Goal: Answer question/provide support: Share knowledge or assist other users

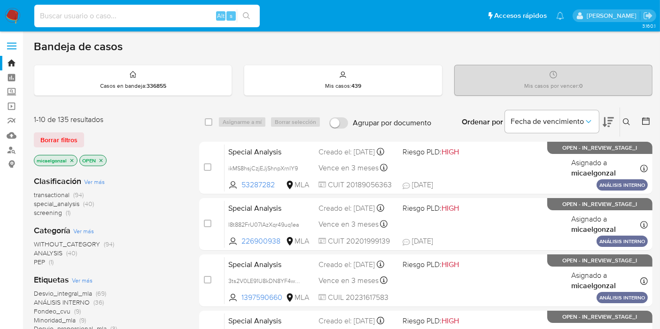
click at [130, 15] on input at bounding box center [146, 16] width 225 height 12
paste input "RdPWJrGczTPysTq73RqYtYGJ"
type input "RdPWJrGczTPysTq73RqYtYGJ"
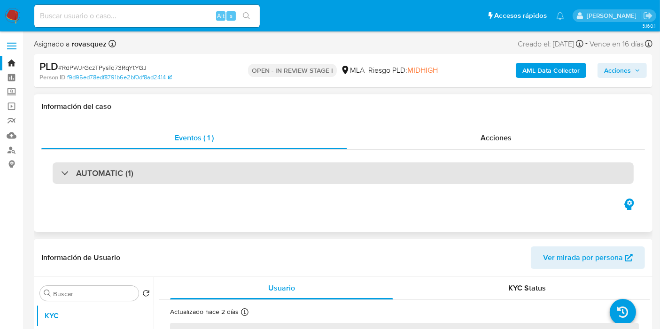
select select "10"
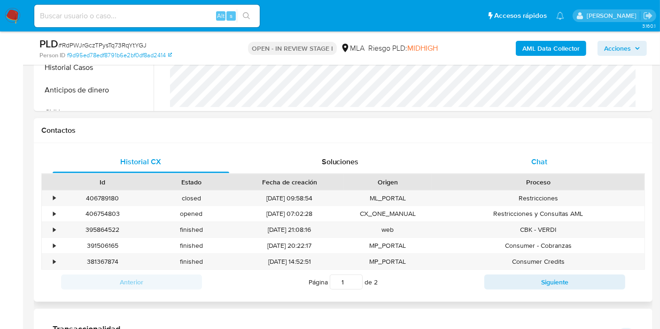
scroll to position [417, 0]
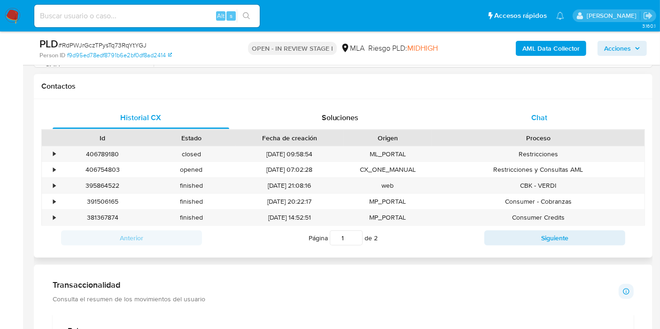
click at [533, 118] on span "Chat" at bounding box center [539, 117] width 16 height 11
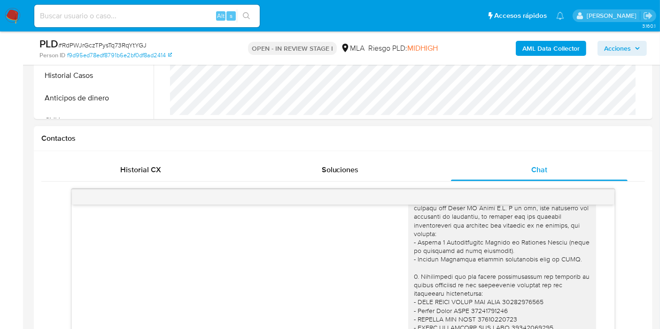
scroll to position [300, 0]
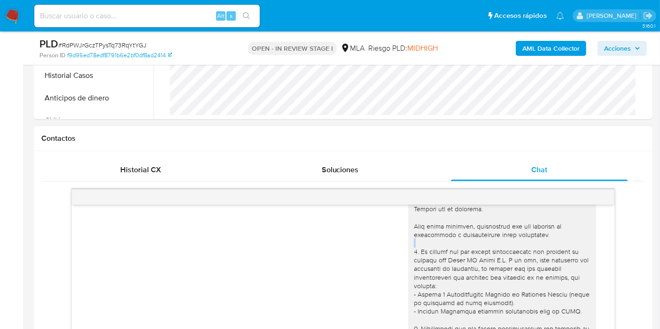
drag, startPoint x: 406, startPoint y: 248, endPoint x: 424, endPoint y: 243, distance: 18.7
click at [453, 245] on div at bounding box center [502, 320] width 177 height 265
click at [424, 243] on div at bounding box center [502, 320] width 177 height 265
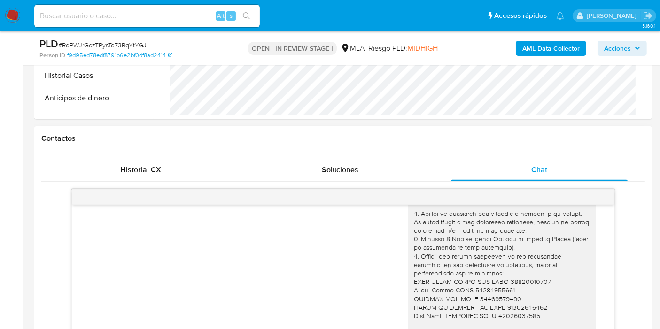
scroll to position [209, 0]
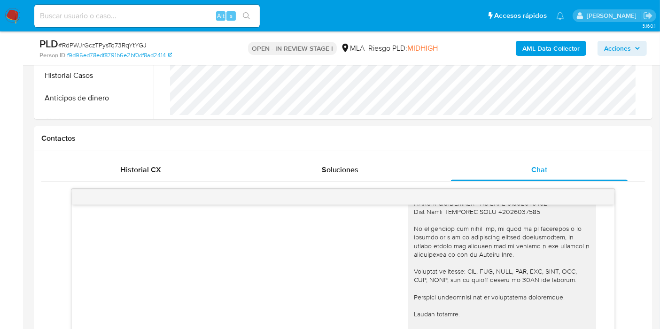
click at [123, 40] on div "PLD # RdPWJrGczTPysTq73RqYtYGJ" at bounding box center [138, 44] width 199 height 14
click at [127, 45] on span "# RdPWJrGczTPysTq73RqYtYGJ" at bounding box center [102, 44] width 88 height 9
copy span "RdPWJrGczTPysTq73RqYtYGJ"
click at [18, 16] on img at bounding box center [13, 16] width 16 height 16
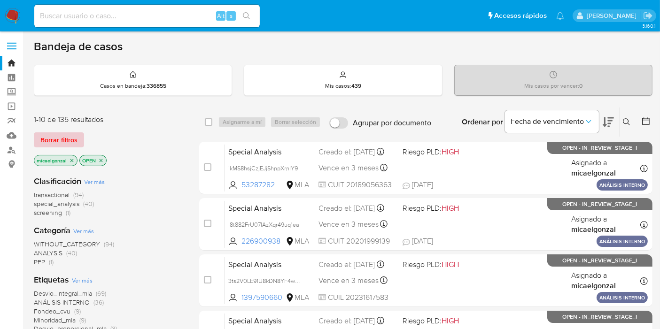
click at [60, 136] on span "Borrar filtros" at bounding box center [58, 139] width 37 height 13
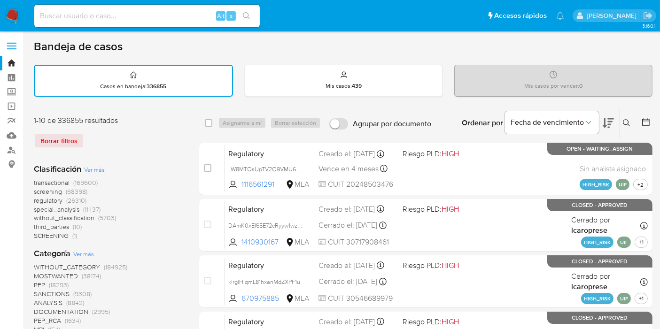
click at [627, 121] on icon at bounding box center [627, 123] width 8 height 8
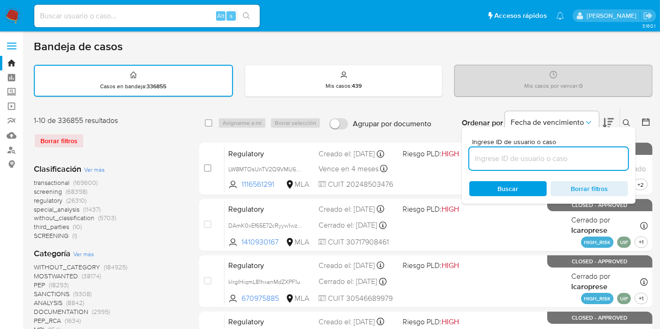
click at [559, 155] on input at bounding box center [548, 159] width 159 height 12
type input "RdPWJrGczTPysTq73RqYtYGJ"
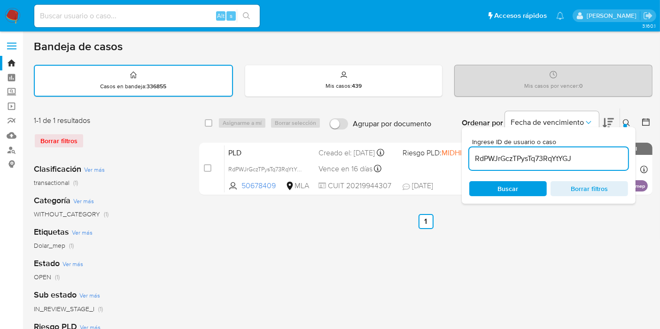
click at [207, 130] on div "select-all-cases-checkbox Asignarme a mí Borrar selección Agrupar por documento…" at bounding box center [425, 122] width 453 height 29
click at [216, 118] on div "select-all-cases-checkbox Asignarme a mí Borrar selección" at bounding box center [265, 122] width 120 height 11
click at [210, 121] on input "checkbox" at bounding box center [209, 123] width 8 height 8
checkbox input "true"
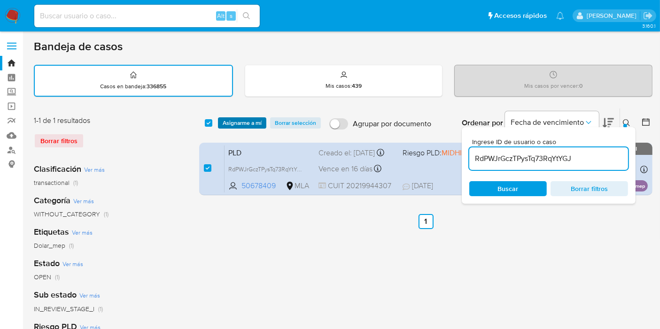
click at [237, 126] on span "Asignarme a mí" at bounding box center [242, 122] width 39 height 9
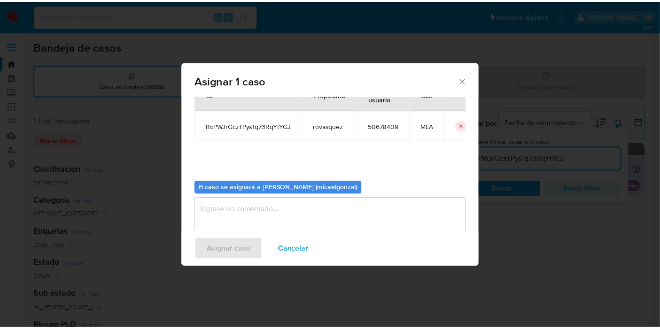
scroll to position [48, 0]
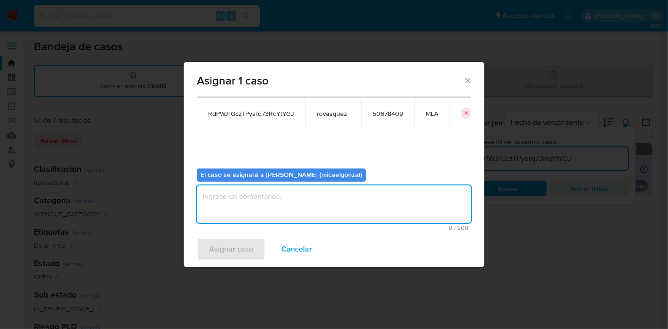
drag, startPoint x: 305, startPoint y: 205, endPoint x: 272, endPoint y: 234, distance: 43.6
click at [303, 206] on textarea "assign-modal" at bounding box center [334, 205] width 274 height 38
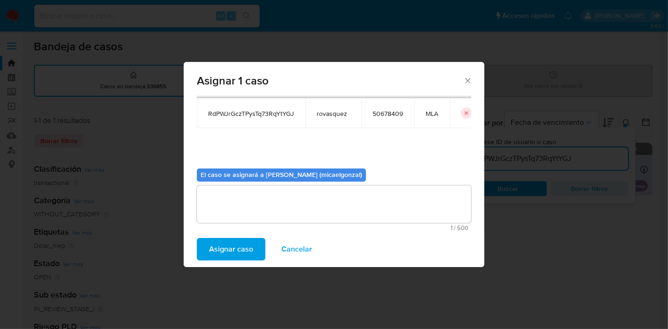
click at [252, 249] on span "Asignar caso" at bounding box center [231, 249] width 44 height 21
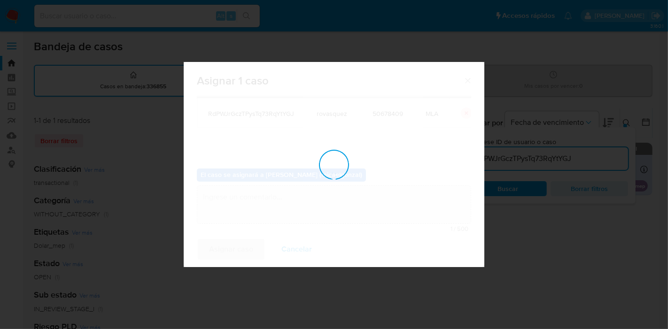
checkbox input "false"
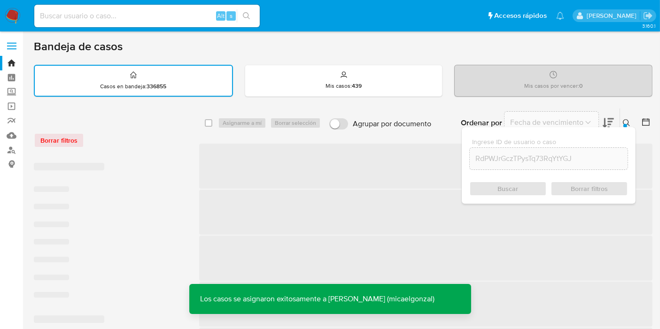
click at [179, 21] on input at bounding box center [146, 16] width 225 height 12
paste input "RdPWJrGczTPysTq73RqYtYGJ"
type input "RdPWJrGczTPysTq73RqYtYGJ"
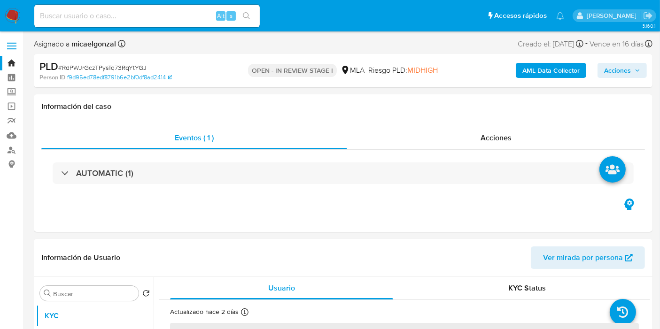
select select "10"
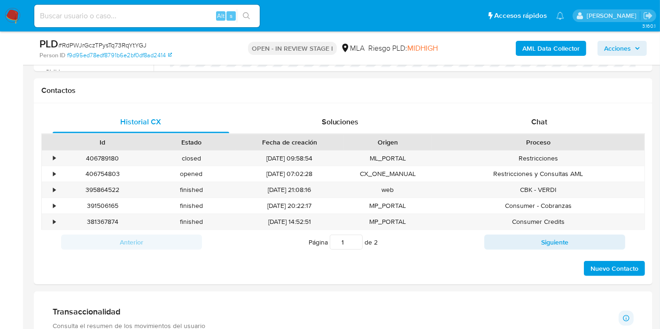
scroll to position [365, 0]
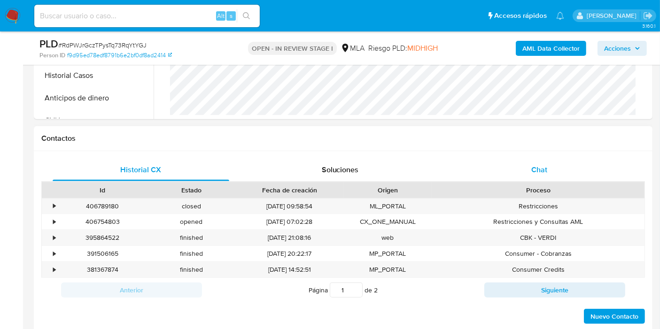
drag, startPoint x: 519, startPoint y: 151, endPoint x: 521, endPoint y: 170, distance: 19.5
click at [519, 159] on div "Historial CX Soluciones Chat Id Estado Fecha de creación Origen Proceso • 40678…" at bounding box center [343, 241] width 619 height 181
click at [521, 170] on div "Chat" at bounding box center [539, 170] width 177 height 23
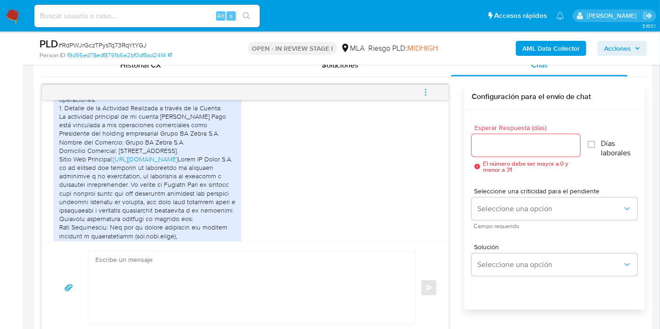
scroll to position [991, 0]
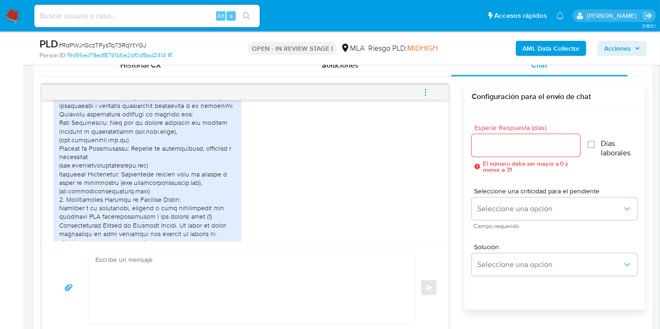
click at [106, 154] on div "Respuesta a Requerimiento de Información - Cuenta de Ricardo Ariel Galo Para: E…" at bounding box center [147, 200] width 177 height 606
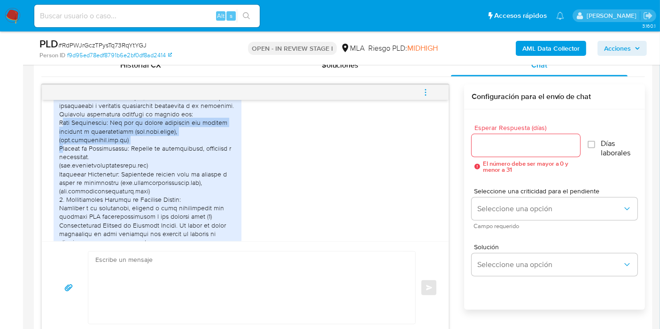
click at [106, 154] on div "Respuesta a Requerimiento de Información - Cuenta de Ricardo Ariel Galo Para: E…" at bounding box center [147, 200] width 177 height 606
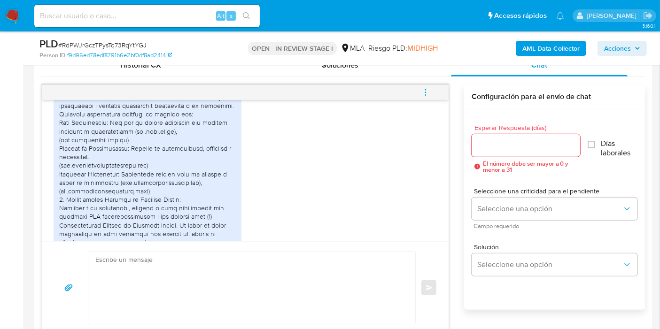
click at [108, 172] on div "Respuesta a Requerimiento de Información - Cuenta de Ricardo Ariel Galo Para: E…" at bounding box center [147, 200] width 177 height 606
click at [118, 188] on div "Respuesta a Requerimiento de Información - Cuenta de Ricardo Ariel Galo Para: E…" at bounding box center [147, 200] width 177 height 606
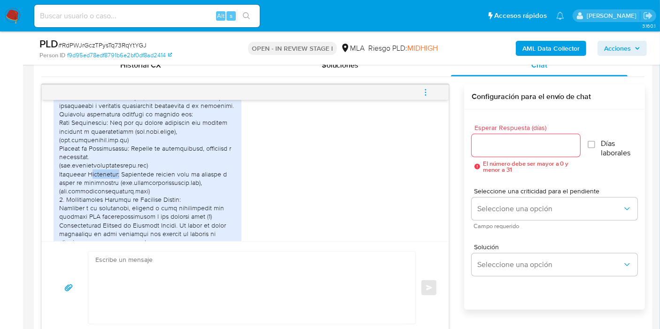
click at [118, 188] on div "Respuesta a Requerimiento de Información - Cuenta de Ricardo Ariel Galo Para: E…" at bounding box center [147, 200] width 177 height 606
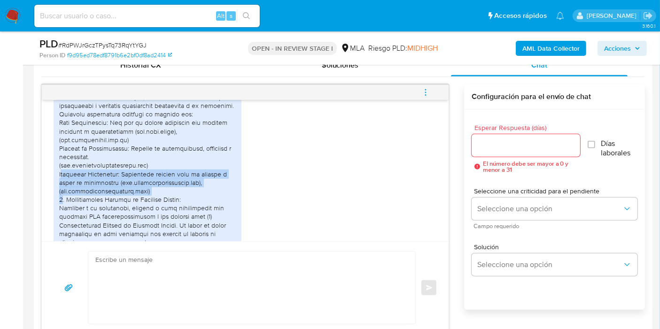
click at [118, 188] on div "Respuesta a Requerimiento de Información - Cuenta de Ricardo Ariel Galo Para: E…" at bounding box center [147, 200] width 177 height 606
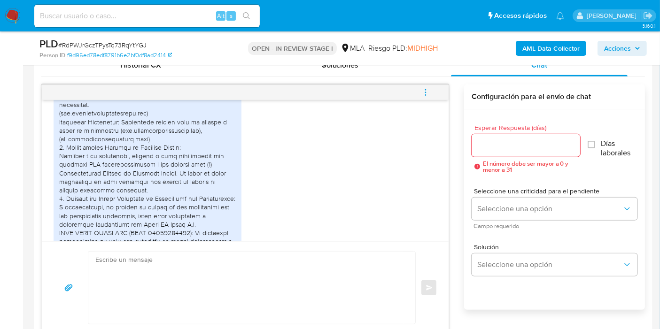
click at [111, 186] on div "Respuesta a Requerimiento de Información - Cuenta de Ricardo Ariel Galo Para: E…" at bounding box center [147, 148] width 177 height 606
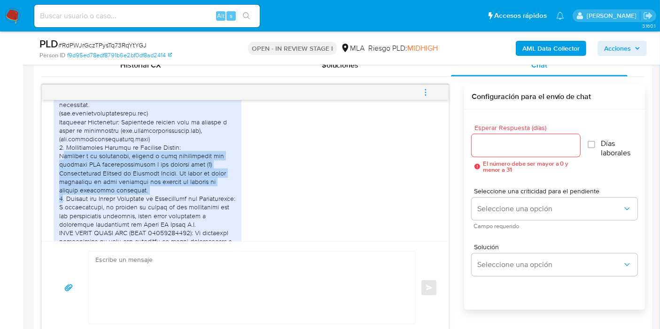
click at [111, 186] on div "Respuesta a Requerimiento de Información - Cuenta de Ricardo Ariel Galo Para: E…" at bounding box center [147, 148] width 177 height 606
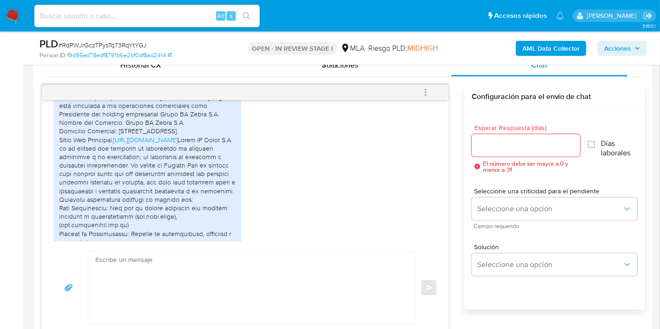
scroll to position [1618, 0]
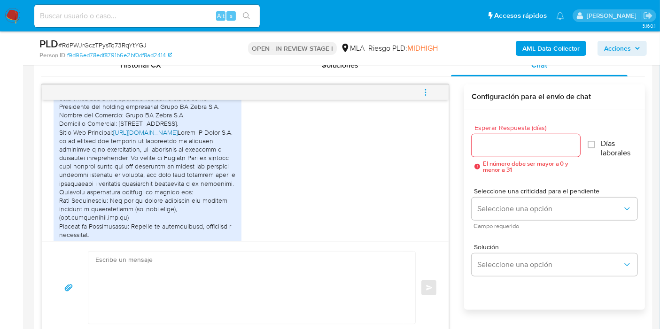
click at [172, 137] on link "http://www.bancoargentino.com.ar" at bounding box center [145, 132] width 64 height 9
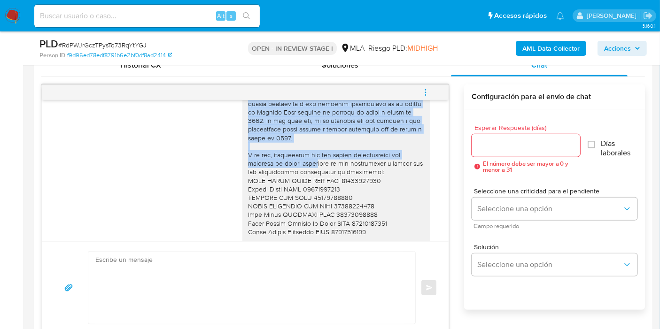
scroll to position [2348, 0]
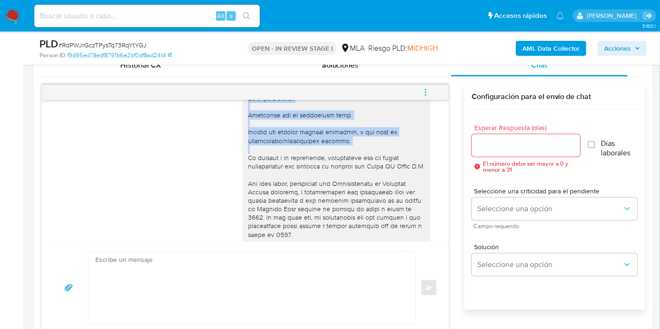
drag, startPoint x: 236, startPoint y: 165, endPoint x: 343, endPoint y: 97, distance: 127.1
click at [343, 97] on div "17/07/2025 20:08:52 Hola, Esperamos que te encuentres muy bien. Te consultamos …" at bounding box center [245, 210] width 408 height 250
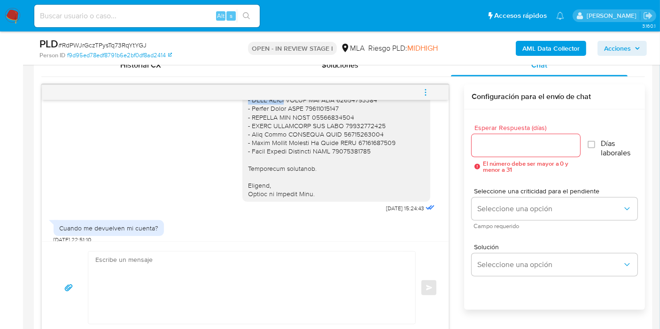
scroll to position [3583, 0]
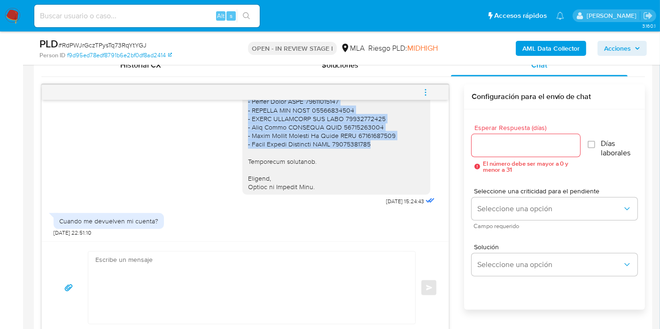
drag, startPoint x: 240, startPoint y: 119, endPoint x: 378, endPoint y: 196, distance: 157.5
click at [378, 192] on div at bounding box center [336, 59] width 177 height 265
copy div "Para poder ayudarte, necesitamos que nos adjuntes la información y documentació…"
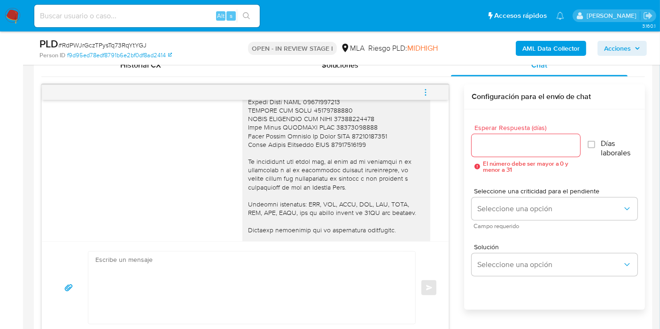
scroll to position [2278, 0]
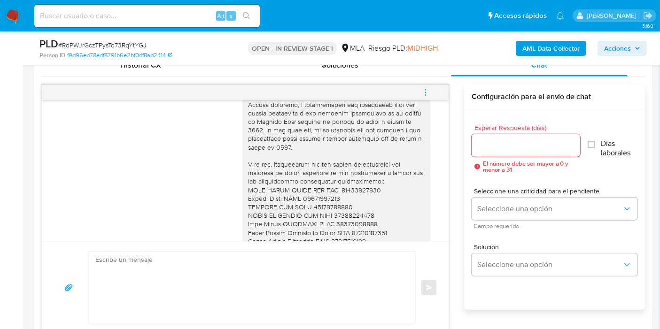
click at [291, 139] on div at bounding box center [336, 190] width 177 height 367
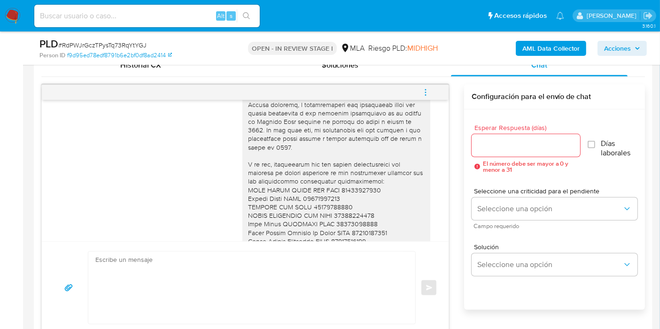
click at [291, 139] on div at bounding box center [336, 190] width 177 height 367
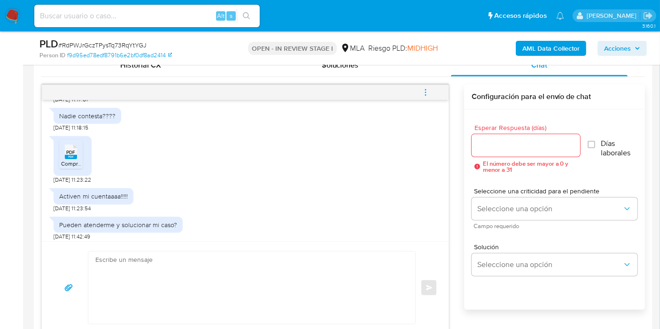
scroll to position [3479, 0]
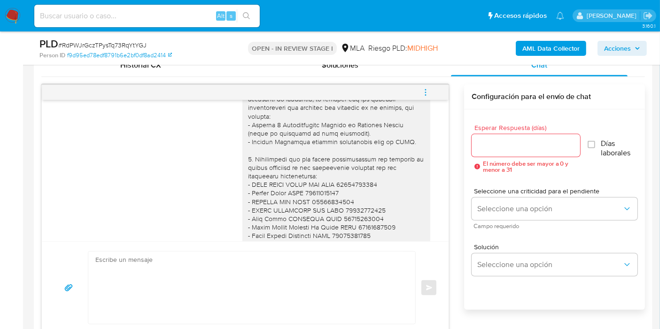
click at [315, 317] on textarea at bounding box center [249, 288] width 308 height 72
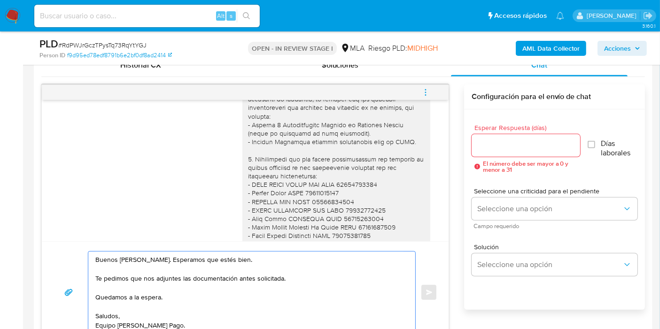
click at [223, 277] on textarea "Buenos días, Ricardo. Esperamos que estés bien. Te pedimos que nos adjuntes las…" at bounding box center [249, 293] width 308 height 82
click at [0, 0] on lt-div "Error de concordancia. la documentación las documentaci ones Descartar" at bounding box center [0, 0] width 0 height 0
click at [0, 0] on lt-span "la documentación" at bounding box center [0, 0] width 0 height 0
type textarea "Buenos días, Ricardo. Esperamos que estés bien. Te pedimos que nos adjuntes la …"
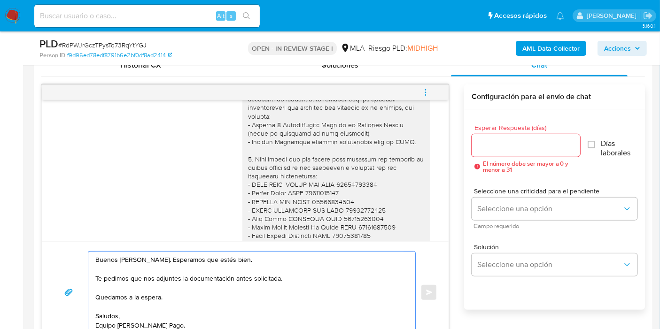
drag, startPoint x: 537, startPoint y: 137, endPoint x: 518, endPoint y: 148, distance: 22.3
click at [528, 142] on div at bounding box center [526, 145] width 108 height 23
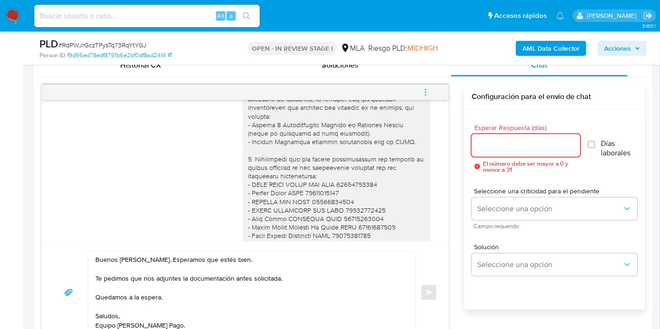
click at [518, 148] on input "Esperar Respuesta (días)" at bounding box center [526, 145] width 108 height 12
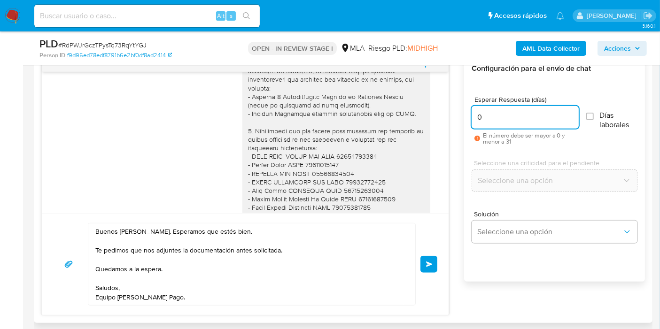
scroll to position [522, 0]
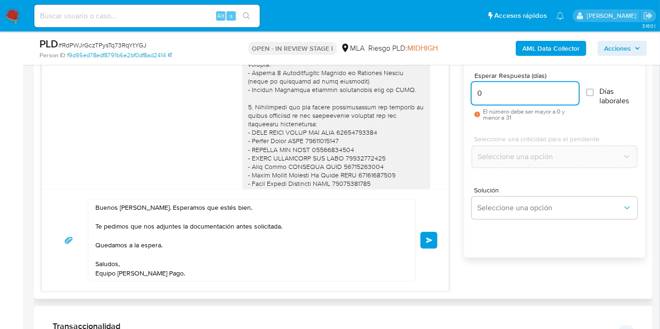
type input "0"
click at [438, 230] on div "Buenos días, Ricardo. Esperamos que estés bien. Te pedimos que nos adjuntes la …" at bounding box center [245, 240] width 407 height 102
click at [428, 240] on span "Enviar" at bounding box center [429, 241] width 7 height 6
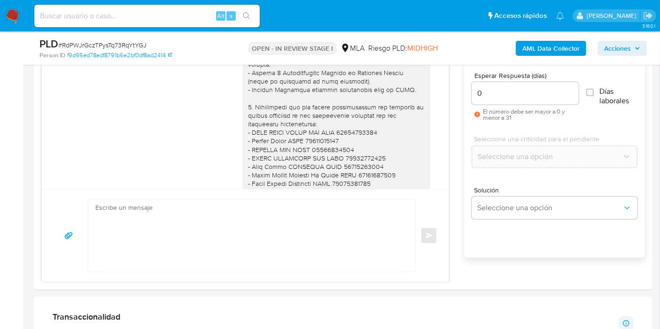
scroll to position [3738, 0]
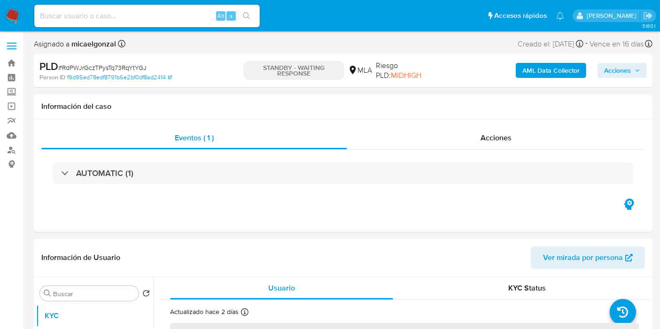
click at [6, 15] on img at bounding box center [13, 16] width 16 height 16
select select "10"
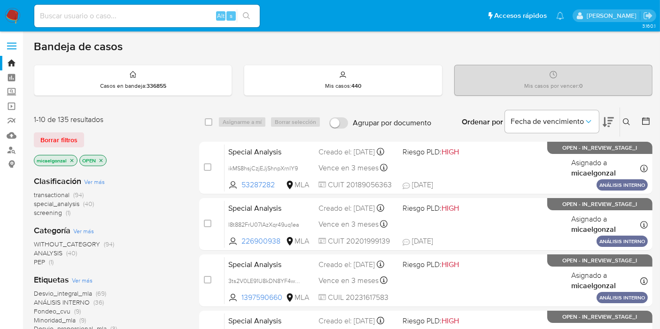
drag, startPoint x: 12, startPoint y: 18, endPoint x: 55, endPoint y: 7, distance: 44.2
click at [55, 6] on div "Alt s" at bounding box center [146, 16] width 225 height 23
drag, startPoint x: 158, startPoint y: 26, endPoint x: 169, endPoint y: 18, distance: 13.8
click at [164, 22] on div "Alt s" at bounding box center [146, 16] width 225 height 23
click at [169, 18] on input at bounding box center [146, 16] width 225 height 12
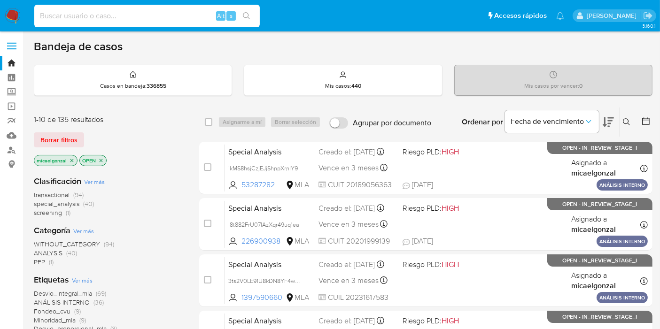
paste input "ikMS8hsjCzjEJjShnpXrnIY9"
type input "ikMS8hsjCzjEJjShnpXrnIY9"
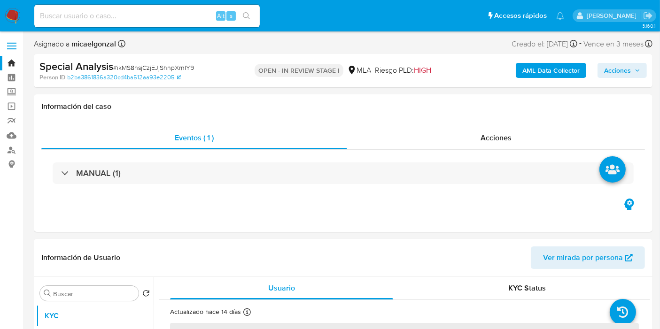
select select "10"
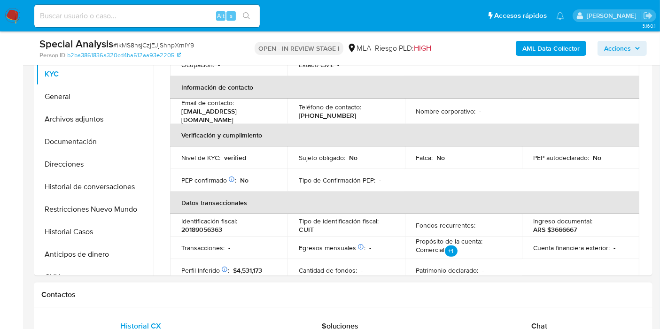
scroll to position [156, 0]
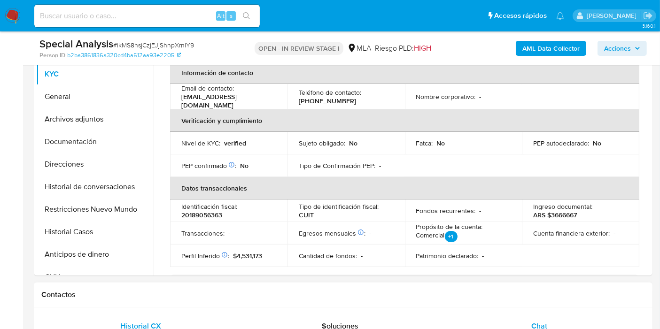
click at [519, 327] on div "Chat" at bounding box center [539, 326] width 177 height 23
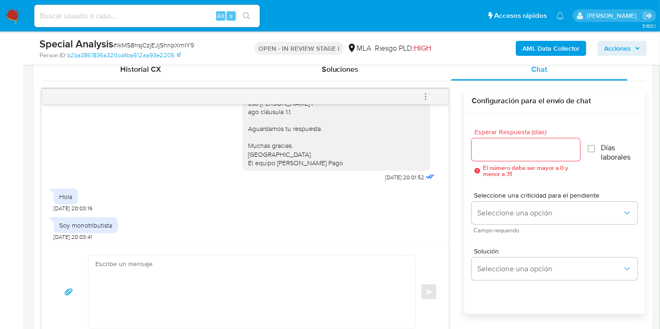
scroll to position [470, 0]
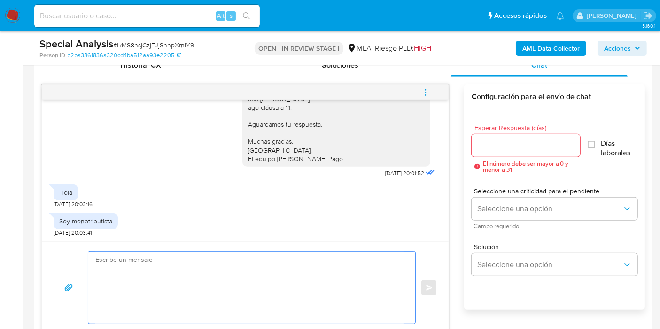
click at [323, 262] on textarea at bounding box center [249, 288] width 308 height 72
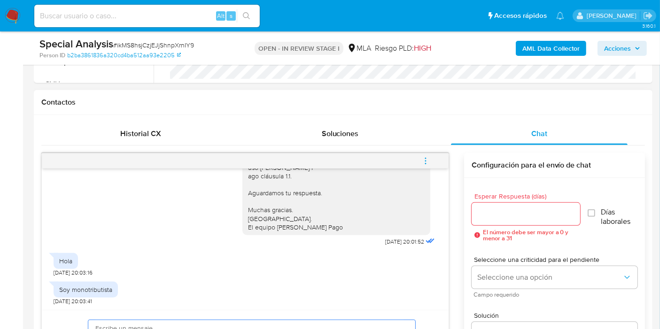
scroll to position [417, 0]
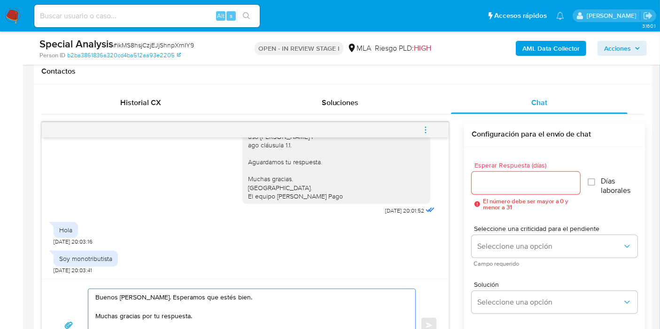
scroll to position [441, 0]
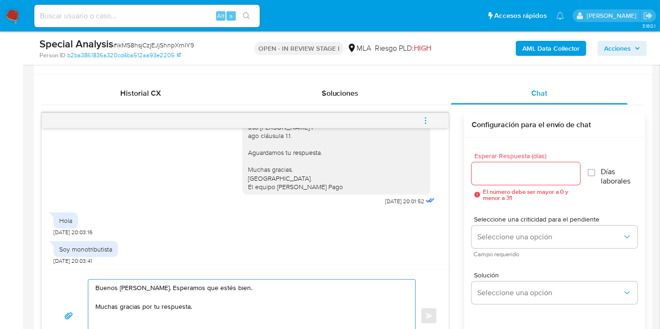
paste textarea "Resumen de Comprobantes Electrónicos emitidos de los períodos 2024 y 2025 Si ti…"
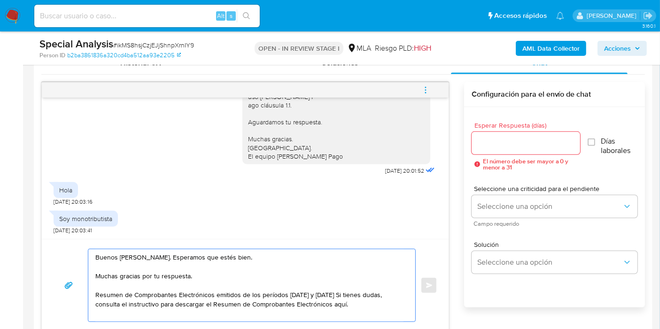
scroll to position [494, 0]
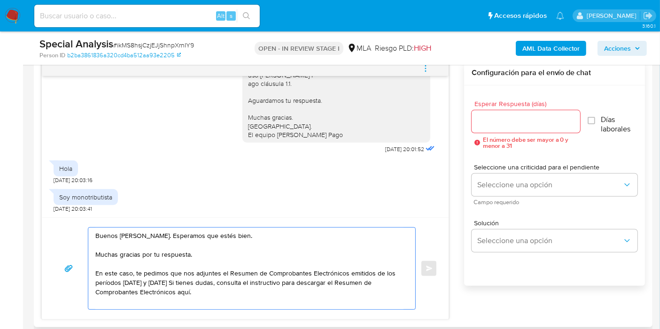
click at [163, 284] on textarea "Buenos días, Jonathan. Esperamos que estés bien. Muchas gracias por tu respuest…" at bounding box center [249, 269] width 308 height 82
click at [159, 280] on textarea "Buenos días, Jonathan. Esperamos que estés bien. Muchas gracias por tu respuest…" at bounding box center [249, 269] width 308 height 82
click at [278, 292] on textarea "Buenos días, Jonathan. Esperamos que estés bien. Muchas gracias por tu respuest…" at bounding box center [249, 269] width 308 height 82
paste textarea "https://www.mercadopago.com.ar/ayuda/30181"
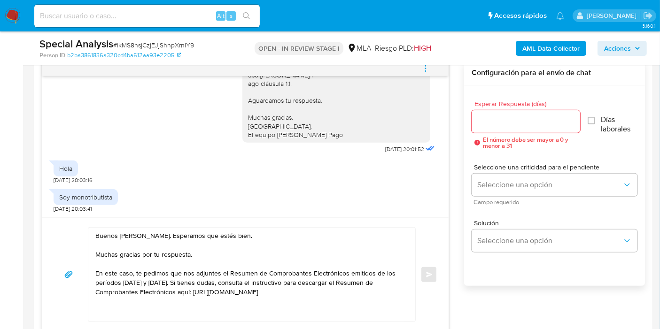
click at [138, 140] on div "Hola, Esperamos que te encuentres muy bien. Te consultamos si tuviste oportunid…" at bounding box center [245, 61] width 383 height 190
click at [323, 310] on textarea "Buenos días, Jonathan. Esperamos que estés bien. Muchas gracias por tu respuest…" at bounding box center [249, 275] width 308 height 94
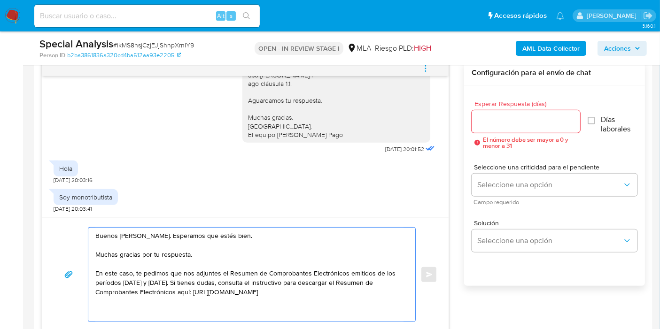
click at [323, 310] on textarea "Buenos días, Jonathan. Esperamos que estés bien. Muchas gracias por tu respuest…" at bounding box center [249, 275] width 308 height 94
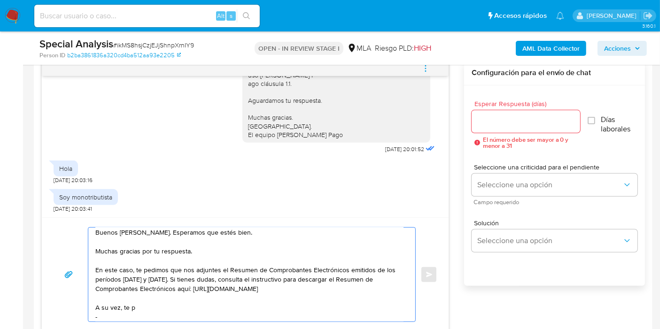
paste textarea "Ayelen Elizabeth Negri"
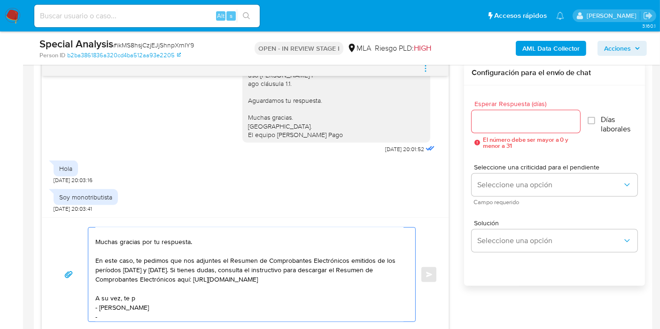
paste textarea "Diego Guillermo Espinosa"
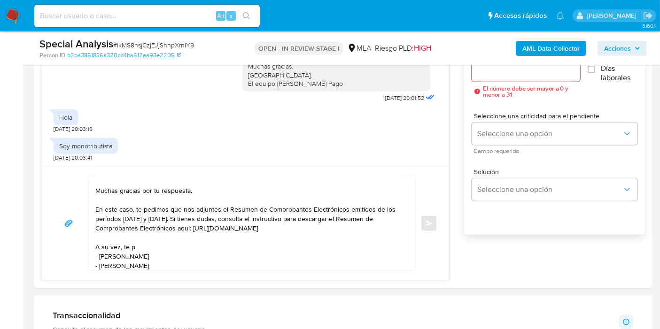
scroll to position [598, 0]
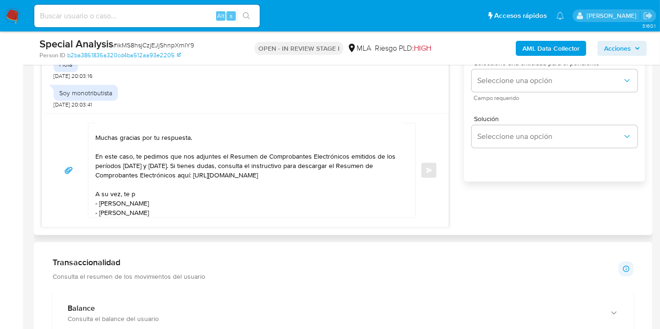
click at [194, 217] on div "Buenos días, Jonathan. Esperamos que estés bien. Muchas gracias por tu respuest…" at bounding box center [245, 170] width 407 height 114
click at [197, 214] on textarea "Buenos días, Jonathan. Esperamos que estés bien. Muchas gracias por tu respuest…" at bounding box center [249, 171] width 308 height 94
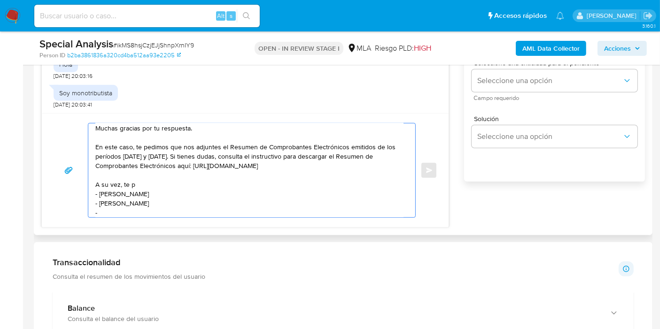
paste textarea "Gabriel Osvaldo Calatayud"
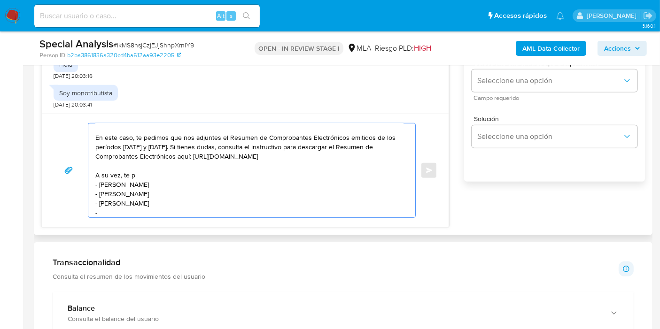
paste textarea "Manuel Ignacio Burgio"
drag, startPoint x: 99, startPoint y: 210, endPoint x: 138, endPoint y: 210, distance: 38.5
click at [99, 210] on textarea "Buenos días, Jonathan. Esperamos que estés bien. Muchas gracias por tu respuest…" at bounding box center [249, 171] width 308 height 94
click at [218, 214] on textarea "Buenos días, Jonathan. Esperamos que estés bien. Muchas gracias por tu respuest…" at bounding box center [249, 171] width 308 height 94
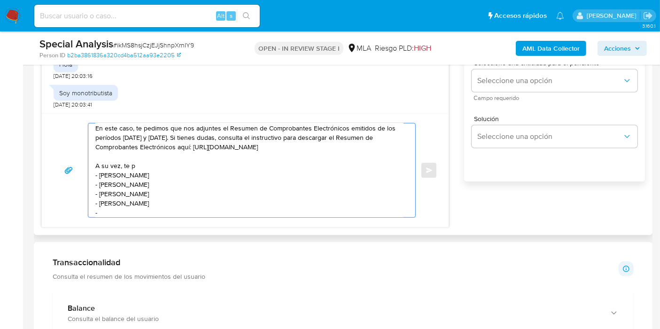
paste textarea "Andres Casanellas"
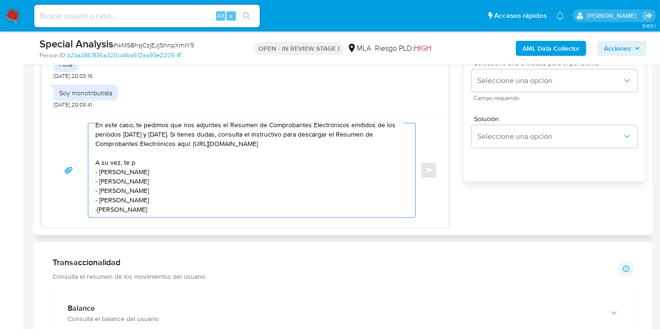
click at [99, 201] on textarea "Buenos días, Jonathan. Esperamos que estés bien. Muchas gracias por tu respuest…" at bounding box center [249, 171] width 308 height 94
click at [149, 154] on textarea "Buenos días, Jonathan. Esperamos que estés bien. Muchas gracias por tu respuest…" at bounding box center [249, 171] width 308 height 94
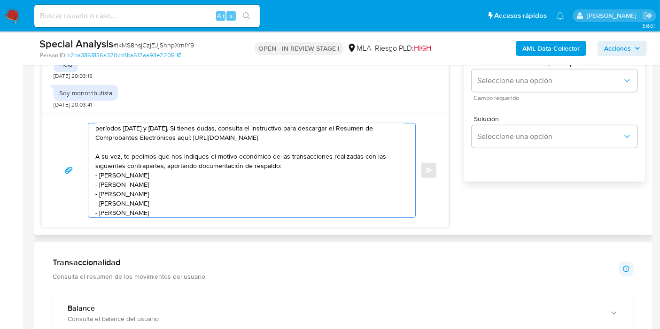
click at [217, 178] on textarea "Buenos días, Jonathan. Esperamos que estés bien. Muchas gracias por tu respuest…" at bounding box center [249, 171] width 308 height 94
paste textarea "27378111868"
click at [248, 187] on textarea "Buenos días, Jonathan. Esperamos que estés bien. Muchas gracias por tu respuest…" at bounding box center [249, 171] width 308 height 94
paste textarea "20247997408"
click at [251, 187] on textarea "Buenos días, Jonathan. Esperamos que estés bien. Muchas gracias por tu respuest…" at bounding box center [249, 171] width 308 height 94
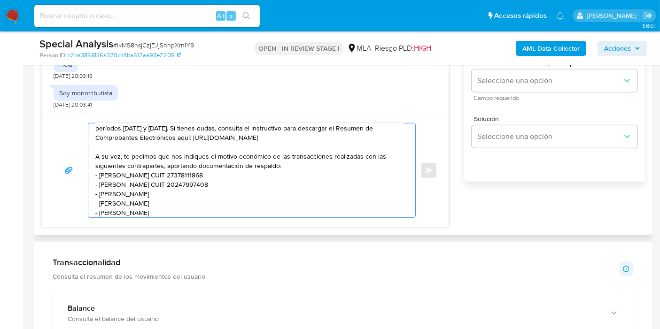
click at [238, 195] on textarea "Buenos días, Jonathan. Esperamos que estés bien. Muchas gracias por tu respuest…" at bounding box center [249, 171] width 308 height 94
paste textarea "20315486859"
click at [285, 191] on textarea "Buenos días, Jonathan. Esperamos que estés bien. Muchas gracias por tu respuest…" at bounding box center [249, 171] width 308 height 94
click at [272, 200] on textarea "Buenos días, Jonathan. Esperamos que estés bien. Muchas gracias por tu respuest…" at bounding box center [249, 171] width 308 height 94
paste textarea "20383578869"
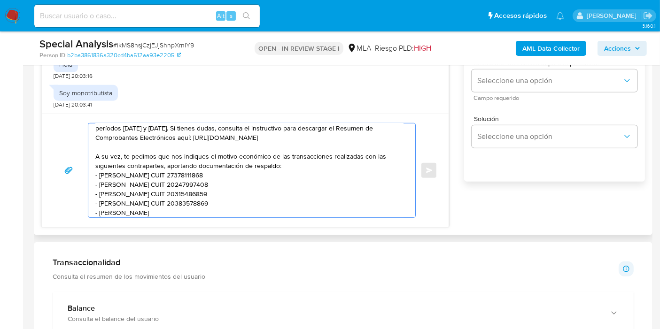
drag, startPoint x: 322, startPoint y: 201, endPoint x: 290, endPoint y: 213, distance: 33.6
click at [311, 206] on textarea "Buenos días, Jonathan. Esperamos que estés bien. Muchas gracias por tu respuest…" at bounding box center [249, 171] width 308 height 94
click at [266, 213] on textarea "Buenos días, Jonathan. Esperamos que estés bien. Muchas gracias por tu respuest…" at bounding box center [249, 171] width 308 height 94
paste textarea "20349629381"
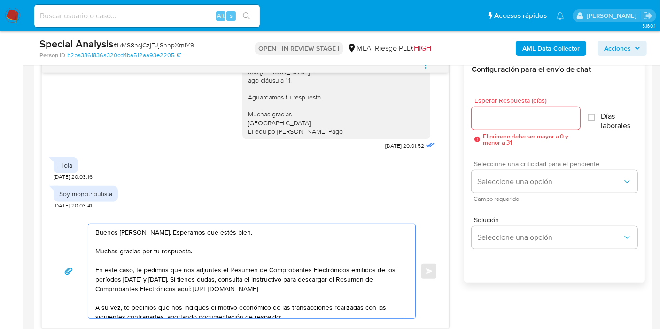
scroll to position [441, 0]
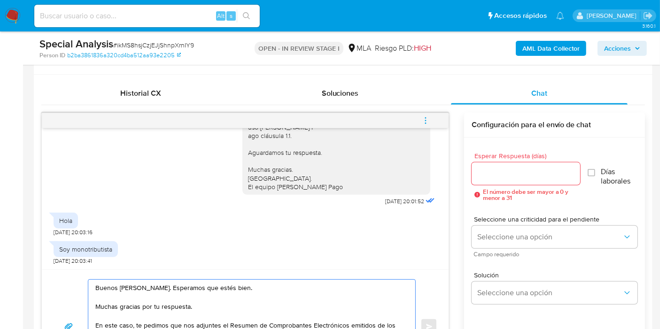
type textarea "Buenos días, Jonathan. Esperamos que estés bien. Muchas gracias por tu respuest…"
click at [492, 168] on input "Esperar Respuesta (días)" at bounding box center [526, 174] width 108 height 12
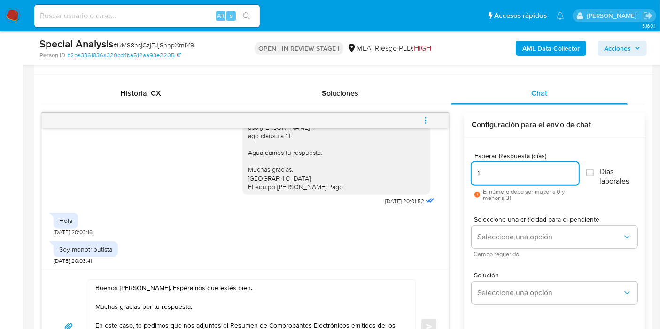
click at [492, 168] on input "1" at bounding box center [525, 174] width 107 height 12
click at [477, 178] on input "1" at bounding box center [525, 174] width 107 height 12
click at [492, 173] on input "2" at bounding box center [525, 174] width 107 height 12
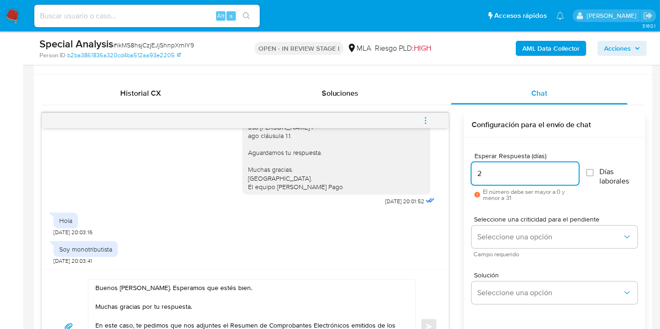
click at [492, 173] on input "2" at bounding box center [525, 174] width 107 height 12
drag, startPoint x: 488, startPoint y: 174, endPoint x: 475, endPoint y: 173, distance: 13.2
click at [475, 173] on input "23" at bounding box center [525, 174] width 107 height 12
type input "3"
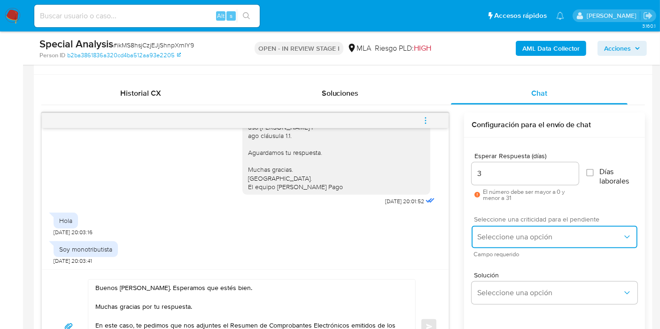
click at [503, 229] on button "Seleccione una opción" at bounding box center [555, 237] width 166 height 23
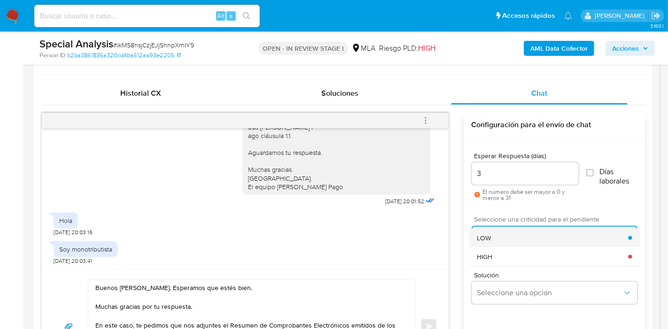
click at [495, 243] on div "LOW" at bounding box center [552, 238] width 151 height 19
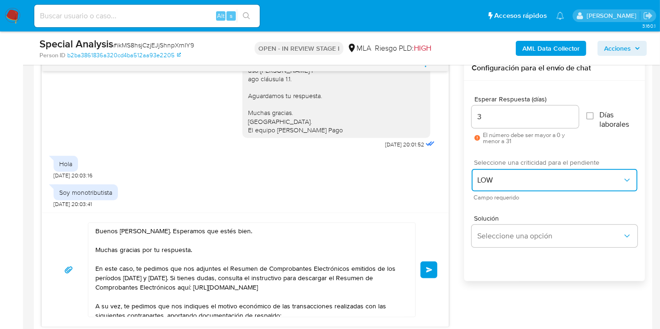
scroll to position [546, 0]
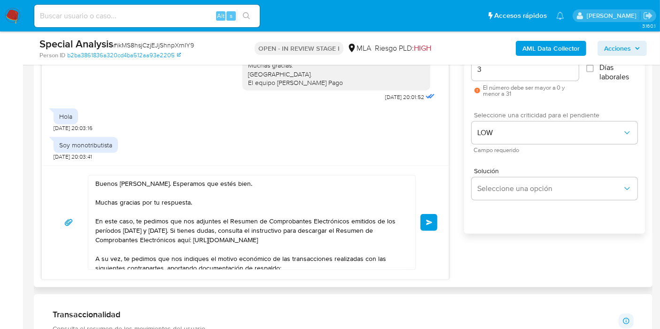
click at [422, 223] on button "Enviar" at bounding box center [428, 222] width 17 height 17
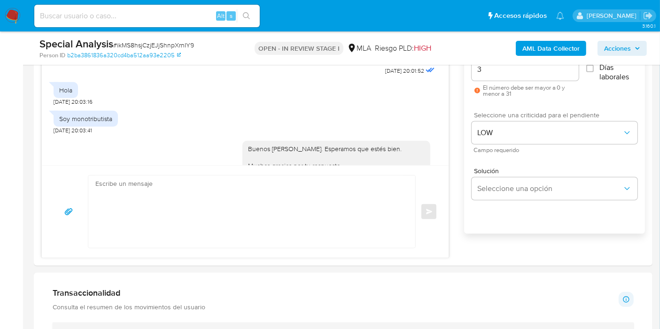
scroll to position [879, 0]
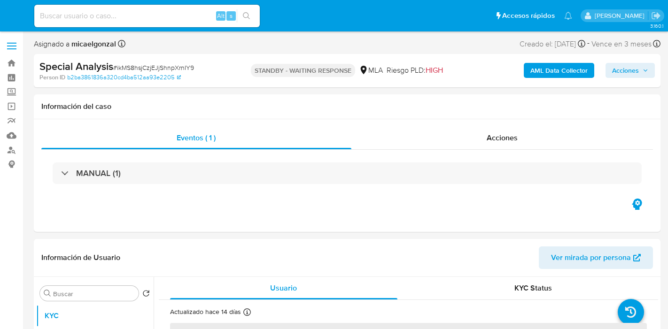
select select "10"
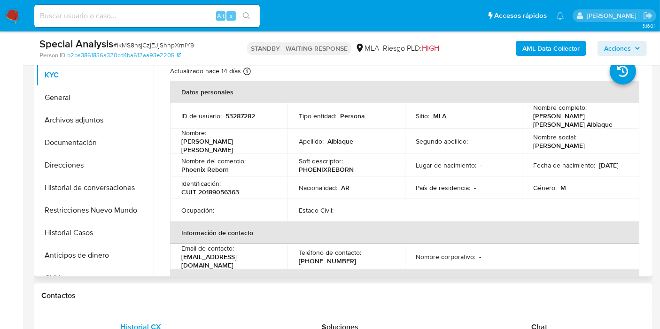
scroll to position [209, 0]
click at [306, 137] on p "Apellido :" at bounding box center [311, 140] width 25 height 8
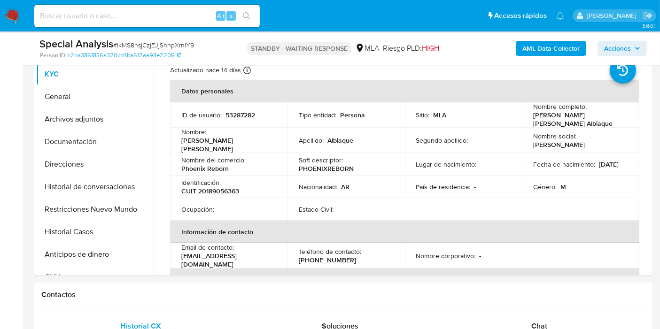
click at [118, 24] on div "Alt s" at bounding box center [146, 16] width 225 height 23
click at [122, 20] on input at bounding box center [146, 16] width 225 height 12
type input "v"
paste input "J9ZEdFHPZ5oWx2ZI0XMQw1ir"
type input "J9ZEdFHPZ5oWx2ZI0XMQw1ir"
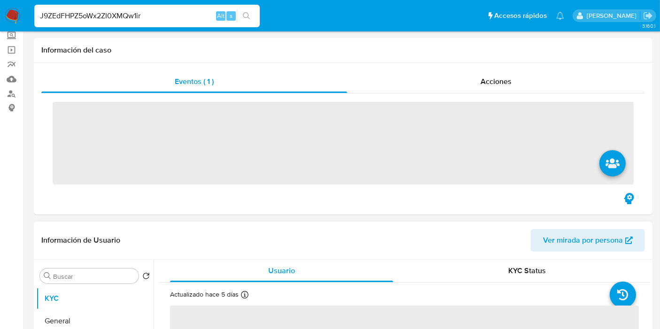
scroll to position [156, 0]
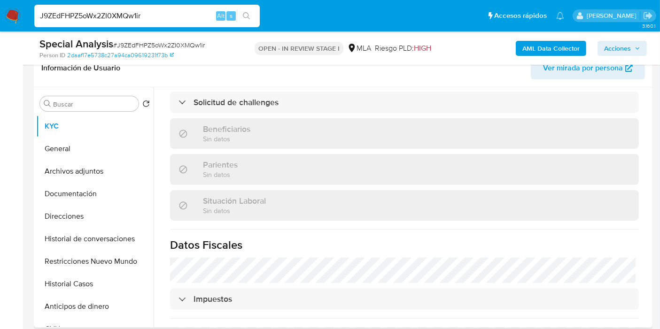
select select "10"
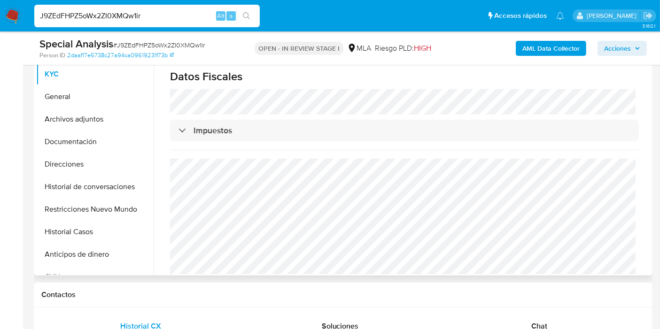
scroll to position [261, 0]
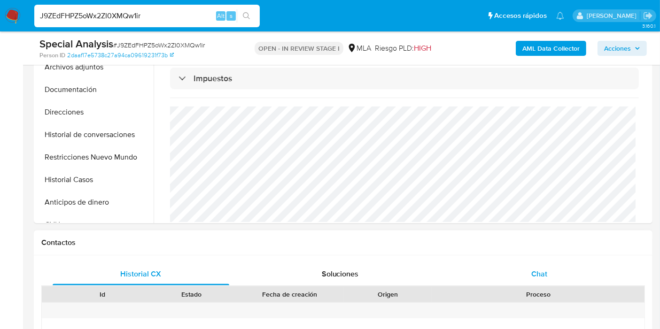
click at [538, 270] on span "Chat" at bounding box center [539, 274] width 16 height 11
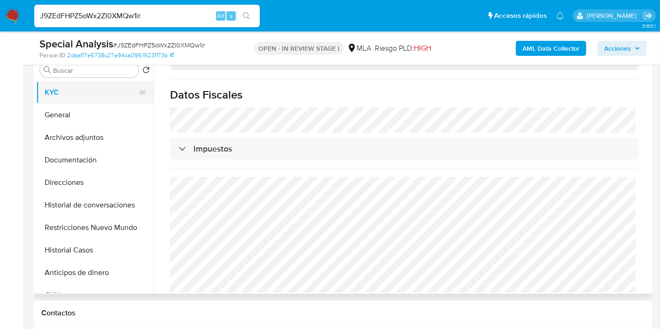
scroll to position [156, 0]
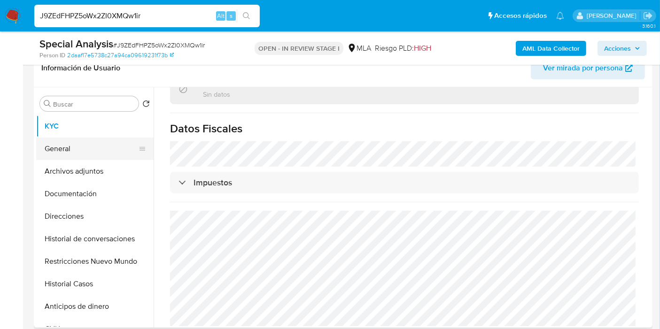
click at [97, 143] on button "General" at bounding box center [91, 149] width 110 height 23
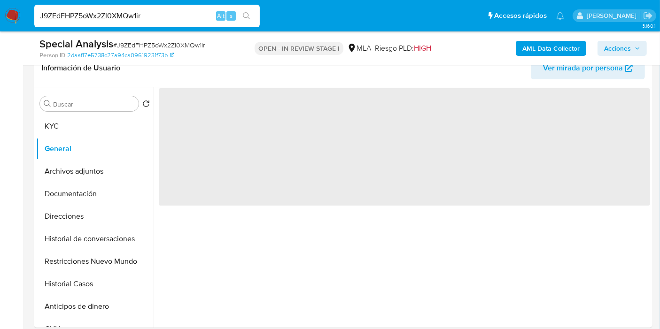
scroll to position [0, 0]
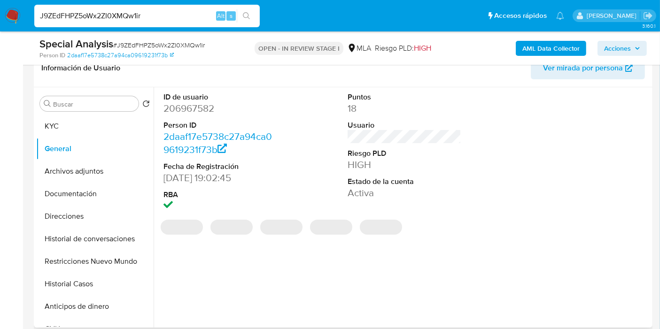
click at [198, 108] on dd "206967582" at bounding box center [220, 108] width 114 height 13
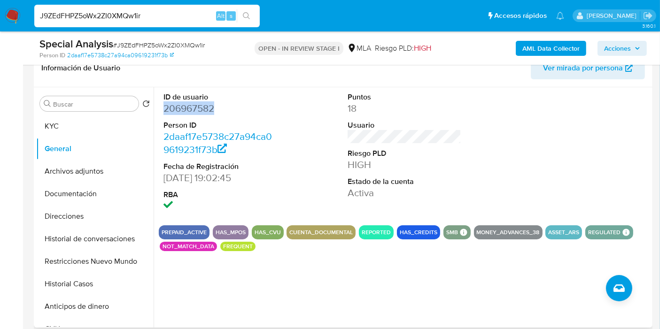
copy dd "206967582"
click at [108, 127] on button "KYC" at bounding box center [91, 126] width 110 height 23
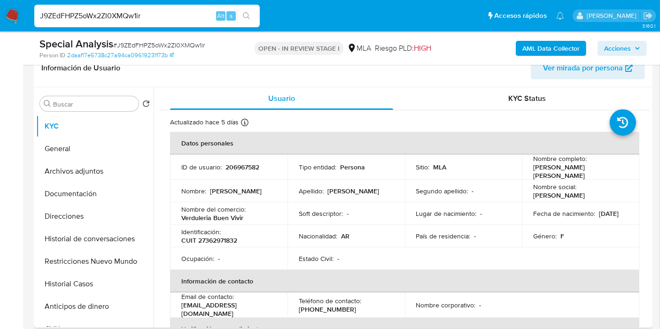
click at [390, 242] on td "Nacionalidad : AR" at bounding box center [345, 236] width 117 height 23
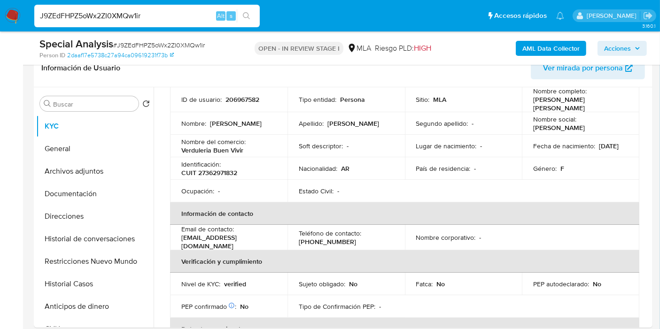
scroll to position [52, 0]
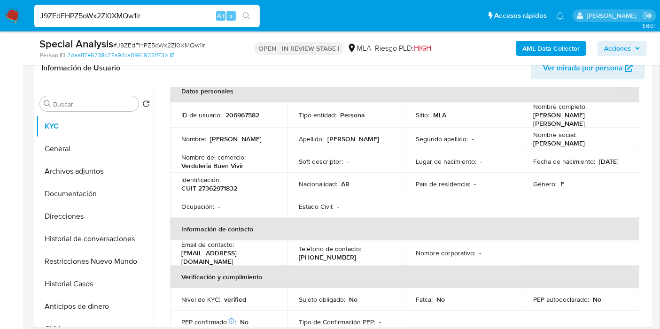
click at [122, 11] on input "J9ZEdFHPZ5oWx2ZI0XMQw1ir" at bounding box center [146, 16] width 225 height 12
paste input "kFw6RqXKltqM7lQBPHLyYKHE"
type input "kFw6RqXKltqM7lQBPHLyYKHE"
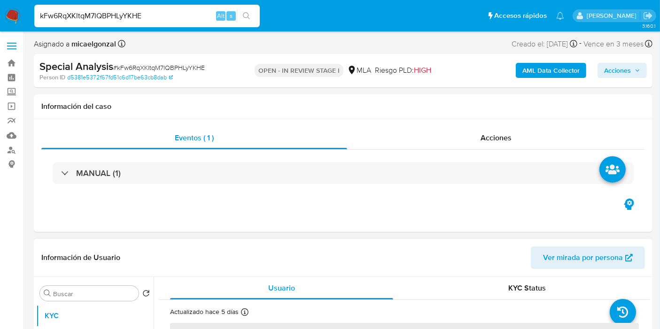
select select "10"
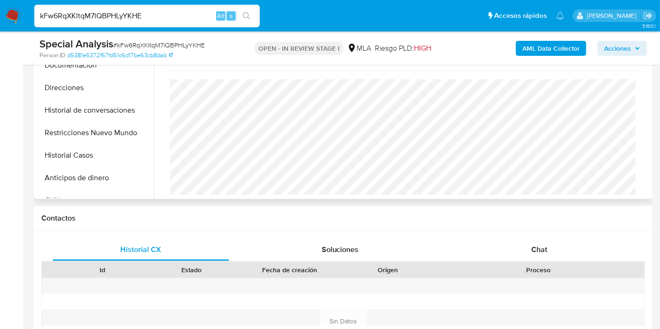
scroll to position [417, 0]
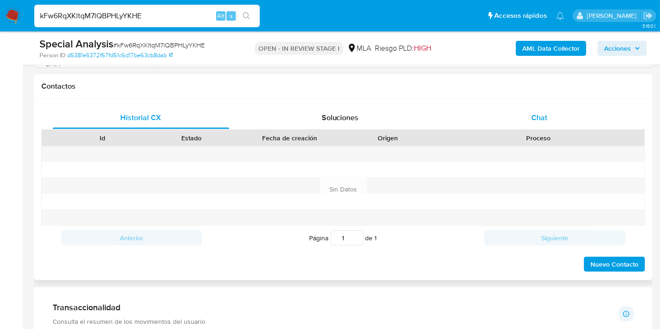
click at [561, 107] on div "Chat" at bounding box center [539, 118] width 177 height 23
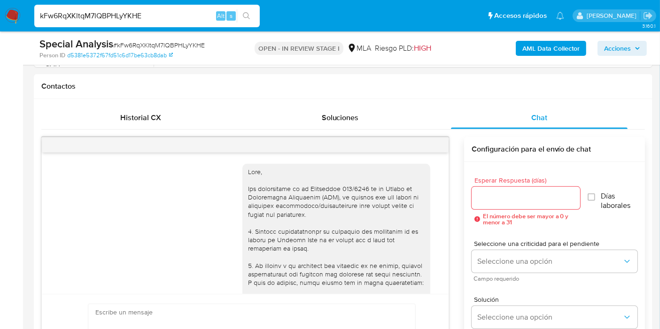
scroll to position [598, 0]
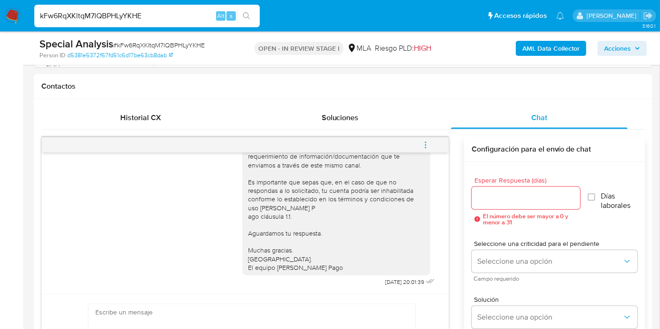
click at [123, 23] on div "kFw6RqXKltqM7lQBPHLyYKHE Alt s" at bounding box center [146, 16] width 225 height 23
click at [125, 21] on input "kFw6RqXKltqM7lQBPHLyYKHE" at bounding box center [146, 16] width 225 height 12
paste input "dA1ukSrsJtuYLV31olOAGRJb"
type input "dA1ukSrsJtuYLV31olOAGRJb"
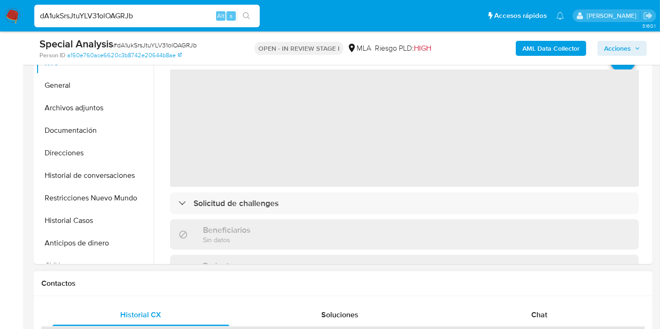
scroll to position [261, 0]
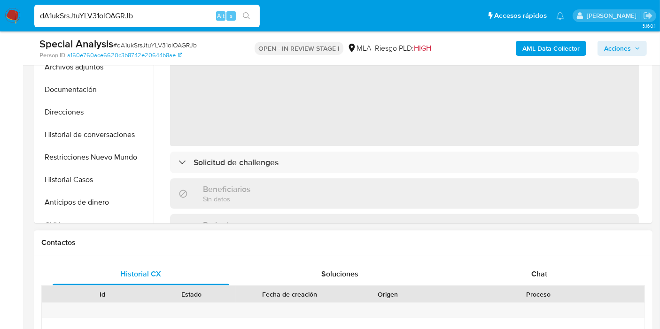
select select "10"
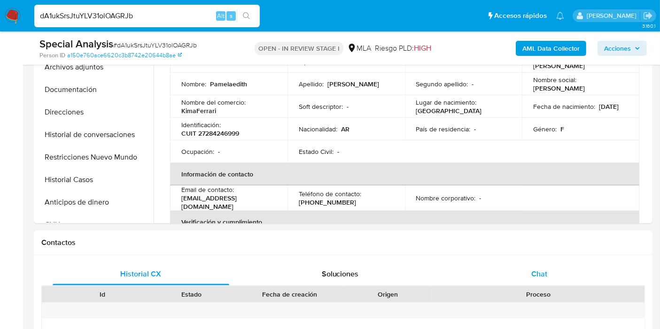
click at [570, 274] on div "Chat" at bounding box center [539, 274] width 177 height 23
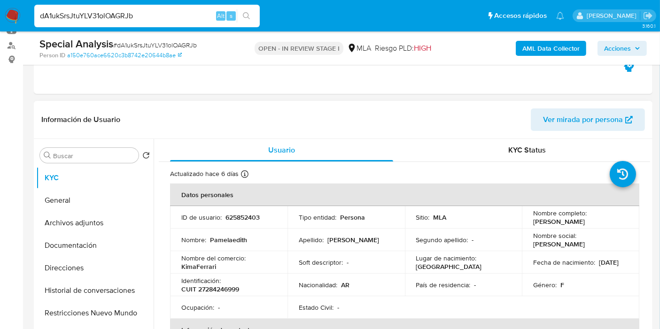
scroll to position [104, 0]
click at [91, 196] on button "General" at bounding box center [91, 201] width 110 height 23
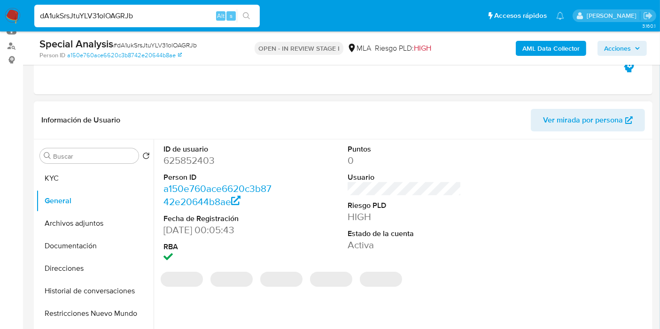
click at [185, 161] on dd "625852403" at bounding box center [220, 160] width 114 height 13
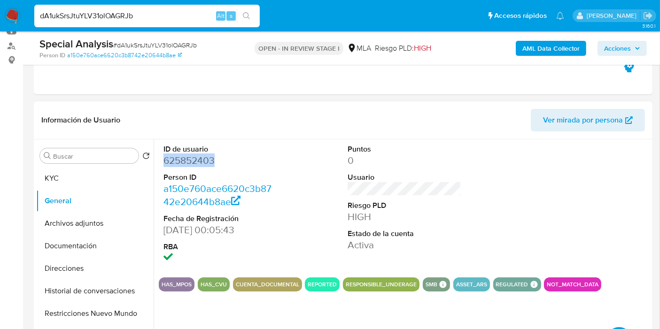
copy dd "625852403"
click at [87, 246] on button "Documentación" at bounding box center [91, 246] width 110 height 23
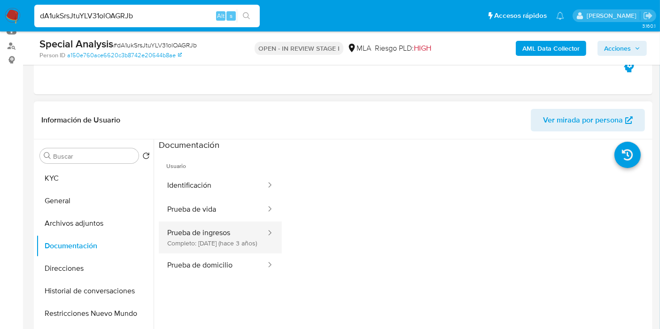
click at [194, 246] on button "Prueba de ingresos Completo: 23/11/2022 (hace 3 años)" at bounding box center [213, 238] width 108 height 32
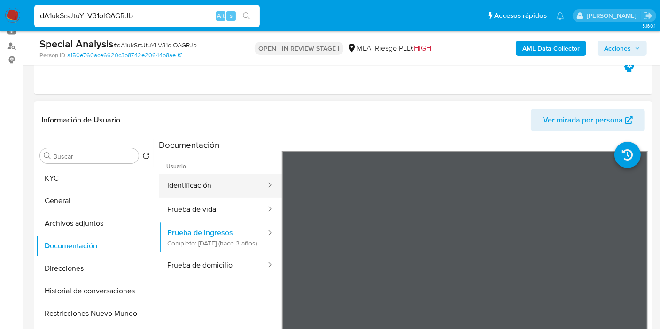
click at [197, 188] on button "Identificación" at bounding box center [213, 186] width 108 height 24
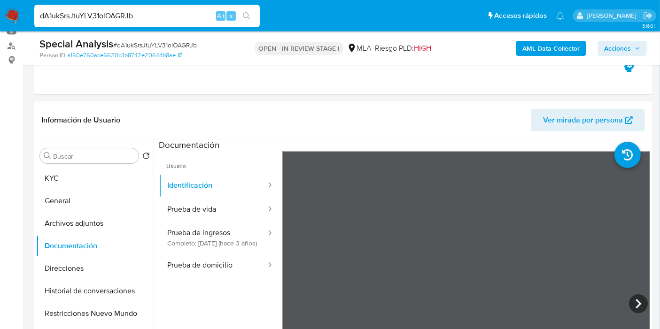
click at [116, 15] on input "dA1ukSrsJtuYLV31olOAGRJb" at bounding box center [146, 16] width 225 height 12
paste input "SGSdAfpGt9fIiRNLPRNxFG2w"
type input "SGSdAfpGt9fIiRNLPRNxFG2w"
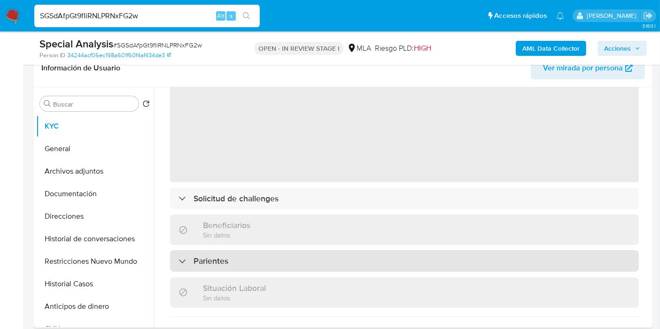
scroll to position [104, 0]
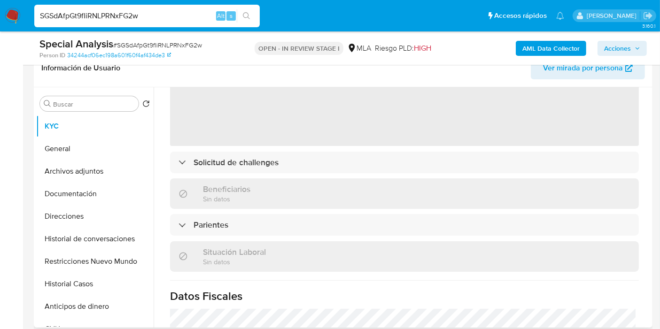
select select "10"
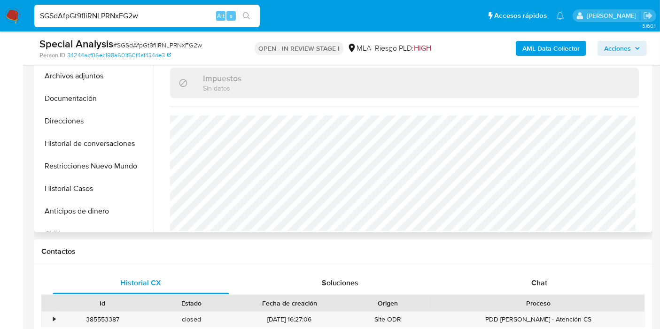
scroll to position [313, 0]
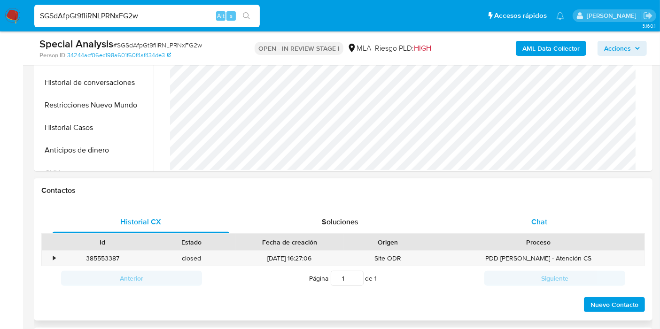
drag, startPoint x: 554, startPoint y: 247, endPoint x: 559, endPoint y: 232, distance: 15.4
click at [555, 246] on div "Proceso" at bounding box center [538, 242] width 212 height 16
click at [559, 232] on div "Chat" at bounding box center [539, 222] width 177 height 23
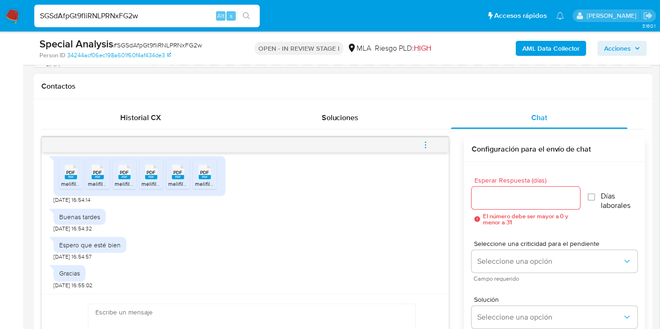
scroll to position [536, 0]
click at [69, 167] on icon at bounding box center [71, 172] width 12 height 15
click at [102, 174] on span "PDF" at bounding box center [97, 173] width 9 height 6
click at [115, 174] on div "PDF PDF" at bounding box center [125, 171] width 20 height 18
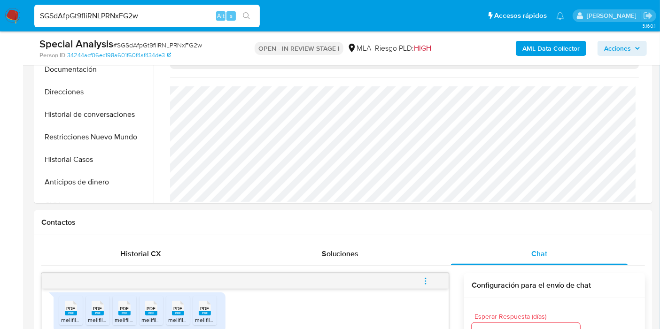
scroll to position [209, 0]
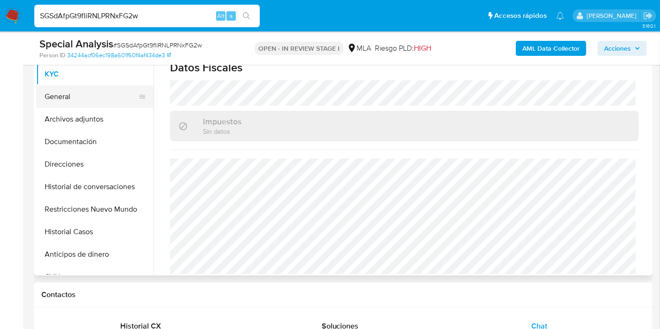
click at [70, 96] on button "General" at bounding box center [91, 96] width 110 height 23
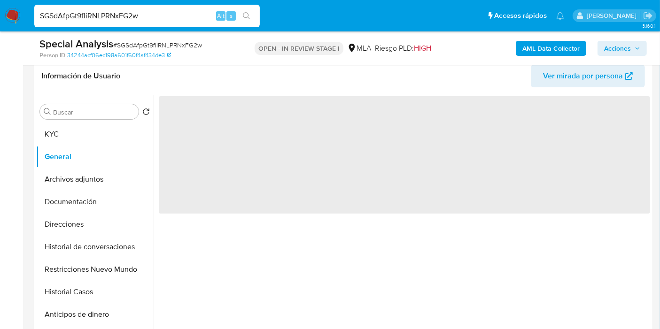
scroll to position [104, 0]
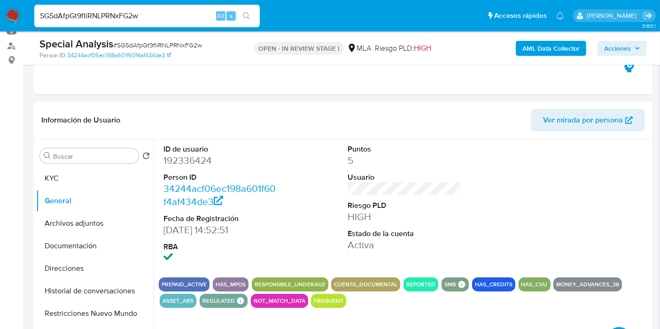
click at [202, 162] on dd "192336424" at bounding box center [220, 160] width 114 height 13
copy dd "192336424"
click at [133, 19] on input "SGSdAfpGt9fIiRNLPRNxFG2w" at bounding box center [146, 16] width 225 height 12
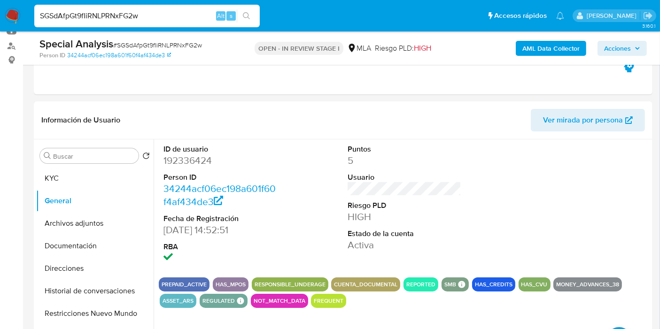
paste input "kXq0lCnKxsOmYDFVl4tsaz2u"
type input "kXq0lCnKxsOmYDFVl4tsaz2u"
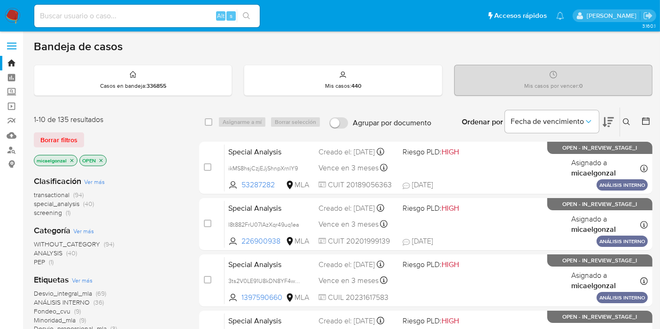
click at [120, 19] on input at bounding box center [146, 16] width 225 height 12
paste input "Ac9n2zcgub7i8LQv47gdnRLR"
type input "Ac9n2zcgub7i8LQv47gdnRLR"
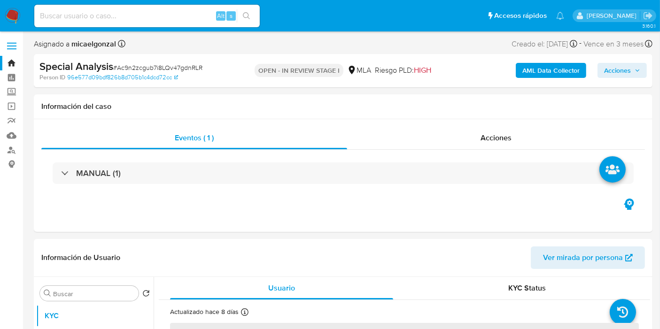
select select "10"
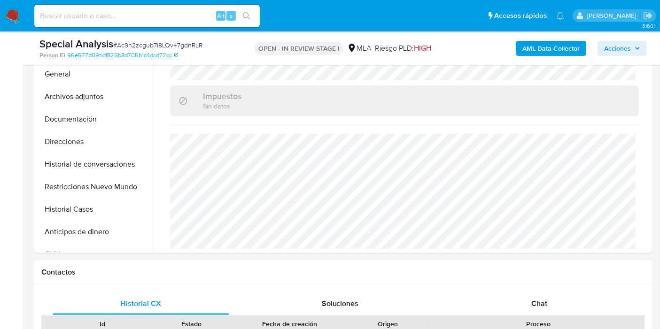
scroll to position [313, 0]
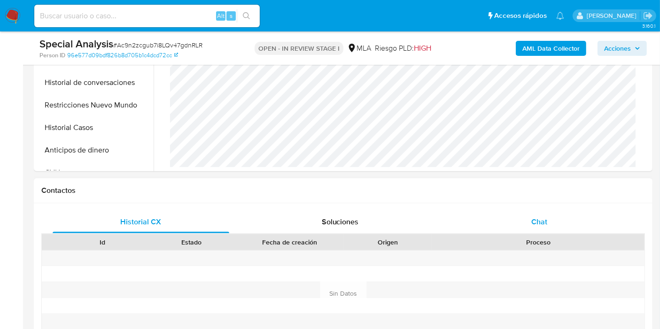
click at [525, 211] on div "Chat" at bounding box center [539, 222] width 177 height 23
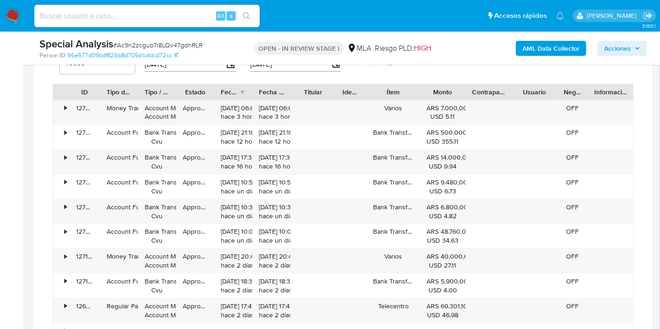
scroll to position [887, 0]
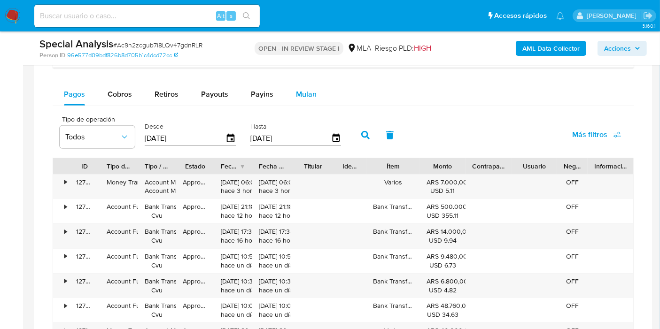
click at [303, 98] on div "Mulan" at bounding box center [306, 94] width 21 height 23
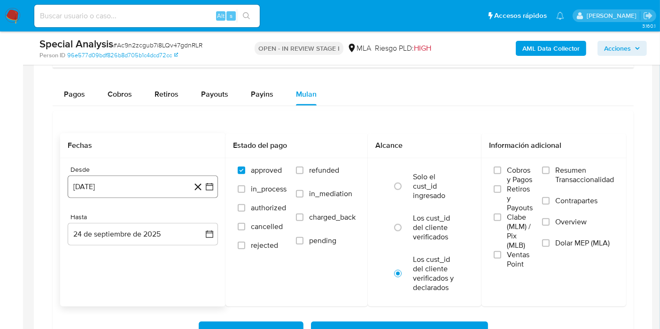
click at [211, 183] on icon "button" at bounding box center [210, 187] width 8 height 8
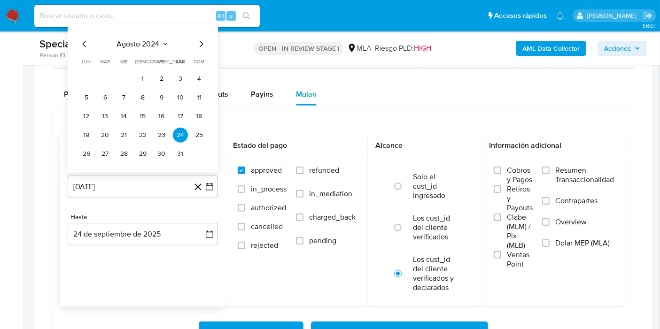
click at [128, 38] on div "agosto 2024" at bounding box center [143, 43] width 128 height 11
click at [128, 39] on span "agosto 2024" at bounding box center [138, 43] width 43 height 9
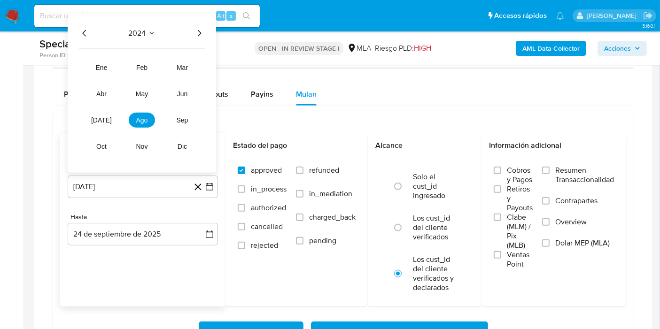
click at [194, 27] on icon "Año siguiente" at bounding box center [199, 32] width 11 height 11
click at [135, 94] on button "may" at bounding box center [142, 93] width 26 height 15
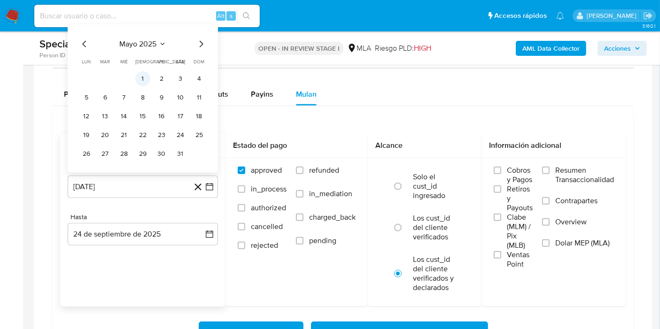
click at [144, 76] on button "1" at bounding box center [142, 78] width 15 height 15
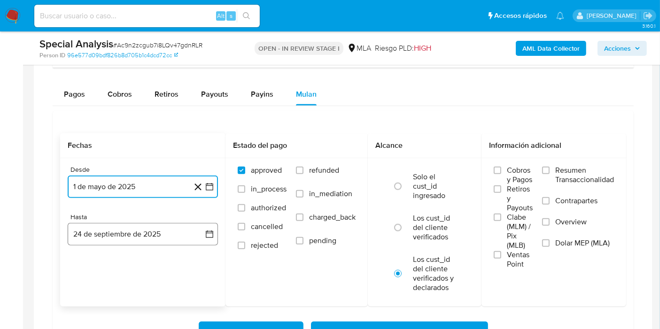
click at [208, 232] on icon "button" at bounding box center [209, 234] width 9 height 9
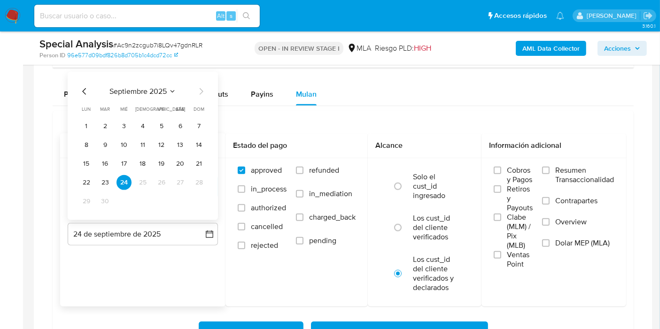
click at [84, 86] on icon "Mes anterior" at bounding box center [84, 90] width 11 height 11
click at [200, 201] on button "31" at bounding box center [199, 201] width 15 height 15
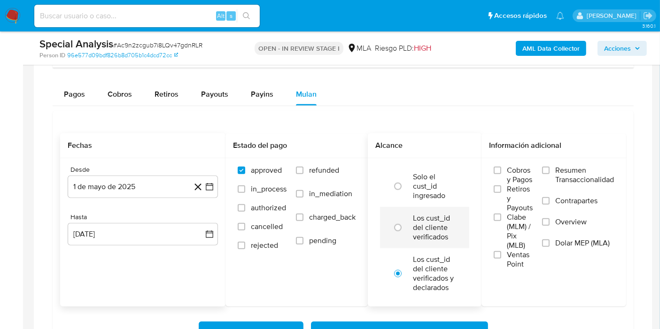
click at [452, 230] on label "Los cust_id del cliente verificados" at bounding box center [434, 228] width 43 height 28
click at [405, 230] on input "radio" at bounding box center [397, 227] width 15 height 15
radio input "true"
click at [570, 239] on span "Dolar MEP (MLA)" at bounding box center [582, 243] width 54 height 9
click at [550, 240] on input "Dolar MEP (MLA)" at bounding box center [546, 244] width 8 height 8
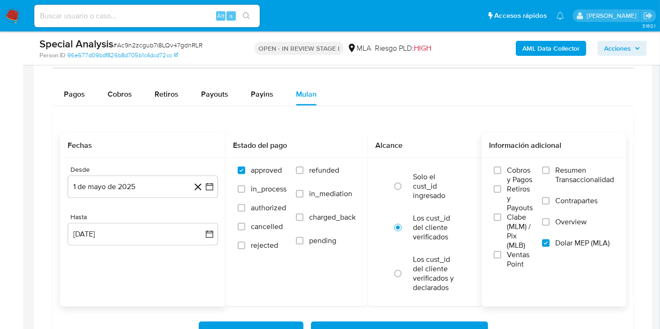
click at [565, 292] on div "Información adicional Cobros y Pagos Retiros y Payouts Clabe (MLM) / Pix (MLB) …" at bounding box center [553, 219] width 145 height 173
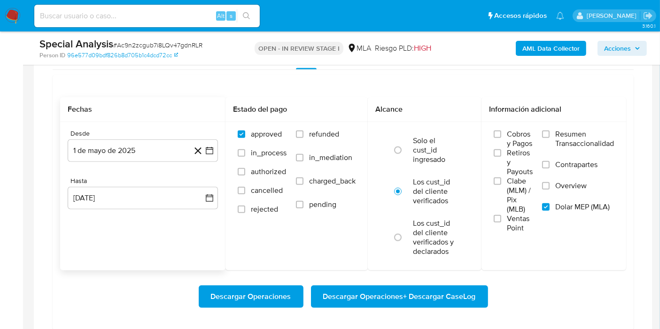
scroll to position [939, 0]
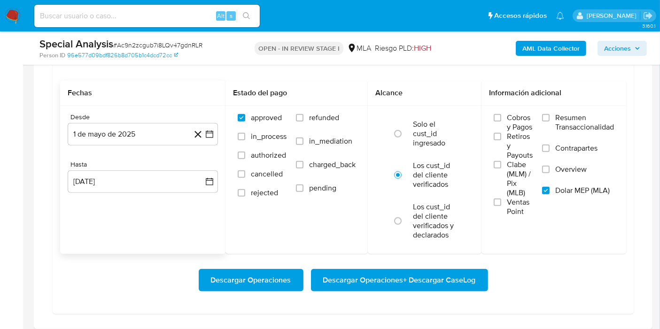
click at [390, 273] on span "Descargar Operaciones + Descargar CaseLog" at bounding box center [399, 280] width 153 height 21
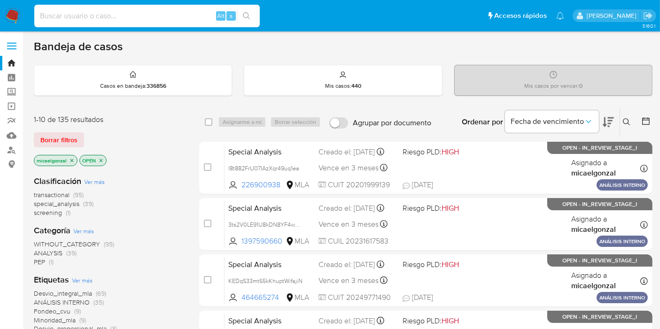
click at [176, 16] on input at bounding box center [146, 16] width 225 height 12
paste input "yzoGTVpdQxX1SQs9XvhnjCGj"
type input "yzoGTVpdQxX1SQs9XvhnjCGj"
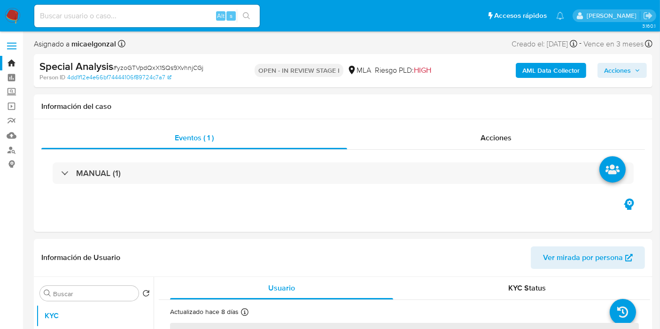
select select "10"
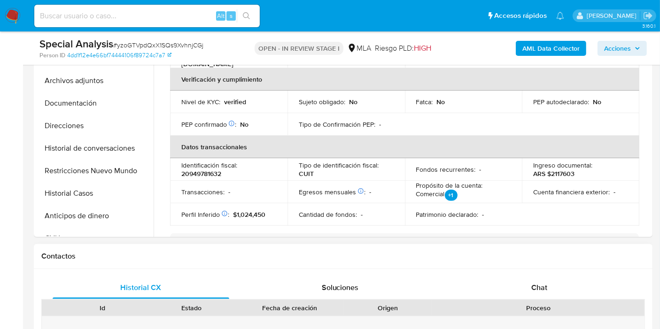
scroll to position [313, 0]
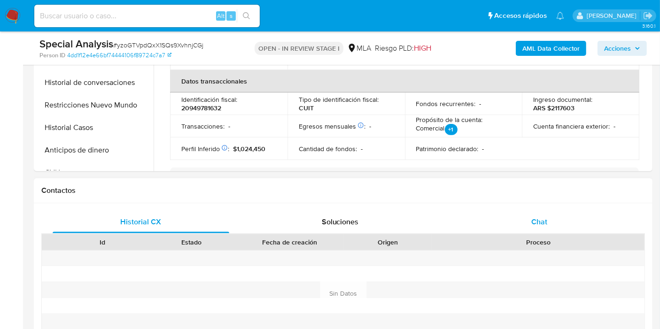
click at [561, 226] on div "Chat" at bounding box center [539, 222] width 177 height 23
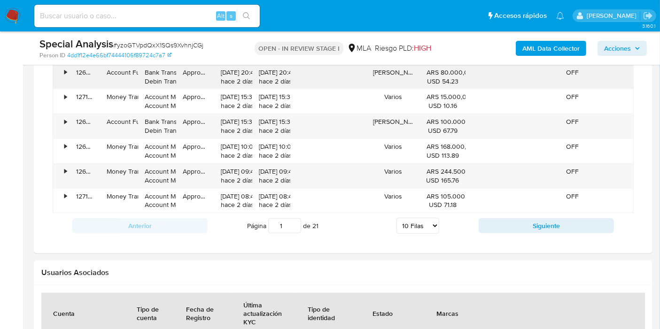
scroll to position [887, 0]
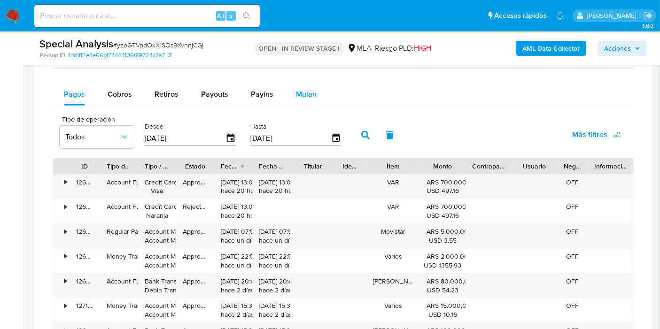
click at [292, 97] on button "Mulan" at bounding box center [306, 94] width 43 height 23
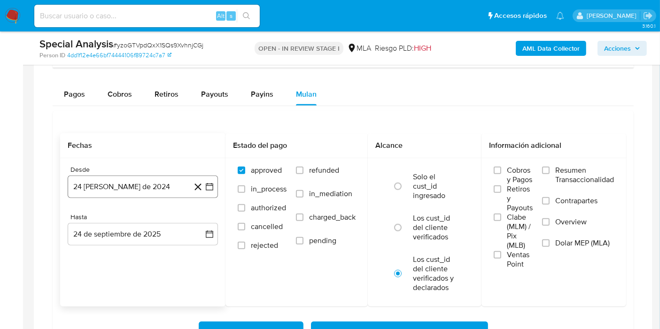
click at [212, 184] on icon "button" at bounding box center [210, 187] width 8 height 8
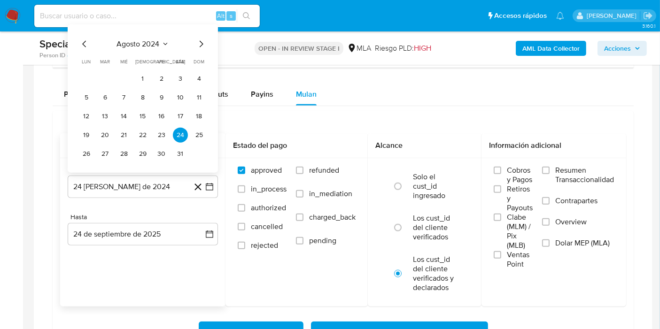
click at [152, 42] on span "agosto 2024" at bounding box center [138, 43] width 43 height 9
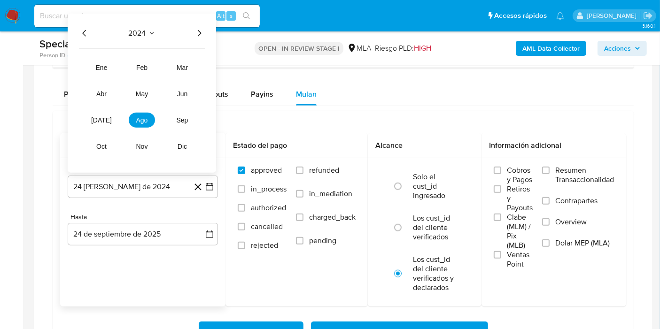
click at [197, 34] on icon "Año siguiente" at bounding box center [199, 32] width 11 height 11
click at [141, 80] on tr "ene feb mar abr may jun [DATE] ago sep oct nov dic" at bounding box center [141, 107] width 107 height 94
click at [146, 90] on span "may" at bounding box center [142, 94] width 12 height 8
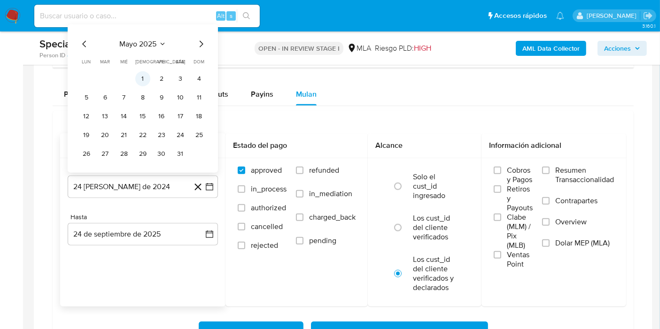
click at [148, 75] on button "1" at bounding box center [142, 78] width 15 height 15
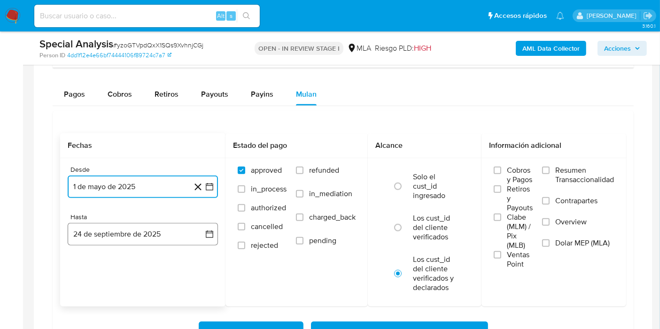
click at [200, 229] on button "24 de septiembre de 2025" at bounding box center [143, 234] width 150 height 23
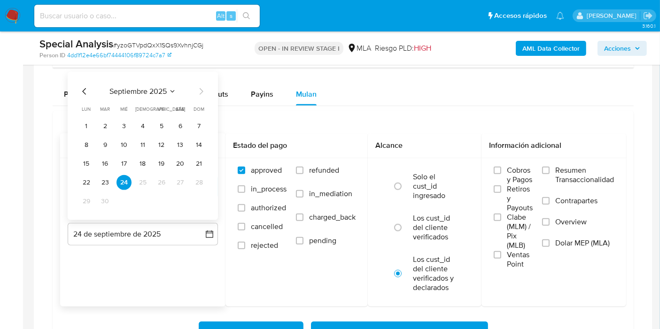
click at [83, 92] on icon "Mes anterior" at bounding box center [84, 90] width 11 height 11
click at [198, 194] on button "31" at bounding box center [199, 201] width 15 height 15
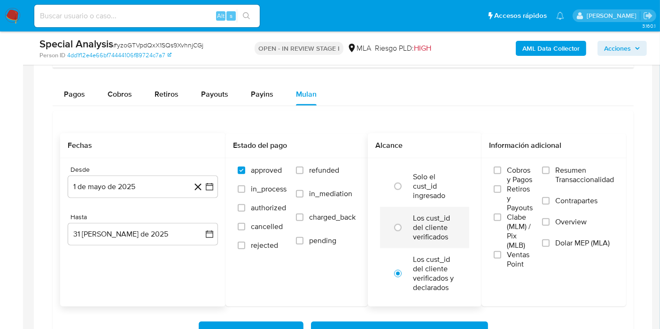
click at [429, 215] on label "Los cust_id del cliente verificados" at bounding box center [434, 228] width 43 height 28
click at [405, 220] on input "radio" at bounding box center [397, 227] width 15 height 15
radio input "true"
click at [553, 242] on label "Dolar MEP (MLA)" at bounding box center [578, 249] width 72 height 21
click at [550, 242] on input "Dolar MEP (MLA)" at bounding box center [546, 244] width 8 height 8
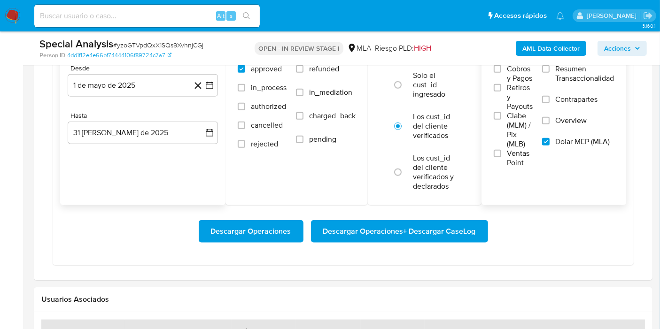
scroll to position [991, 0]
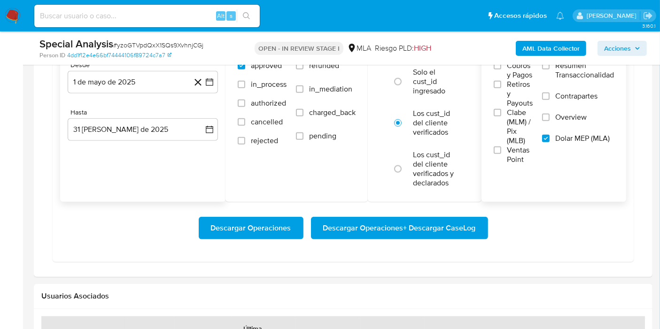
click at [440, 230] on span "Descargar Operaciones + Descargar CaseLog" at bounding box center [399, 228] width 153 height 21
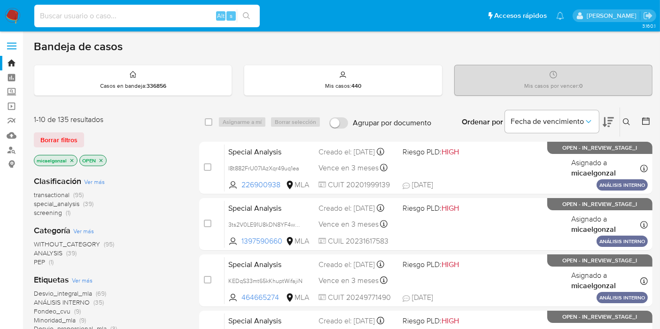
click at [196, 15] on input at bounding box center [146, 16] width 225 height 12
paste input "VPS2d2avYtPiTwbafull9L0b"
type input "VPS2d2avYtPiTwbafull9L0b"
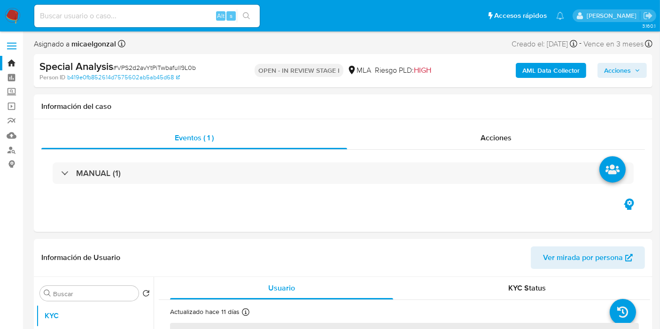
select select "10"
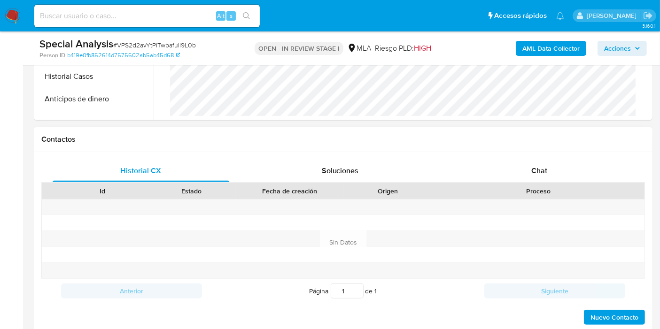
scroll to position [365, 0]
click at [568, 136] on h1 "Contactos" at bounding box center [343, 138] width 604 height 9
click at [537, 162] on div "Chat" at bounding box center [539, 170] width 177 height 23
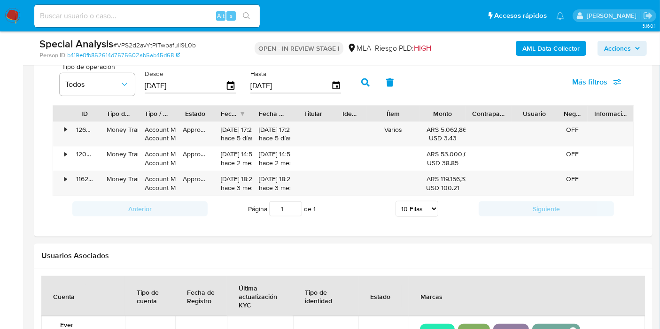
scroll to position [835, 0]
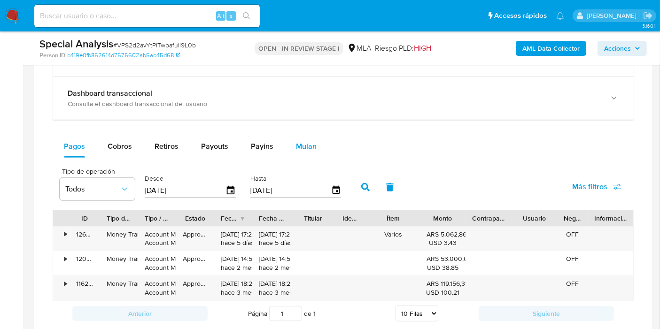
click at [303, 148] on span "Mulan" at bounding box center [306, 146] width 21 height 11
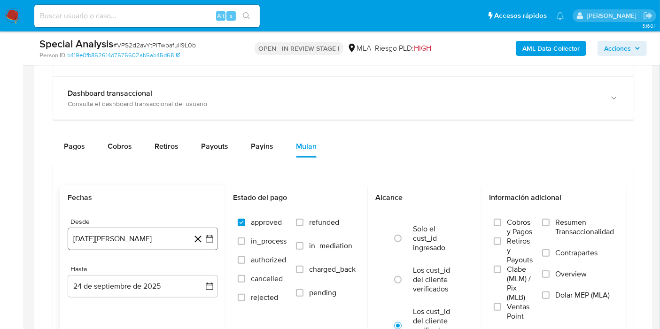
click at [215, 235] on button "[DATE][PERSON_NAME]" at bounding box center [143, 239] width 150 height 23
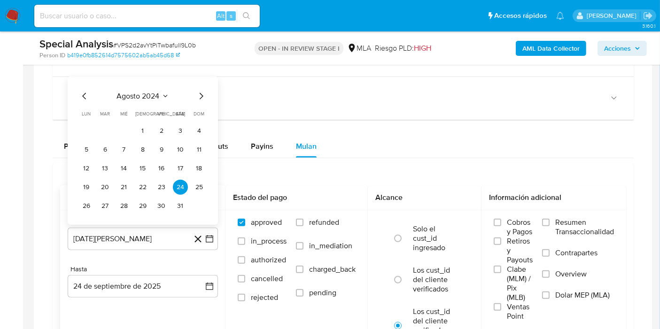
click at [135, 93] on span "agosto 2024" at bounding box center [138, 95] width 43 height 9
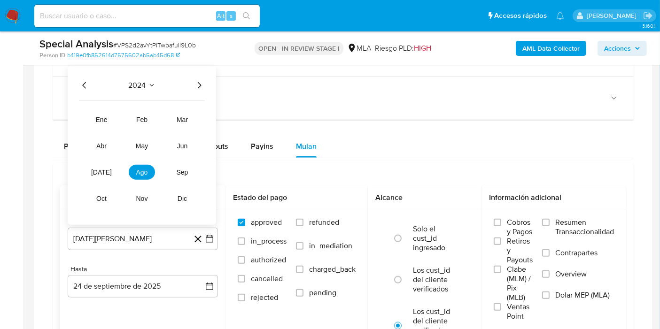
click at [200, 83] on icon "Año siguiente" at bounding box center [199, 84] width 11 height 11
click at [150, 143] on button "may" at bounding box center [142, 145] width 26 height 15
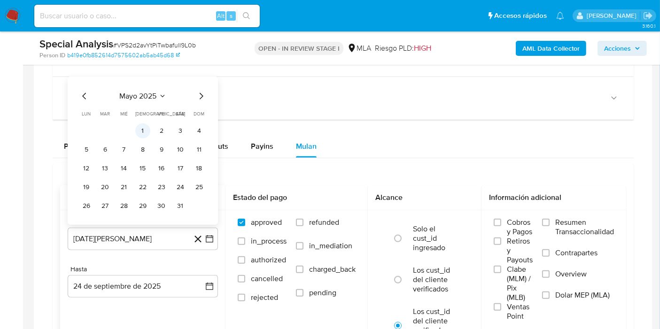
click at [148, 126] on button "1" at bounding box center [142, 130] width 15 height 15
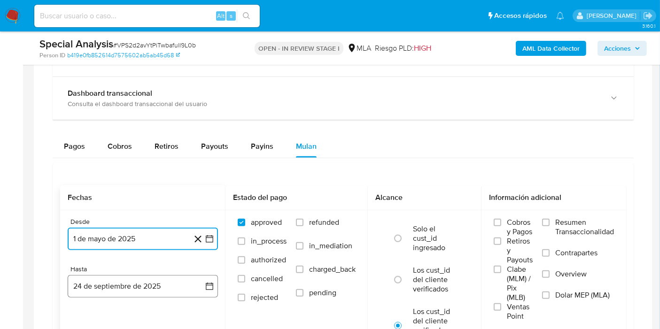
click at [206, 282] on icon "button" at bounding box center [209, 286] width 9 height 9
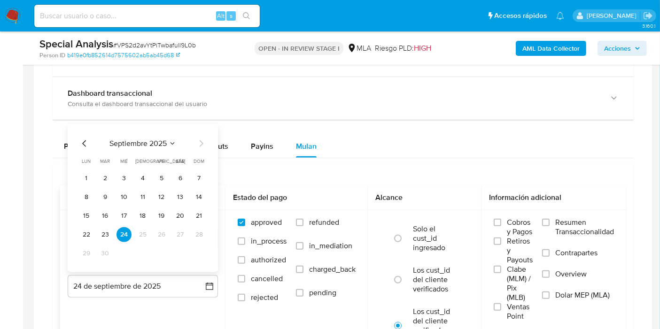
click at [84, 141] on icon "Mes anterior" at bounding box center [84, 143] width 11 height 11
click at [194, 248] on button "31" at bounding box center [199, 253] width 15 height 15
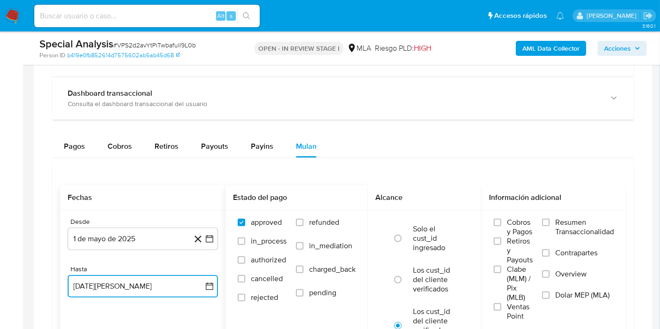
scroll to position [887, 0]
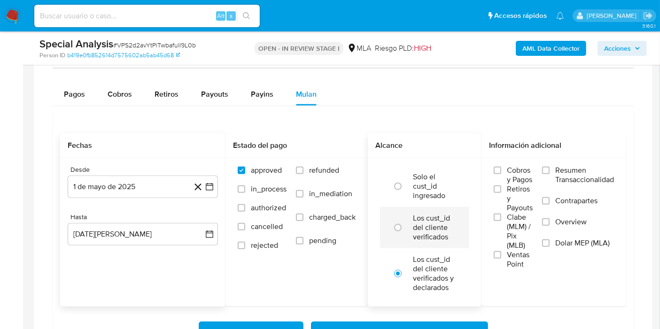
click at [388, 234] on div at bounding box center [399, 228] width 25 height 20
radio input "true"
click at [570, 242] on span "Dolar MEP (MLA)" at bounding box center [582, 243] width 54 height 9
click at [550, 242] on input "Dolar MEP (MLA)" at bounding box center [546, 244] width 8 height 8
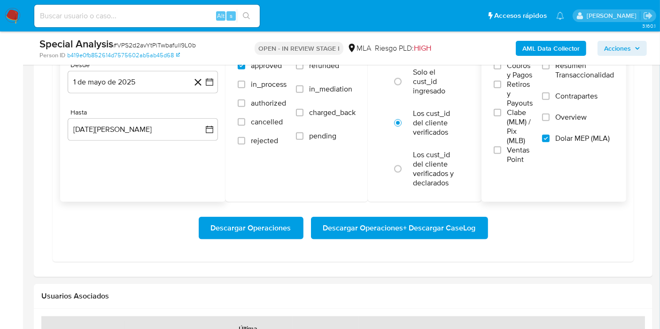
click at [468, 229] on span "Descargar Operaciones + Descargar CaseLog" at bounding box center [399, 228] width 153 height 21
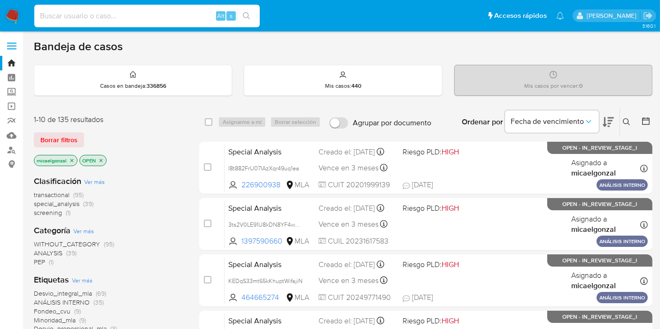
click at [197, 14] on input at bounding box center [146, 16] width 225 height 12
paste input "3Sulm3R8Vzta10lsoLYM5Str"
type input "3Sulm3R8Vzta10lsoLYM5Str"
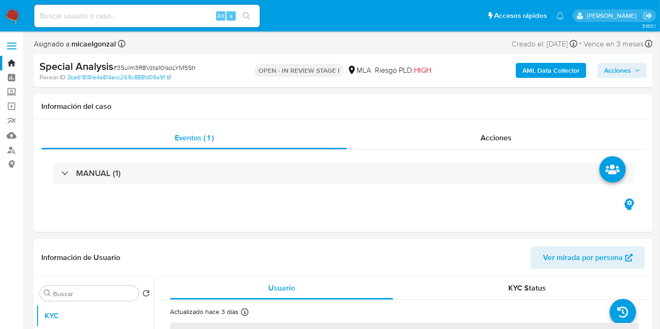
select select "10"
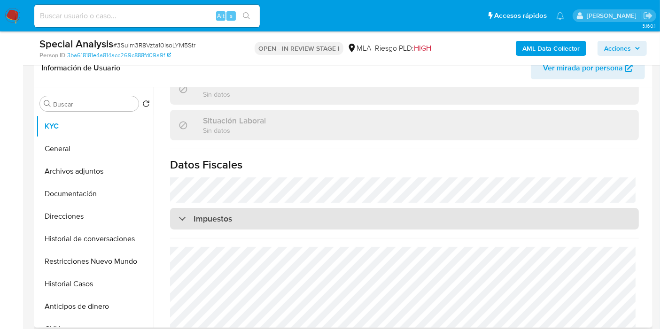
scroll to position [509, 0]
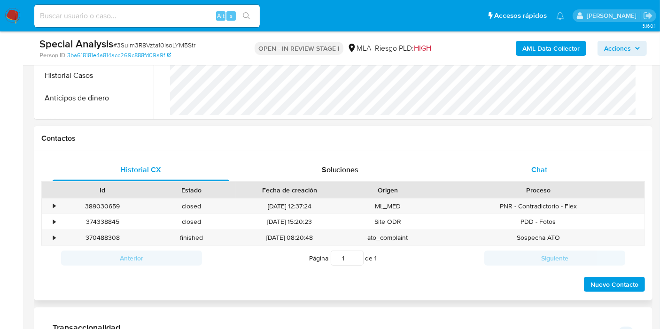
click at [520, 161] on div "Chat" at bounding box center [539, 170] width 177 height 23
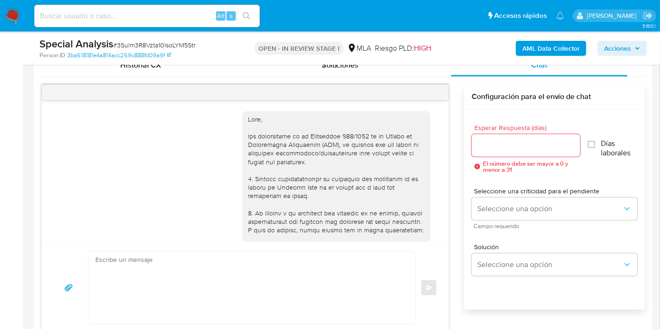
scroll to position [504, 0]
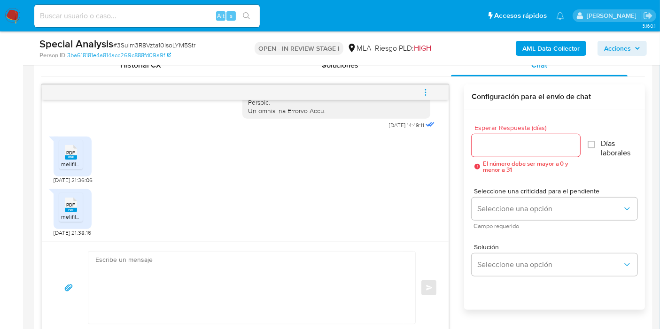
drag, startPoint x: 78, startPoint y: 157, endPoint x: 83, endPoint y: 199, distance: 42.1
click at [77, 158] on div "PDF PDF" at bounding box center [71, 151] width 20 height 18
click at [73, 210] on rect at bounding box center [71, 210] width 12 height 4
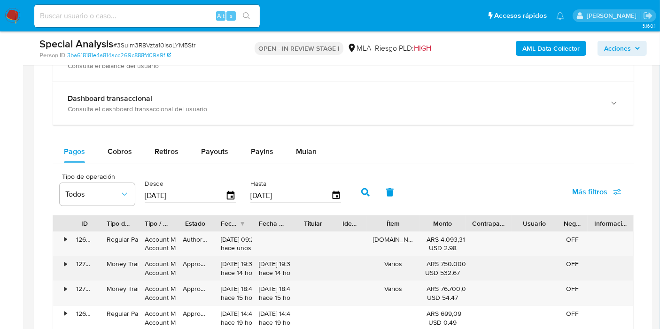
scroll to position [835, 0]
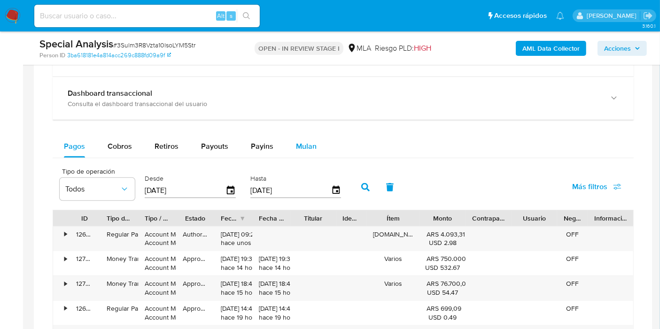
click at [302, 148] on span "Mulan" at bounding box center [306, 146] width 21 height 11
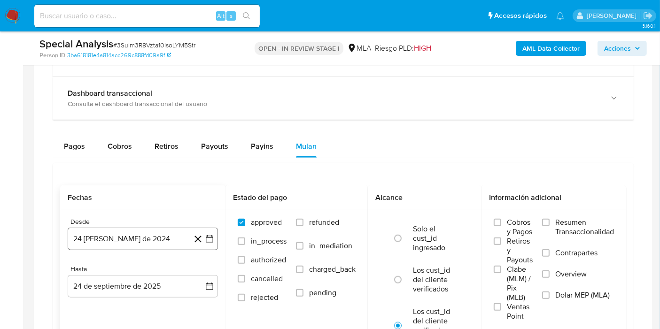
click at [207, 238] on icon "button" at bounding box center [209, 238] width 9 height 9
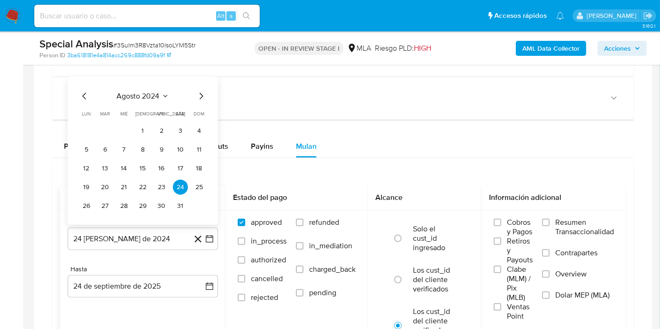
click at [123, 94] on span "agosto 2024" at bounding box center [138, 95] width 43 height 9
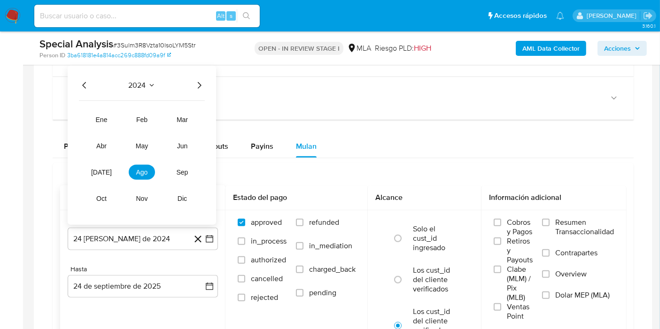
click at [197, 88] on icon "Año siguiente" at bounding box center [199, 84] width 11 height 11
click at [145, 146] on span "may" at bounding box center [142, 146] width 12 height 8
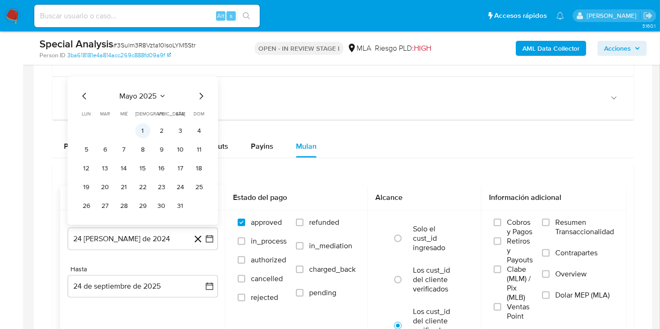
click at [151, 125] on tr "1 2 3 4" at bounding box center [143, 130] width 128 height 15
click at [147, 127] on button "1" at bounding box center [142, 130] width 15 height 15
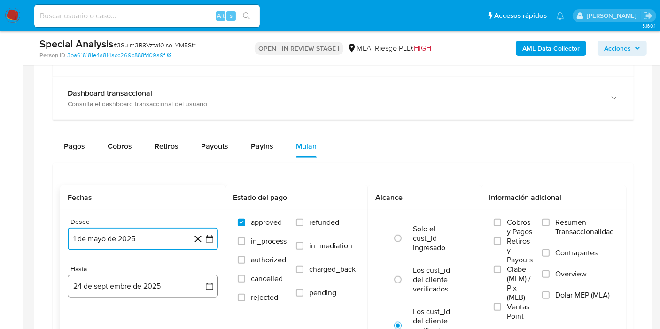
click at [204, 284] on button "24 de septiembre de 2025" at bounding box center [143, 286] width 150 height 23
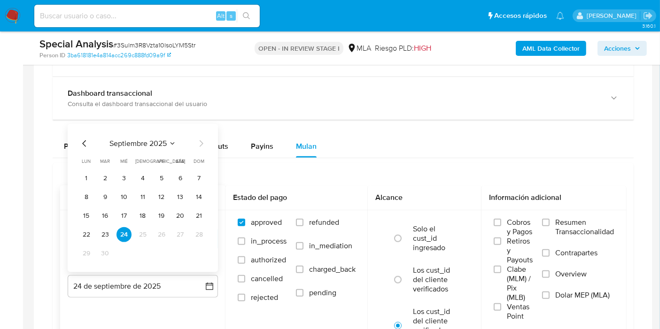
click at [88, 139] on icon "Mes anterior" at bounding box center [84, 143] width 11 height 11
click at [196, 248] on button "31" at bounding box center [199, 253] width 15 height 15
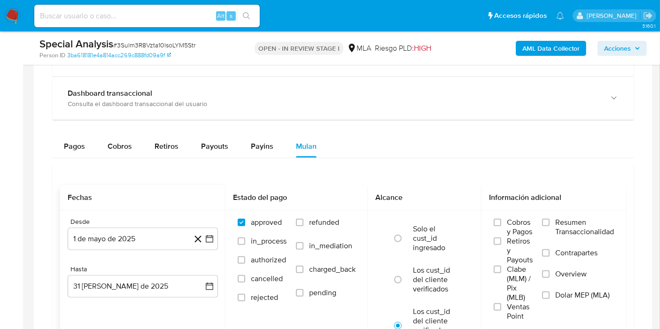
click at [318, 170] on div "Fechas Desde 1 de mayo de 2025 1-05-2025 Hasta 31 de agosto de 2025 31-08-2025 …" at bounding box center [343, 291] width 581 height 256
click at [418, 273] on label "Los cust_id del cliente verificados" at bounding box center [434, 280] width 43 height 28
click at [405, 273] on input "radio" at bounding box center [397, 279] width 15 height 15
radio input "true"
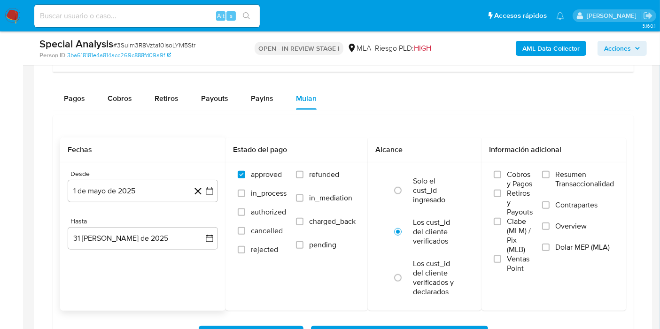
scroll to position [939, 0]
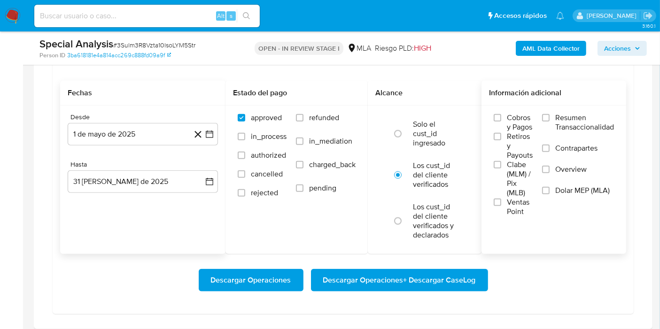
click at [581, 194] on span "Dolar MEP (MLA)" at bounding box center [582, 190] width 54 height 9
click at [550, 194] on input "Dolar MEP (MLA)" at bounding box center [546, 191] width 8 height 8
click at [442, 273] on span "Descargar Operaciones + Descargar CaseLog" at bounding box center [399, 280] width 153 height 21
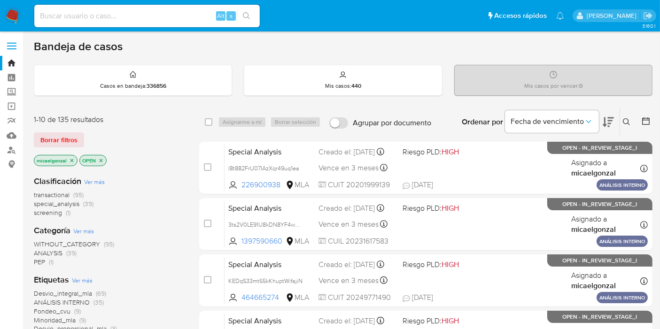
click at [153, 3] on div "Alt s" at bounding box center [146, 16] width 225 height 26
click at [145, 19] on input at bounding box center [146, 16] width 225 height 12
paste input "tLWdl23B0bnHav7s7AeQi2F7"
type input "tLWdl23B0bnHav7s7AeQi2F7"
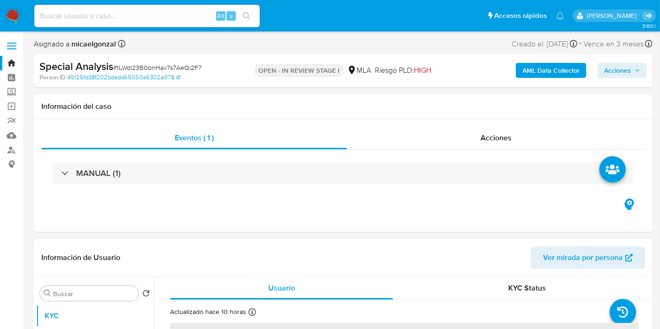
select select "10"
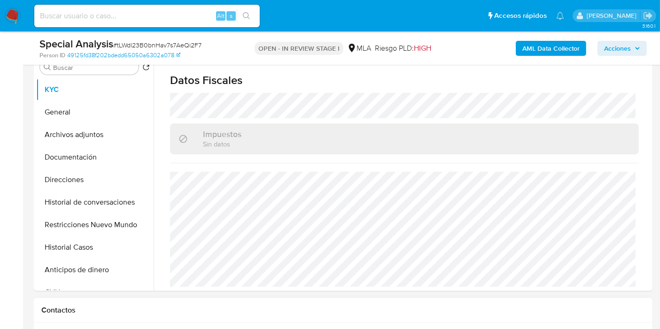
scroll to position [209, 0]
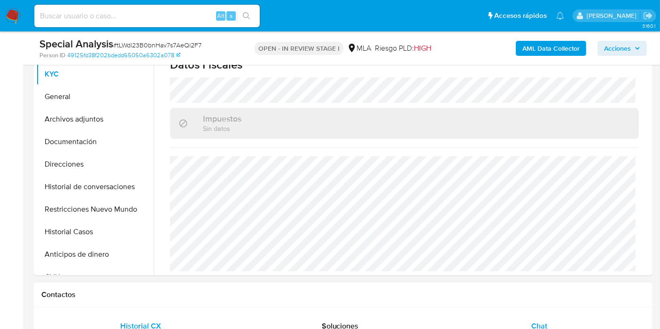
click at [530, 327] on div "Chat" at bounding box center [539, 326] width 177 height 23
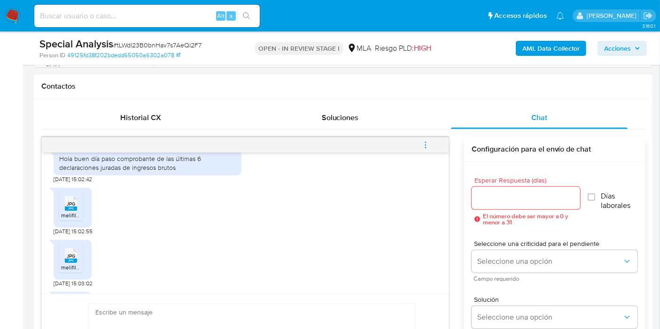
scroll to position [541, 0]
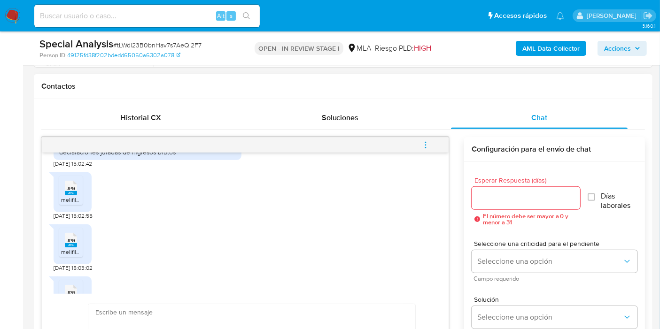
click at [74, 192] on span "JPG" at bounding box center [71, 189] width 8 height 6
click at [77, 196] on div "JPG JPG" at bounding box center [71, 187] width 20 height 18
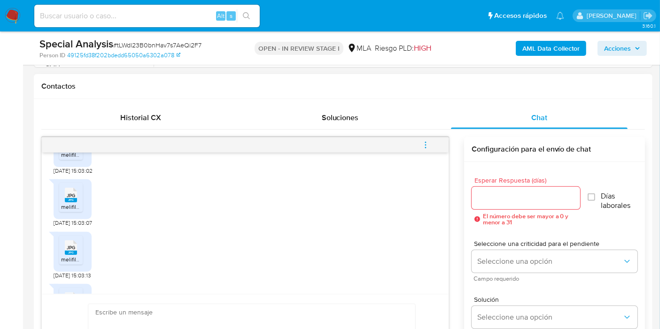
scroll to position [697, 0]
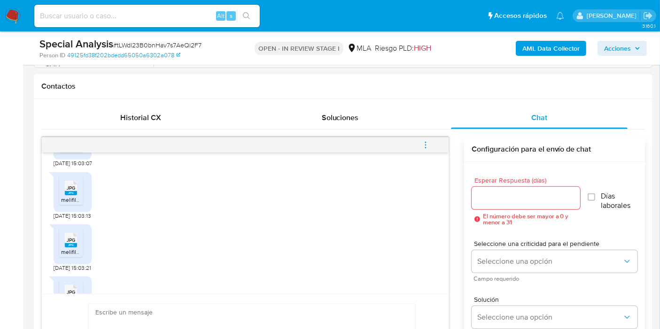
click at [78, 151] on span "melifile618633151064943474.jpg" at bounding box center [102, 147] width 82 height 8
click at [74, 195] on rect at bounding box center [71, 193] width 12 height 4
click at [73, 248] on rect at bounding box center [71, 245] width 12 height 4
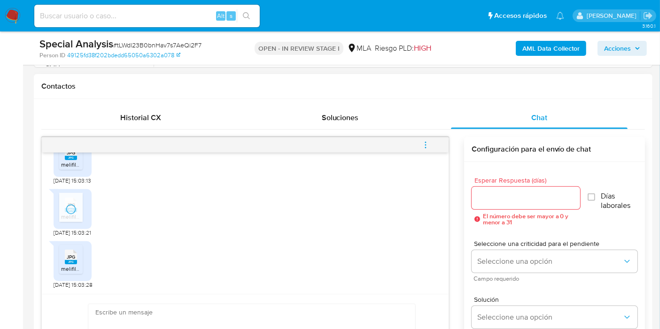
scroll to position [750, 0]
click at [76, 257] on icon at bounding box center [71, 257] width 12 height 15
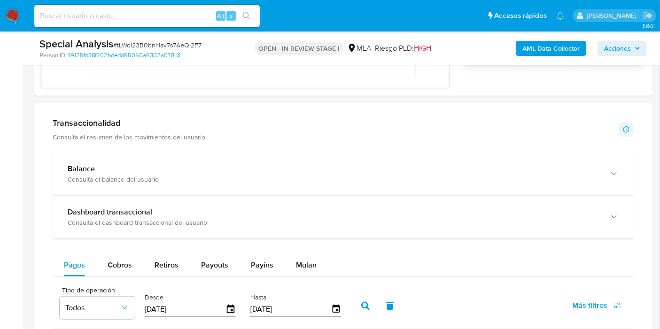
scroll to position [782, 0]
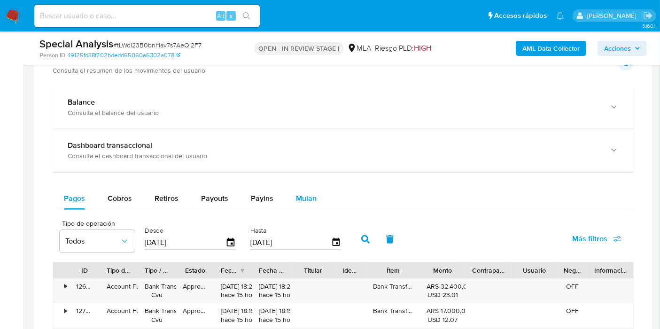
click at [305, 206] on div "Mulan" at bounding box center [306, 198] width 21 height 23
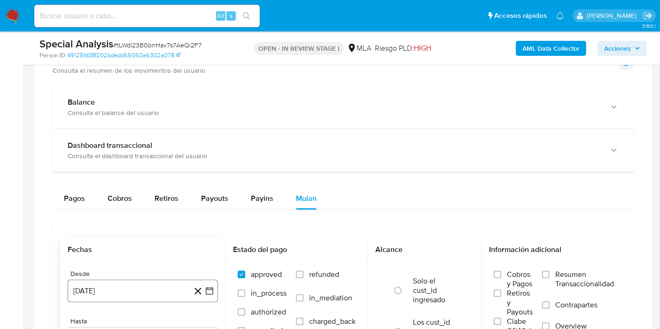
click at [210, 286] on icon "button" at bounding box center [209, 290] width 9 height 9
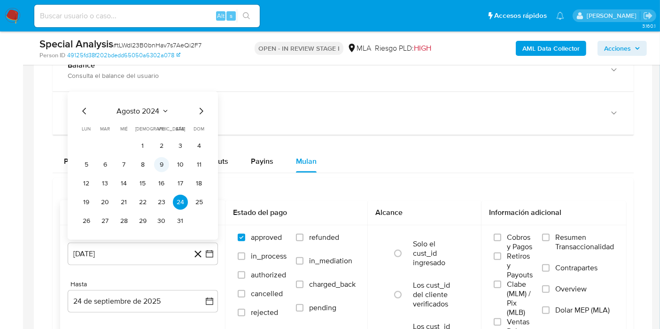
scroll to position [835, 0]
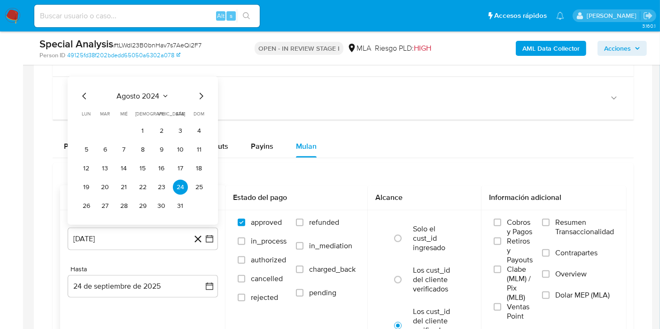
click at [165, 95] on icon "Seleccionar mes y año" at bounding box center [166, 96] width 8 height 8
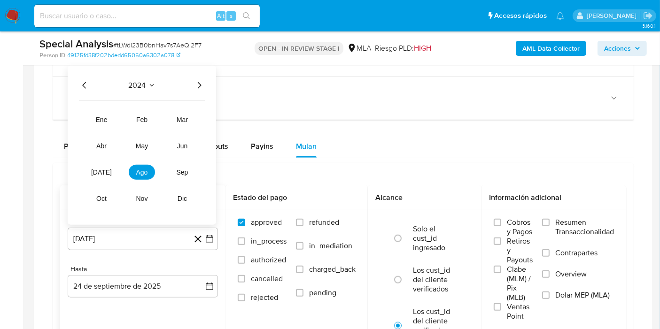
click at [198, 84] on icon "Año siguiente" at bounding box center [199, 84] width 11 height 11
click at [122, 143] on tr "ene feb mar abr may jun jul ago sep oct nov dic" at bounding box center [141, 159] width 107 height 94
click at [144, 143] on span "may" at bounding box center [142, 146] width 12 height 8
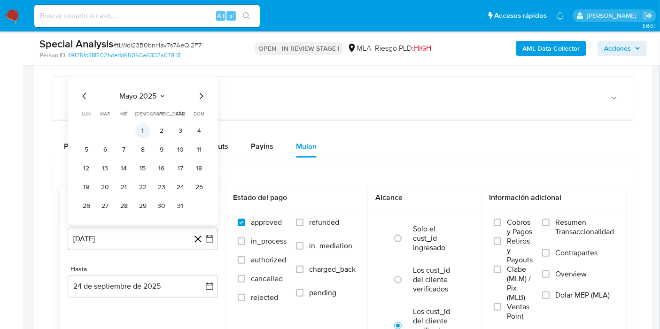
click at [149, 127] on button "1" at bounding box center [142, 130] width 15 height 15
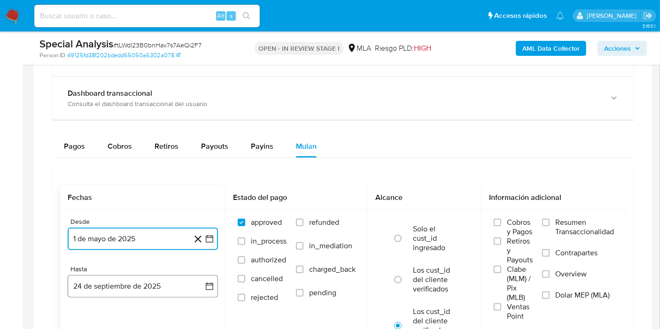
click at [207, 283] on icon "button" at bounding box center [210, 287] width 8 height 8
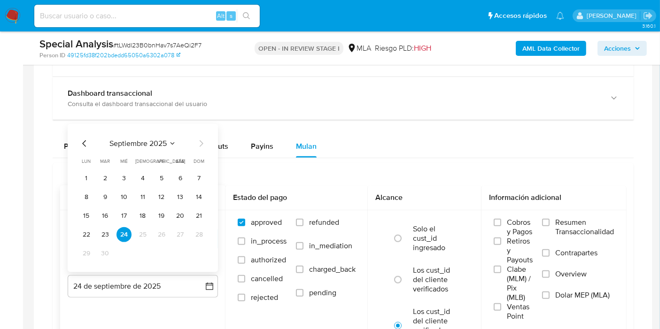
click at [83, 138] on icon "Mes anterior" at bounding box center [84, 143] width 11 height 11
click at [198, 248] on button "31" at bounding box center [199, 253] width 15 height 15
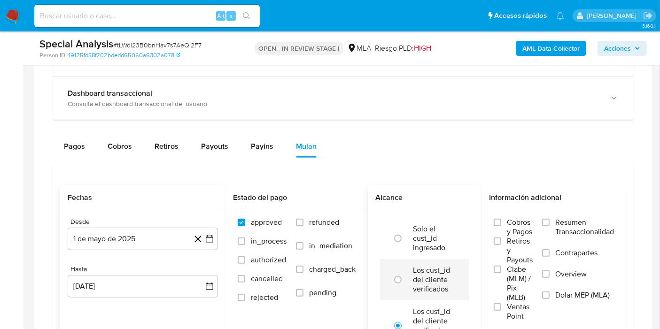
click at [407, 282] on div at bounding box center [399, 280] width 25 height 20
radio input "true"
click at [577, 292] on span "Dolar MEP (MLA)" at bounding box center [582, 295] width 54 height 9
click at [550, 292] on input "Dolar MEP (MLA)" at bounding box center [546, 296] width 8 height 8
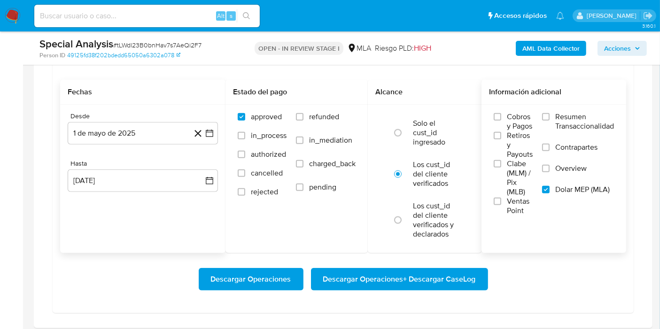
scroll to position [991, 0]
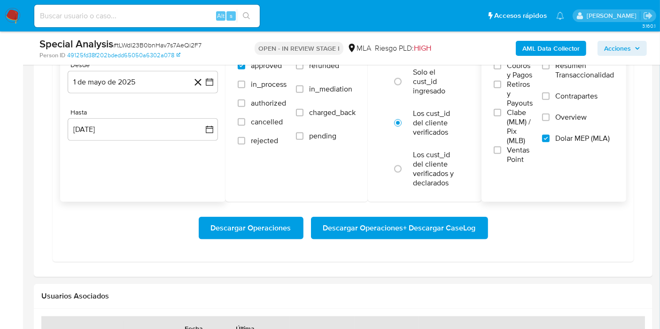
click at [405, 237] on span "Descargar Operaciones + Descargar CaseLog" at bounding box center [399, 228] width 153 height 21
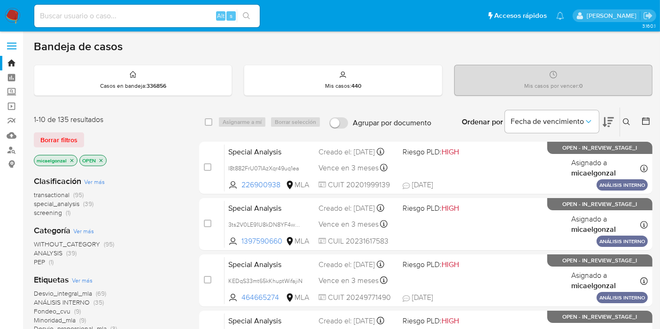
click at [162, 16] on input at bounding box center [146, 16] width 225 height 12
paste input "lgujxAy6Lz951txu2WTNQsz7"
type input "lgujxAy6Lz951txu2WTNQsz7"
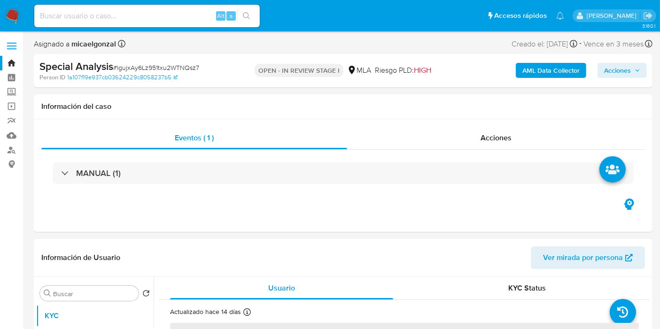
select select "10"
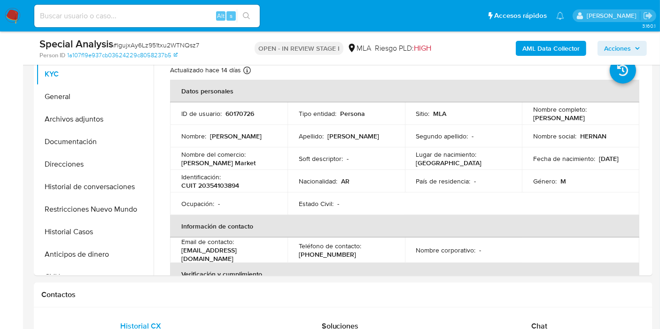
scroll to position [365, 0]
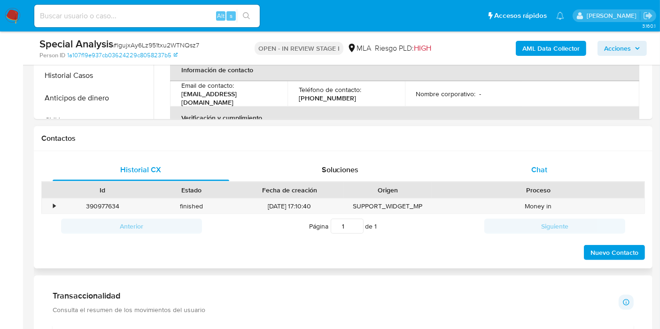
drag, startPoint x: 537, startPoint y: 178, endPoint x: 542, endPoint y: 171, distance: 8.0
click at [537, 178] on div "Chat" at bounding box center [539, 170] width 177 height 23
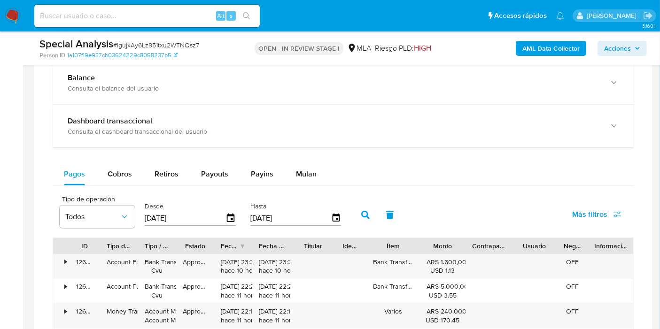
scroll to position [835, 0]
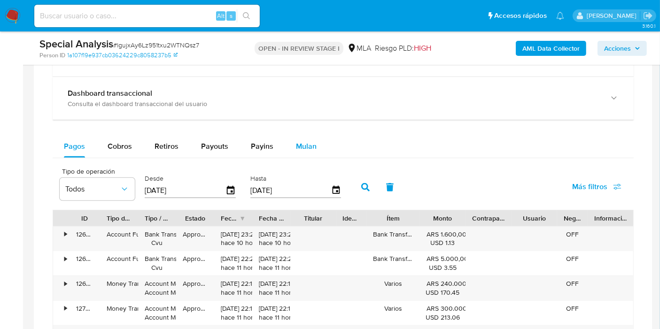
click at [316, 149] on button "Mulan" at bounding box center [306, 146] width 43 height 23
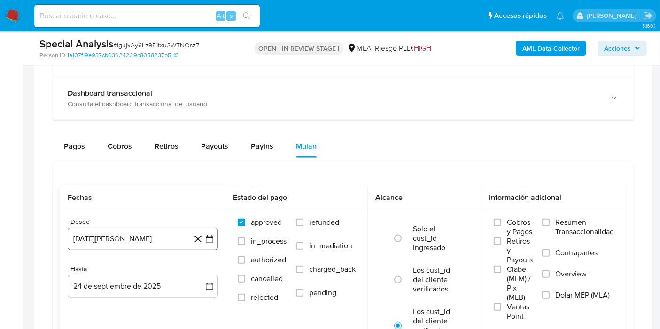
click at [208, 235] on icon "button" at bounding box center [210, 239] width 8 height 8
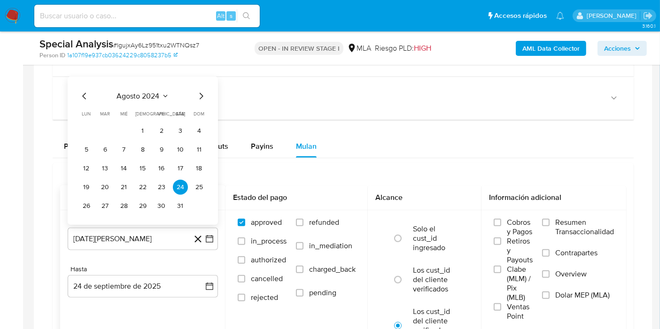
click at [150, 94] on span "agosto 2024" at bounding box center [138, 95] width 43 height 9
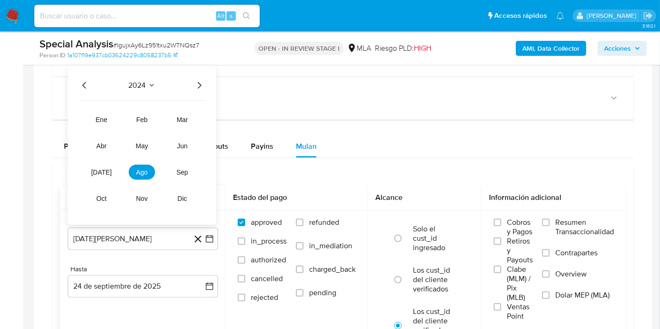
click at [194, 81] on icon "Año siguiente" at bounding box center [199, 84] width 11 height 11
click at [149, 143] on button "may" at bounding box center [142, 145] width 26 height 15
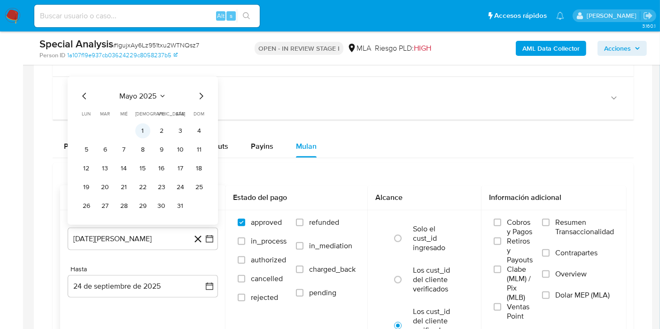
click at [138, 125] on button "1" at bounding box center [142, 130] width 15 height 15
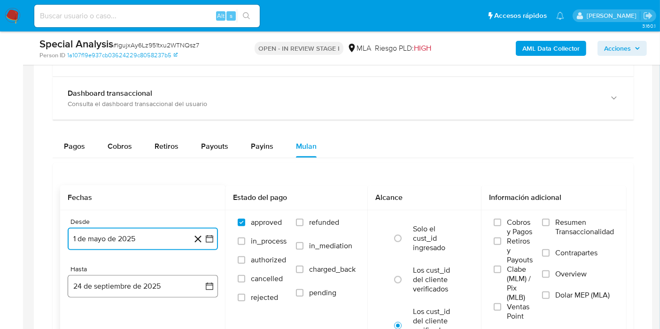
click at [210, 284] on icon "button" at bounding box center [209, 286] width 9 height 9
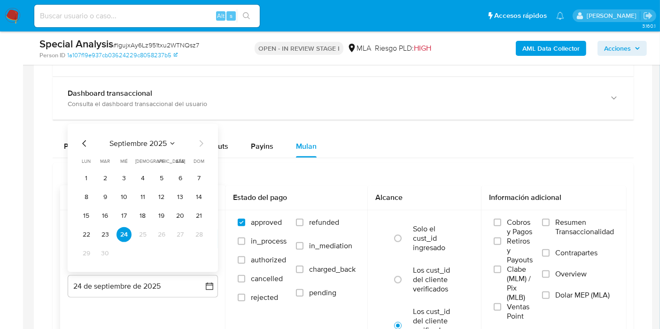
click at [85, 138] on icon "Mes anterior" at bounding box center [84, 143] width 11 height 11
click at [201, 247] on button "31" at bounding box center [199, 253] width 15 height 15
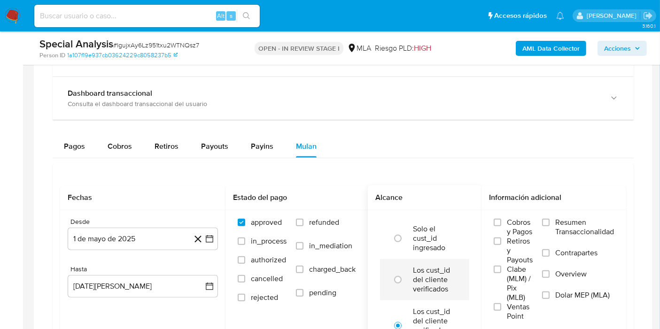
click at [418, 276] on label "Los cust_id del cliente verificados" at bounding box center [434, 280] width 43 height 28
click at [405, 276] on input "radio" at bounding box center [397, 279] width 15 height 15
radio input "true"
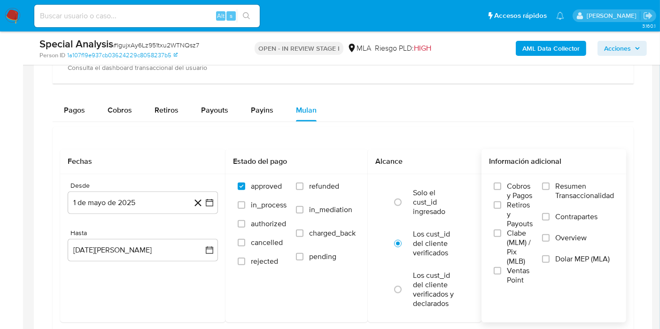
scroll to position [887, 0]
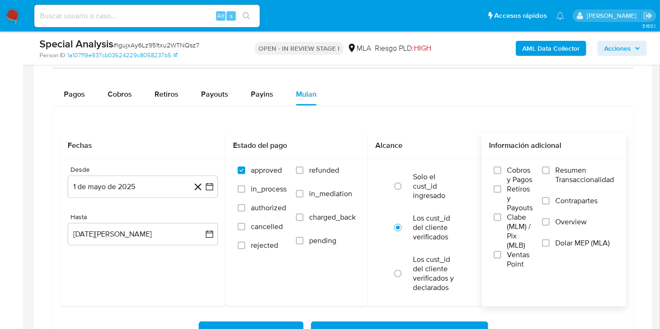
click at [557, 248] on label "Dolar MEP (MLA)" at bounding box center [578, 249] width 72 height 21
click at [550, 247] on input "Dolar MEP (MLA)" at bounding box center [546, 244] width 8 height 8
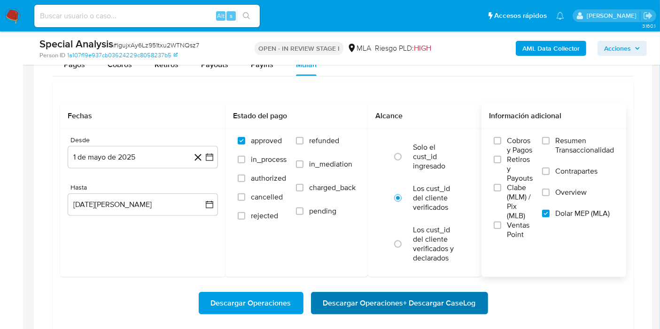
scroll to position [939, 0]
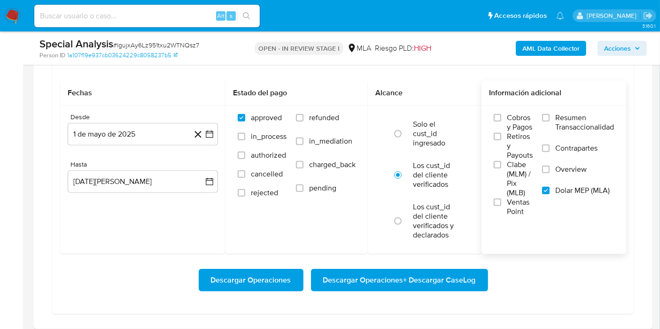
click at [415, 279] on span "Descargar Operaciones + Descargar CaseLog" at bounding box center [399, 280] width 153 height 21
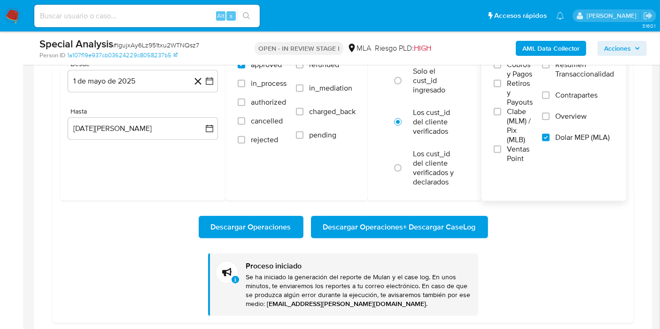
scroll to position [1044, 0]
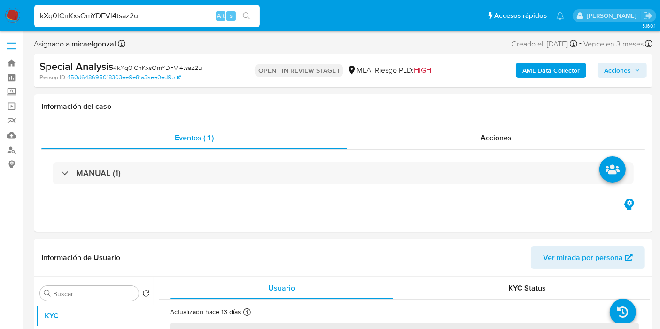
select select "10"
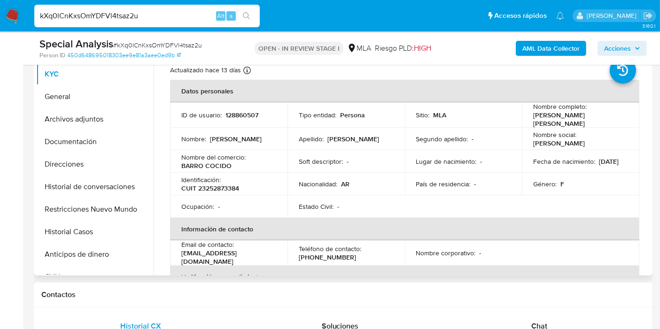
scroll to position [365, 0]
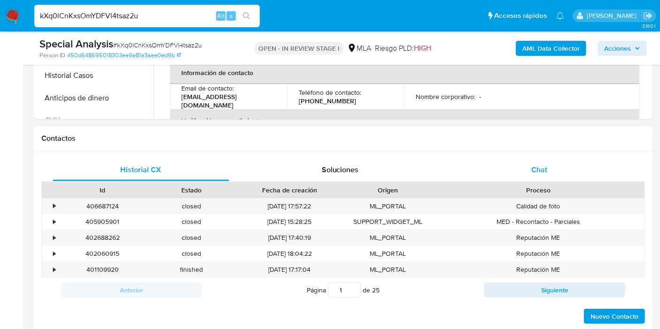
click at [515, 171] on div "Chat" at bounding box center [539, 170] width 177 height 23
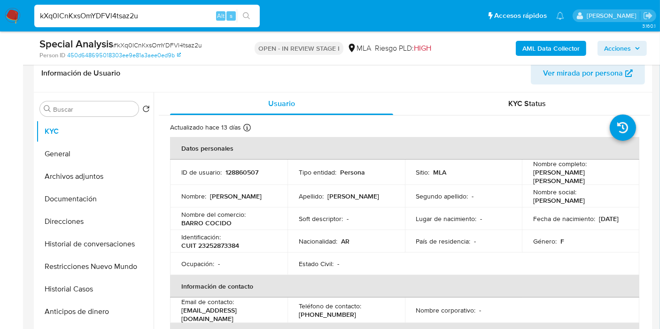
scroll to position [104, 0]
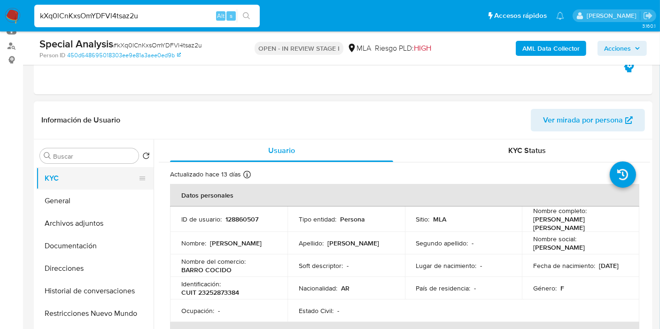
click at [81, 187] on button "KYC" at bounding box center [91, 178] width 110 height 23
click at [88, 203] on button "General" at bounding box center [91, 201] width 110 height 23
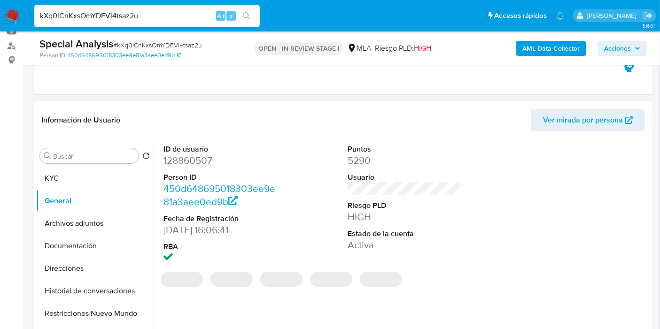
click at [192, 158] on dd "128860507" at bounding box center [220, 160] width 114 height 13
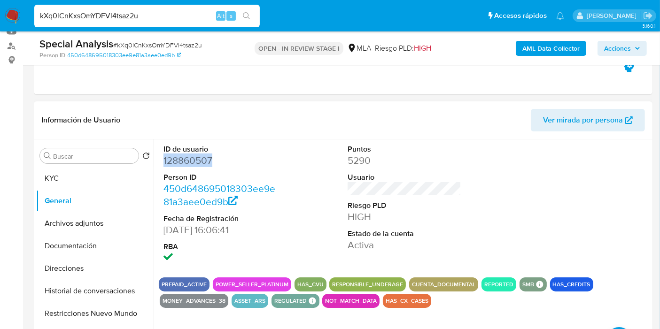
copy dd "128860507"
click at [106, 15] on input "kXq0lCnKxsOmYDFVl4tsaz2u" at bounding box center [146, 16] width 225 height 12
paste input "Ac9n2zcgub7i8LQv47gdnRLR"
type input "Ac9n2zcgub7i8LQv47gdnRLR"
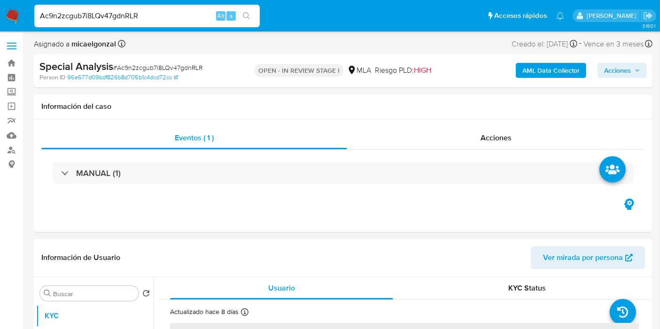
select select "10"
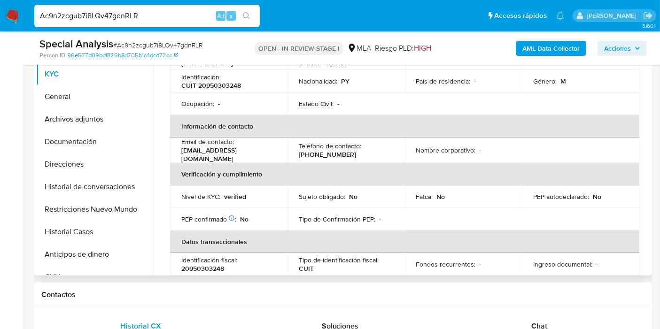
scroll to position [104, 0]
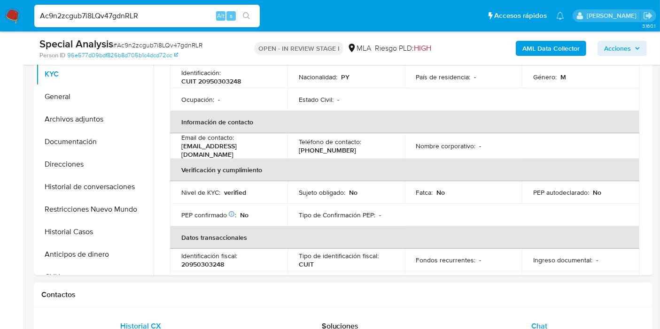
click at [544, 324] on span "Chat" at bounding box center [539, 326] width 16 height 11
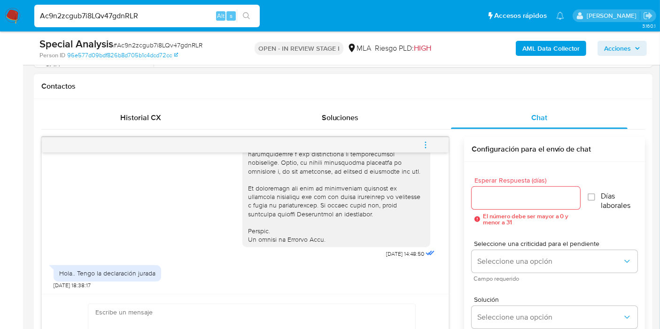
scroll to position [428, 0]
click at [91, 8] on div "Ac9n2zcgub7i8LQv47gdnRLR Alt s" at bounding box center [146, 16] width 225 height 23
click at [93, 14] on input "Ac9n2zcgub7i8LQv47gdnRLR" at bounding box center [146, 16] width 225 height 12
paste input "yzoGTVpdQxX1SQs9XvhnjCGj"
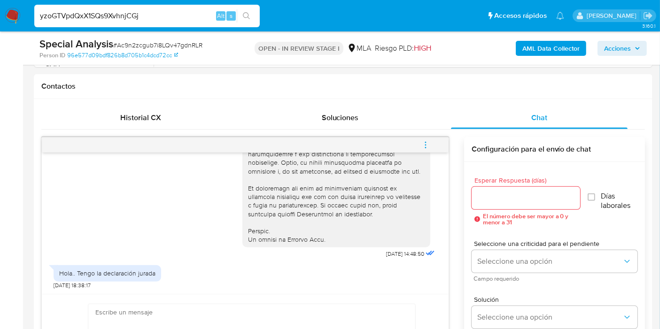
type input "yzoGTVpdQxX1SQs9XvhnjCGj"
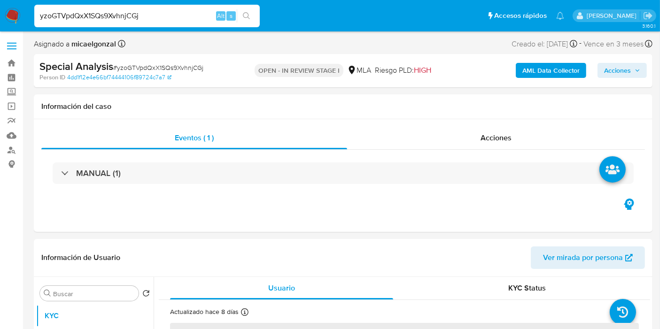
click at [139, 16] on input "yzoGTVpdQxX1SQs9XvhnjCGj" at bounding box center [146, 16] width 225 height 12
select select "10"
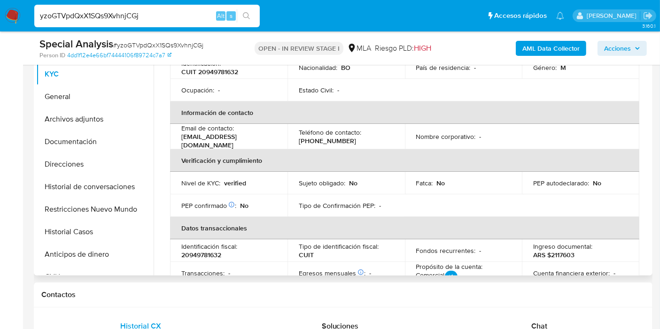
scroll to position [156, 0]
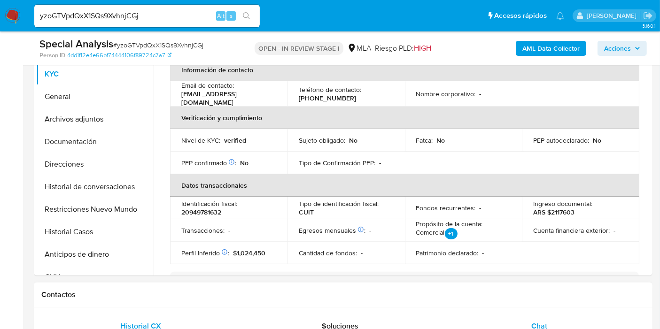
click at [538, 325] on span "Chat" at bounding box center [539, 326] width 16 height 11
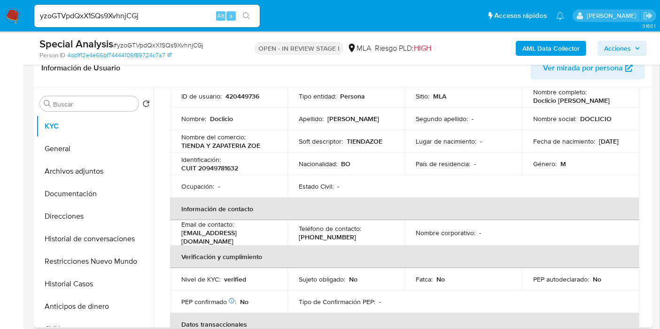
scroll to position [0, 0]
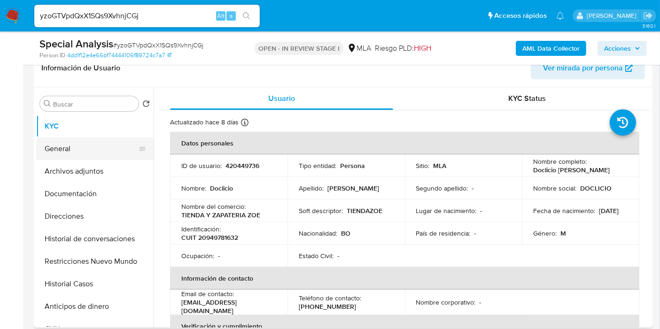
click at [80, 152] on button "General" at bounding box center [91, 149] width 110 height 23
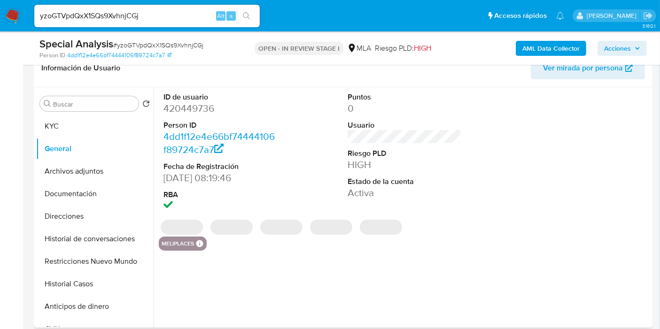
click at [198, 108] on dd "420449736" at bounding box center [220, 108] width 114 height 13
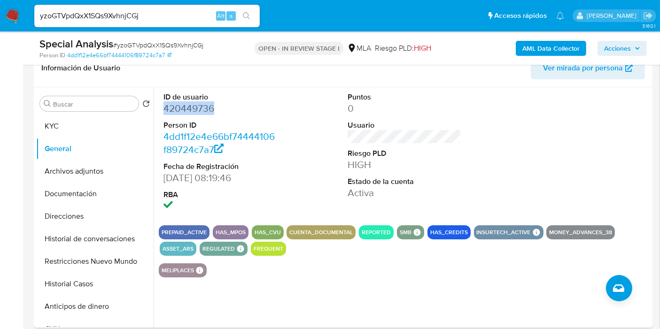
copy dd "420449736"
click at [124, 18] on input "yzoGTVpdQxX1SQs9XvhnjCGj" at bounding box center [146, 16] width 225 height 12
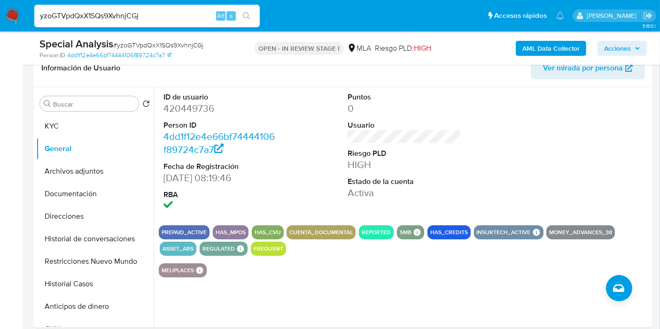
paste input "VPS2d2avYtPiTwbafull9L0b"
type input "VPS2d2avYtPiTwbafull9L0b"
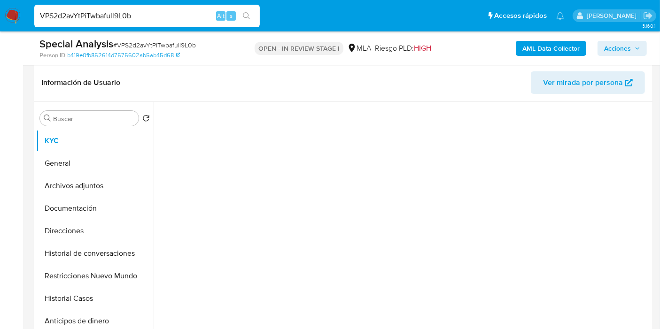
scroll to position [261, 0]
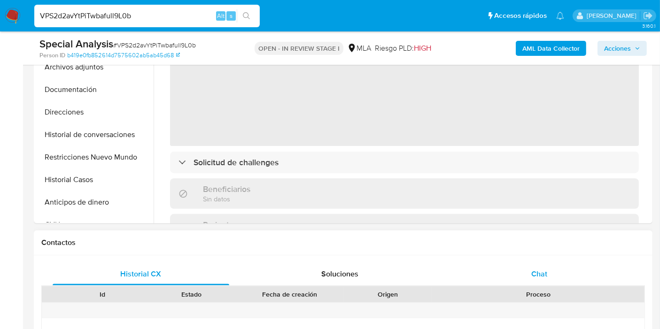
click at [510, 265] on div "Chat" at bounding box center [539, 274] width 177 height 23
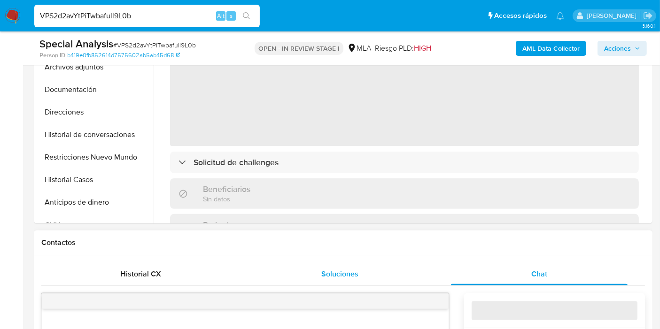
select select "10"
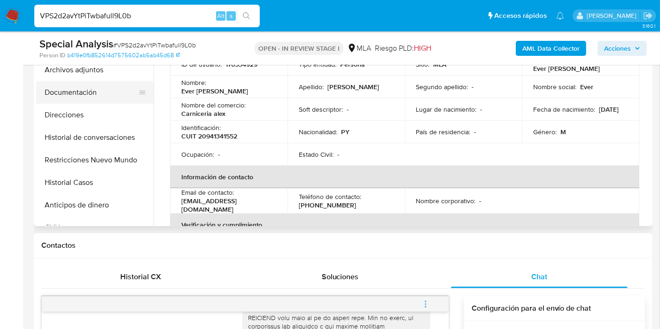
scroll to position [209, 0]
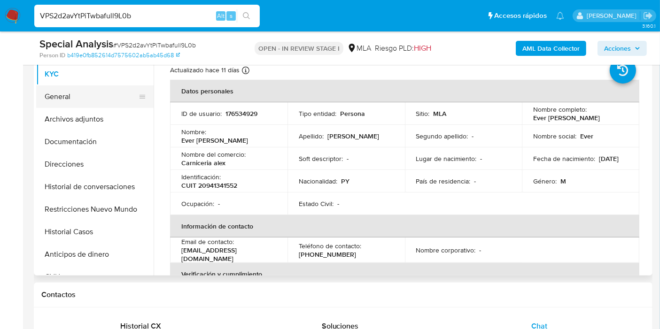
click at [90, 99] on button "General" at bounding box center [91, 96] width 110 height 23
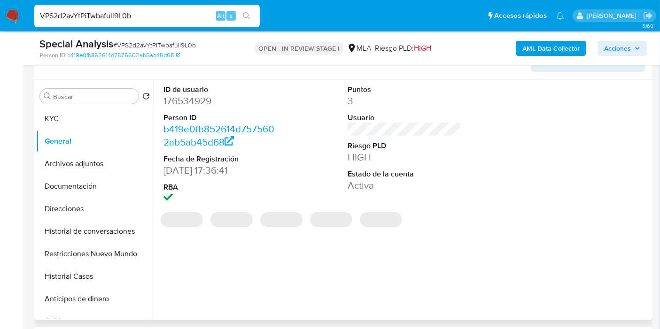
scroll to position [104, 0]
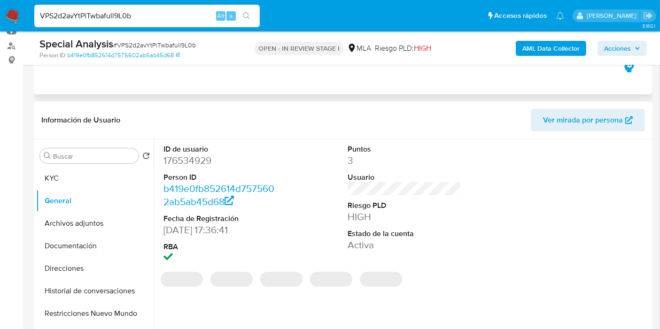
click at [194, 162] on dd "176534929" at bounding box center [220, 160] width 114 height 13
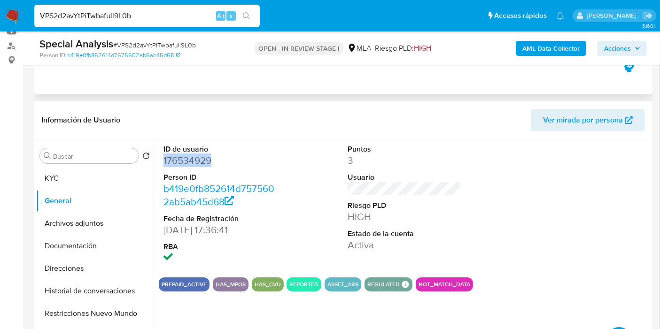
copy dd "176534929"
click at [100, 174] on button "KYC" at bounding box center [91, 178] width 110 height 23
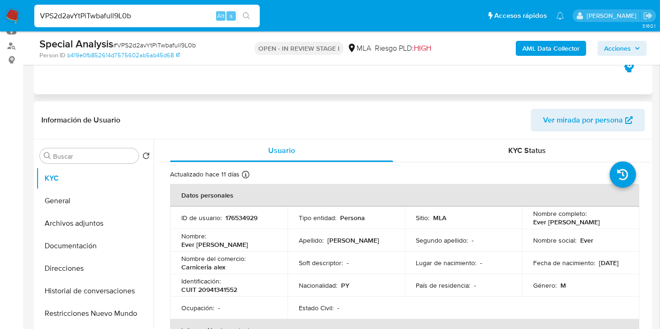
click at [102, 18] on input "VPS2d2avYtPiTwbafull9L0b" at bounding box center [146, 16] width 225 height 12
type input "v"
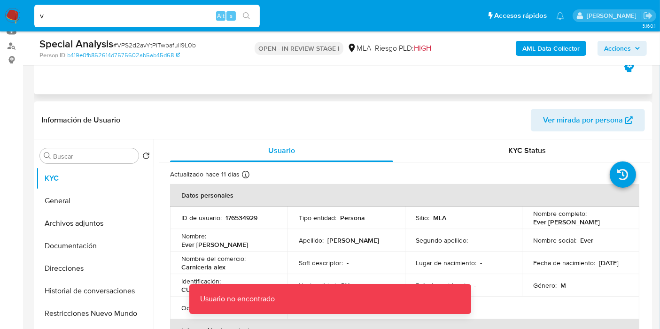
click at [102, 18] on input "v" at bounding box center [146, 16] width 225 height 12
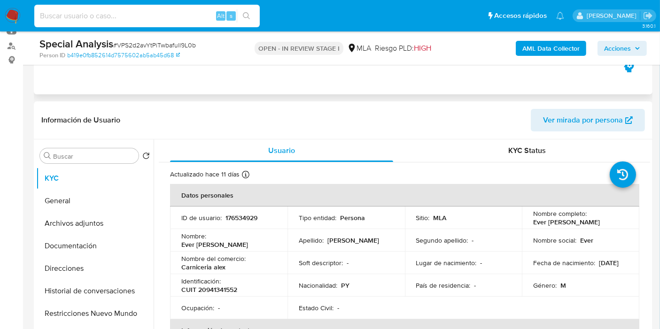
paste input "3Sulm3R8Vzta10lsoLYM5Str"
type input "3Sulm3R8Vzta10lsoLYM5Str"
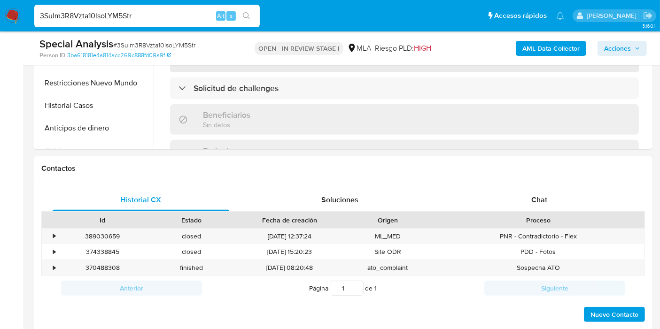
scroll to position [470, 0]
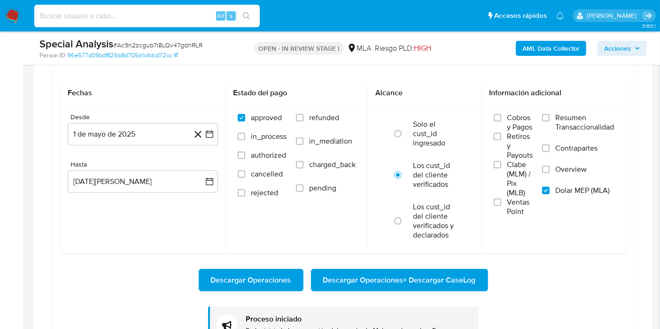
scroll to position [428, 0]
type input "TcXjr4NXg7szyUPZ87VuD5Ro"
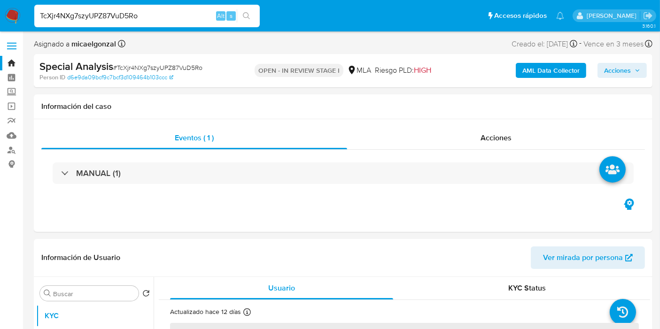
select select "10"
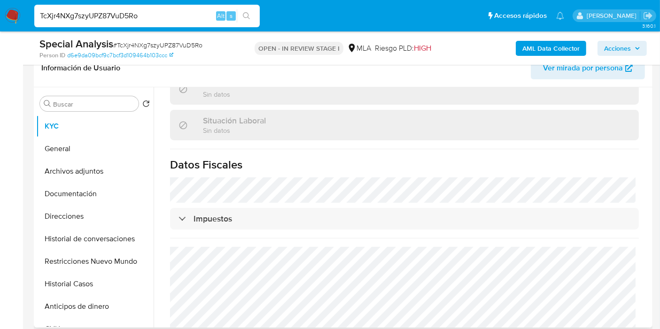
scroll to position [509, 0]
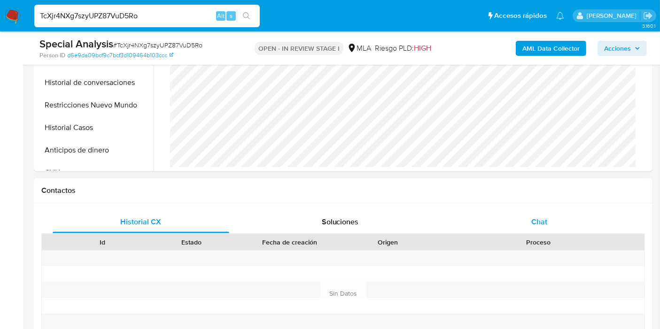
click at [547, 218] on div "Chat" at bounding box center [539, 222] width 177 height 23
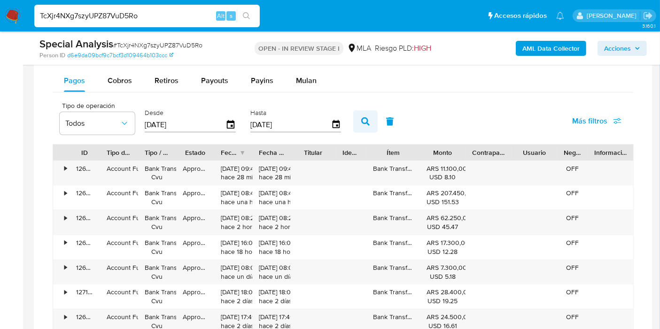
scroll to position [887, 0]
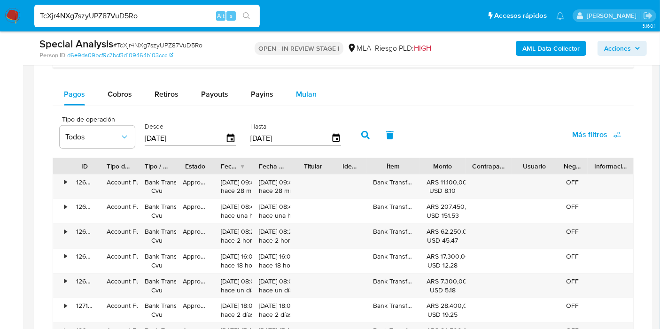
click at [314, 103] on div "Mulan" at bounding box center [306, 94] width 21 height 23
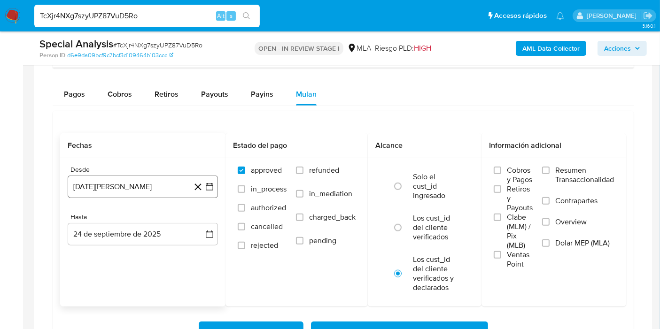
click at [212, 182] on icon "button" at bounding box center [209, 186] width 9 height 9
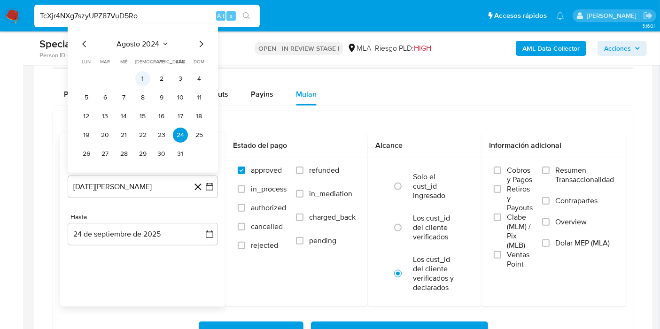
click at [138, 74] on button "1" at bounding box center [142, 78] width 15 height 15
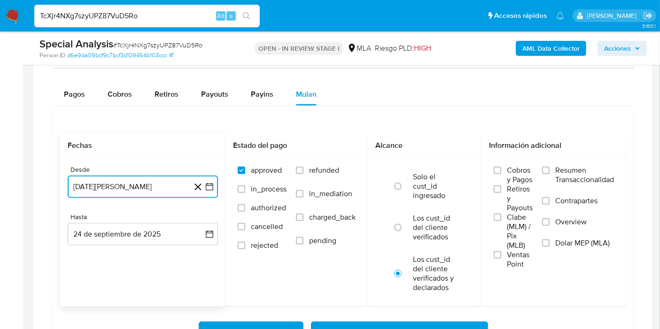
drag, startPoint x: 157, startPoint y: 184, endPoint x: 171, endPoint y: 176, distance: 16.0
click at [159, 183] on button "1 de agosto de 2024" at bounding box center [143, 187] width 150 height 23
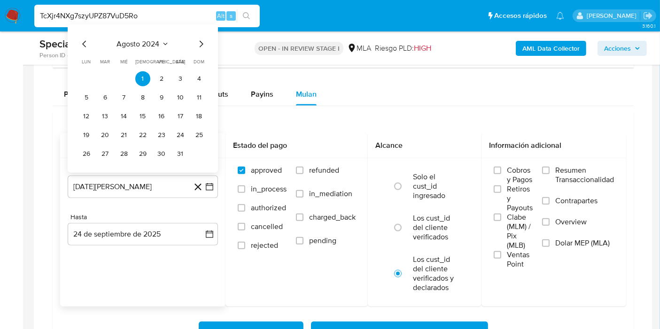
click at [193, 31] on div "agosto 2024 agosto 2024 lun lunes mar martes mié miércoles jue jueves vie viern…" at bounding box center [143, 98] width 150 height 148
click at [199, 38] on icon "Mes siguiente" at bounding box center [200, 43] width 11 height 11
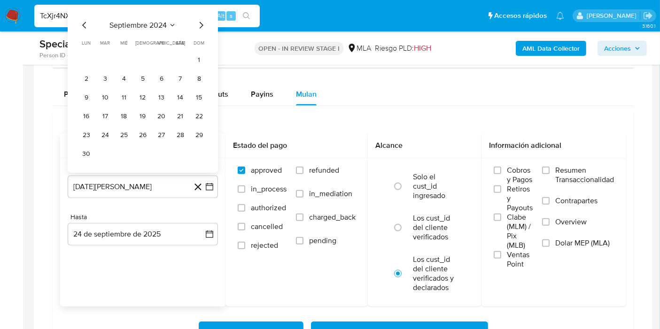
click at [137, 22] on span "septiembre 2024" at bounding box center [137, 24] width 57 height 9
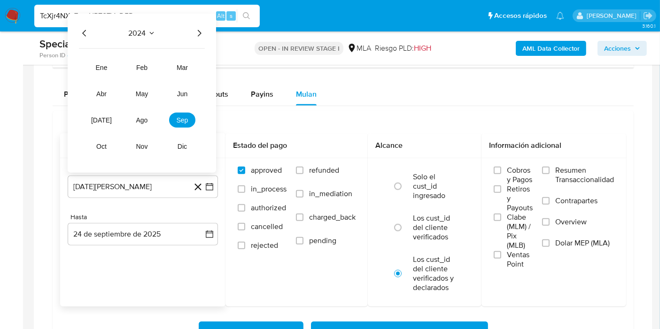
click at [202, 33] on icon "Año siguiente" at bounding box center [199, 32] width 11 height 11
click at [142, 97] on button "may" at bounding box center [142, 93] width 26 height 15
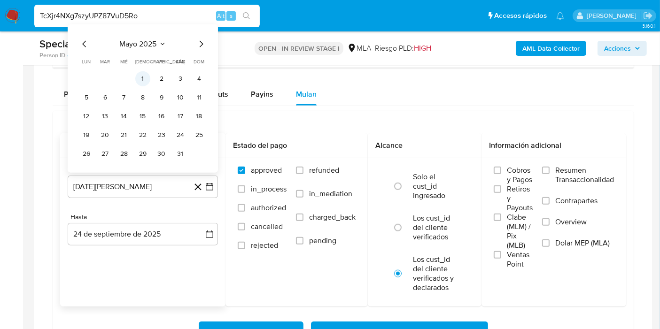
click at [140, 75] on button "1" at bounding box center [142, 78] width 15 height 15
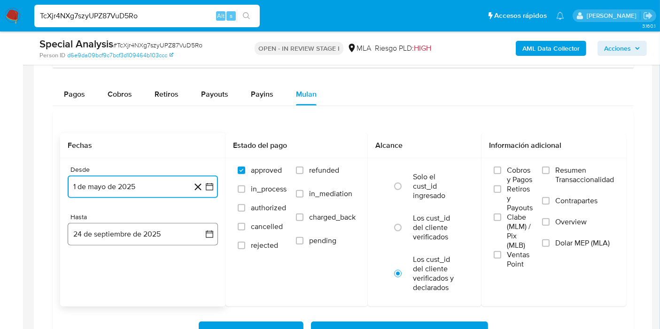
click at [207, 232] on icon "button" at bounding box center [209, 234] width 9 height 9
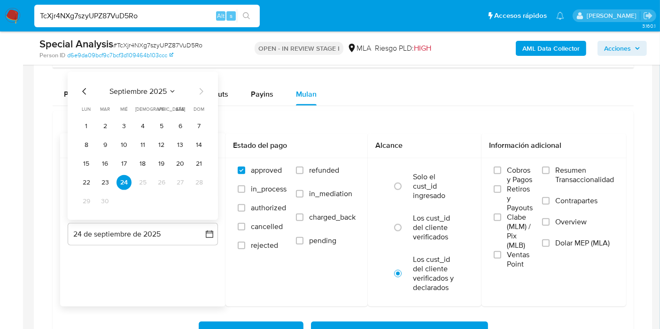
click at [79, 88] on div "septiembre 2025 septiembre 2025 lun lunes mar martes mié miércoles jue jueves v…" at bounding box center [143, 145] width 150 height 148
click at [82, 88] on icon "Mes anterior" at bounding box center [84, 90] width 11 height 11
click at [205, 204] on td "31" at bounding box center [199, 201] width 15 height 15
click at [201, 201] on button "31" at bounding box center [199, 201] width 15 height 15
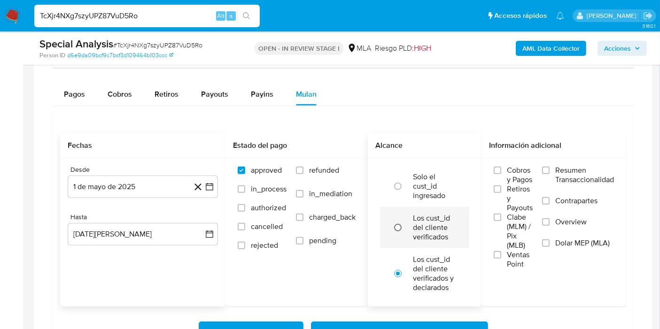
click at [404, 223] on input "radio" at bounding box center [397, 227] width 15 height 15
radio input "true"
click at [581, 242] on span "Dolar MEP (MLA)" at bounding box center [582, 243] width 54 height 9
click at [550, 242] on input "Dolar MEP (MLA)" at bounding box center [546, 244] width 8 height 8
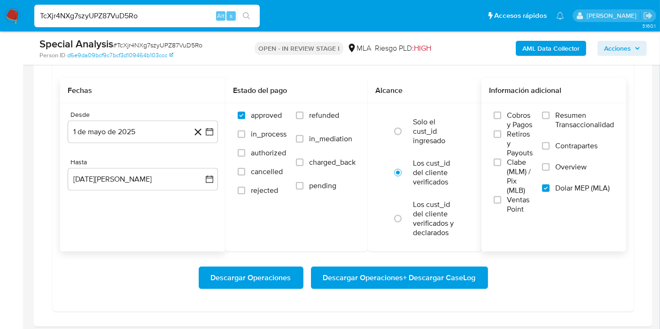
scroll to position [991, 0]
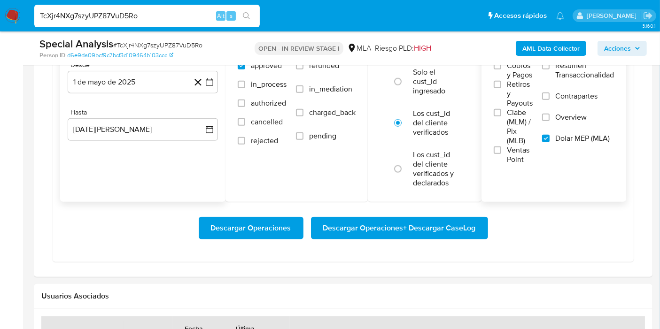
click at [432, 231] on span "Descargar Operaciones + Descargar CaseLog" at bounding box center [399, 228] width 153 height 21
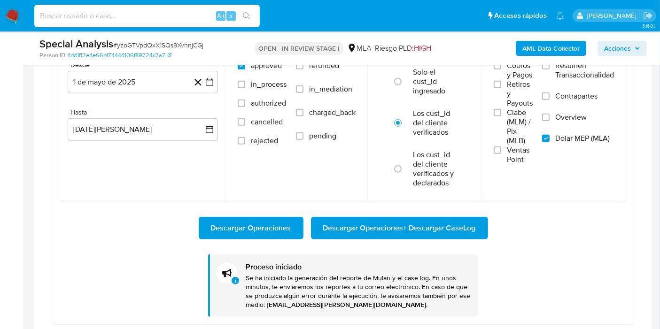
scroll to position [436, 0]
type input "E09AUvIP97dcPMwhrTKqKv0W"
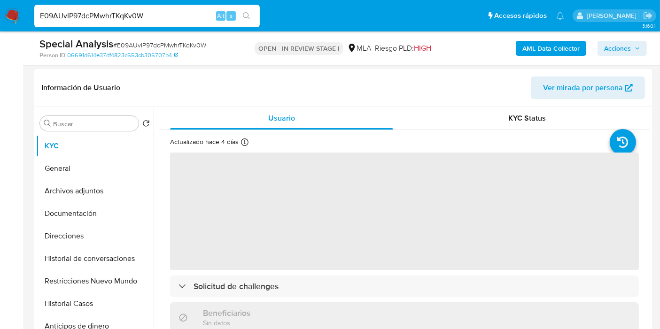
scroll to position [209, 0]
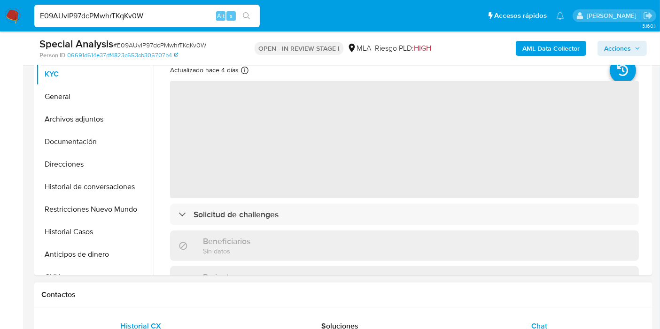
select select "10"
click at [546, 323] on span "Chat" at bounding box center [539, 326] width 16 height 11
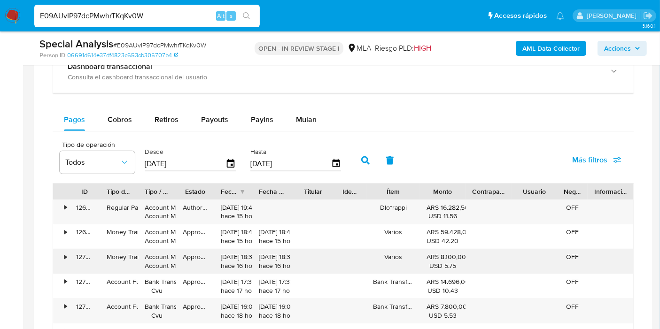
scroll to position [887, 0]
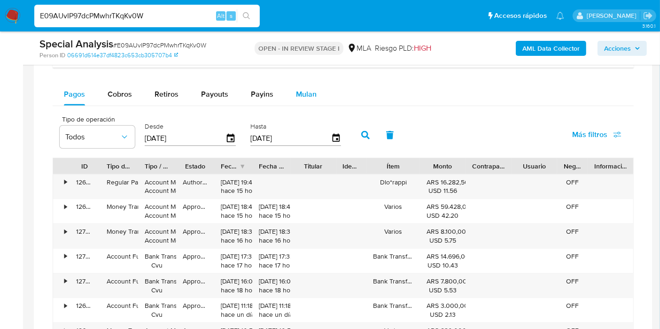
click at [313, 93] on span "Mulan" at bounding box center [306, 94] width 21 height 11
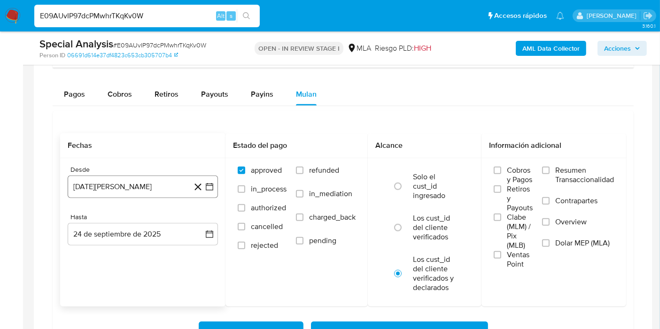
click at [212, 184] on icon "button" at bounding box center [209, 186] width 9 height 9
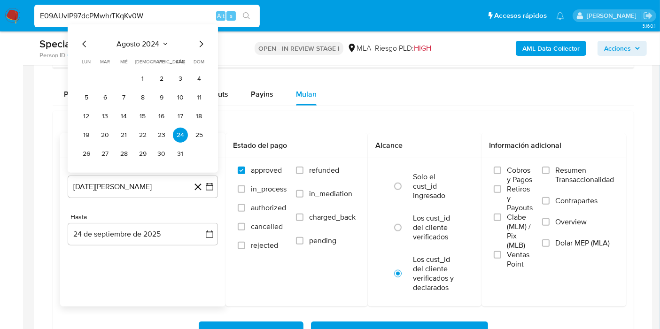
click at [129, 47] on div "agosto 2024 agosto 2024 lun lunes mar martes mié miércoles jue jueves vie viern…" at bounding box center [143, 99] width 128 height 123
click at [159, 39] on span "agosto 2024" at bounding box center [138, 43] width 43 height 9
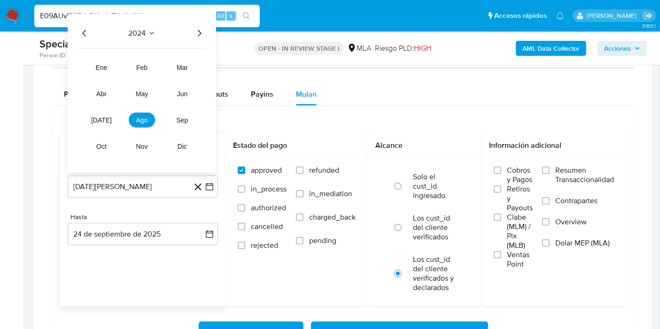
click at [196, 29] on icon "Año siguiente" at bounding box center [199, 32] width 11 height 11
click at [136, 92] on span "may" at bounding box center [142, 94] width 12 height 8
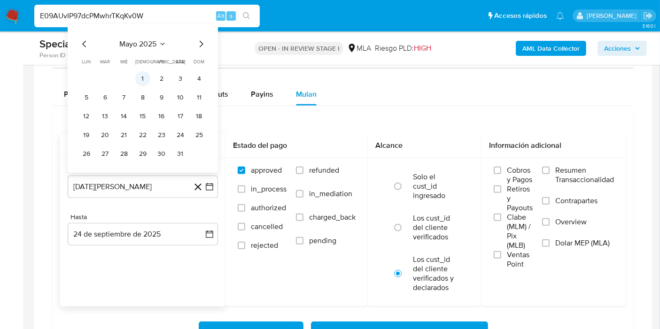
click at [147, 77] on button "1" at bounding box center [142, 78] width 15 height 15
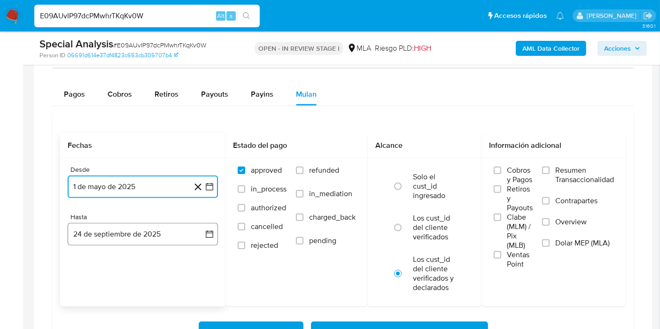
click at [204, 230] on button "24 de septiembre de 2025" at bounding box center [143, 234] width 150 height 23
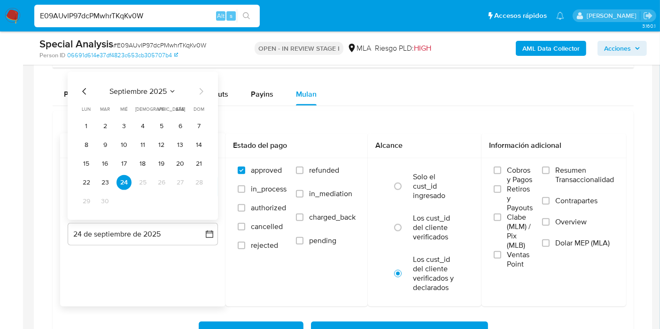
click at [85, 86] on icon "Mes anterior" at bounding box center [84, 90] width 11 height 11
click at [201, 198] on button "31" at bounding box center [199, 201] width 15 height 15
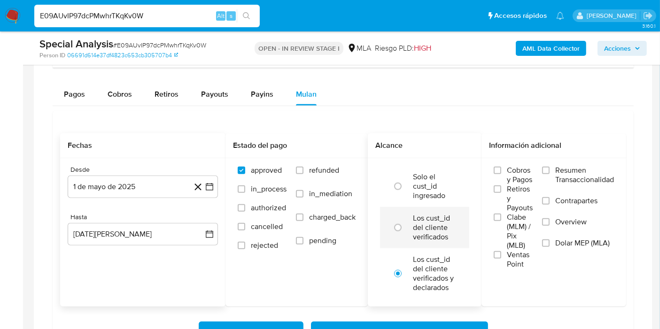
click at [422, 221] on label "Los cust_id del cliente verificados" at bounding box center [434, 228] width 43 height 28
click at [405, 221] on input "radio" at bounding box center [397, 227] width 15 height 15
radio input "true"
click at [596, 247] on label "Dolar MEP (MLA)" at bounding box center [578, 249] width 72 height 21
click at [550, 247] on input "Dolar MEP (MLA)" at bounding box center [546, 244] width 8 height 8
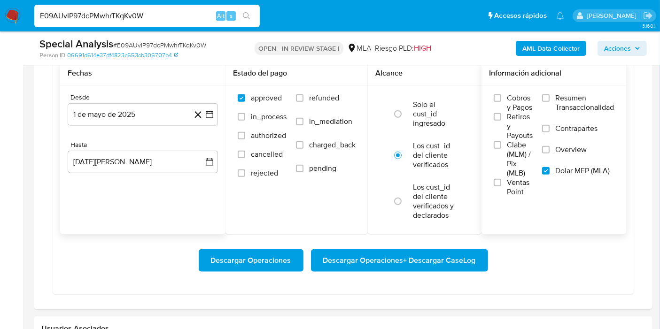
scroll to position [991, 0]
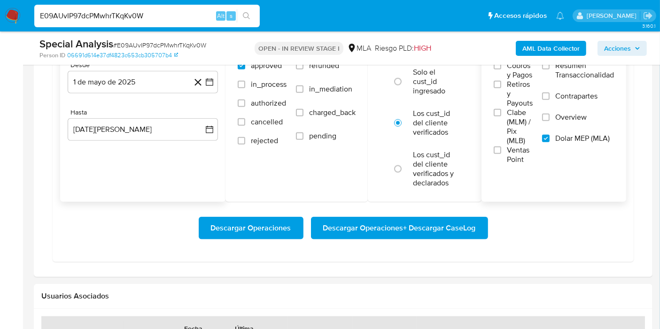
click at [418, 231] on span "Descargar Operaciones + Descargar CaseLog" at bounding box center [399, 228] width 153 height 21
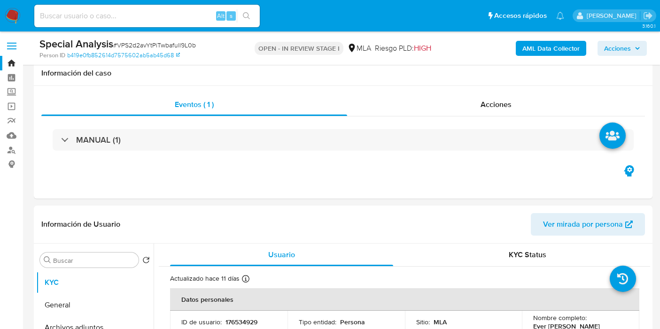
click at [162, 16] on input at bounding box center [146, 16] width 225 height 12
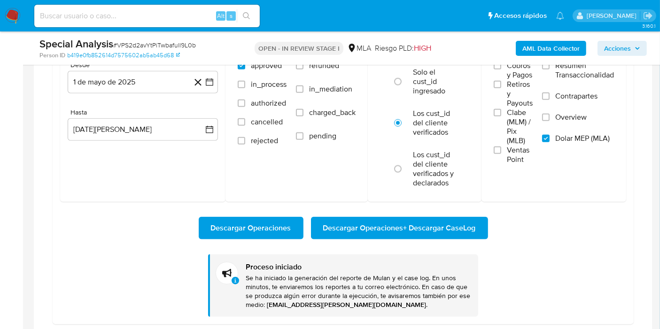
scroll to position [598, 0]
paste input "euygQ1ep7Z35PWoMGHA2TsJo"
type input "euygQ1ep7Z35PWoMGHA2TsJo"
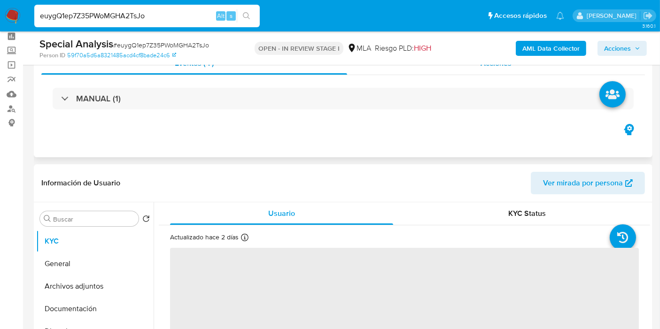
scroll to position [156, 0]
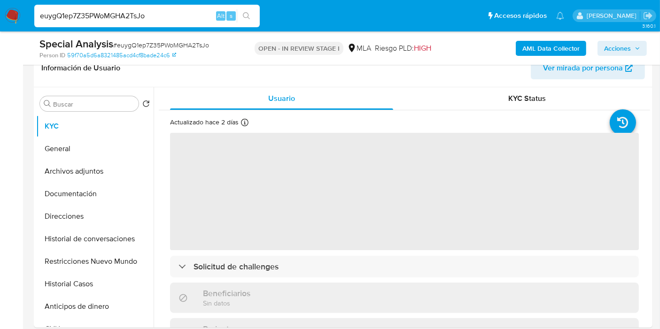
select select "10"
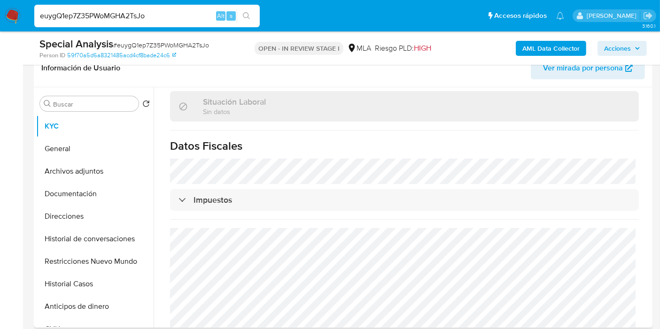
scroll to position [509, 0]
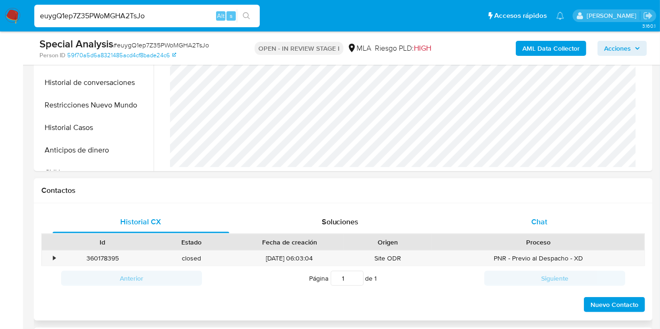
click at [536, 224] on span "Chat" at bounding box center [539, 222] width 16 height 11
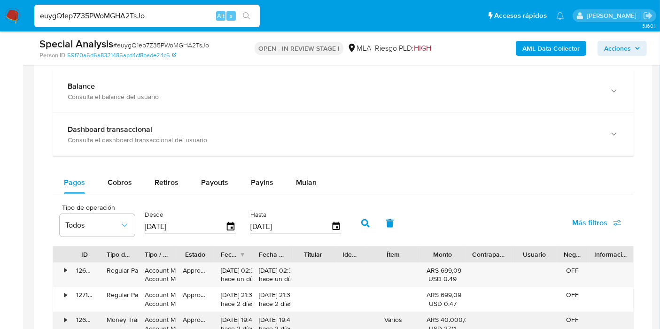
scroll to position [835, 0]
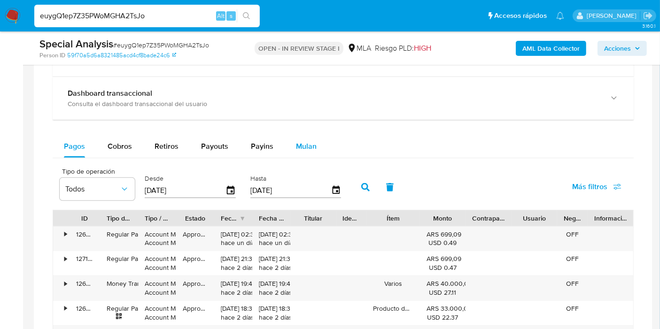
click at [291, 151] on button "Mulan" at bounding box center [306, 146] width 43 height 23
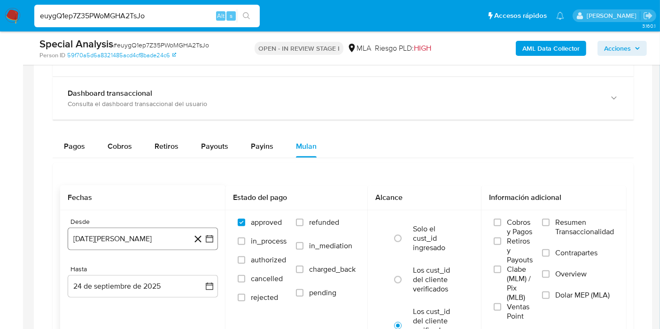
click at [135, 234] on button "24 [PERSON_NAME] de 2024" at bounding box center [143, 239] width 150 height 23
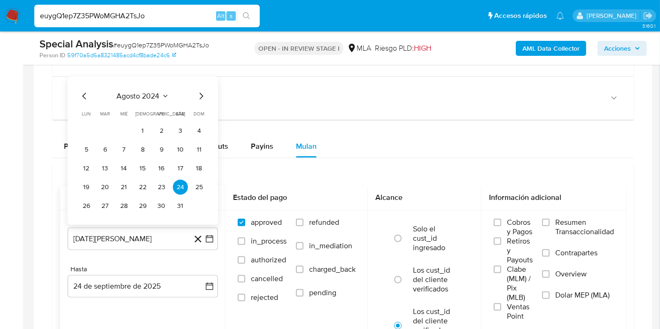
click at [151, 98] on span "agosto 2024" at bounding box center [138, 95] width 43 height 9
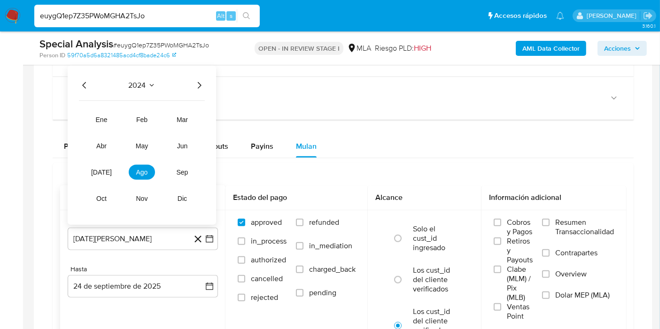
click at [201, 85] on icon "Año siguiente" at bounding box center [199, 84] width 11 height 11
click at [150, 143] on button "may" at bounding box center [142, 145] width 26 height 15
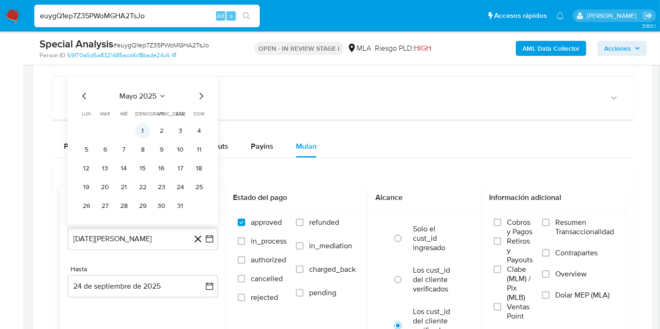
click at [146, 123] on button "1" at bounding box center [142, 130] width 15 height 15
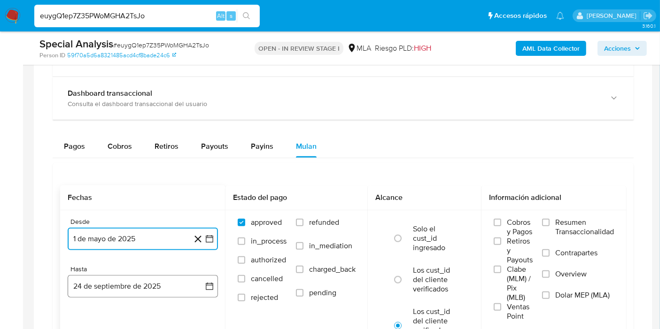
click at [215, 282] on button "24 de septiembre de 2025" at bounding box center [143, 286] width 150 height 23
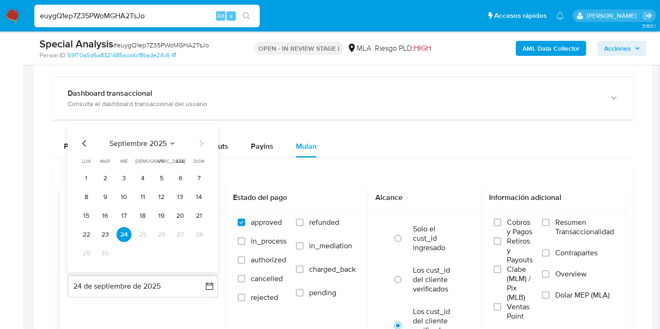
click at [77, 139] on div "septiembre 2025 septiembre 2025 lun lunes mar martes mié miércoles jue jueves v…" at bounding box center [143, 198] width 150 height 148
click at [83, 141] on icon "Mes anterior" at bounding box center [84, 143] width 4 height 7
click at [207, 249] on div "agosto 2025 agosto 2025 lun lunes mar martes mié miércoles jue jueves vie viern…" at bounding box center [143, 198] width 150 height 148
click at [203, 250] on button "31" at bounding box center [199, 253] width 15 height 15
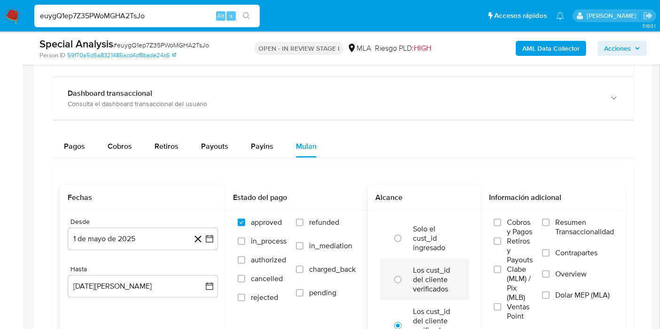
click at [412, 282] on div at bounding box center [399, 280] width 25 height 20
radio input "true"
click at [554, 299] on label "Dolar MEP (MLA)" at bounding box center [578, 301] width 72 height 21
click at [550, 299] on input "Dolar MEP (MLA)" at bounding box center [546, 296] width 8 height 8
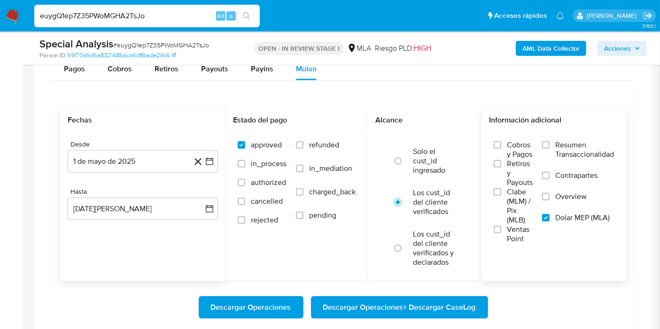
scroll to position [991, 0]
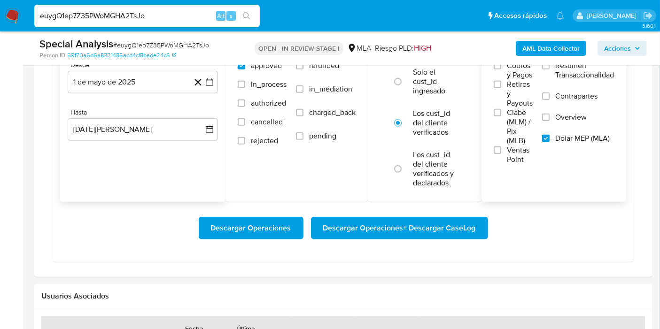
click at [431, 229] on span "Descargar Operaciones + Descargar CaseLog" at bounding box center [399, 228] width 153 height 21
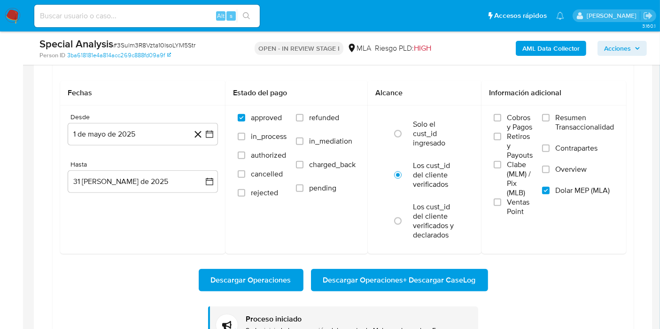
click at [154, 8] on div "Alt s" at bounding box center [146, 16] width 225 height 23
click at [143, 16] on input at bounding box center [146, 16] width 225 height 12
paste input "U4KRMQ5GRJoHHHMXAq0u5etl"
type input "U4KRMQ5GRJoHHHMXAq0u5etl"
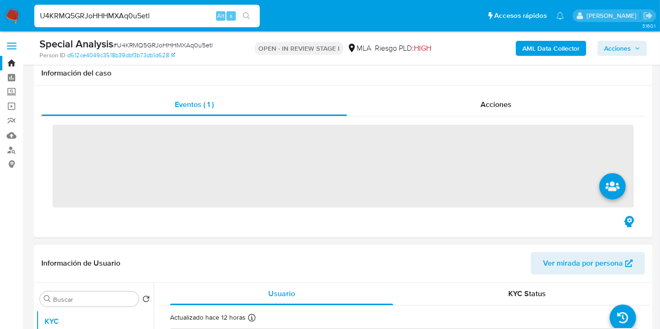
scroll to position [209, 0]
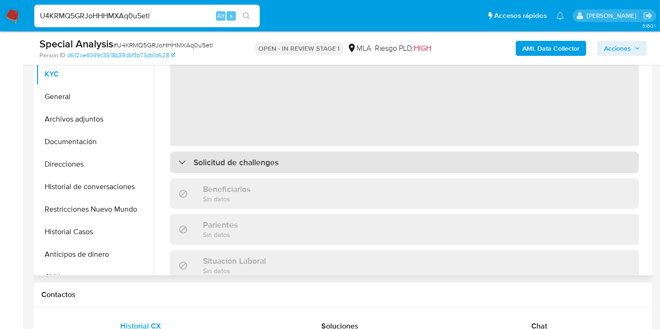
select select "10"
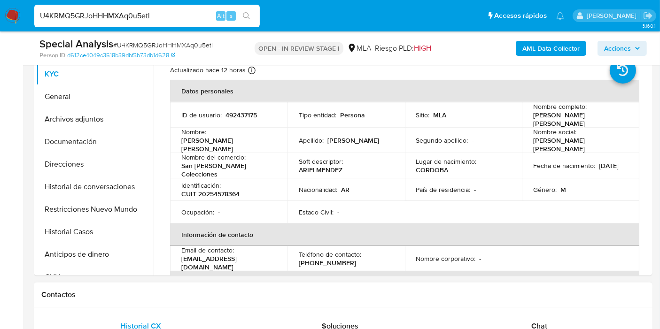
scroll to position [156, 0]
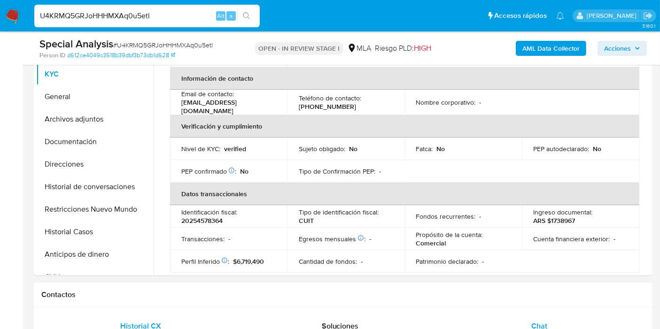
click at [554, 323] on div "Chat" at bounding box center [539, 326] width 177 height 23
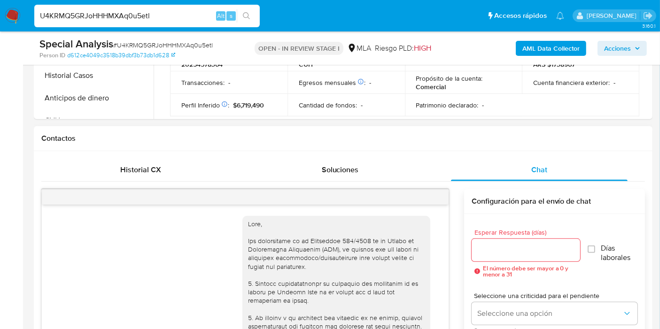
scroll to position [598, 0]
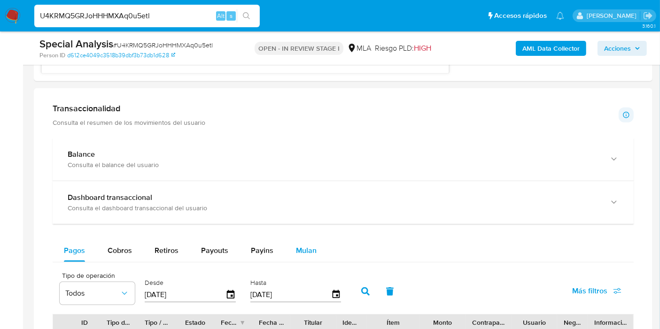
click at [312, 253] on span "Mulan" at bounding box center [306, 250] width 21 height 11
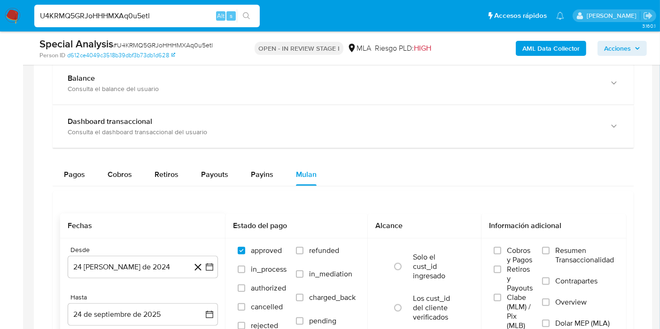
scroll to position [887, 0]
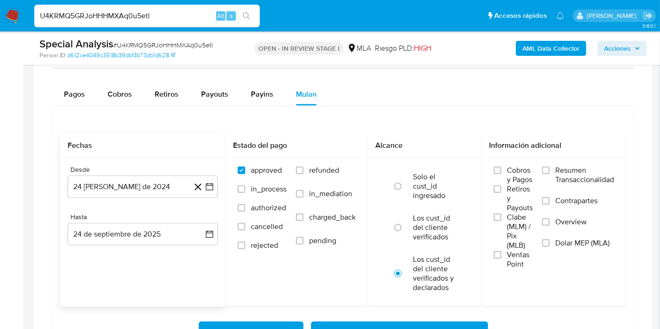
click at [157, 195] on button "24 [PERSON_NAME] de 2024" at bounding box center [143, 187] width 150 height 23
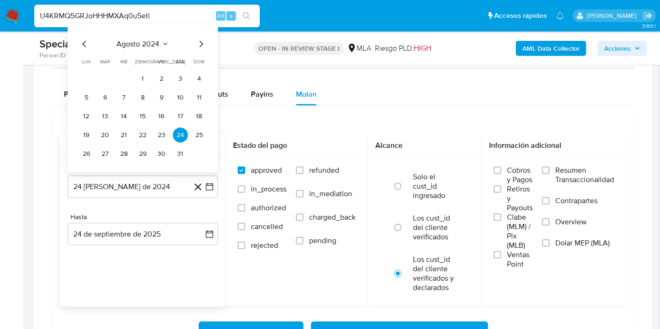
click at [161, 48] on div "agosto 2024 agosto 2024 lun lunes mar martes mié miércoles jue jueves vie viern…" at bounding box center [143, 99] width 128 height 123
click at [161, 43] on button "agosto 2024" at bounding box center [143, 43] width 52 height 9
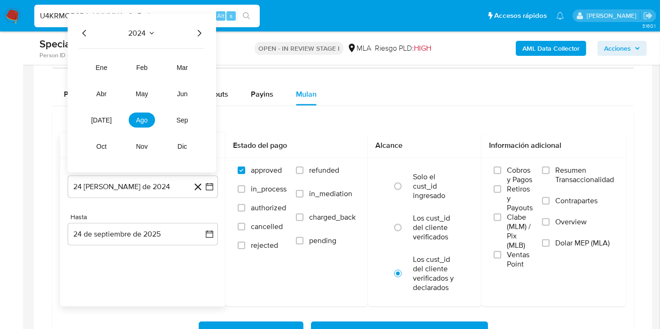
click at [199, 35] on icon "Año siguiente" at bounding box center [199, 32] width 11 height 11
click at [147, 93] on span "may" at bounding box center [142, 94] width 12 height 8
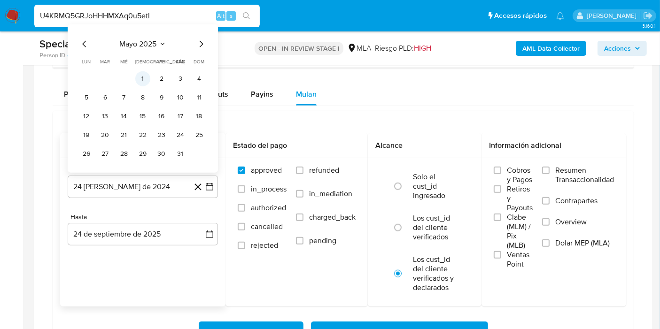
click at [144, 78] on button "1" at bounding box center [142, 78] width 15 height 15
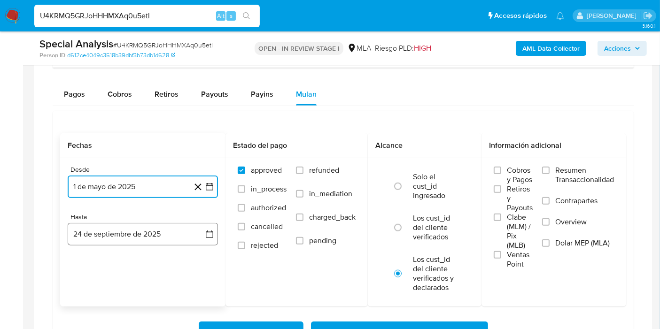
click at [210, 232] on icon "button" at bounding box center [209, 234] width 9 height 9
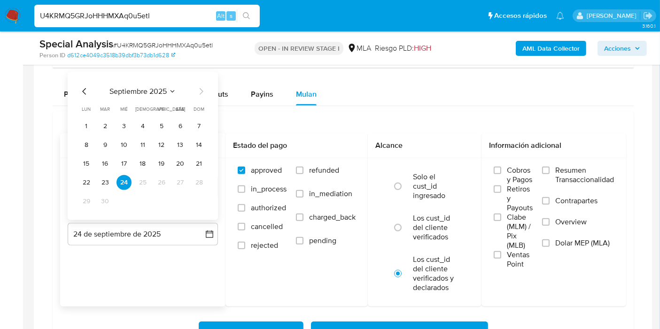
click at [85, 88] on icon "Mes anterior" at bounding box center [84, 91] width 4 height 7
click at [201, 201] on button "31" at bounding box center [199, 201] width 15 height 15
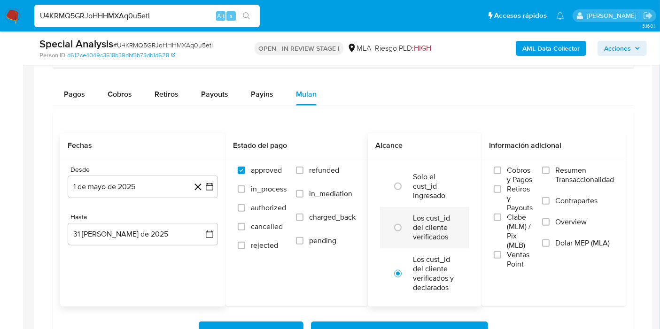
click at [420, 222] on label "Los cust_id del cliente verificados" at bounding box center [434, 228] width 43 height 28
click at [405, 222] on input "radio" at bounding box center [397, 227] width 15 height 15
radio input "true"
click at [550, 242] on label "Dolar MEP (MLA)" at bounding box center [578, 249] width 72 height 21
click at [550, 242] on input "Dolar MEP (MLA)" at bounding box center [546, 244] width 8 height 8
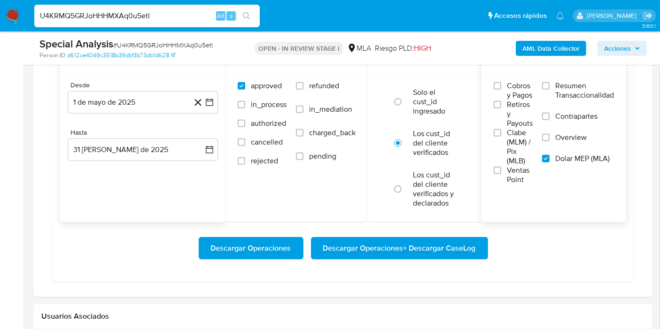
scroll to position [991, 0]
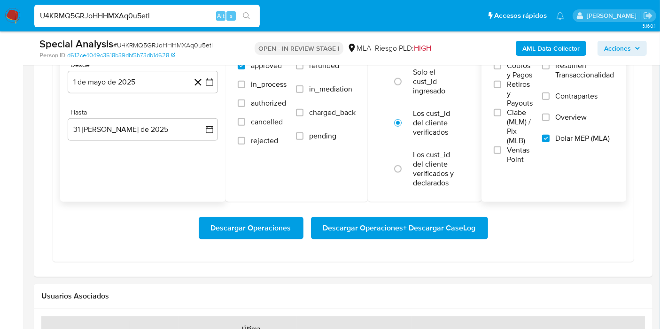
click at [449, 230] on span "Descargar Operaciones + Descargar CaseLog" at bounding box center [399, 228] width 153 height 21
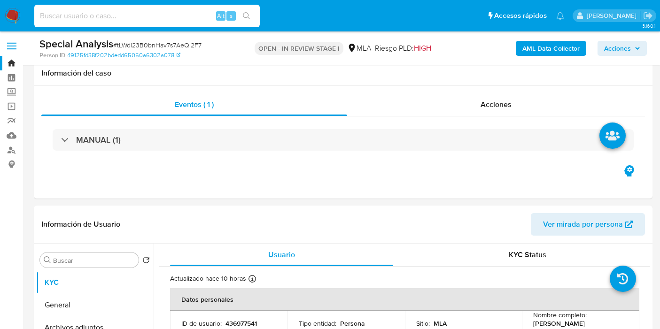
click at [188, 15] on input at bounding box center [146, 16] width 225 height 12
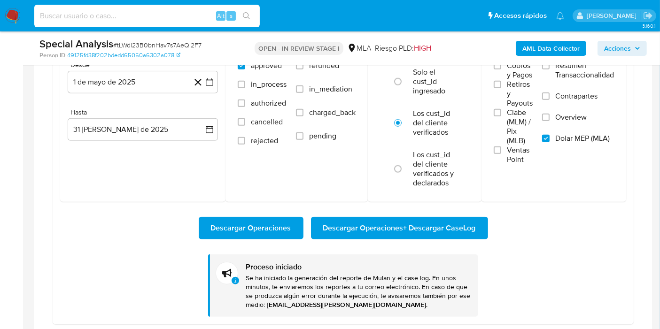
scroll to position [750, 0]
type input "TSVaPoXfxsjw7LAwvi6VmSDV"
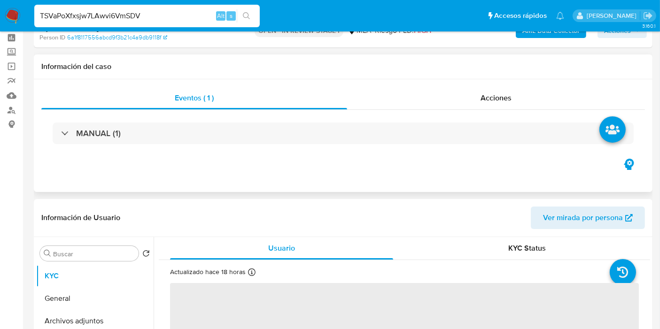
scroll to position [156, 0]
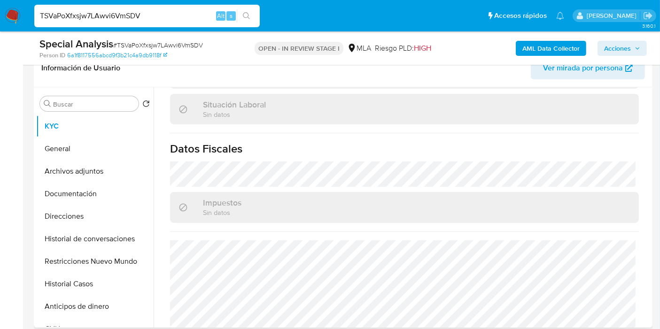
select select "10"
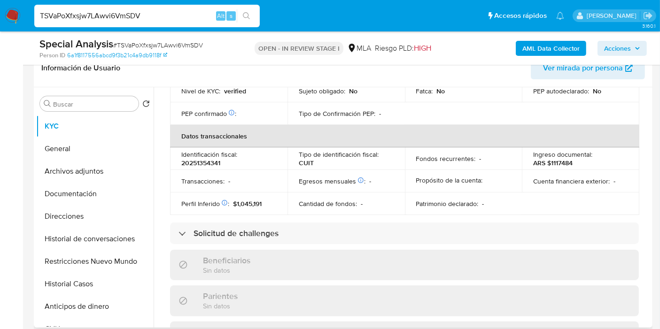
scroll to position [518, 0]
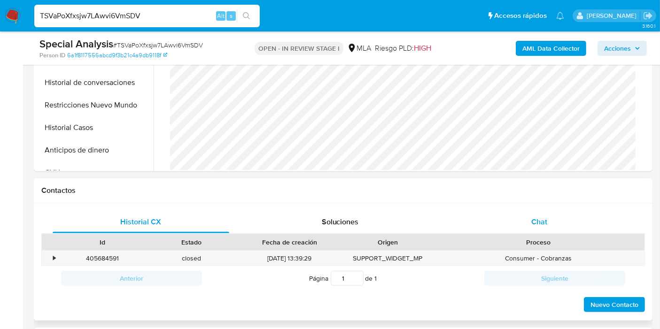
click at [512, 215] on div "Chat" at bounding box center [539, 222] width 177 height 23
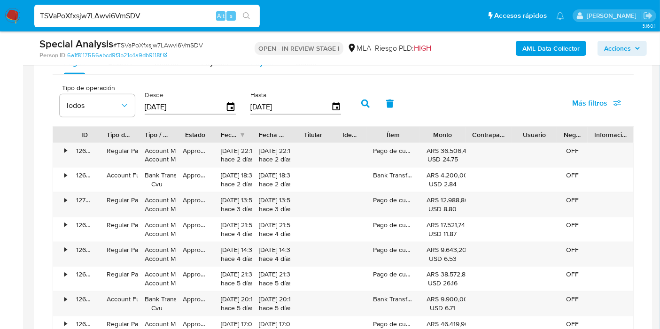
scroll to position [835, 0]
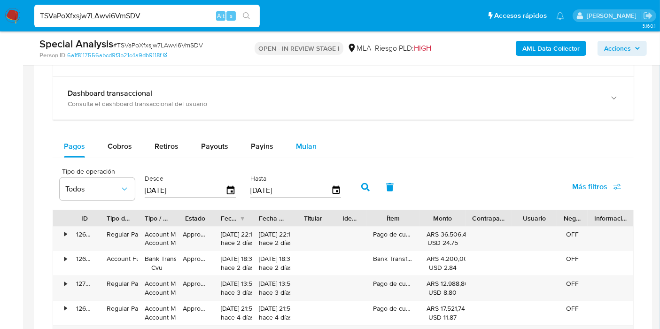
click at [300, 141] on span "Mulan" at bounding box center [306, 146] width 21 height 11
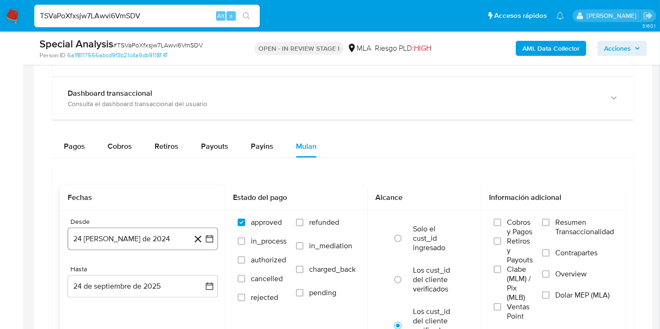
click at [212, 235] on icon "button" at bounding box center [209, 238] width 9 height 9
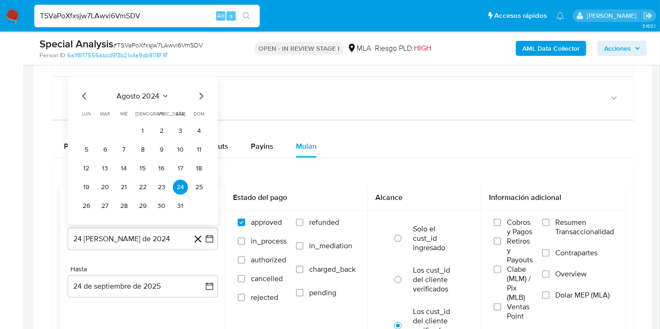
click at [125, 96] on span "agosto 2024" at bounding box center [138, 95] width 43 height 9
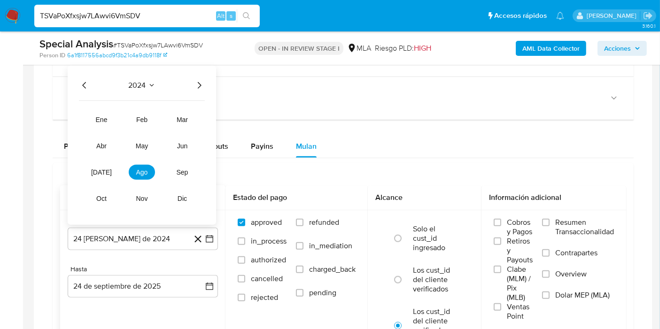
click at [198, 85] on icon "Año siguiente" at bounding box center [199, 84] width 11 height 11
click at [138, 142] on span "may" at bounding box center [142, 146] width 12 height 8
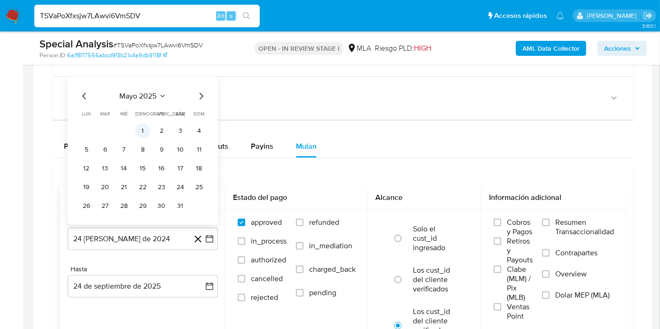
click at [146, 133] on button "1" at bounding box center [142, 130] width 15 height 15
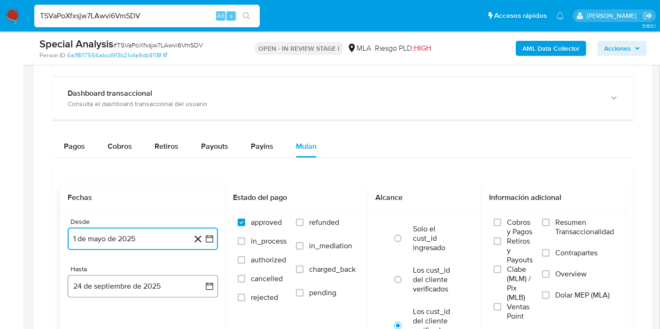
click at [206, 286] on icon "button" at bounding box center [210, 287] width 8 height 8
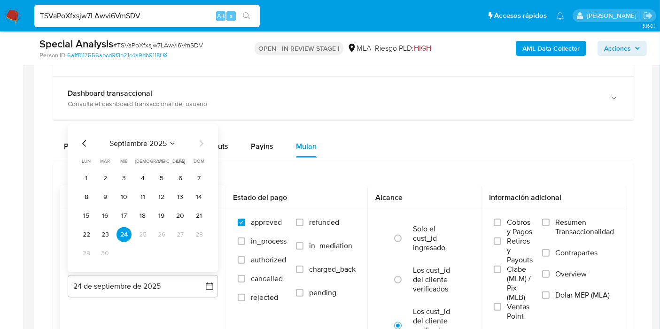
click at [76, 137] on div "septiembre 2025 septiembre 2025 lun lunes mar martes mié miércoles jue jueves v…" at bounding box center [143, 198] width 150 height 148
click at [82, 143] on icon "Mes anterior" at bounding box center [84, 143] width 11 height 11
click at [196, 249] on button "31" at bounding box center [199, 253] width 15 height 15
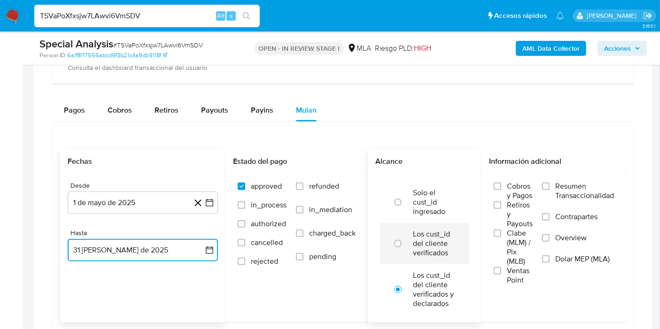
scroll to position [887, 0]
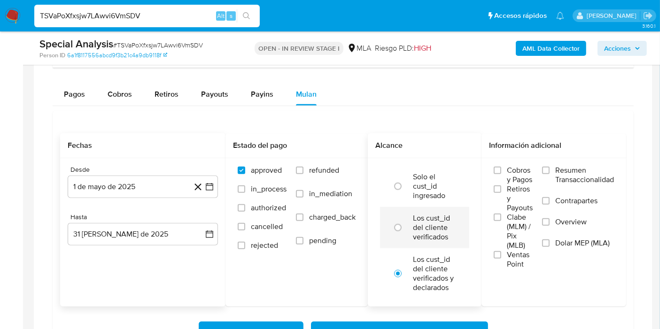
click at [433, 232] on label "Los cust_id del cliente verificados" at bounding box center [434, 228] width 43 height 28
click at [405, 232] on input "radio" at bounding box center [397, 227] width 15 height 15
radio input "true"
click at [544, 245] on label "Dolar MEP (MLA)" at bounding box center [578, 249] width 72 height 21
click at [544, 245] on input "Dolar MEP (MLA)" at bounding box center [546, 244] width 8 height 8
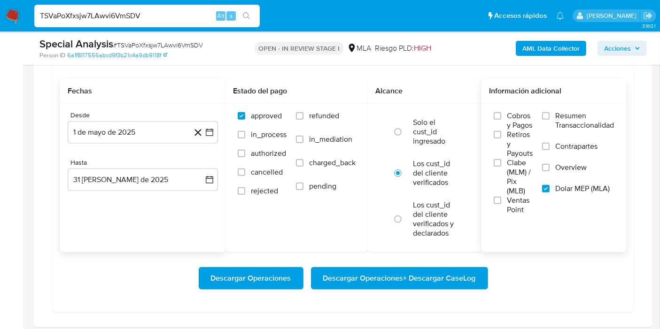
scroll to position [991, 0]
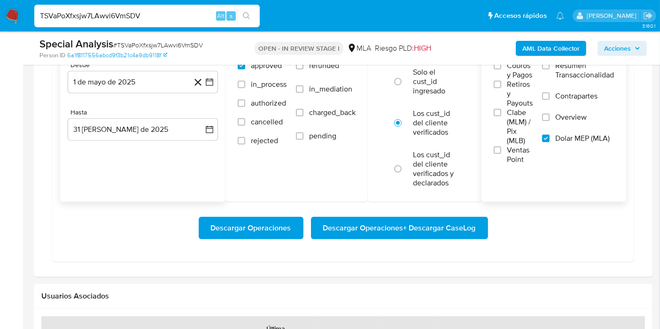
click at [447, 227] on span "Descargar Operaciones + Descargar CaseLog" at bounding box center [399, 228] width 153 height 21
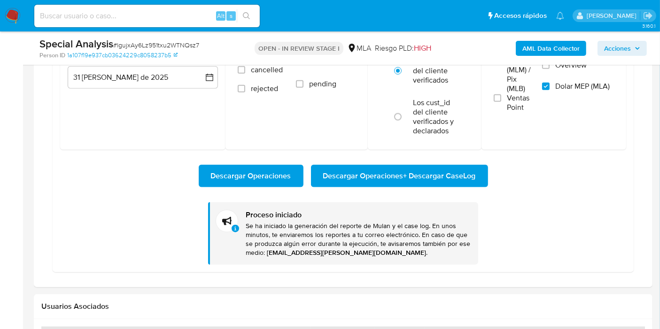
scroll to position [598, 0]
click at [172, 15] on input at bounding box center [146, 16] width 225 height 12
paste input "KEDqS33mt65kKhuptWifajiN"
type input "KEDqS33mt65kKhuptWifajiN"
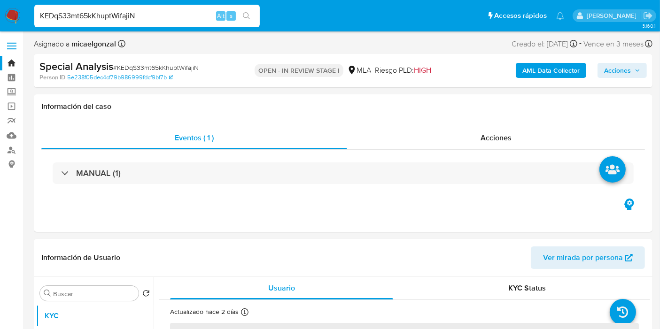
select select "10"
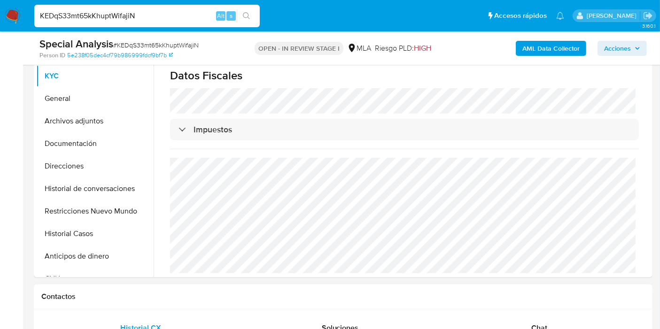
scroll to position [313, 0]
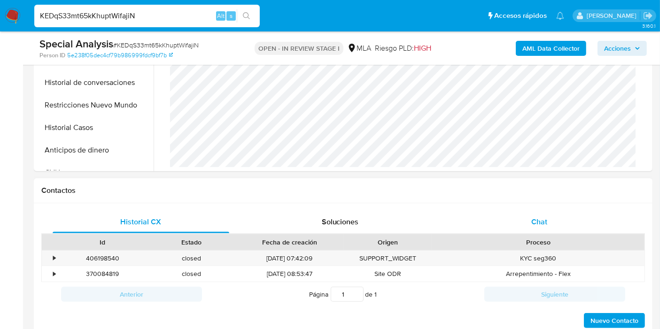
click at [542, 225] on span "Chat" at bounding box center [539, 222] width 16 height 11
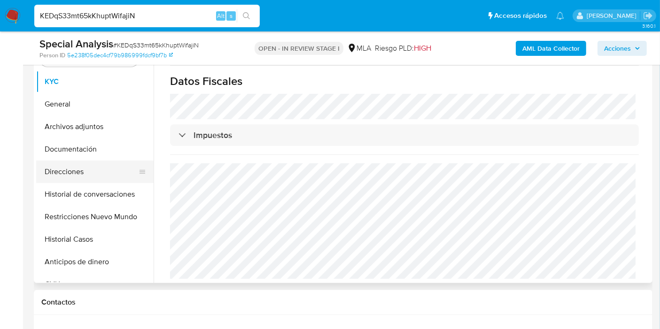
scroll to position [104, 0]
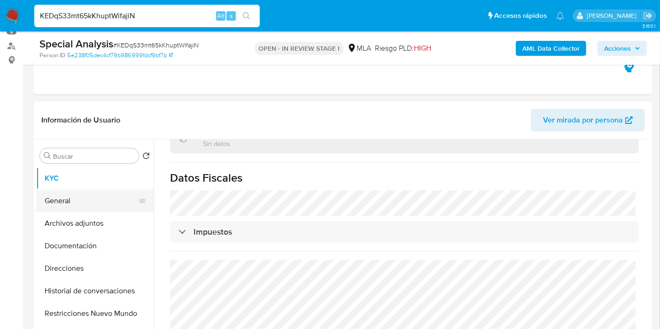
click at [90, 199] on button "General" at bounding box center [91, 201] width 110 height 23
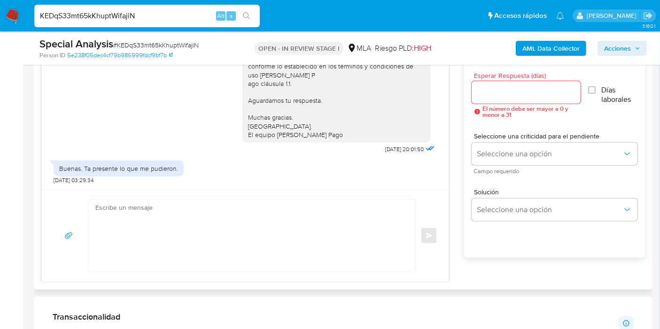
scroll to position [730, 0]
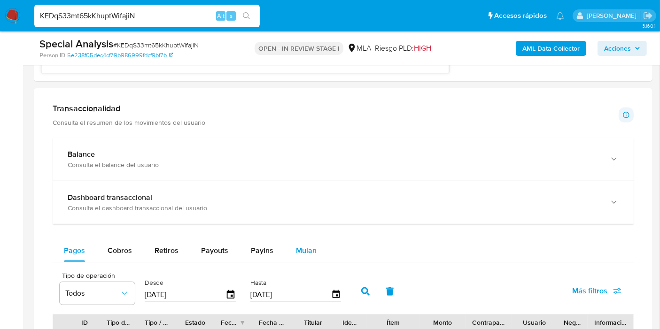
click at [292, 247] on button "Mulan" at bounding box center [306, 251] width 43 height 23
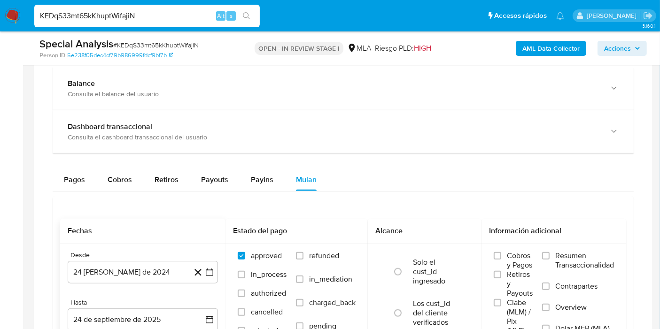
scroll to position [887, 0]
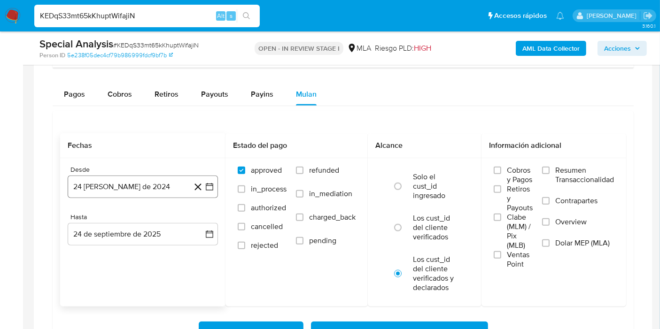
drag, startPoint x: 219, startPoint y: 190, endPoint x: 210, endPoint y: 186, distance: 10.1
click at [219, 190] on div "Desde 24 [PERSON_NAME] de 2024 [DATE] Hasta 24 de septiembre de 2025 [DATE]" at bounding box center [142, 213] width 165 height 110
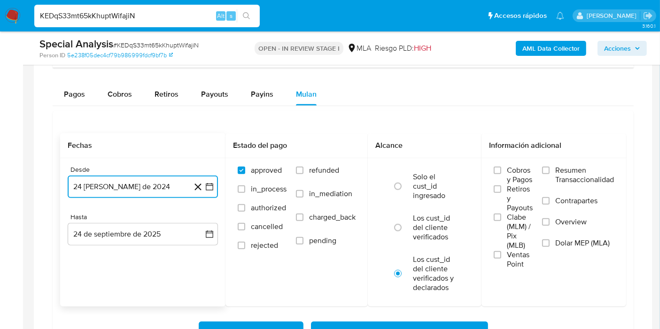
click at [210, 186] on icon "button" at bounding box center [209, 186] width 9 height 9
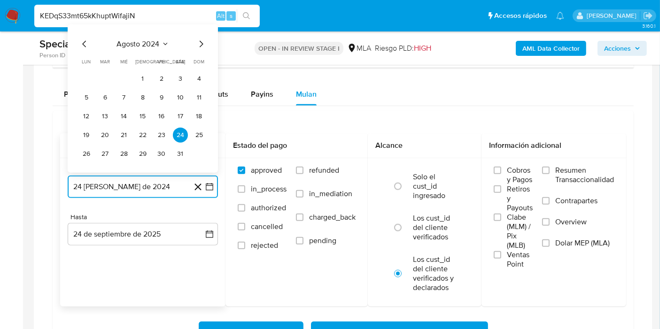
click at [144, 39] on span "agosto 2024" at bounding box center [138, 43] width 43 height 9
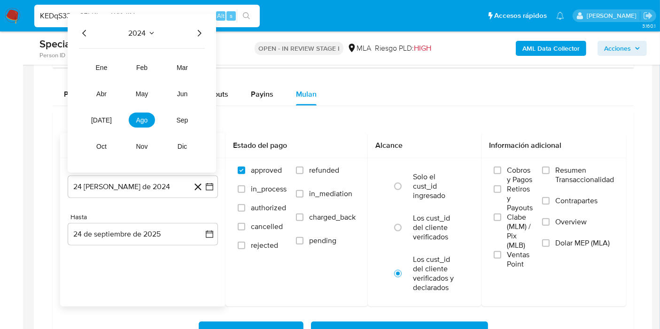
click at [192, 33] on div "2024" at bounding box center [142, 32] width 126 height 11
click at [197, 31] on icon "Año siguiente" at bounding box center [199, 32] width 11 height 11
click at [139, 96] on button "may" at bounding box center [142, 93] width 26 height 15
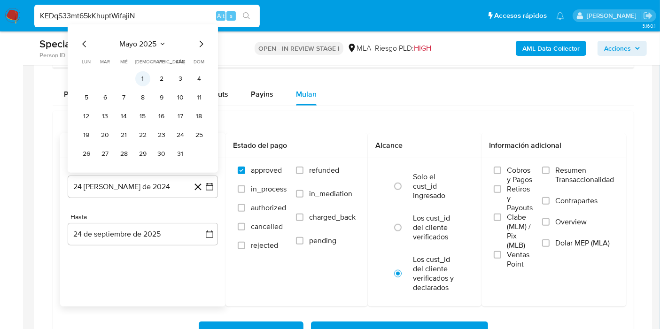
click at [146, 74] on button "1" at bounding box center [142, 78] width 15 height 15
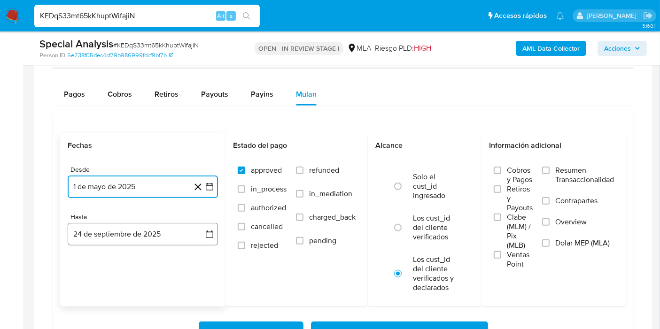
click at [208, 225] on button "24 de septiembre de 2025" at bounding box center [143, 234] width 150 height 23
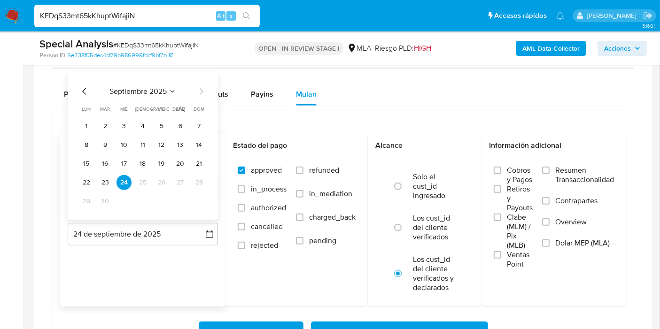
click at [81, 89] on icon "Mes anterior" at bounding box center [84, 90] width 11 height 11
click at [201, 199] on button "31" at bounding box center [199, 201] width 15 height 15
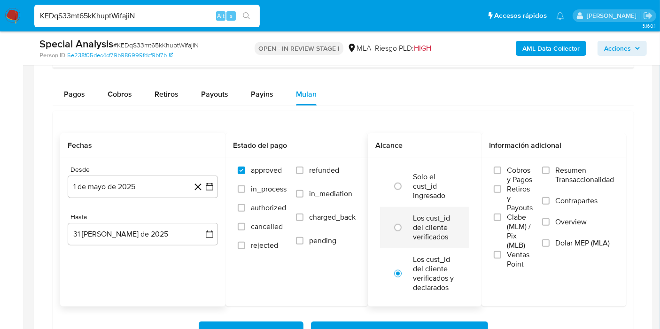
click at [410, 230] on div at bounding box center [399, 228] width 25 height 20
radio input "true"
click at [565, 243] on span "Dolar MEP (MLA)" at bounding box center [582, 243] width 54 height 9
click at [550, 243] on input "Dolar MEP (MLA)" at bounding box center [546, 244] width 8 height 8
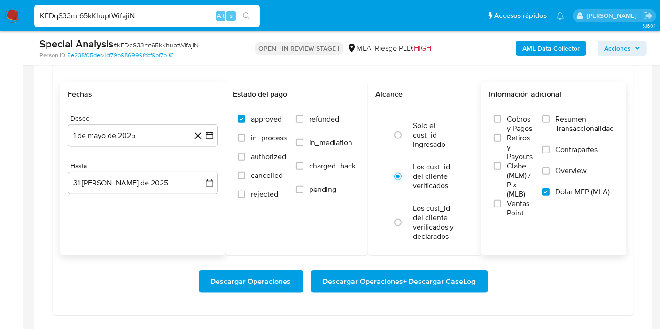
scroll to position [1044, 0]
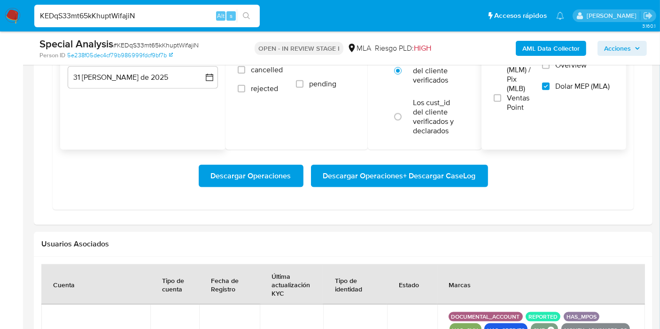
click at [444, 186] on div "Descargar Operaciones Descargar Operaciones + Descargar CaseLog" at bounding box center [343, 176] width 566 height 53
click at [458, 171] on span "Descargar Operaciones + Descargar CaseLog" at bounding box center [399, 176] width 153 height 21
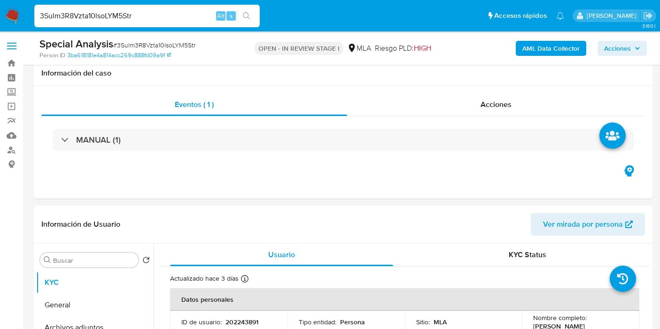
select select "10"
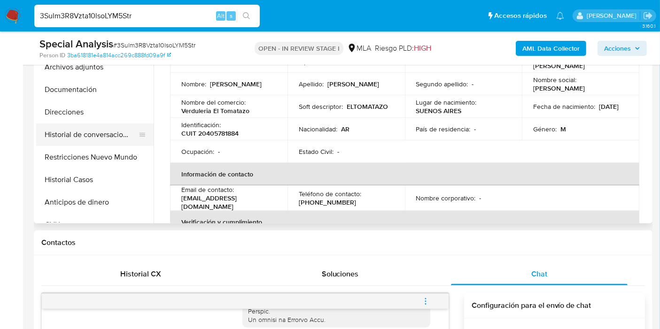
scroll to position [209, 0]
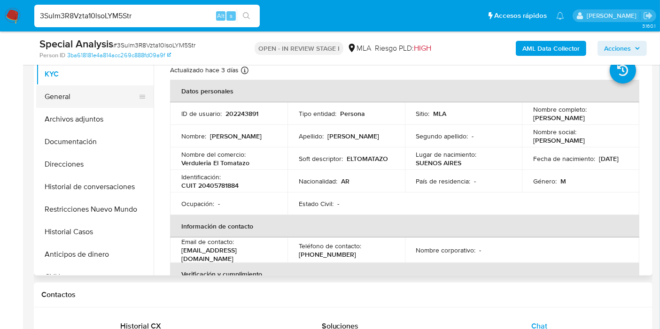
click at [88, 102] on button "General" at bounding box center [91, 96] width 110 height 23
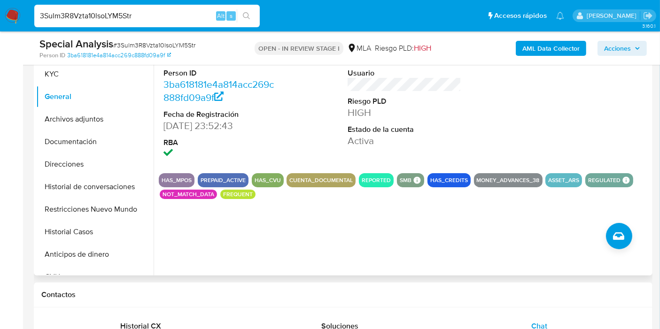
scroll to position [156, 0]
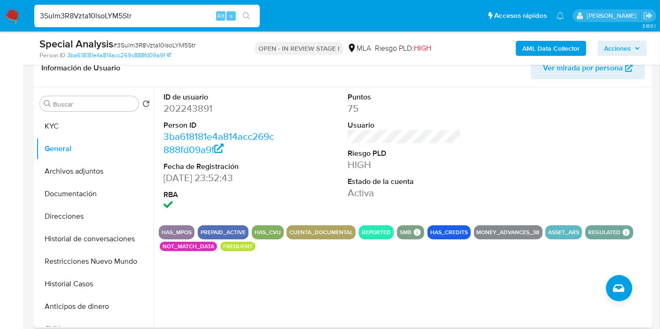
click at [200, 108] on dd "202243891" at bounding box center [220, 108] width 114 height 13
copy dd "202243891"
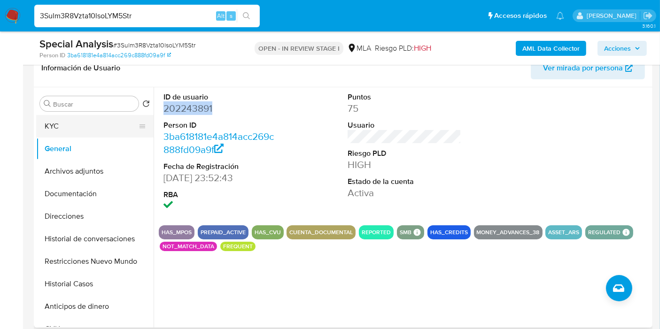
click at [82, 118] on button "KYC" at bounding box center [91, 126] width 110 height 23
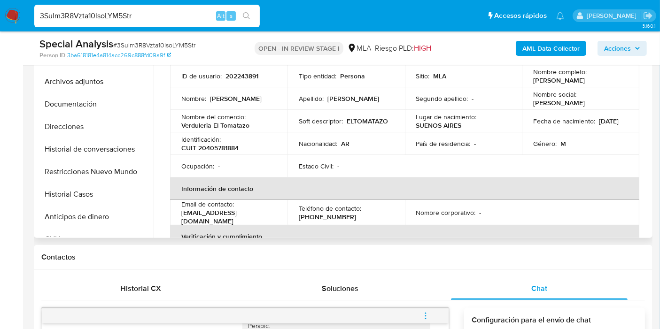
scroll to position [209, 0]
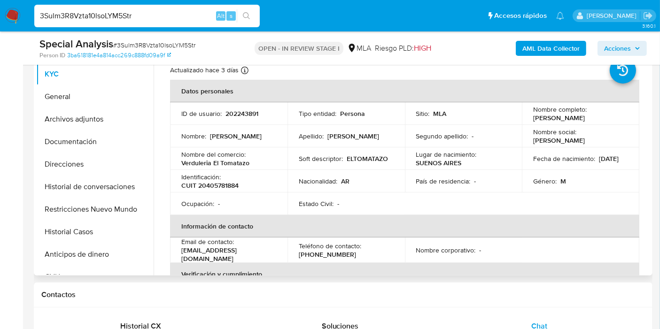
click at [215, 192] on td "Identificación : CUIT 20405781884" at bounding box center [228, 181] width 117 height 23
click at [229, 181] on p "CUIT 20405781884" at bounding box center [209, 185] width 57 height 8
copy p "20405781884"
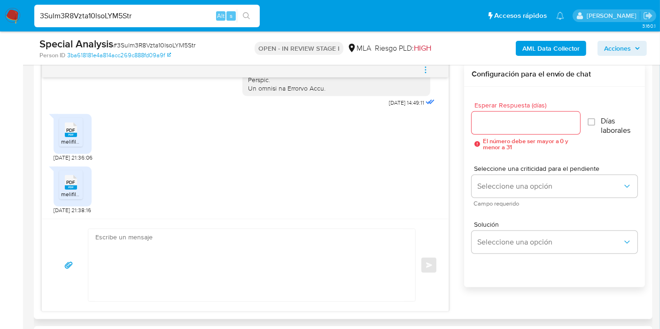
scroll to position [522, 0]
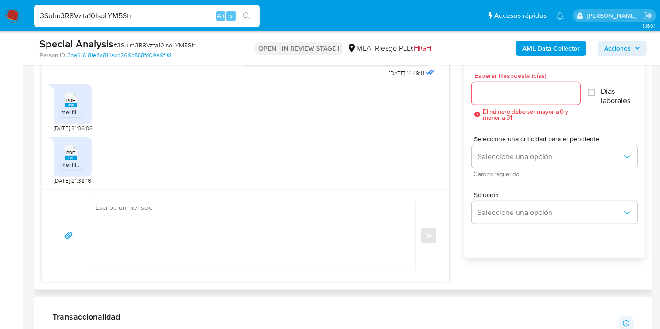
click at [234, 206] on textarea at bounding box center [249, 236] width 308 height 72
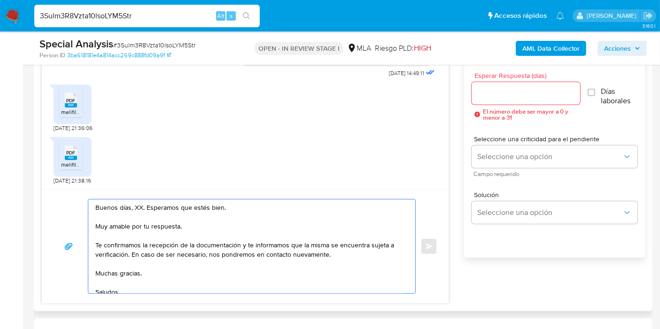
click at [132, 204] on textarea "Buenos días, XX. Esperamos que estés bien. Muy amable por tu respuesta. Te conf…" at bounding box center [249, 247] width 308 height 94
click at [135, 204] on textarea "Buenos días, XX. Esperamos que estés bien. Muy amable por tu respuesta. Te conf…" at bounding box center [249, 247] width 308 height 94
click at [185, 222] on textarea "Buenos días, Leandro. Esperamos que estés bien. Muy amable por tu respuesta. Te…" at bounding box center [249, 247] width 308 height 94
click at [161, 231] on textarea "Buenos días, Leandro. Esperamos que estés bien. Muy amable por tu respuesta. Te…" at bounding box center [249, 247] width 308 height 94
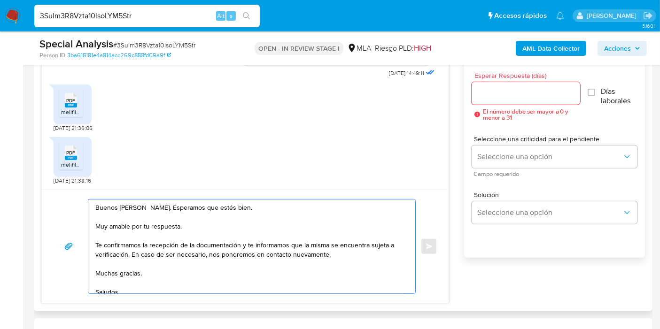
click at [170, 223] on textarea "Buenos días, Leandro. Esperamos que estés bien. Muy amable por tu respuesta. Te…" at bounding box center [249, 247] width 308 height 94
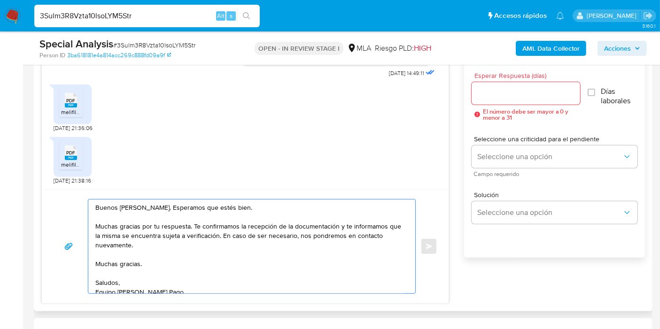
drag, startPoint x: 338, startPoint y: 230, endPoint x: 348, endPoint y: 267, distance: 39.1
click at [348, 267] on textarea "Buenos días, Leandro. Esperamos que estés bien. Muchas gracias por tu respuesta…" at bounding box center [249, 247] width 308 height 94
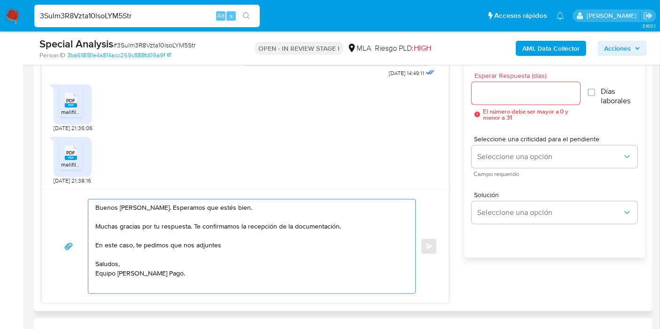
click at [256, 256] on textarea "Buenos días, Leandro. Esperamos que estés bien. Muchas gracias por tu respuesta…" at bounding box center [249, 247] width 308 height 94
paste textarea "27389963084"
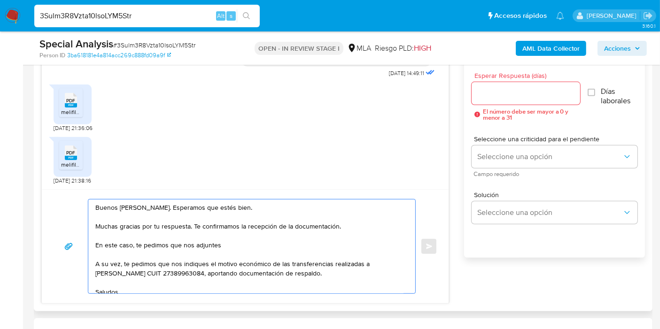
click at [364, 268] on textarea "Buenos días, Leandro. Esperamos que estés bien. Muchas gracias por tu respuesta…" at bounding box center [249, 247] width 308 height 94
click at [369, 264] on textarea "Buenos días, Leandro. Esperamos que estés bien. Muchas gracias por tu respuesta…" at bounding box center [249, 247] width 308 height 94
click at [0, 0] on lt-span "Sofía" at bounding box center [0, 0] width 0 height 0
click at [324, 249] on textarea "Buenos días, Leandro. Esperamos que estés bien. Muchas gracias por tu respuesta…" at bounding box center [249, 247] width 308 height 94
click at [331, 244] on textarea "Buenos días, Leandro. Esperamos que estés bien. Muchas gracias por tu respuesta…" at bounding box center [249, 247] width 308 height 94
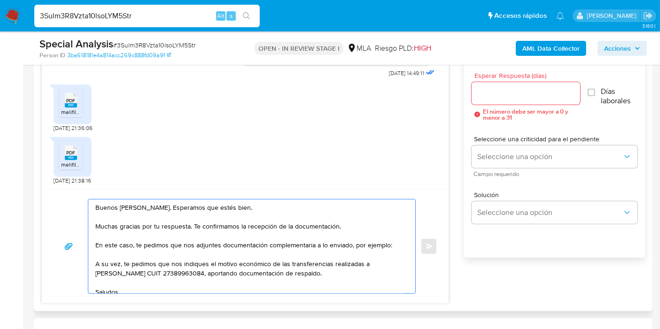
click at [146, 253] on textarea "Buenos días, Leandro. Esperamos que estés bien. Muchas gracias por tu respuesta…" at bounding box center [249, 247] width 308 height 94
paste textarea "- Últimas 6 Declaraciones Juradas de Ingresos Brutos (donde se visualice la bas…"
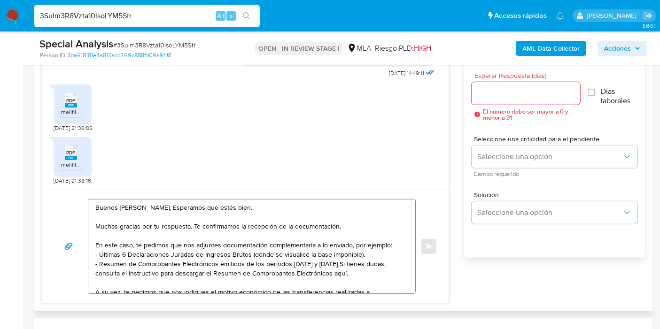
click at [329, 263] on textarea "Buenos días, Leandro. Esperamos que estés bien. Muchas gracias por tu respuesta…" at bounding box center [249, 247] width 308 height 94
click at [363, 275] on textarea "Buenos días, Leandro. Esperamos que estés bien. Muchas gracias por tu respuesta…" at bounding box center [249, 247] width 308 height 94
paste textarea "[URL][DOMAIN_NAME]"
click at [332, 260] on textarea "Buenos días, Leandro. Esperamos que estés bien. Muchas gracias por tu respuesta…" at bounding box center [249, 247] width 308 height 94
click at [181, 262] on textarea "Buenos días, Leandro. Esperamos que estés bien. Muchas gracias por tu respuesta…" at bounding box center [249, 247] width 308 height 94
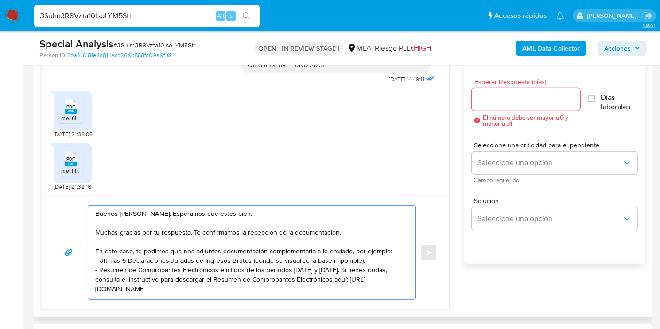
scroll to position [574, 0]
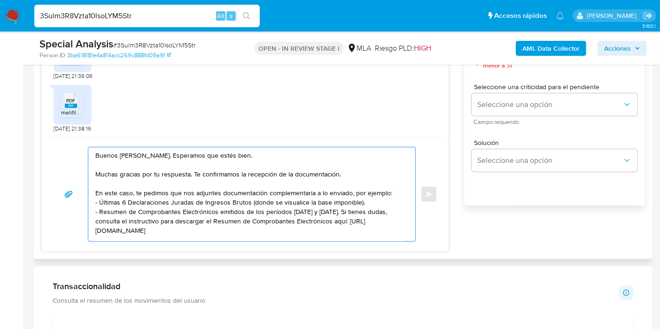
click at [77, 194] on button "button" at bounding box center [68, 194] width 31 height 23
click at [254, 212] on textarea "Buenos días, Leandro. Esperamos que estés bien. Muchas gracias por tu respuesta…" at bounding box center [249, 194] width 308 height 94
click at [209, 209] on textarea "Buenos días, Leandro. Esperamos que estés bien. Muchas gracias por tu respuesta…" at bounding box center [249, 194] width 308 height 94
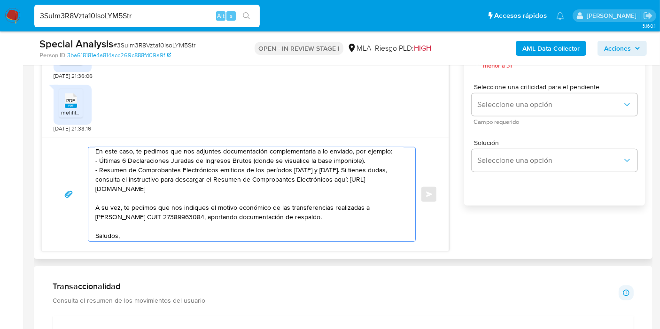
scroll to position [82, 0]
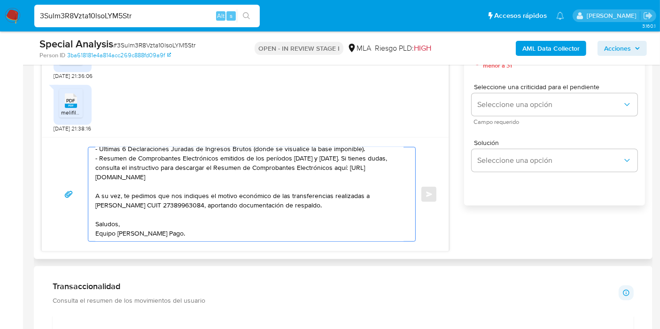
click at [189, 175] on textarea "Buenos días, Leandro. Esperamos que estés bien. Muchas gracias por tu respuesta…" at bounding box center [249, 194] width 308 height 94
click at [171, 197] on textarea "Buenos días, Leandro. Esperamos que estés bien. Muchas gracias por tu respuesta…" at bounding box center [249, 194] width 308 height 94
drag, startPoint x: 147, startPoint y: 229, endPoint x: 134, endPoint y: 240, distance: 17.4
click at [143, 232] on textarea "Buenos días, Leandro. Esperamos que estés bien. Muchas gracias por tu respuesta…" at bounding box center [249, 194] width 308 height 94
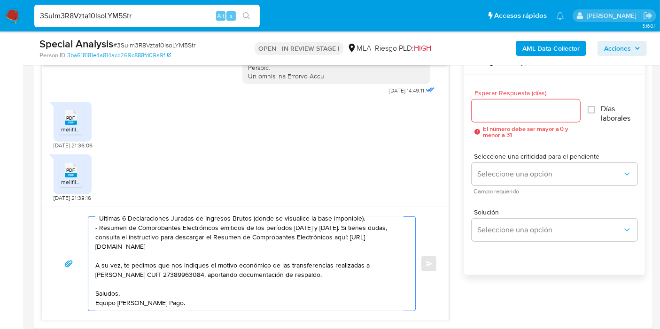
scroll to position [470, 0]
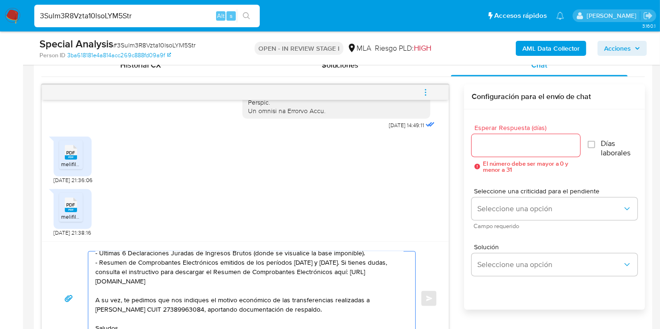
type textarea "Buenos días, Leandro. Esperamos que estés bien. Muchas gracias por tu respuesta…"
drag, startPoint x: 513, startPoint y: 155, endPoint x: 523, endPoint y: 146, distance: 14.0
click at [516, 152] on div at bounding box center [526, 145] width 108 height 23
click at [523, 146] on input "Esperar Respuesta (días)" at bounding box center [526, 145] width 108 height 12
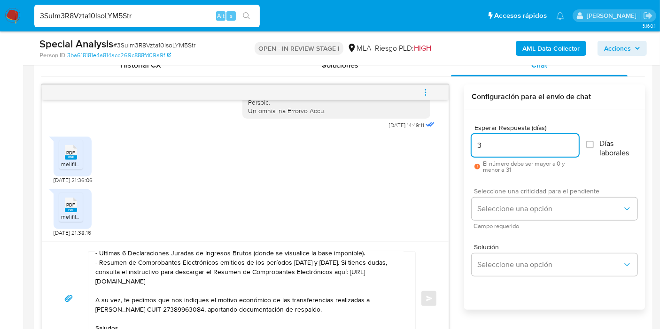
type input "3"
click at [514, 193] on span "Seleccione una criticidad para el pendiente" at bounding box center [557, 191] width 166 height 7
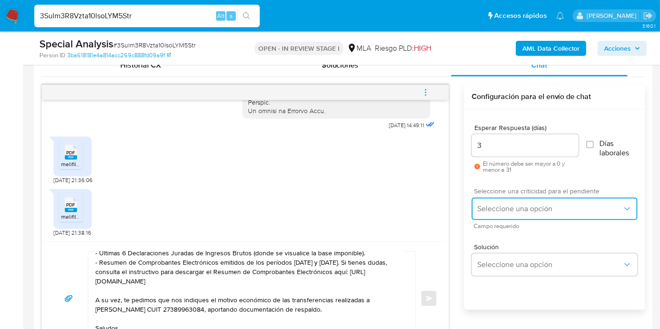
click at [507, 203] on button "Seleccione una opción" at bounding box center [555, 209] width 166 height 23
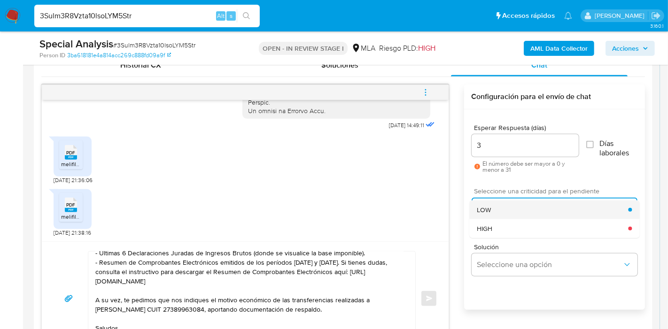
click at [503, 205] on div "LOW" at bounding box center [552, 210] width 151 height 19
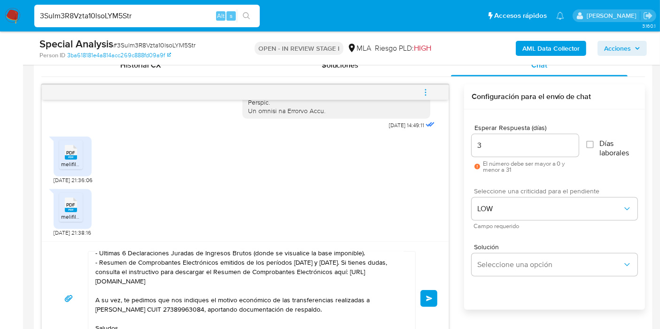
click at [434, 293] on button "Enviar" at bounding box center [428, 298] width 17 height 17
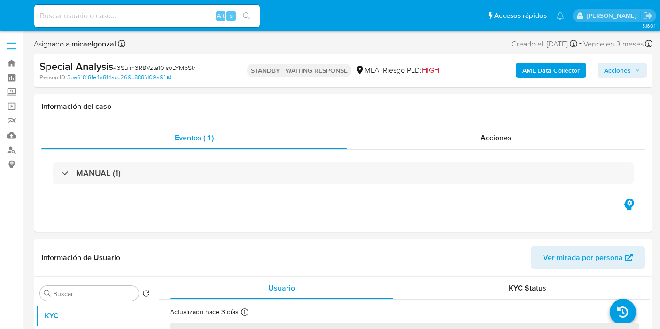
select select "10"
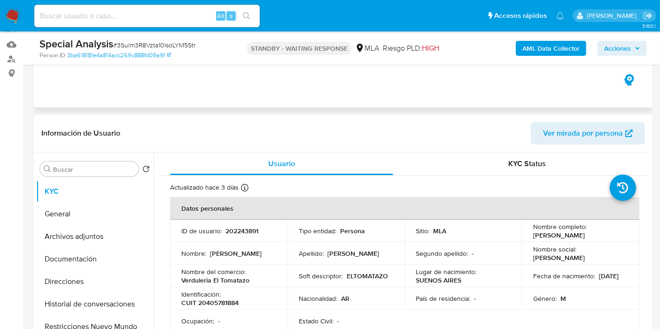
scroll to position [104, 0]
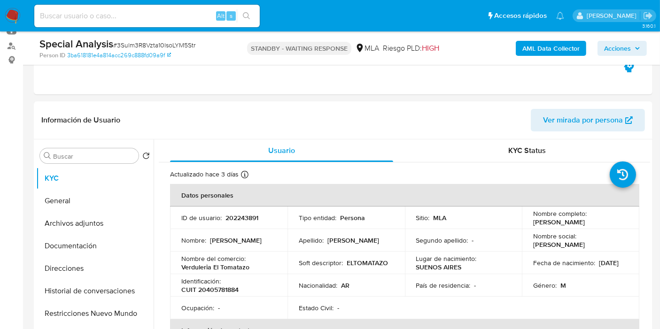
click at [92, 9] on div "Alt s" at bounding box center [146, 16] width 225 height 23
click at [86, 15] on input at bounding box center [146, 16] width 225 height 12
paste input "tLWdl23B0bnHav7s7AeQi2F7"
type input "tLWdl23B0bnHav7s7AeQi2F7"
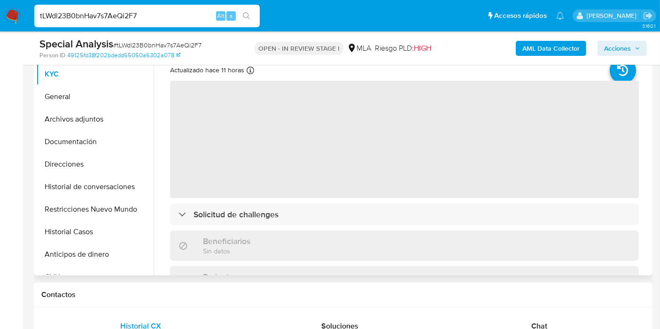
scroll to position [156, 0]
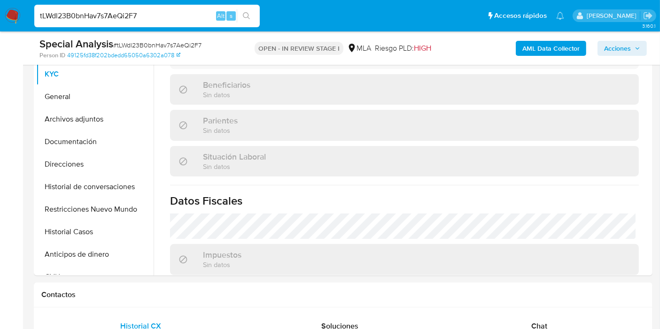
select select "10"
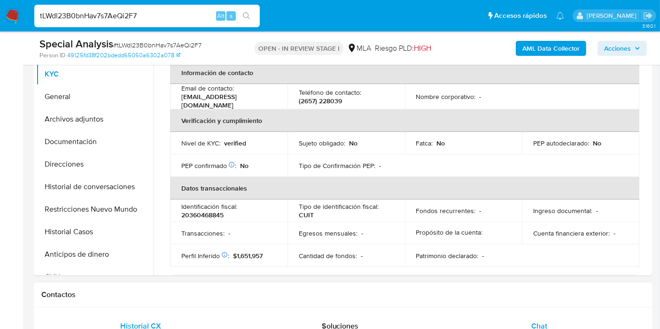
click at [549, 323] on div "Chat" at bounding box center [539, 326] width 177 height 23
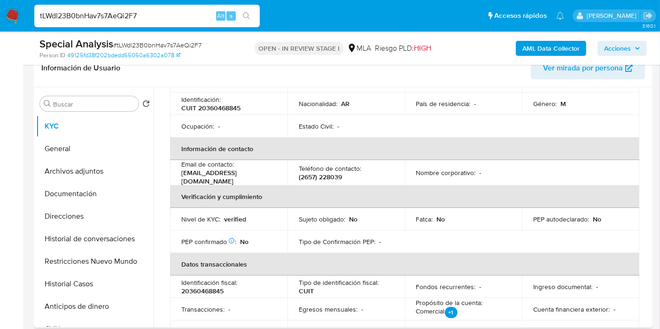
scroll to position [52, 0]
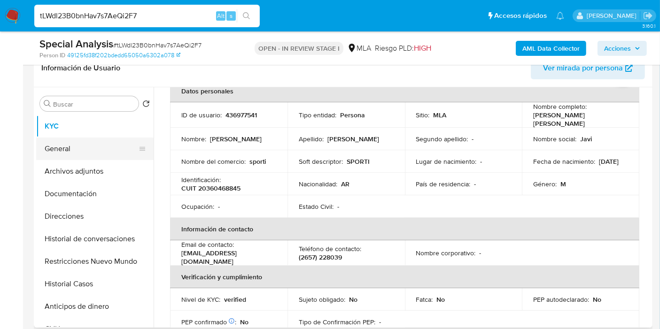
click at [62, 143] on button "General" at bounding box center [91, 149] width 110 height 23
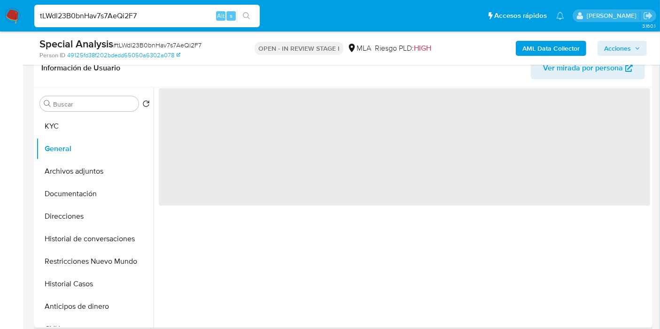
scroll to position [0, 0]
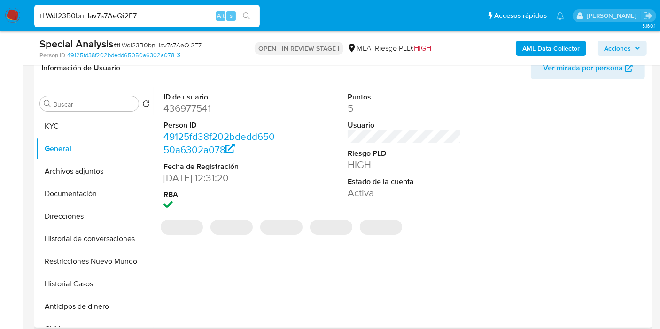
click at [189, 108] on dd "436977541" at bounding box center [220, 108] width 114 height 13
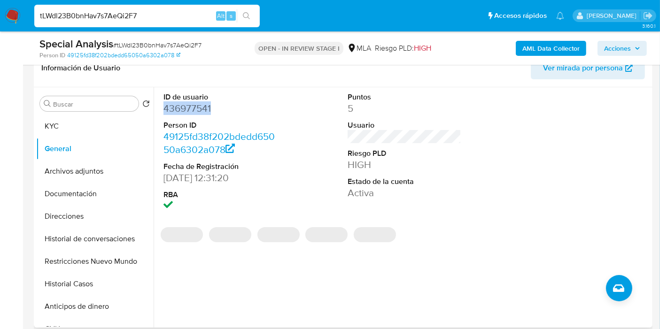
copy dd "436977541"
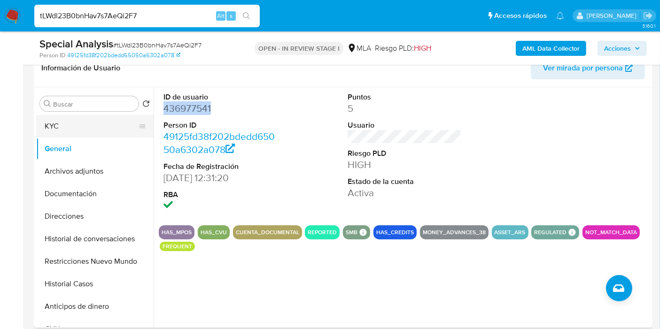
click at [99, 125] on button "KYC" at bounding box center [91, 126] width 110 height 23
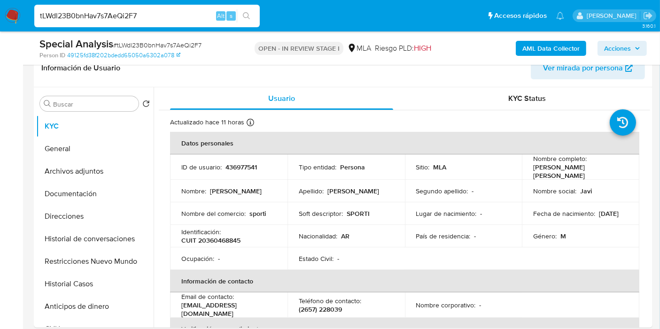
click at [124, 13] on input "tLWdl23B0bnHav7s7AeQi2F7" at bounding box center [146, 16] width 225 height 12
paste input "lgujxAy6Lz951txu2WTNQsz"
type input "lgujxAy6Lz951txu2WTNQsz7"
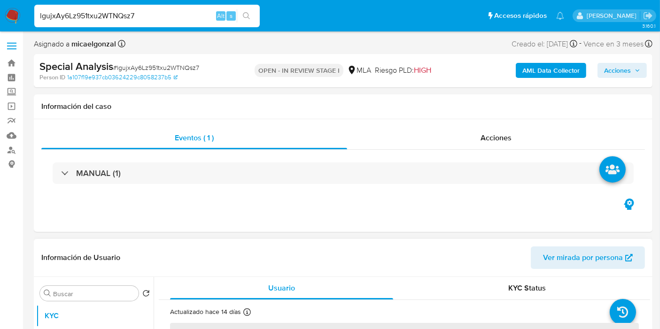
select select "10"
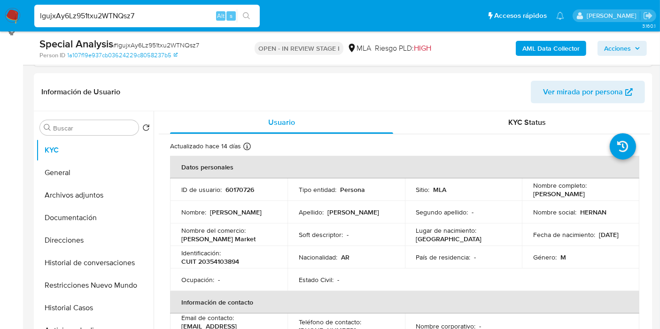
scroll to position [156, 0]
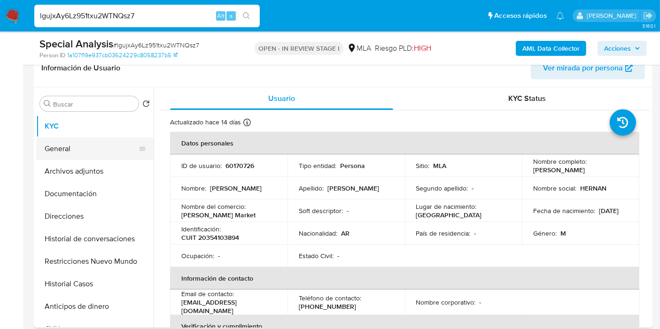
click at [124, 157] on button "General" at bounding box center [91, 149] width 110 height 23
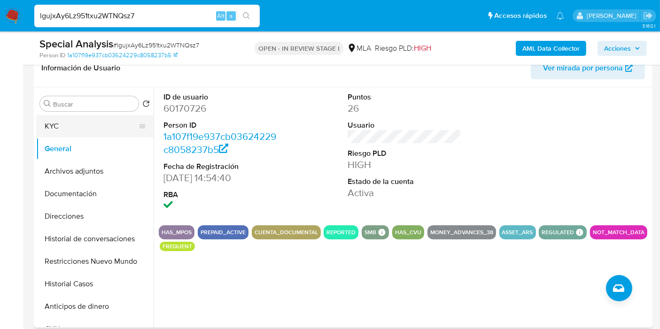
click at [105, 129] on button "KYC" at bounding box center [91, 126] width 110 height 23
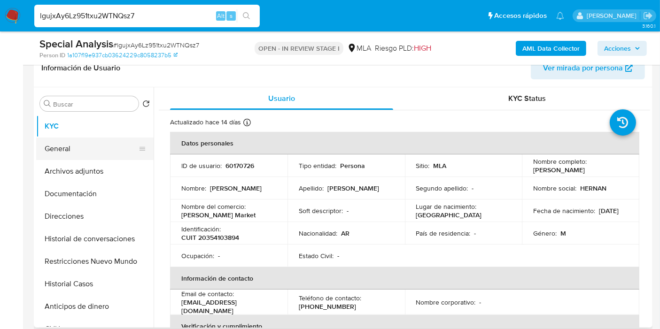
click at [86, 143] on button "General" at bounding box center [91, 149] width 110 height 23
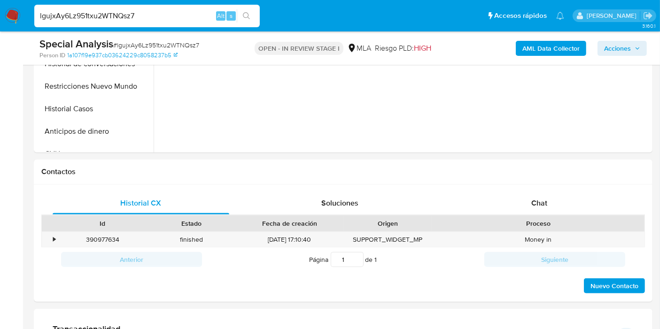
scroll to position [365, 0]
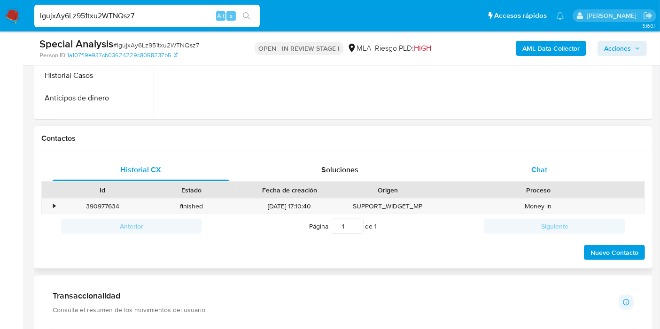
drag, startPoint x: 514, startPoint y: 186, endPoint x: 525, endPoint y: 173, distance: 16.4
click at [515, 186] on div "Proceso" at bounding box center [538, 190] width 199 height 9
click at [530, 164] on div "Chat" at bounding box center [539, 170] width 177 height 23
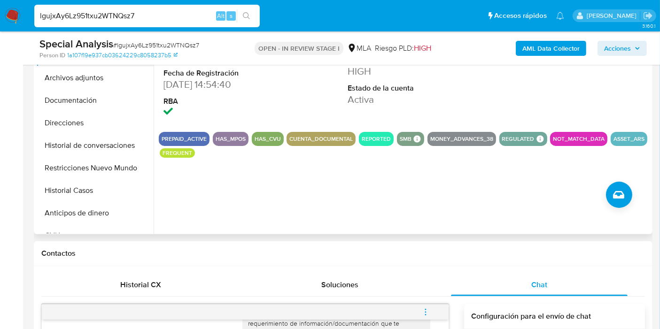
scroll to position [156, 0]
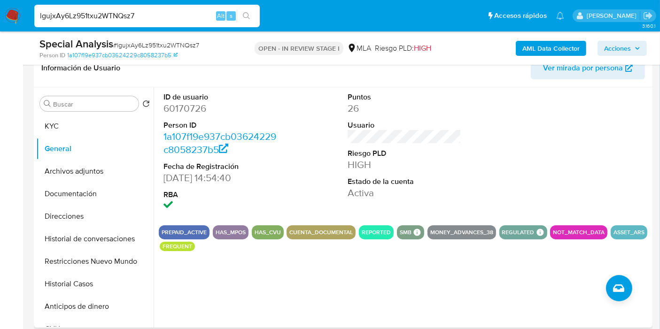
click at [184, 105] on dd "60170726" at bounding box center [220, 108] width 114 height 13
copy dd "60170726"
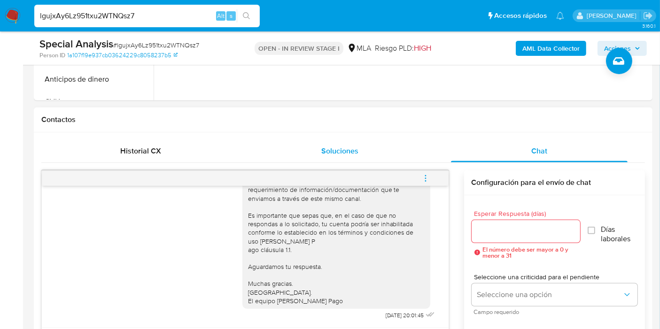
scroll to position [313, 0]
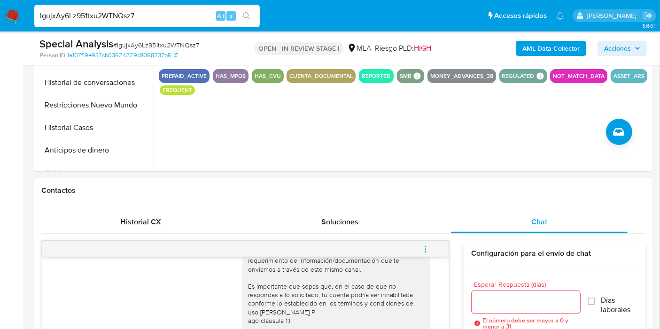
click at [121, 15] on input "lgujxAy6Lz951txu2WTNQsz7" at bounding box center [146, 16] width 225 height 12
paste input "TcXjr4NXg7szyUPZ87VuD5Ro"
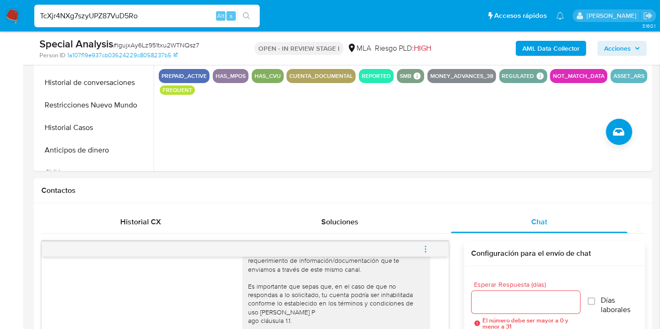
type input "TcXjr4NXg7szyUPZ87VuD5Ro"
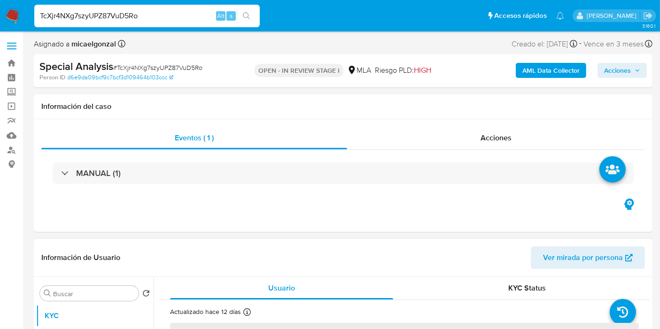
select select "10"
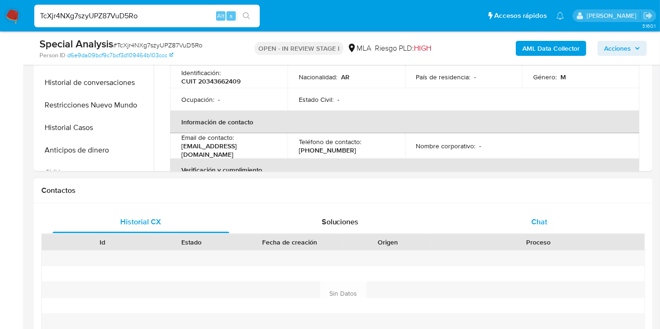
click at [551, 221] on div "Chat" at bounding box center [539, 222] width 177 height 23
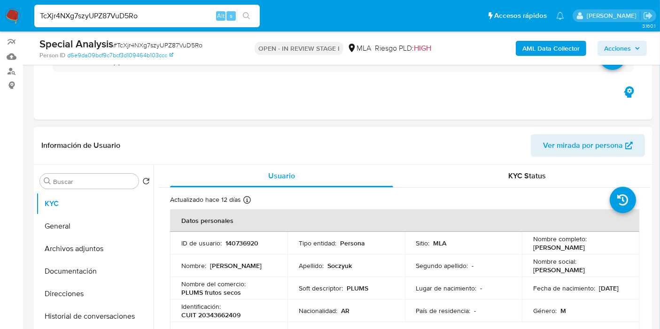
scroll to position [52, 0]
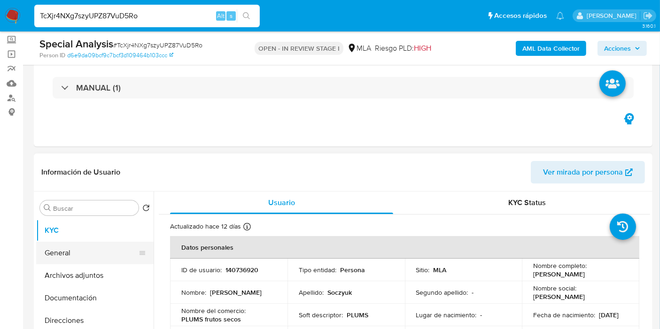
click at [68, 242] on button "General" at bounding box center [91, 253] width 110 height 23
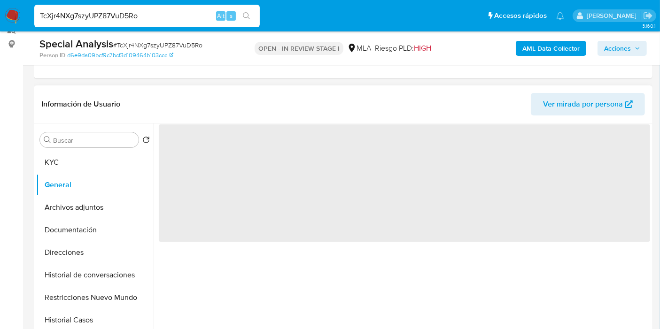
scroll to position [156, 0]
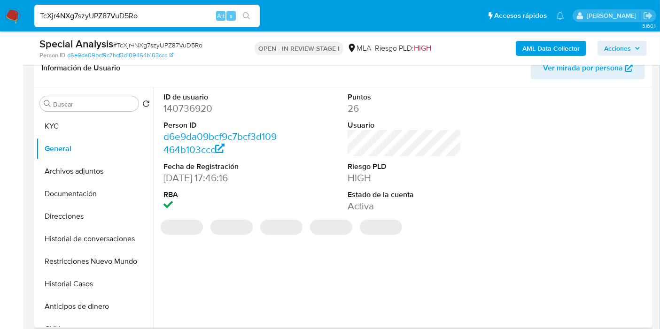
click at [198, 98] on dt "ID de usuario" at bounding box center [220, 97] width 114 height 10
click at [194, 111] on dd "140736920" at bounding box center [220, 108] width 114 height 13
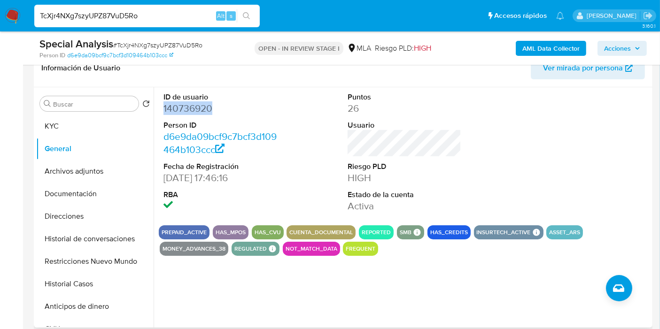
copy dd "140736920"
click at [94, 123] on button "KYC" at bounding box center [91, 126] width 110 height 23
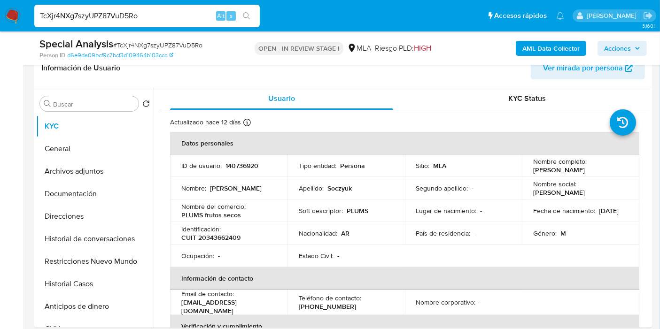
click at [139, 11] on input "TcXjr4NXg7szyUPZ87VuD5Ro" at bounding box center [146, 16] width 225 height 12
paste input "E09AUvIP97dcPMwhrTKqKv0W"
type input "E09AUvIP97dcPMwhrTKqKv0W"
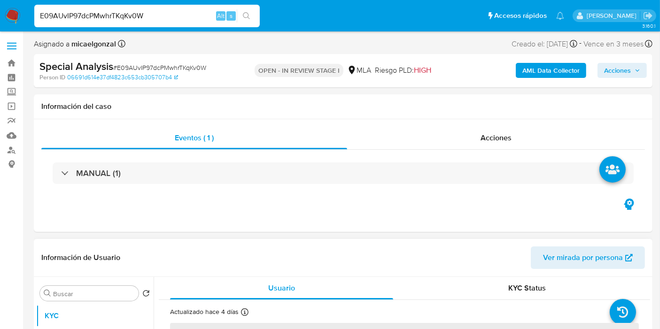
select select "10"
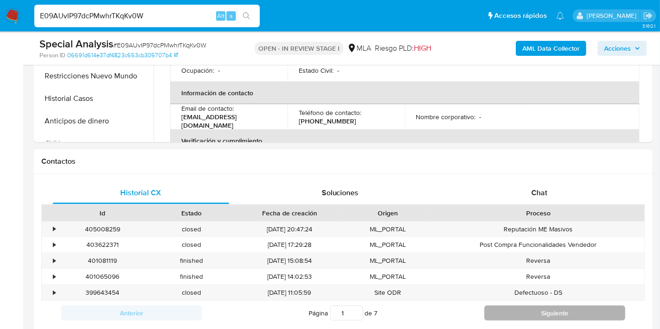
scroll to position [365, 0]
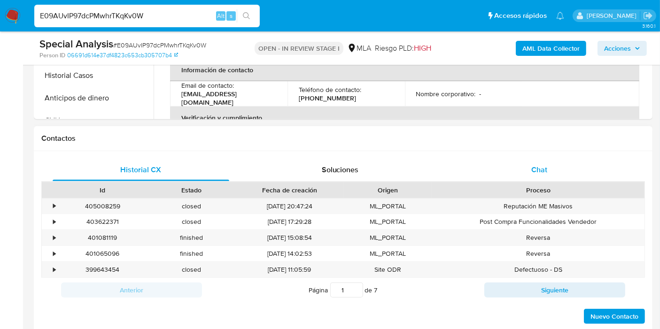
click at [573, 175] on div "Chat" at bounding box center [539, 170] width 177 height 23
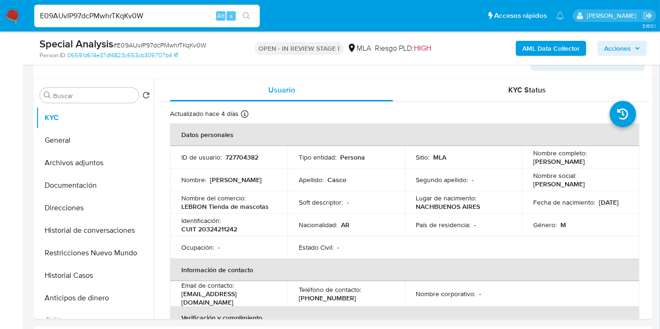
scroll to position [104, 0]
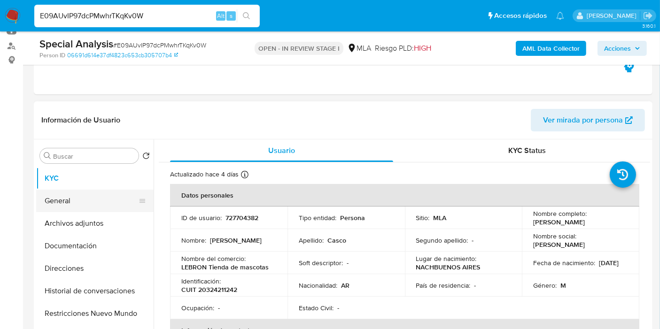
click at [60, 192] on button "General" at bounding box center [91, 201] width 110 height 23
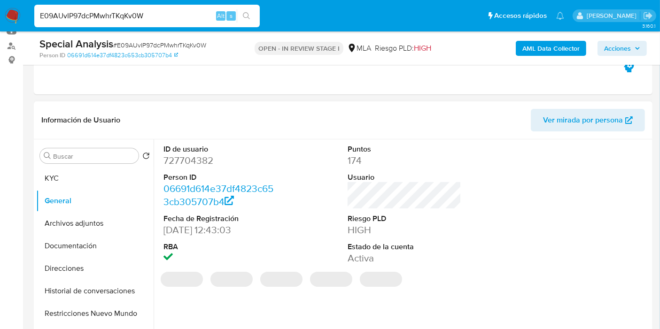
click at [194, 160] on dd "727704382" at bounding box center [220, 160] width 114 height 13
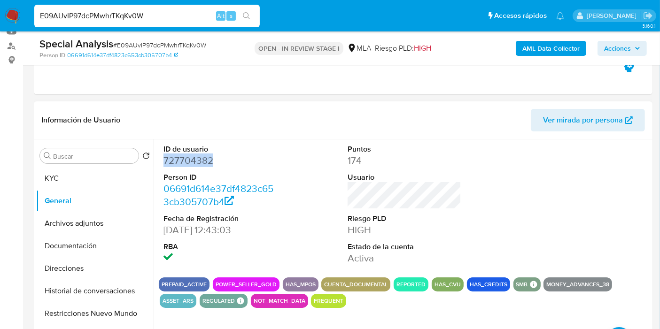
copy dd "727704382"
click at [110, 14] on input "E09AUvIP97dcPMwhrTKqKv0W" at bounding box center [146, 16] width 225 height 12
paste input "euygQ1ep7Z35PWoMGHA2TsJo"
type input "euygQ1ep7Z35PWoMGHA2TsJo"
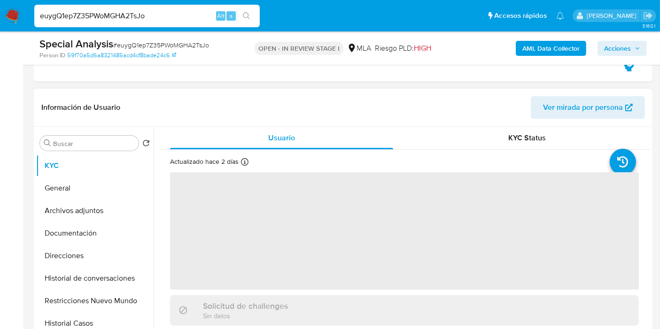
scroll to position [156, 0]
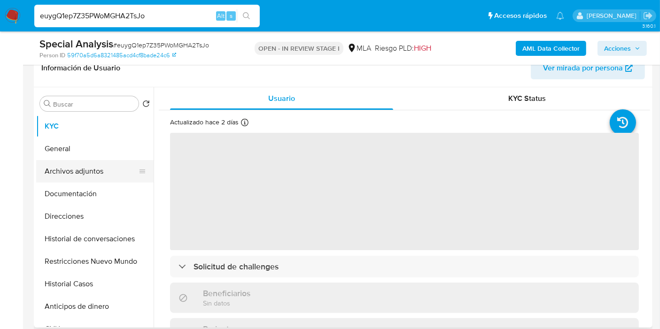
select select "10"
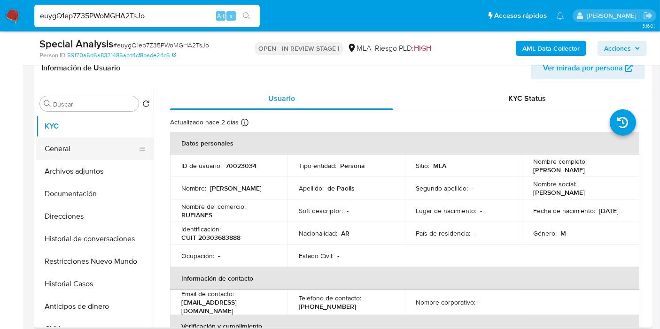
click at [62, 147] on button "General" at bounding box center [91, 149] width 110 height 23
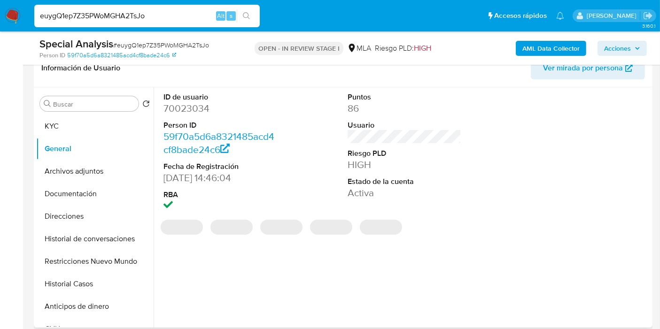
click at [200, 107] on dd "70023034" at bounding box center [220, 108] width 114 height 13
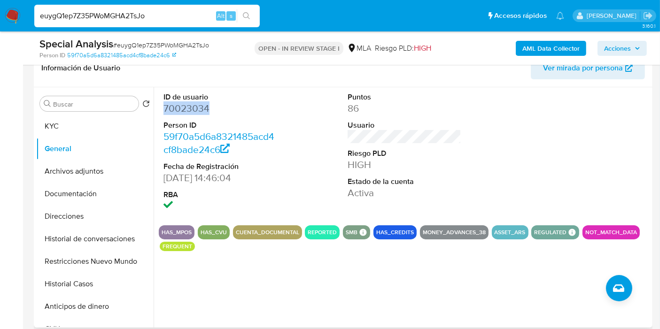
copy dd "70023034"
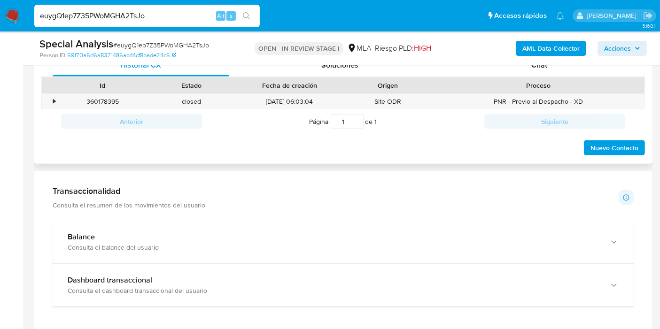
scroll to position [417, 0]
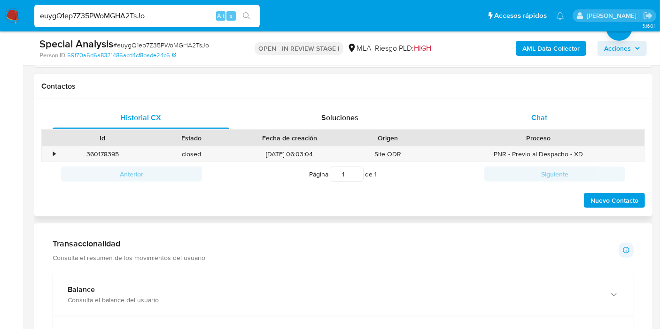
click at [529, 116] on div "Chat" at bounding box center [539, 118] width 177 height 23
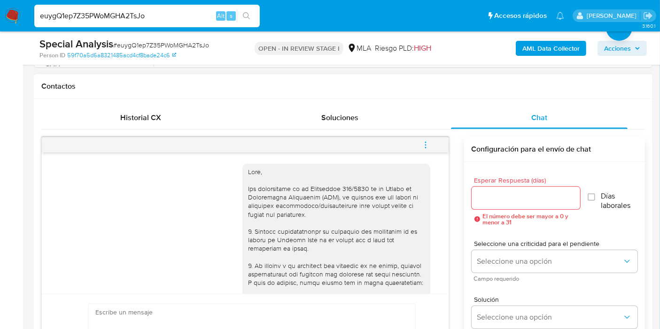
scroll to position [598, 0]
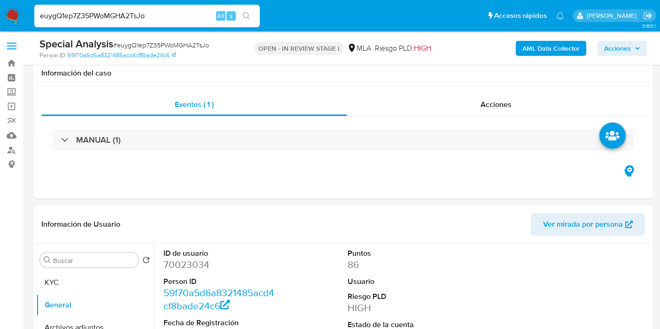
select select "10"
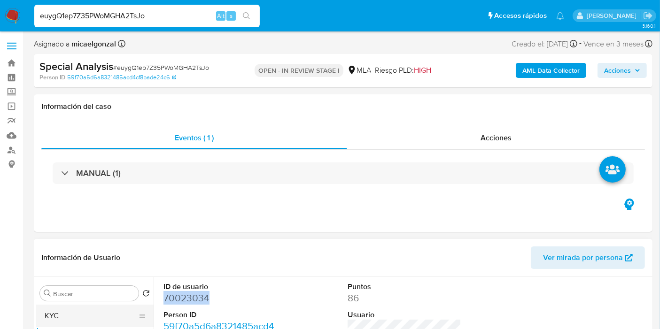
click at [82, 309] on button "KYC" at bounding box center [91, 316] width 110 height 23
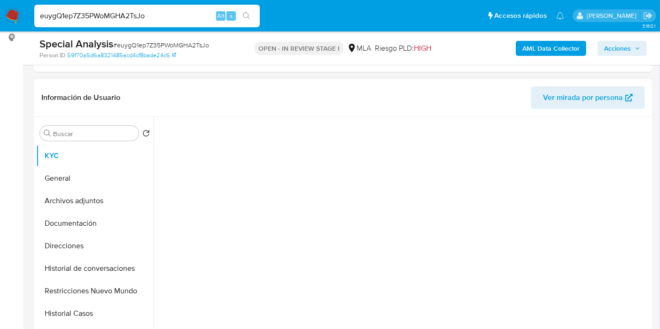
scroll to position [156, 0]
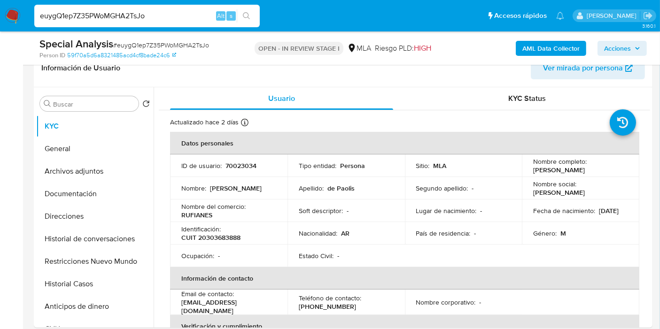
click at [153, 16] on input "euygQ1ep7Z35PWoMGHA2TsJo" at bounding box center [146, 16] width 225 height 12
paste input "U4KRMQ5GRJoHHHMXAq0u5etl"
type input "U4KRMQ5GRJoHHHMXAq0u5etl"
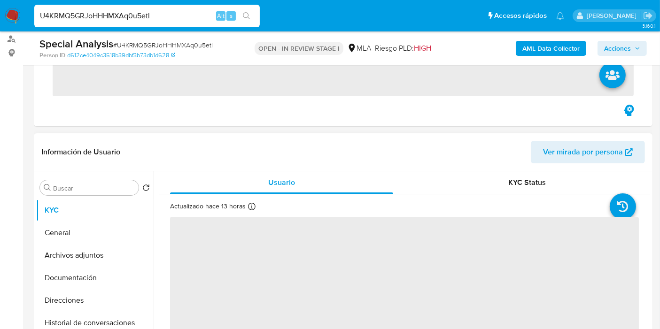
scroll to position [156, 0]
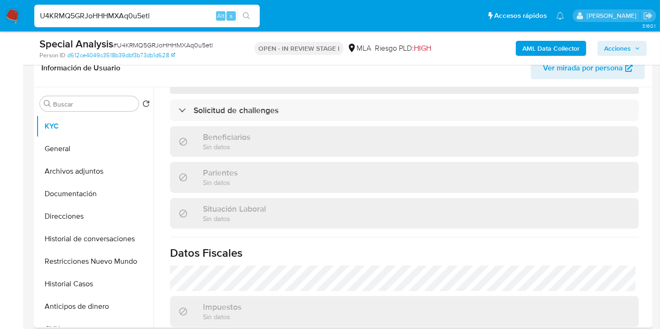
select select "10"
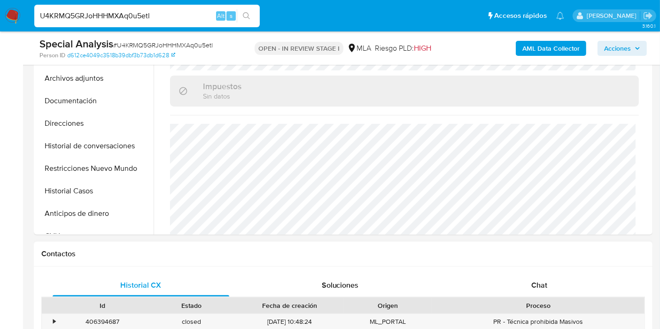
scroll to position [313, 0]
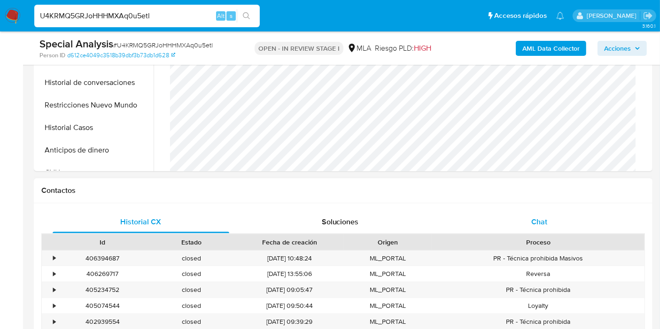
click at [542, 218] on span "Chat" at bounding box center [539, 222] width 16 height 11
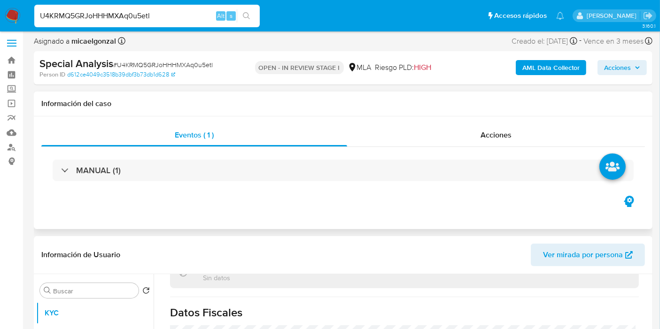
scroll to position [104, 0]
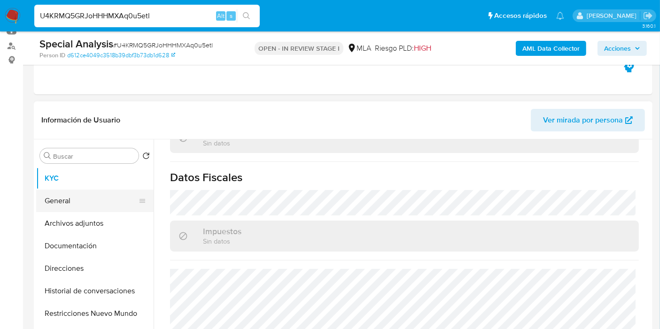
click at [67, 192] on button "General" at bounding box center [91, 201] width 110 height 23
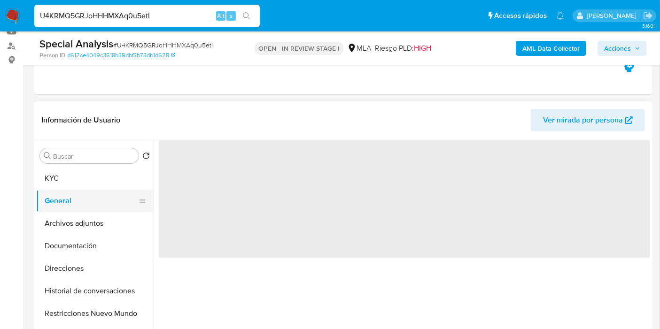
scroll to position [0, 0]
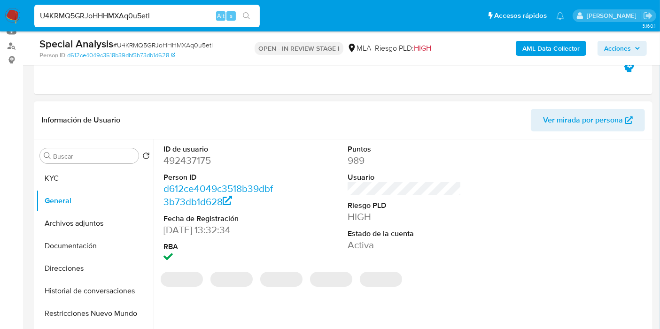
click at [202, 162] on dd "492437175" at bounding box center [220, 160] width 114 height 13
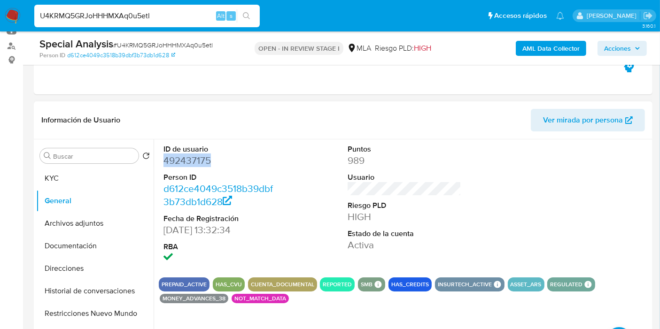
copy dd "492437175"
click at [123, 174] on button "KYC" at bounding box center [91, 178] width 110 height 23
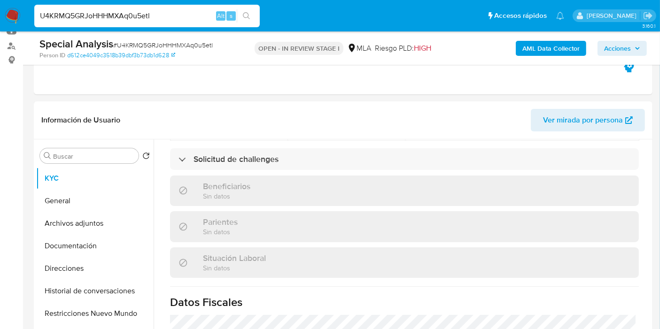
scroll to position [310, 0]
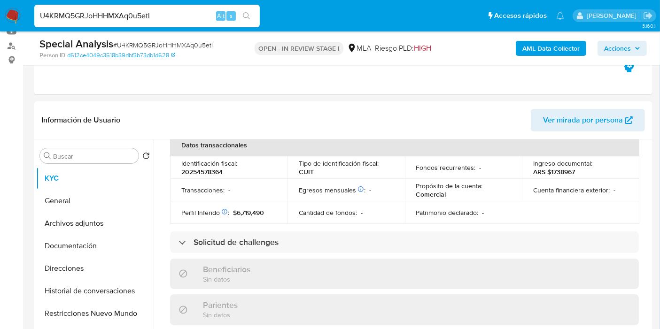
click at [115, 7] on div "U4KRMQ5GRJoHHHMXAq0u5etl Alt s" at bounding box center [146, 16] width 225 height 23
click at [114, 15] on input "U4KRMQ5GRJoHHHMXAq0u5etl" at bounding box center [146, 16] width 225 height 12
paste input "TSVaPoXfxsjw7LAwvi6VmSDV"
type input "TSVaPoXfxsjw7LAwvi6VmSDV"
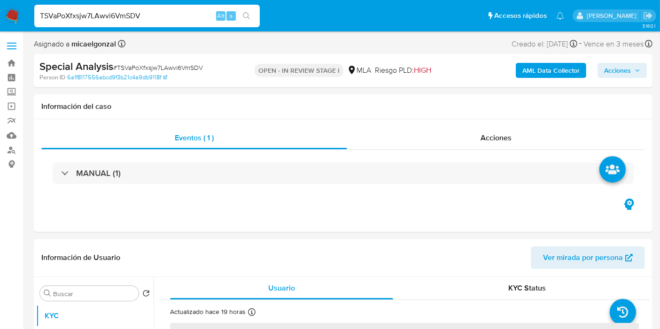
select select "10"
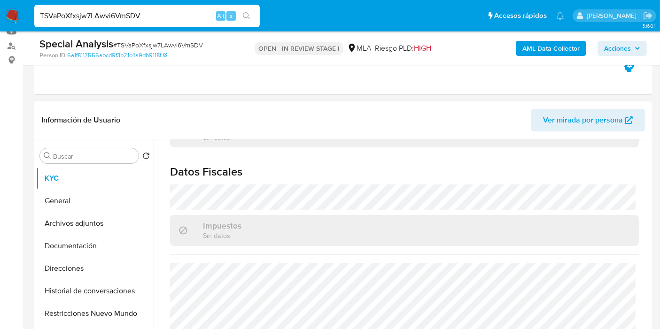
scroll to position [313, 0]
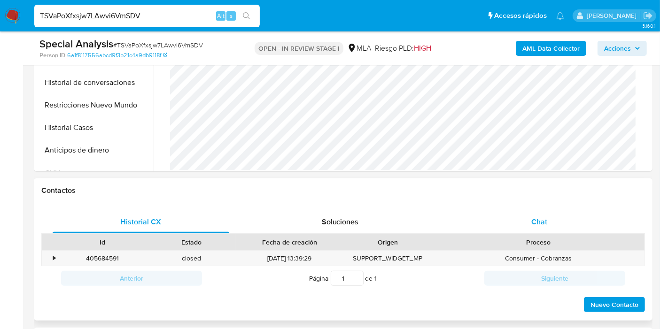
click at [511, 229] on div "Chat" at bounding box center [539, 222] width 177 height 23
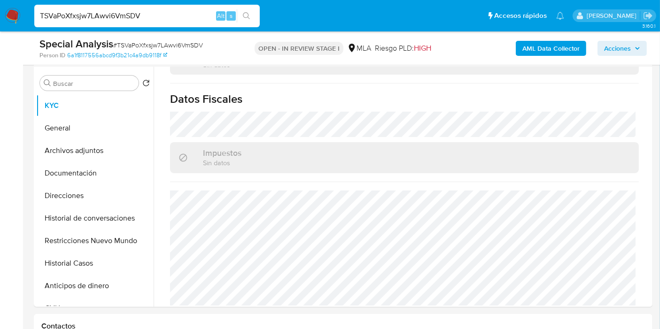
scroll to position [104, 0]
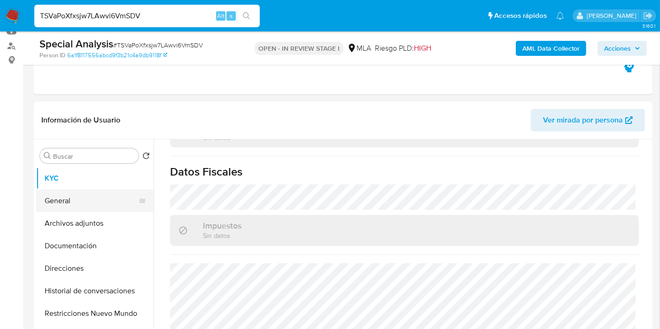
click at [63, 195] on button "General" at bounding box center [91, 201] width 110 height 23
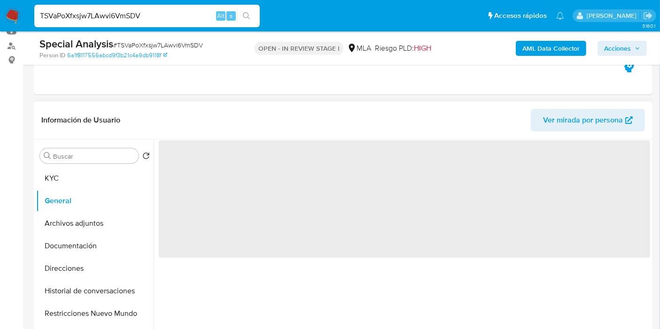
scroll to position [0, 0]
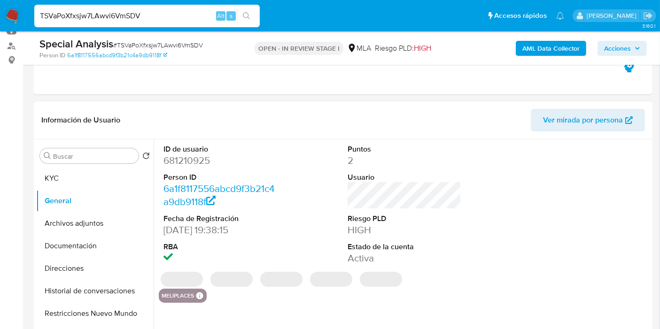
click at [177, 160] on dd "681210925" at bounding box center [220, 160] width 114 height 13
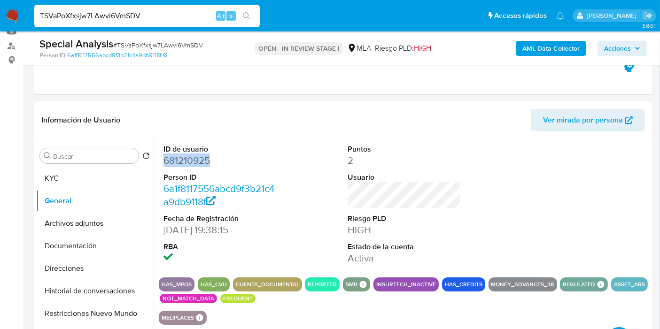
copy dd "681210925"
click at [142, 19] on input "TSVaPoXfxsjw7LAwvi6VmSDV" at bounding box center [146, 16] width 225 height 12
paste input "KEDqS33mt65kKhuptWifajiN"
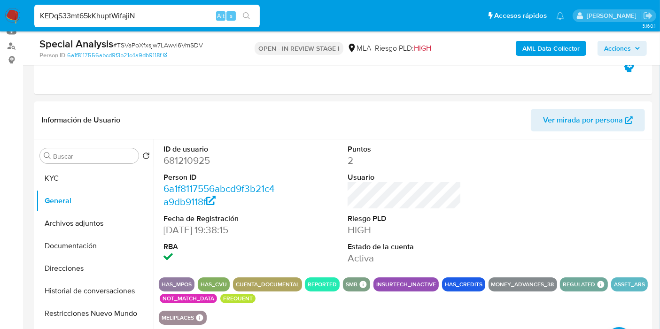
type input "KEDqS33mt65kKhuptWifajiN"
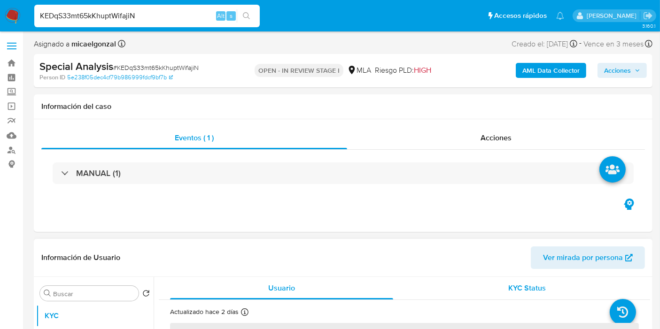
select select "10"
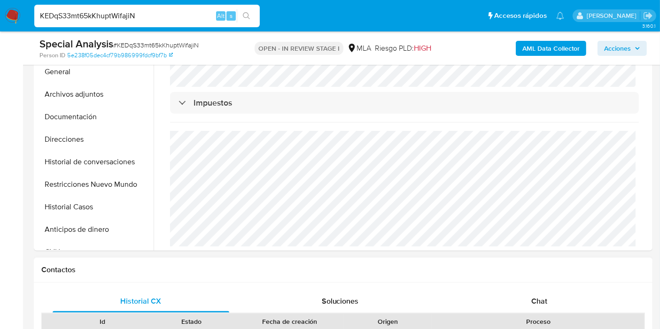
scroll to position [365, 0]
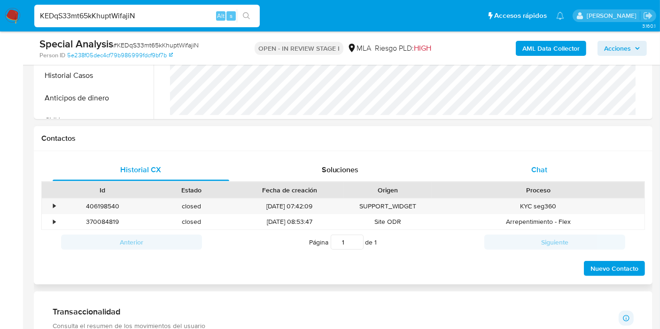
click at [542, 171] on span "Chat" at bounding box center [539, 169] width 16 height 11
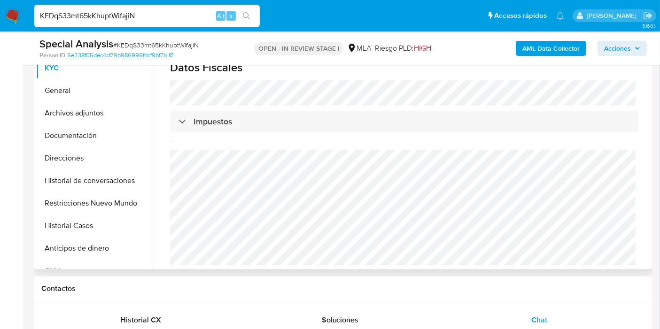
scroll to position [209, 0]
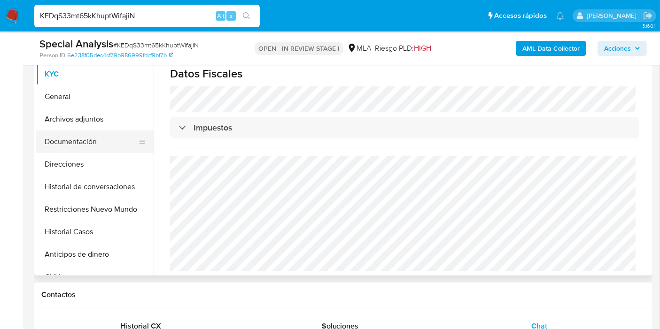
click at [80, 137] on button "Documentación" at bounding box center [91, 142] width 110 height 23
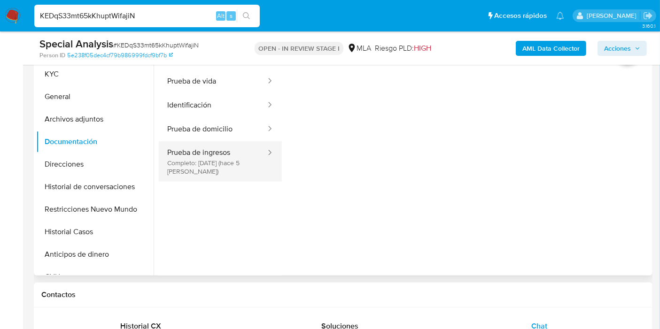
scroll to position [156, 0]
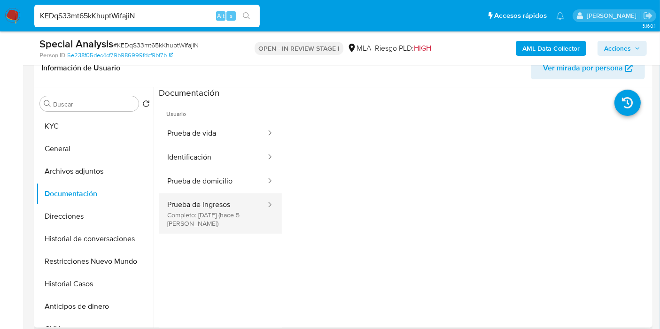
click at [219, 223] on button "Prueba de ingresos Completo: [DATE] (hace 5 [PERSON_NAME])" at bounding box center [213, 214] width 108 height 40
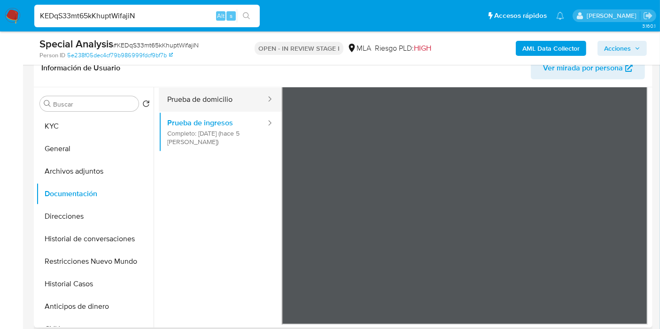
scroll to position [0, 0]
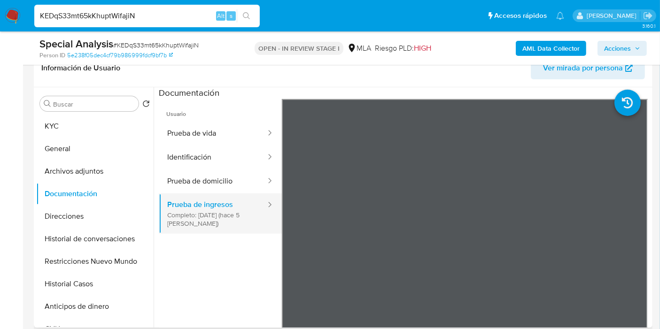
click at [236, 229] on button "Prueba de ingresos Completo: [DATE] (hace 5 [PERSON_NAME])" at bounding box center [213, 214] width 108 height 40
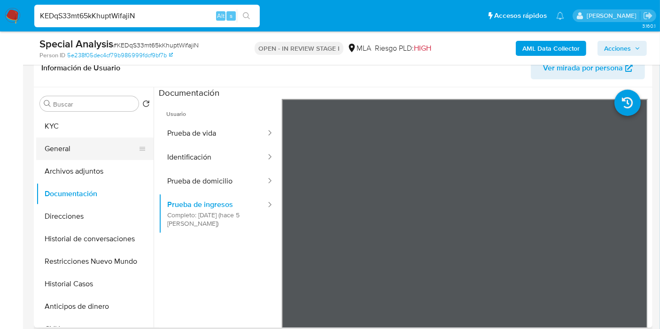
click at [87, 154] on button "General" at bounding box center [91, 149] width 110 height 23
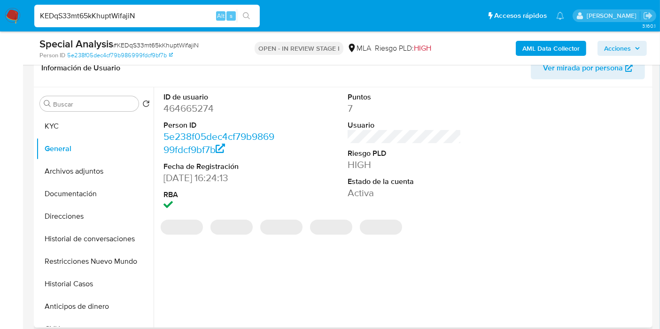
click at [192, 108] on dd "464665274" at bounding box center [220, 108] width 114 height 13
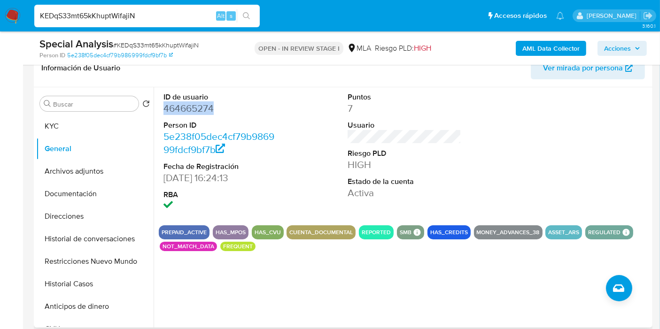
copy dd "464665274"
click at [118, 22] on div "KEDqS33mt65kKhuptWifajiN Alt s" at bounding box center [146, 16] width 225 height 23
click at [129, 13] on input "KEDqS33mt65kKhuptWifajiN" at bounding box center [146, 16] width 225 height 12
paste input "I8t882FrU07IAzXqr49uq1ea"
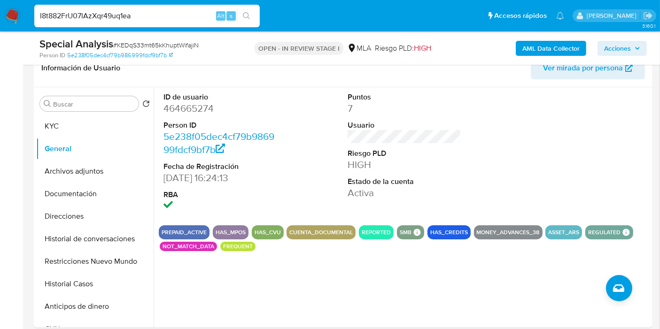
type input "I8t882FrU07IAzXqr49uq1ea"
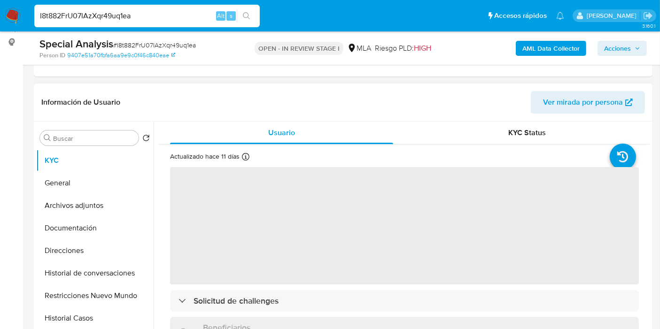
scroll to position [156, 0]
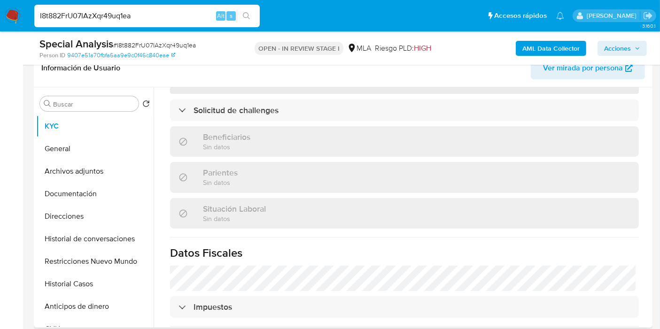
select select "10"
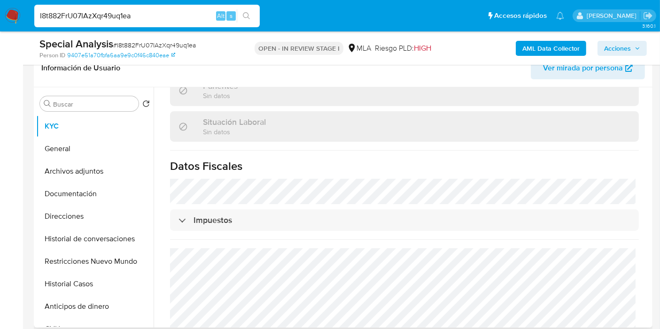
scroll to position [509, 0]
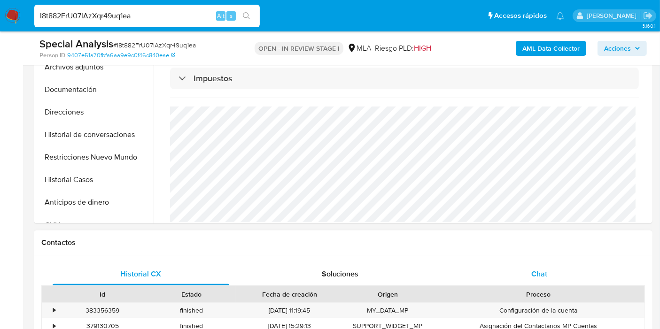
click at [524, 269] on div "Chat" at bounding box center [539, 274] width 177 height 23
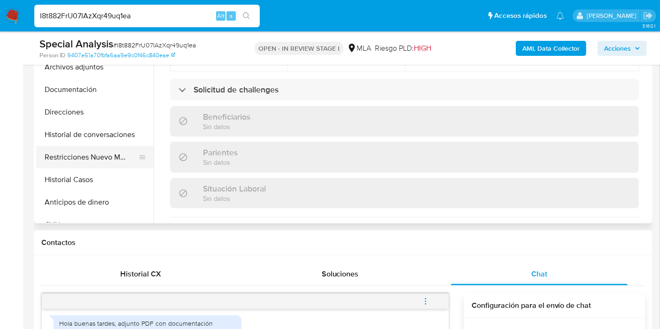
scroll to position [104, 0]
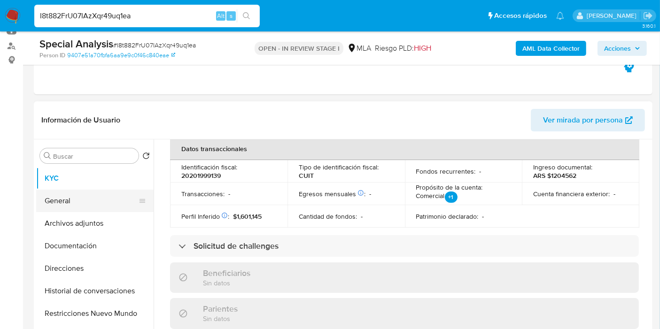
click at [74, 204] on button "General" at bounding box center [91, 201] width 110 height 23
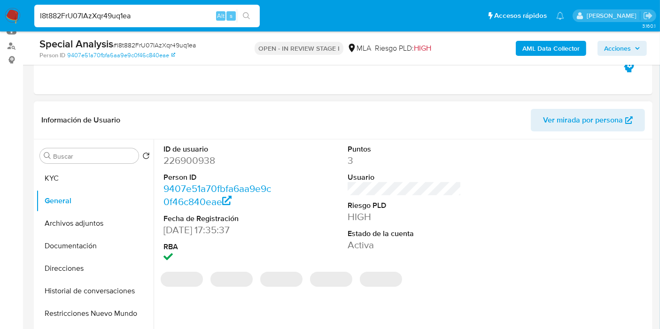
click at [202, 158] on dd "226900938" at bounding box center [220, 160] width 114 height 13
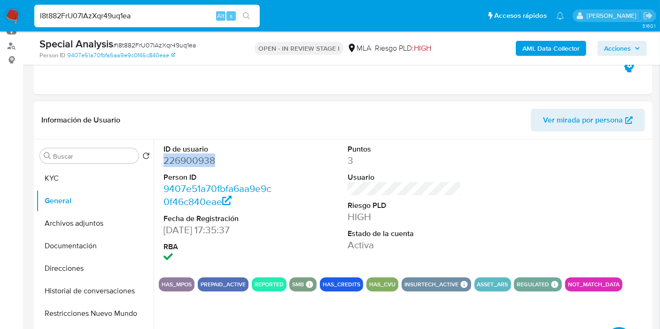
copy dd "226900938"
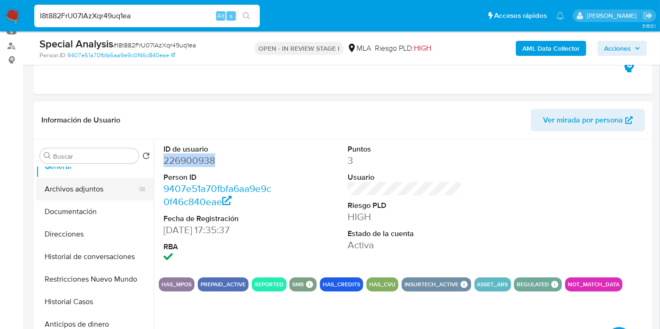
scroll to position [0, 0]
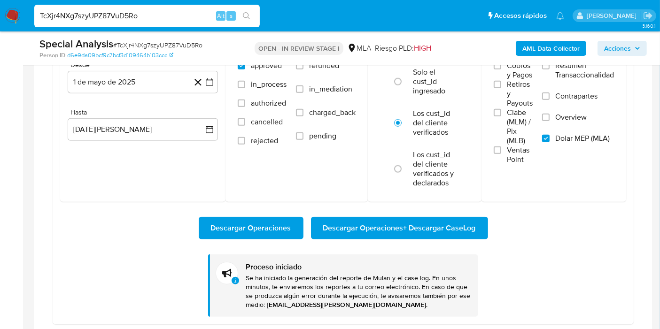
scroll to position [232, 0]
click at [147, 15] on input "TcXjr4NXg7szyUPZ87VuD5Ro" at bounding box center [146, 16] width 225 height 12
paste input "I8t882FrU07IAzXqr49uq1ea"
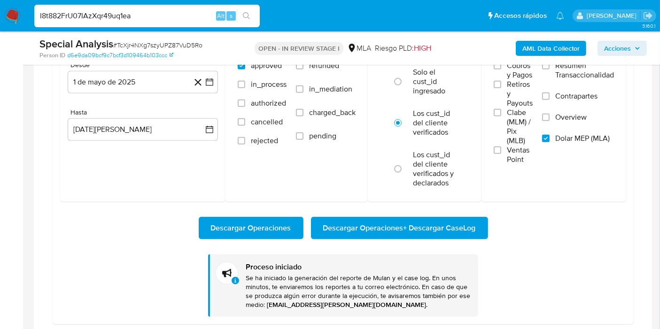
type input "I8t882FrU07IAzXqr49uq1ea"
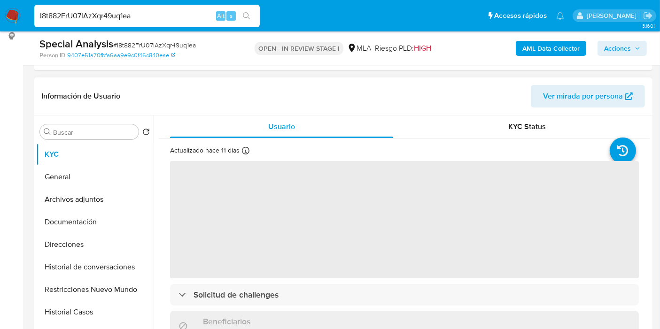
scroll to position [156, 0]
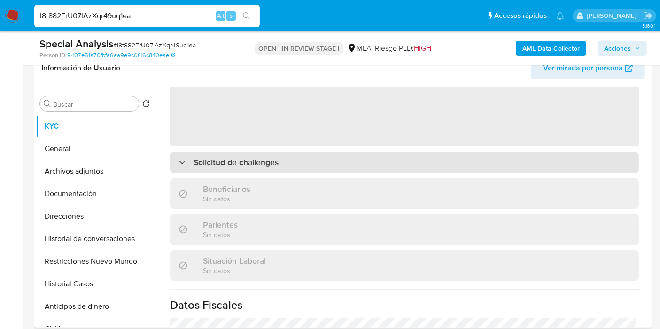
select select "10"
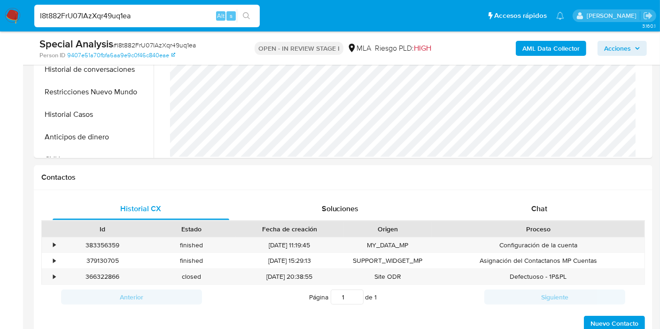
scroll to position [365, 0]
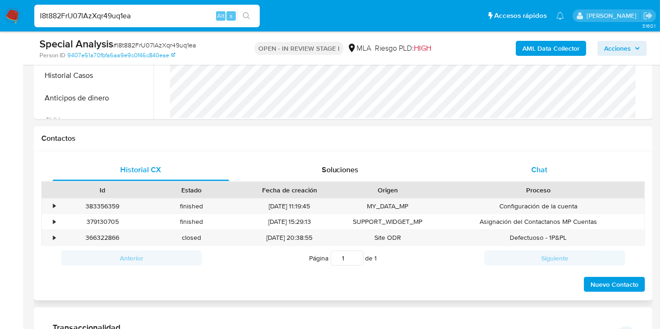
click at [549, 173] on div "Chat" at bounding box center [539, 170] width 177 height 23
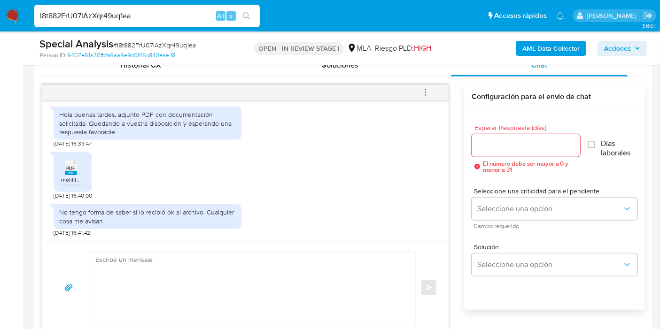
scroll to position [534, 0]
click at [78, 177] on span "melifile3770650990127147453.pdf" at bounding box center [103, 180] width 85 height 8
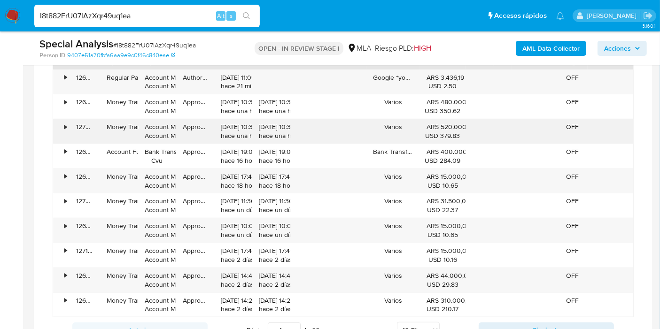
scroll to position [887, 0]
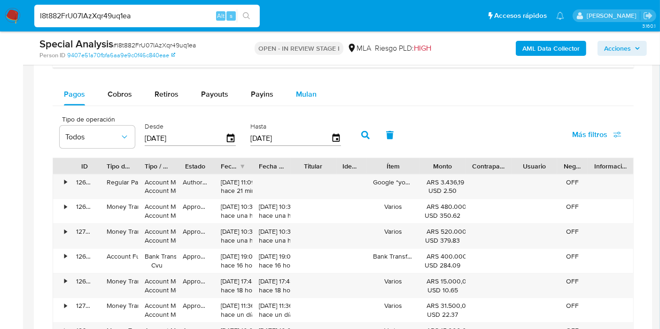
click at [313, 101] on div "Mulan" at bounding box center [306, 94] width 21 height 23
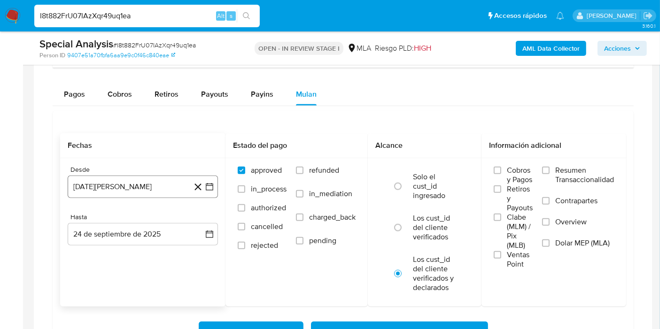
click at [209, 185] on icon "button" at bounding box center [209, 186] width 9 height 9
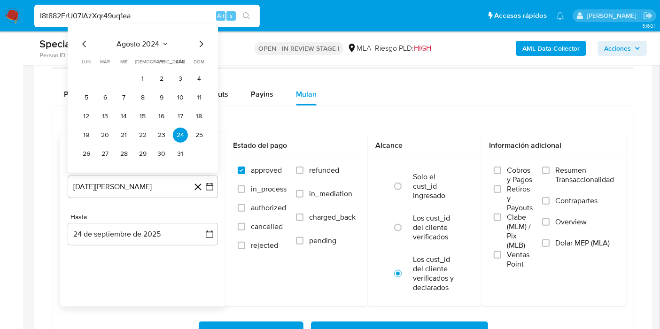
click at [150, 45] on span "agosto 2024" at bounding box center [138, 43] width 43 height 9
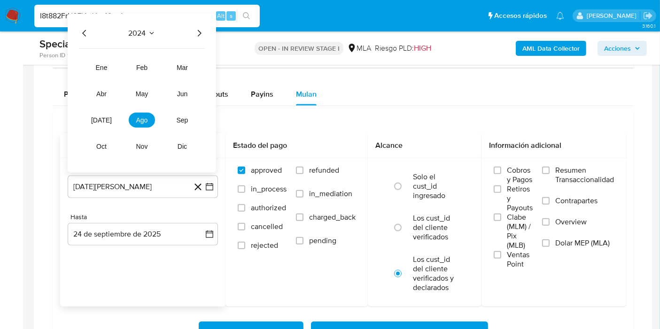
click at [196, 31] on icon "Año siguiente" at bounding box center [199, 32] width 11 height 11
click at [143, 90] on span "may" at bounding box center [142, 94] width 12 height 8
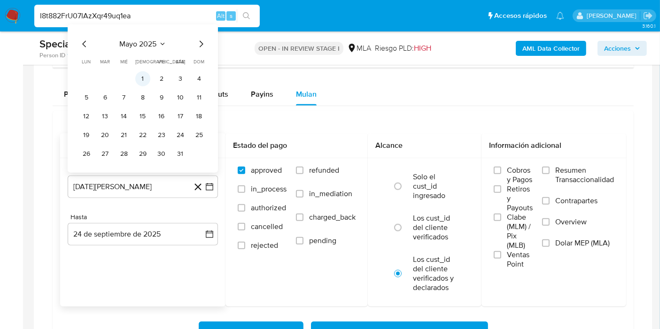
click at [147, 76] on button "1" at bounding box center [142, 78] width 15 height 15
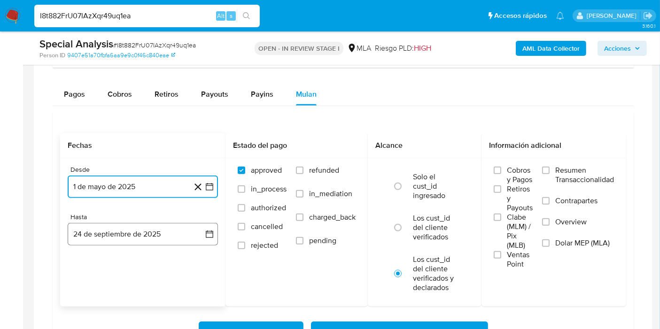
click at [211, 231] on icon "button" at bounding box center [209, 234] width 9 height 9
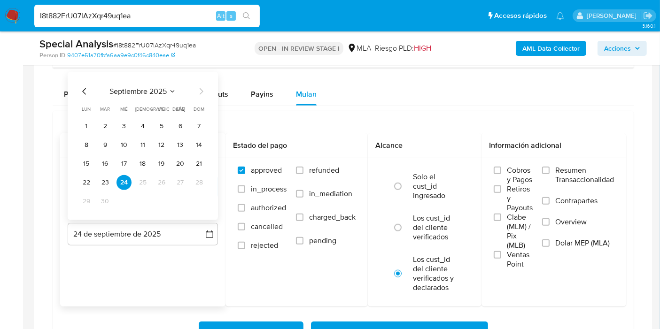
click at [81, 90] on icon "Mes anterior" at bounding box center [84, 90] width 11 height 11
click at [207, 198] on div "[DATE] [DATE] lun [DATE] [PERSON_NAME][DATE] mié [DATE] jue [DATE] vie [DATE] s…" at bounding box center [143, 145] width 150 height 148
click at [204, 199] on button "31" at bounding box center [199, 201] width 15 height 15
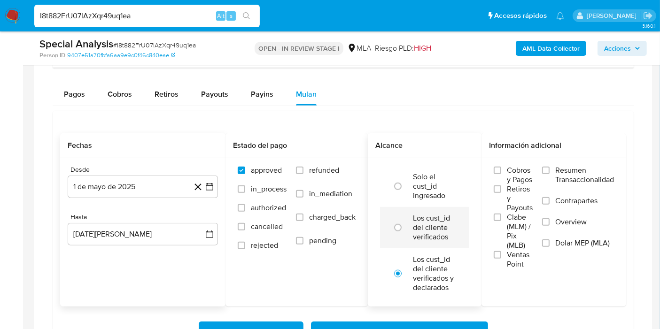
click at [424, 229] on label "Los cust_id del cliente verificados" at bounding box center [434, 228] width 43 height 28
click at [405, 229] on input "radio" at bounding box center [397, 227] width 15 height 15
radio input "true"
click at [573, 239] on span "Dolar MEP (MLA)" at bounding box center [582, 243] width 54 height 9
click at [550, 240] on input "Dolar MEP (MLA)" at bounding box center [546, 244] width 8 height 8
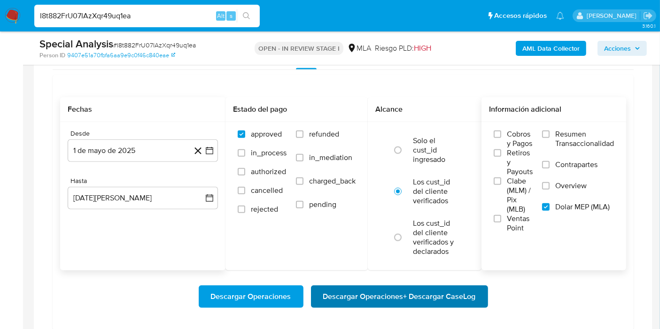
scroll to position [939, 0]
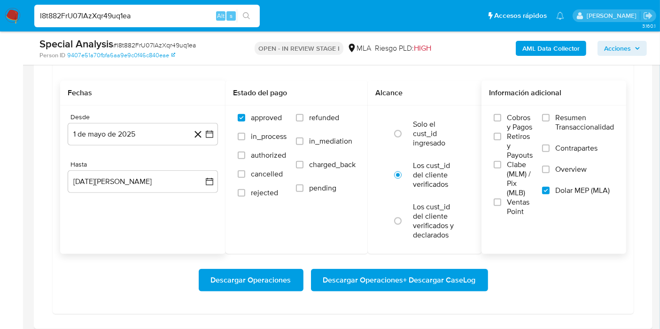
click at [383, 270] on span "Descargar Operaciones + Descargar CaseLog" at bounding box center [399, 280] width 153 height 21
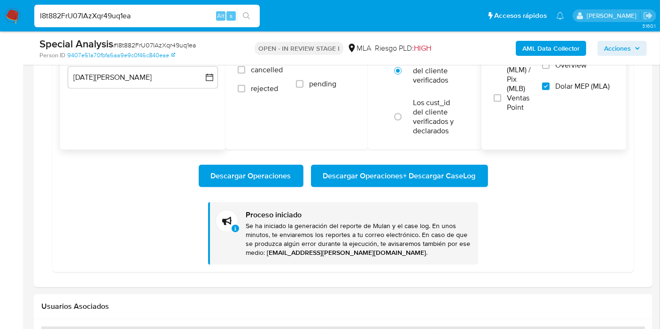
scroll to position [1096, 0]
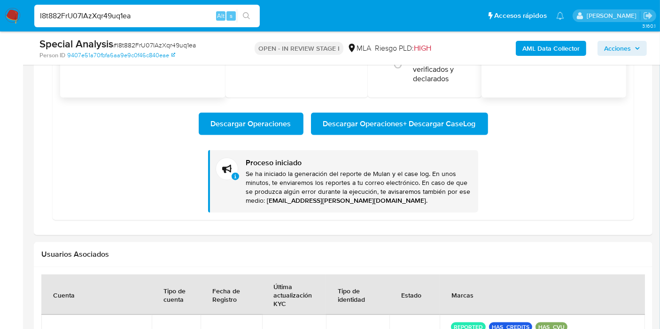
click at [475, 121] on button "Descargar Operaciones + Descargar CaseLog" at bounding box center [399, 124] width 177 height 23
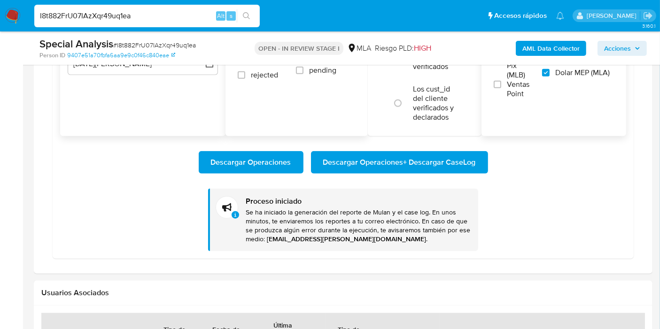
scroll to position [991, 0]
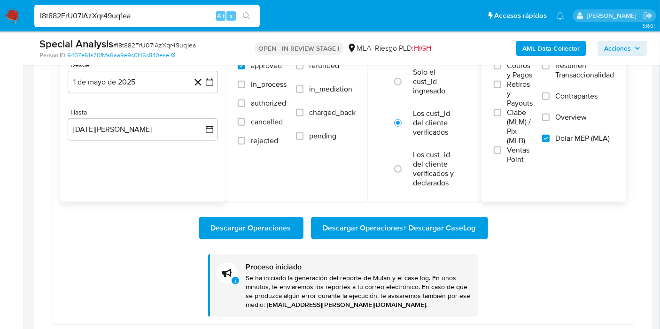
click at [109, 14] on input "I8t882FrU07IAzXqr49uq1ea" at bounding box center [146, 16] width 225 height 12
paste input "KEDqS33mt65kKhuptWifajiN"
type input "KEDqS33mt65kKhuptWifajiN"
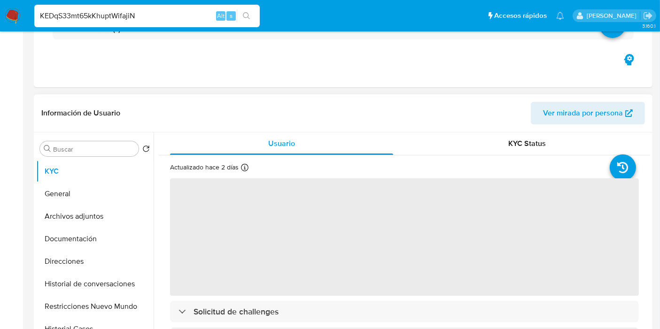
select select "10"
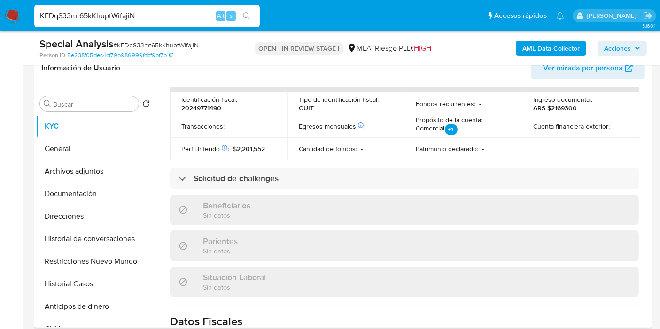
scroll to position [509, 0]
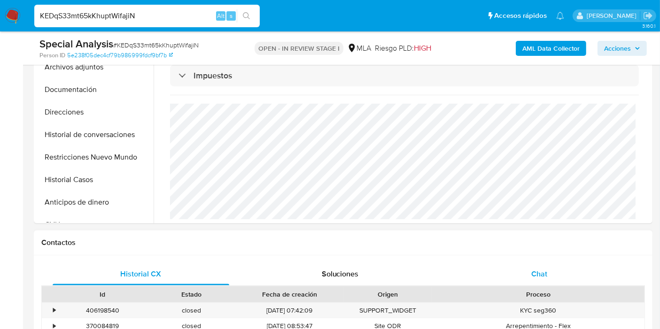
drag, startPoint x: 527, startPoint y: 270, endPoint x: 472, endPoint y: 265, distance: 55.6
click at [527, 270] on div "Chat" at bounding box center [539, 274] width 177 height 23
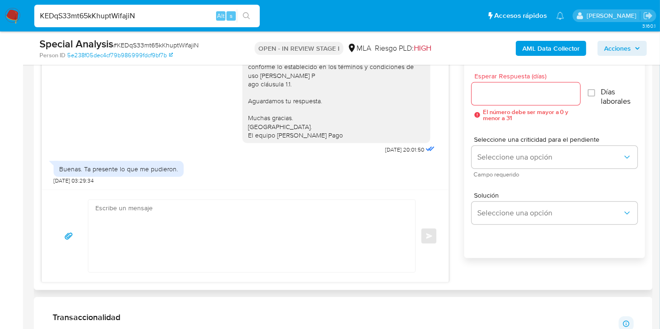
scroll to position [522, 0]
click at [244, 237] on textarea at bounding box center [249, 236] width 308 height 72
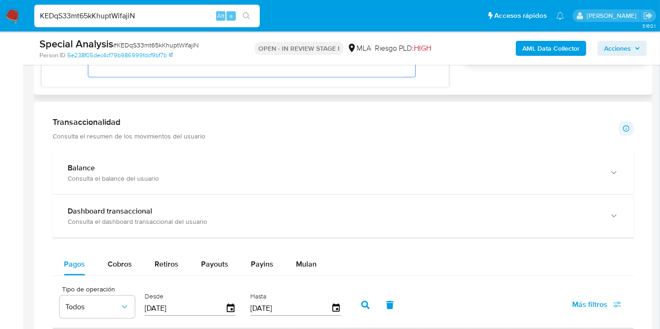
scroll to position [574, 0]
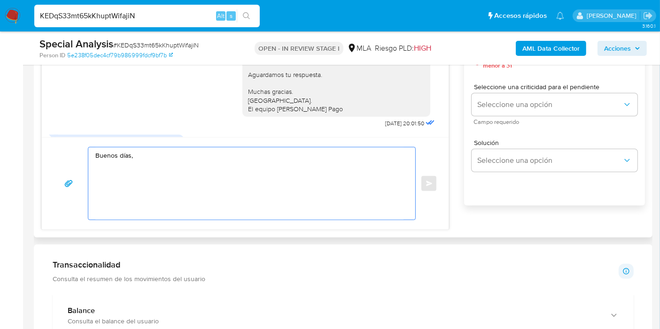
click at [276, 151] on textarea "Buenos días," at bounding box center [249, 183] width 308 height 72
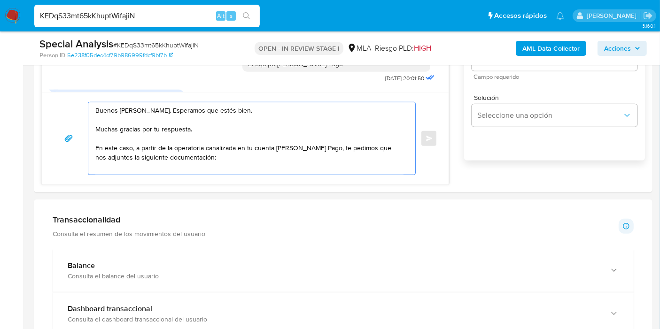
scroll to position [678, 0]
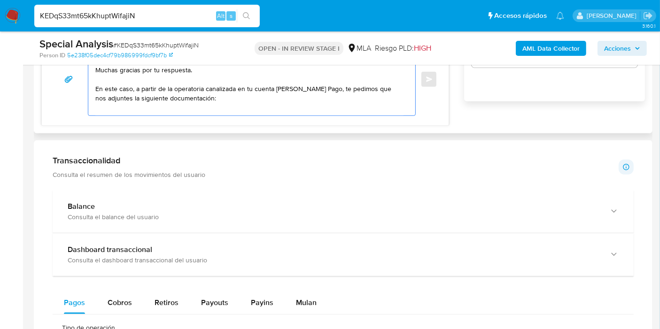
paste textarea "- Últimas 6 Declaraciones Juradas de Ingresos Brutos (donde se visualice la bas…"
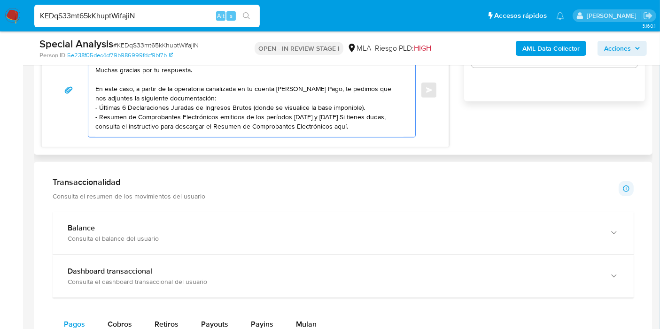
scroll to position [3, 0]
drag, startPoint x: 326, startPoint y: 111, endPoint x: 338, endPoint y: 116, distance: 12.5
click at [327, 111] on textarea "Buenos días, Diego. Esperamos que estés bien. Muchas gracias por tu respuesta. …" at bounding box center [249, 90] width 308 height 94
click at [372, 118] on textarea "Buenos días, Diego. Esperamos que estés bien. Muchas gracias por tu respuesta. …" at bounding box center [249, 90] width 308 height 94
paste textarea "https://www.mercadopago.com.ar/ayuda/30181"
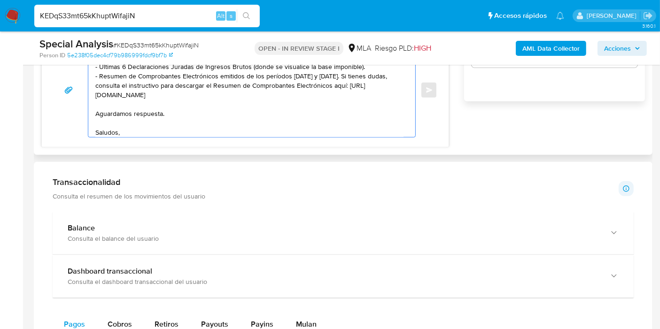
scroll to position [50, 0]
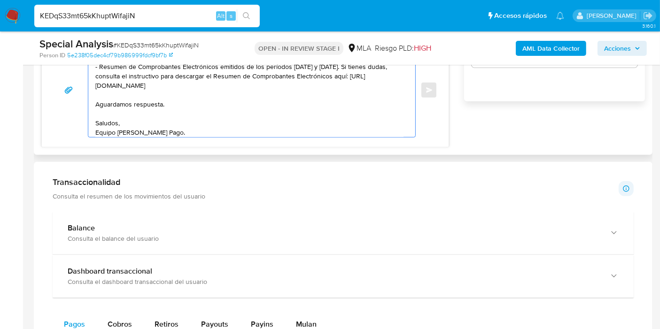
click at [146, 88] on textarea "Buenos días, Diego. Esperamos que estés bien. Muchas gracias por tu respuesta. …" at bounding box center [249, 90] width 308 height 94
click at [135, 96] on textarea "Buenos días, Diego. Esperamos que estés bien. Muchas gracias por tu respuesta. …" at bounding box center [249, 90] width 308 height 94
paste textarea "Tené en cuenta que, además de los ejemplos mencionados, podés adjuntar voluntar…"
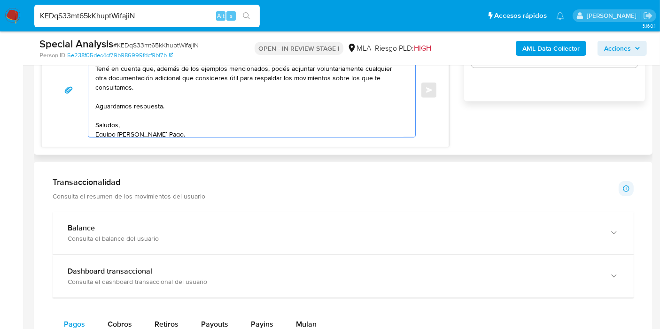
scroll to position [101, 0]
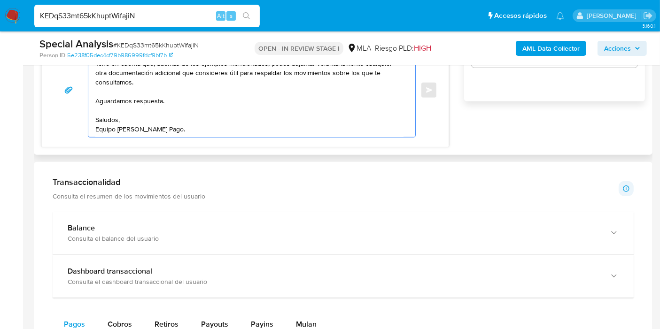
drag, startPoint x: 157, startPoint y: 122, endPoint x: 150, endPoint y: 127, distance: 8.7
click at [150, 127] on textarea "Buenos días, Diego. Esperamos que estés bien. Muchas gracias por tu respuesta. …" at bounding box center [249, 90] width 308 height 94
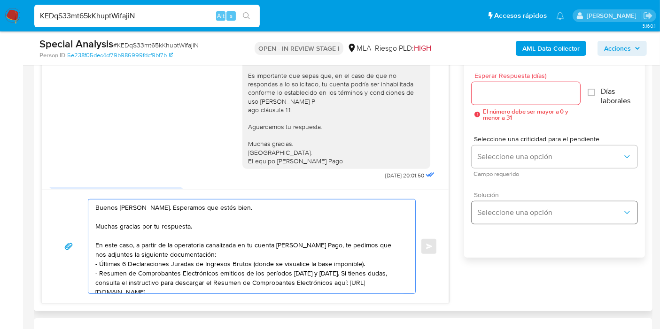
scroll to position [417, 0]
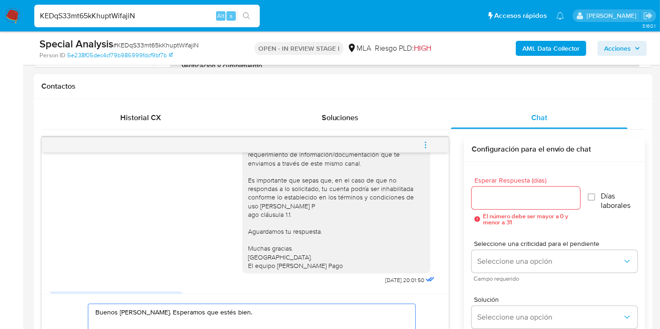
type textarea "Buenos días, Diego. Esperamos que estés bien. Muchas gracias por tu respuesta. …"
drag, startPoint x: 520, startPoint y: 186, endPoint x: 511, endPoint y: 192, distance: 11.1
click at [516, 188] on div at bounding box center [526, 198] width 108 height 23
click at [510, 193] on input "Esperar Respuesta (días)" at bounding box center [526, 198] width 108 height 12
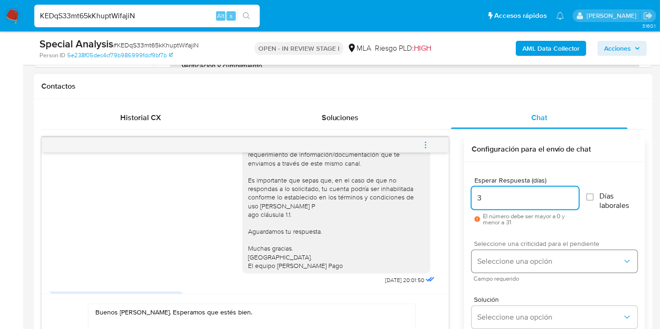
type input "3"
click at [511, 258] on button "Seleccione una opción" at bounding box center [555, 261] width 166 height 23
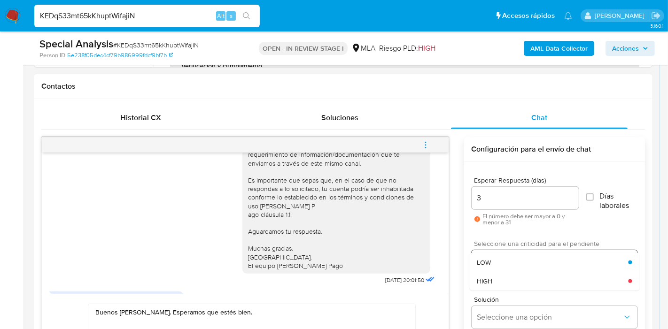
click at [511, 261] on div "LOW" at bounding box center [552, 262] width 151 height 19
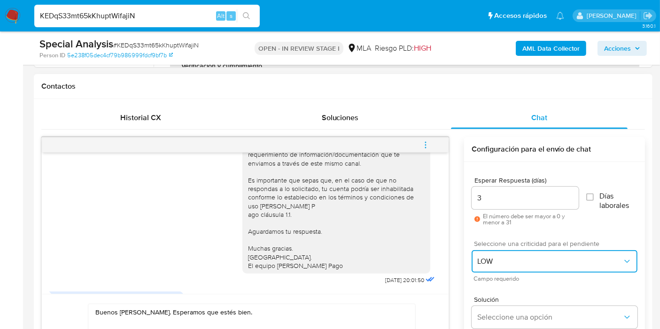
click at [511, 261] on span "LOW" at bounding box center [549, 261] width 145 height 9
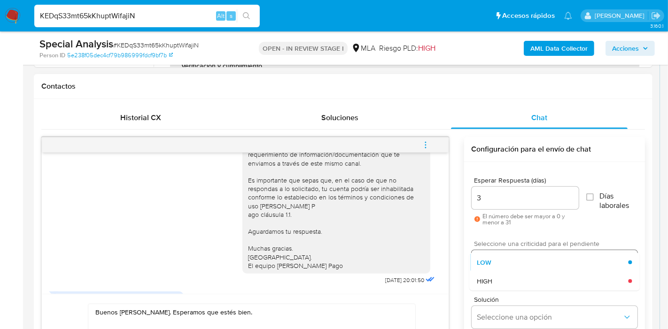
click at [511, 261] on div "LOW" at bounding box center [552, 262] width 151 height 19
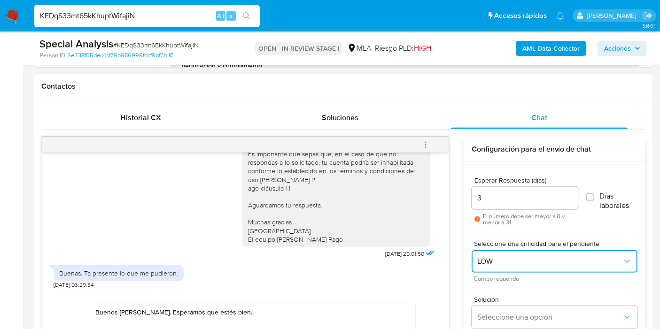
scroll to position [522, 0]
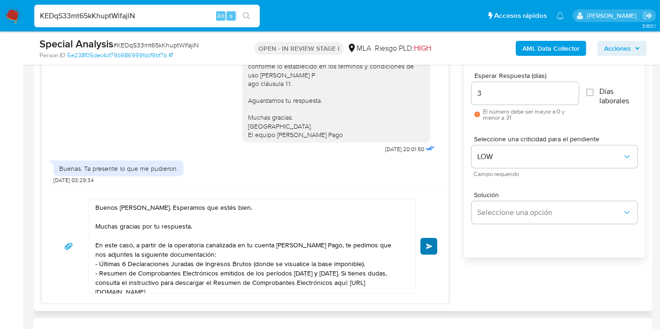
drag, startPoint x: 405, startPoint y: 236, endPoint x: 427, endPoint y: 243, distance: 23.6
click at [407, 238] on div "Buenos días, Diego. Esperamos que estés bien. Muchas gracias por tu respuesta. …" at bounding box center [249, 247] width 322 height 94
click at [427, 244] on span "Enviar" at bounding box center [429, 247] width 7 height 6
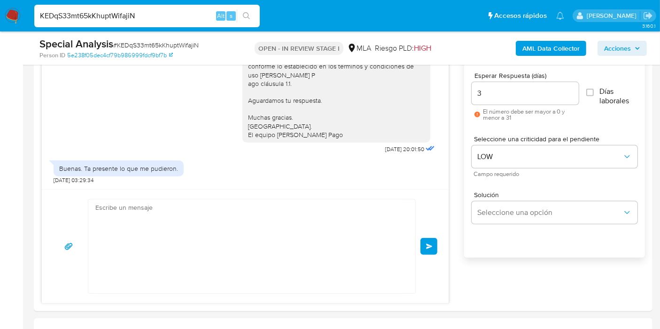
scroll to position [851, 0]
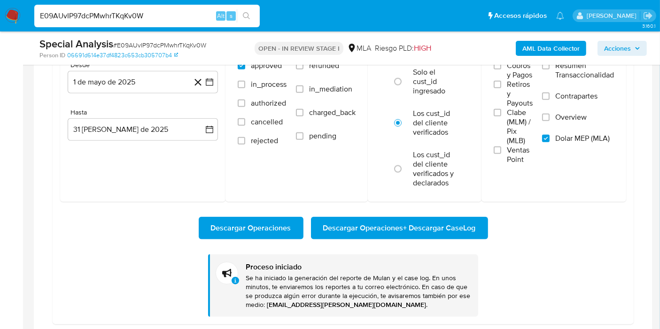
click at [186, 14] on input "E09AUvIP97dcPMwhrTKqKv0W" at bounding box center [146, 16] width 225 height 12
paste input "Orim4d5TcVi9nvQgOlZzmQY6"
type input "Orim4d5TcVi9nvQgOlZzmQY6"
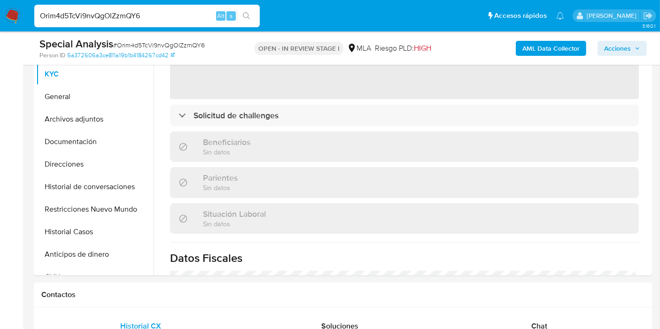
scroll to position [156, 0]
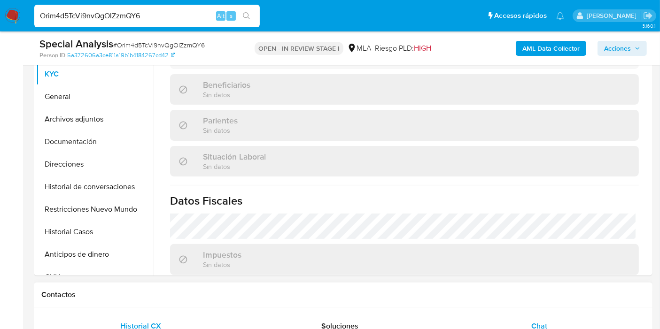
select select "10"
click at [539, 322] on span "Chat" at bounding box center [539, 326] width 16 height 11
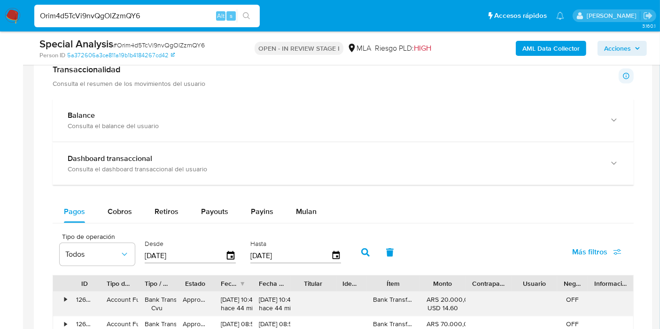
scroll to position [835, 0]
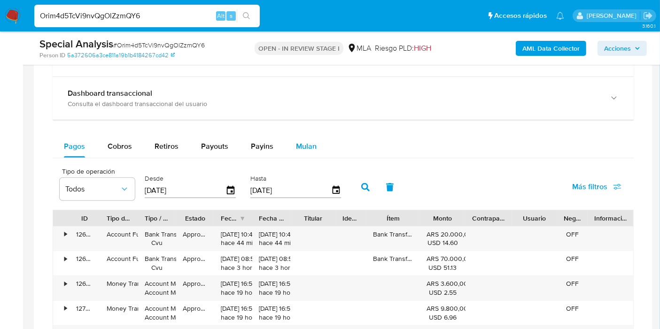
click at [296, 151] on div "Mulan" at bounding box center [306, 146] width 21 height 23
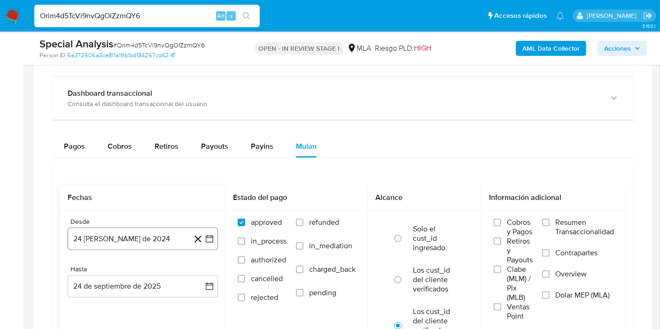
click at [208, 235] on icon "button" at bounding box center [209, 238] width 9 height 9
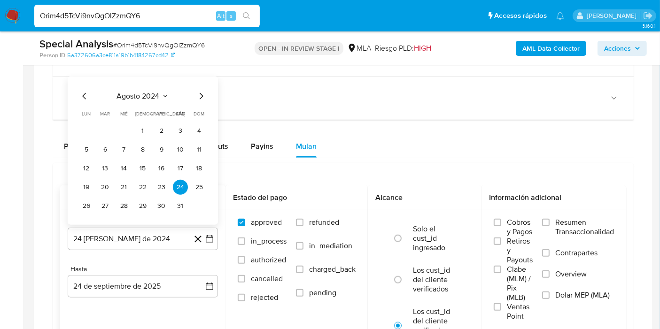
click at [125, 93] on span "agosto 2024" at bounding box center [138, 95] width 43 height 9
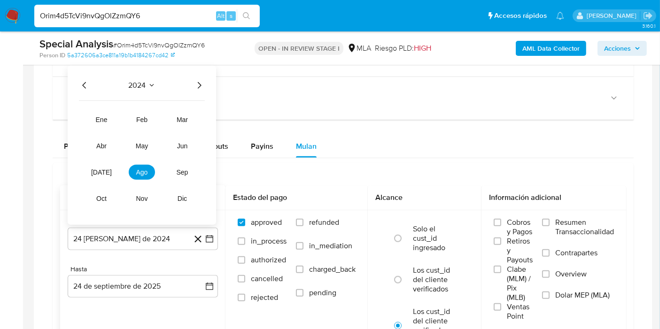
click at [193, 79] on div "2024" at bounding box center [142, 84] width 126 height 11
click at [195, 80] on icon "Año siguiente" at bounding box center [199, 84] width 11 height 11
click at [147, 148] on button "may" at bounding box center [142, 145] width 26 height 15
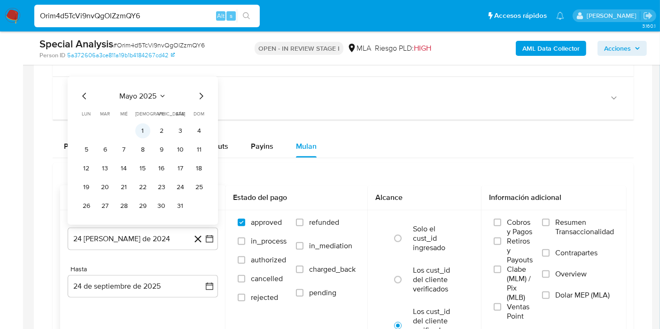
click at [146, 129] on button "1" at bounding box center [142, 130] width 15 height 15
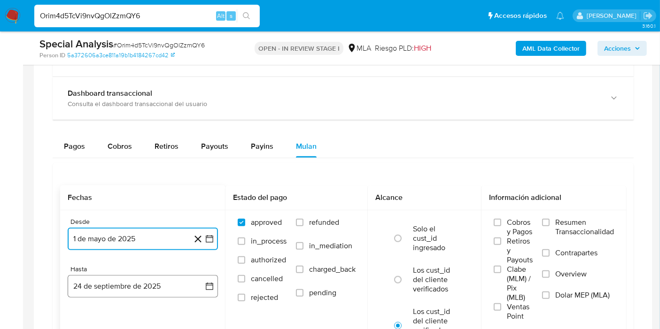
drag, startPoint x: 204, startPoint y: 283, endPoint x: 196, endPoint y: 278, distance: 9.7
click at [205, 282] on icon "button" at bounding box center [209, 286] width 9 height 9
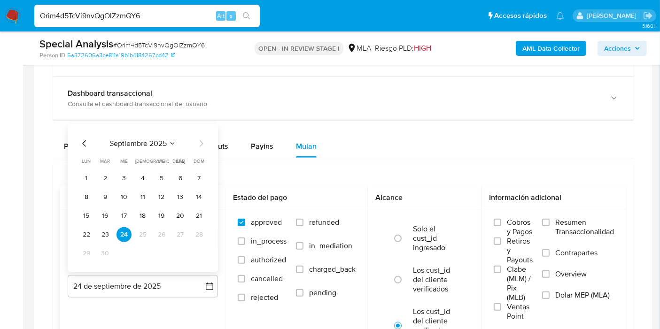
click at [86, 138] on icon "Mes anterior" at bounding box center [84, 143] width 11 height 11
click at [196, 249] on button "31" at bounding box center [199, 253] width 15 height 15
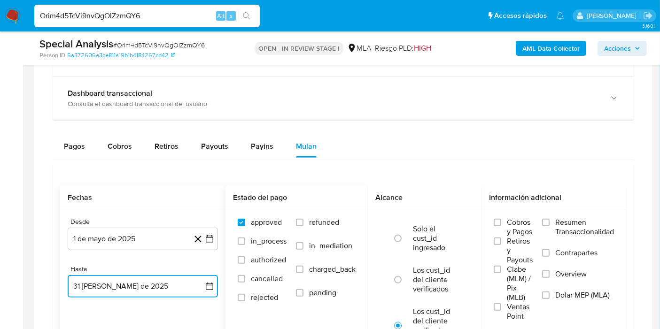
scroll to position [939, 0]
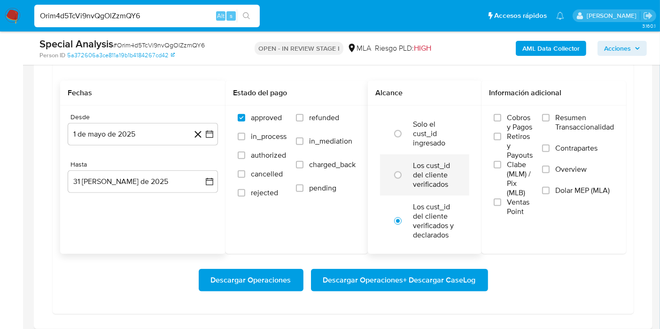
click at [446, 174] on label "Los cust_id del cliente verificados" at bounding box center [434, 175] width 43 height 28
click at [405, 174] on input "radio" at bounding box center [397, 175] width 15 height 15
radio input "true"
click at [557, 193] on span "Dolar MEP (MLA)" at bounding box center [582, 190] width 54 height 9
click at [550, 193] on input "Dolar MEP (MLA)" at bounding box center [546, 191] width 8 height 8
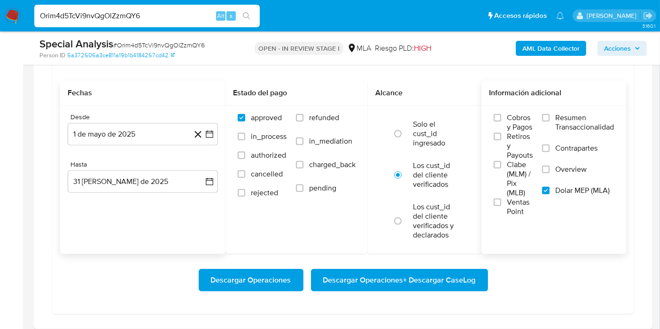
click at [421, 284] on span "Descargar Operaciones + Descargar CaseLog" at bounding box center [399, 280] width 153 height 21
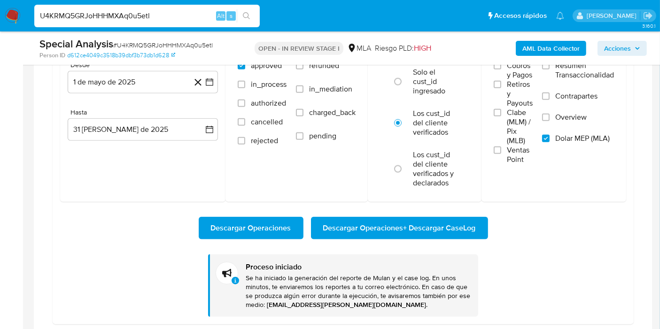
scroll to position [598, 0]
click at [136, 19] on input "U4KRMQ5GRJoHHHMXAq0u5etl" at bounding box center [146, 16] width 225 height 12
paste input "udB9fZ30DaqPNfVylaGJAWsI"
type input "udB9fZ30DaqPNfVylaGJAWsI"
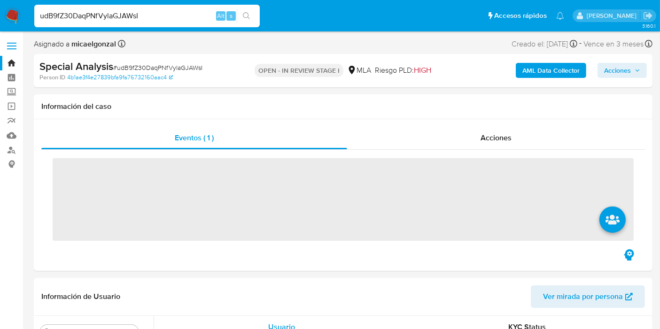
scroll to position [156, 0]
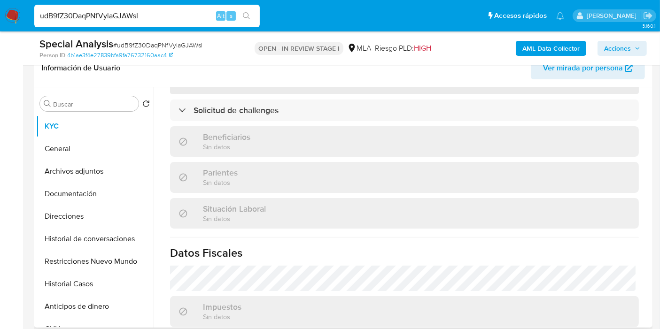
select select "10"
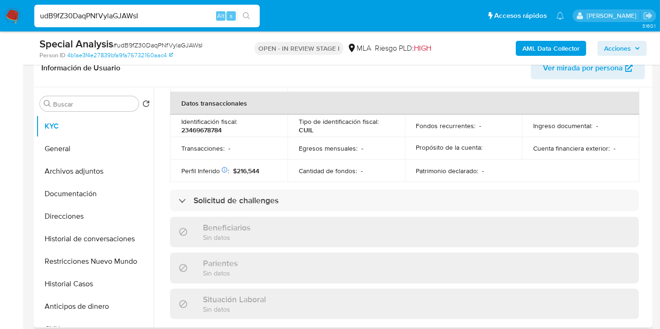
scroll to position [494, 0]
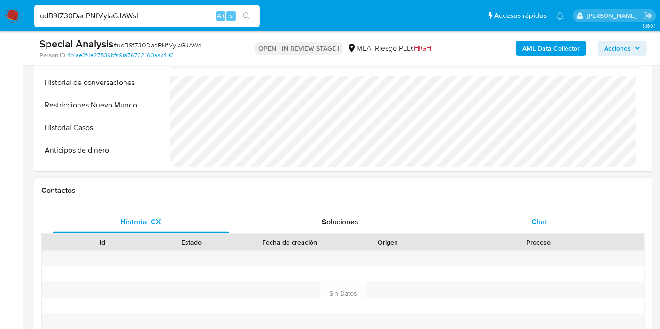
click at [583, 226] on div "Chat" at bounding box center [539, 222] width 177 height 23
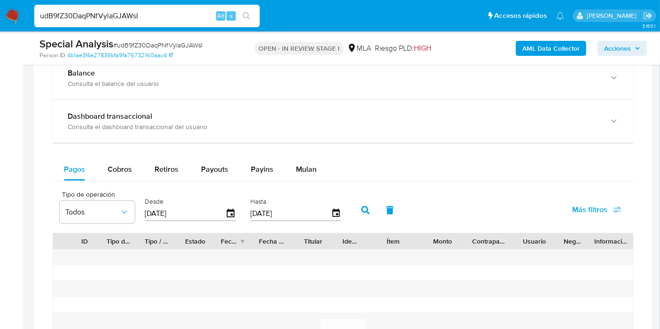
scroll to position [887, 0]
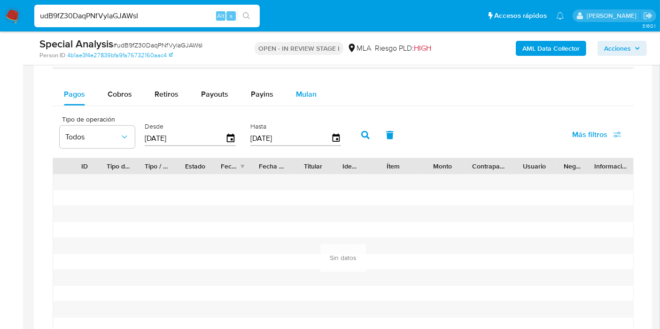
click at [304, 94] on span "Mulan" at bounding box center [306, 94] width 21 height 11
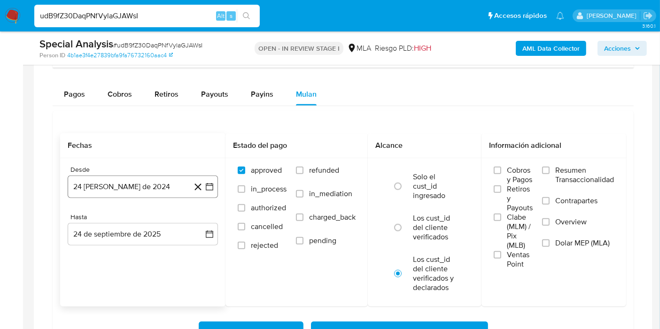
click at [210, 186] on icon "button" at bounding box center [209, 186] width 9 height 9
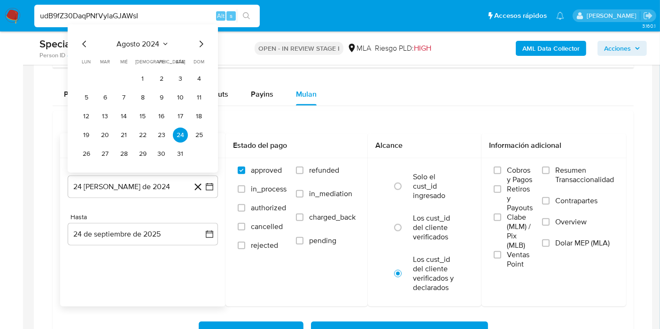
click at [156, 45] on span "agosto 2024" at bounding box center [138, 43] width 43 height 9
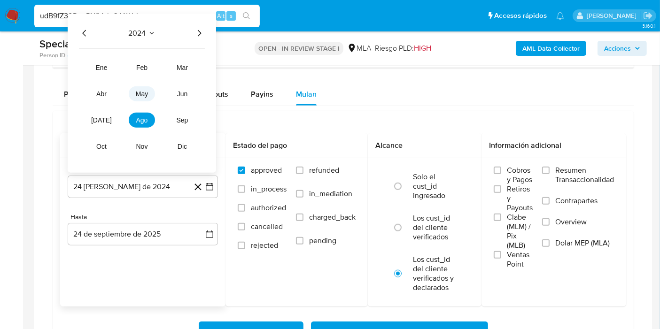
click at [134, 96] on button "may" at bounding box center [142, 93] width 26 height 15
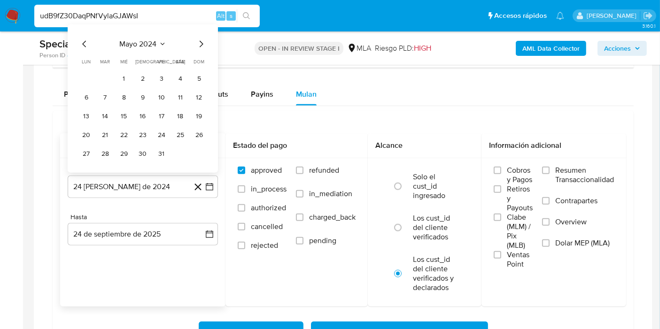
click at [204, 38] on icon "Mes siguiente" at bounding box center [200, 43] width 11 height 11
click at [203, 39] on icon "Mes siguiente" at bounding box center [200, 43] width 11 height 11
drag, startPoint x: 145, startPoint y: 41, endPoint x: 163, endPoint y: 43, distance: 18.4
click at [163, 43] on button "julio 2024" at bounding box center [143, 43] width 45 height 9
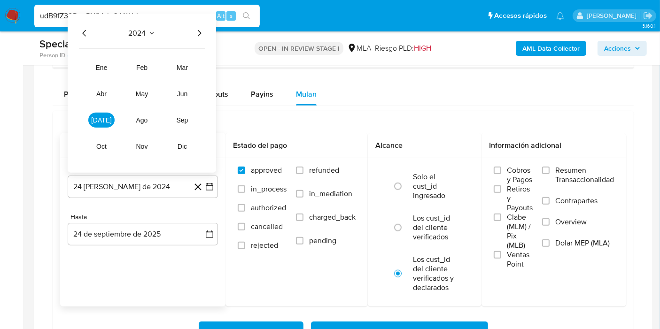
drag, startPoint x: 198, startPoint y: 33, endPoint x: 182, endPoint y: 42, distance: 17.9
click at [196, 35] on icon "Año siguiente" at bounding box center [199, 32] width 11 height 11
click at [138, 91] on span "may" at bounding box center [142, 94] width 12 height 8
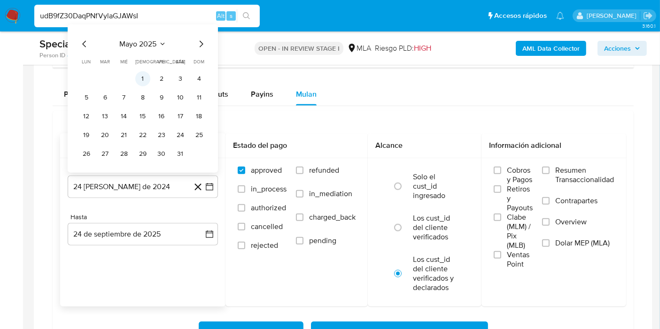
click at [146, 72] on button "1" at bounding box center [142, 78] width 15 height 15
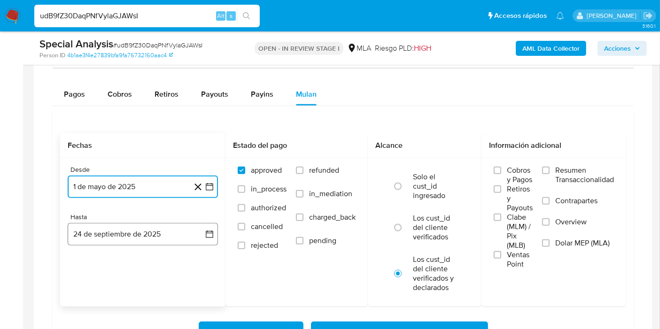
click at [208, 225] on button "24 de septiembre de 2025" at bounding box center [143, 234] width 150 height 23
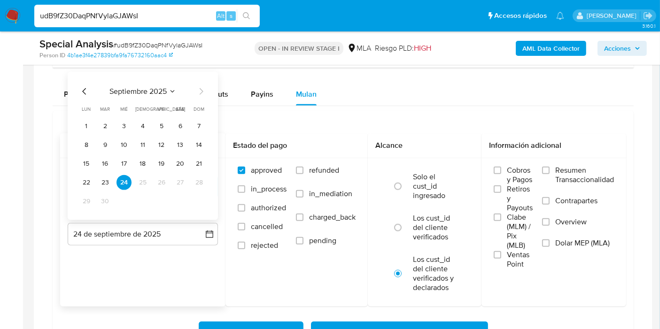
click at [83, 87] on icon "Mes anterior" at bounding box center [84, 90] width 11 height 11
click at [195, 196] on button "31" at bounding box center [199, 201] width 15 height 15
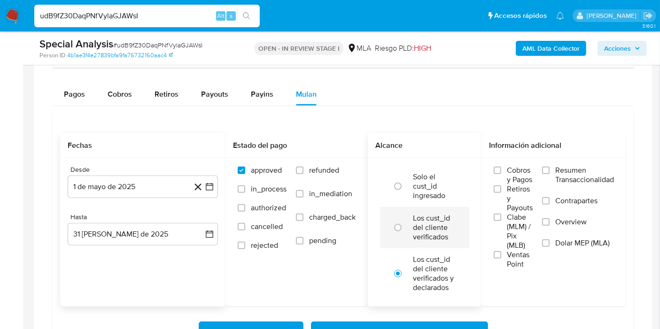
click at [413, 225] on label "Los cust_id del cliente verificados" at bounding box center [434, 228] width 43 height 28
click at [405, 225] on input "radio" at bounding box center [397, 227] width 15 height 15
radio input "true"
click at [581, 245] on span "Dolar MEP (MLA)" at bounding box center [582, 243] width 54 height 9
click at [550, 245] on input "Dolar MEP (MLA)" at bounding box center [546, 244] width 8 height 8
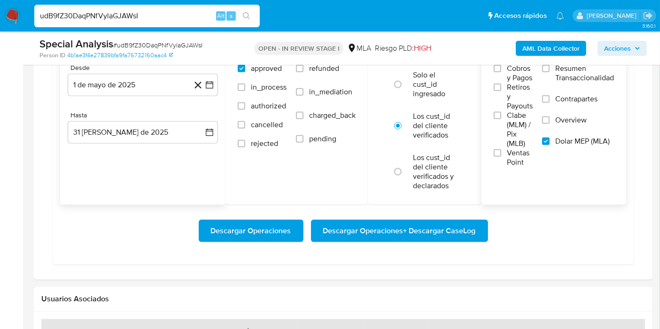
scroll to position [991, 0]
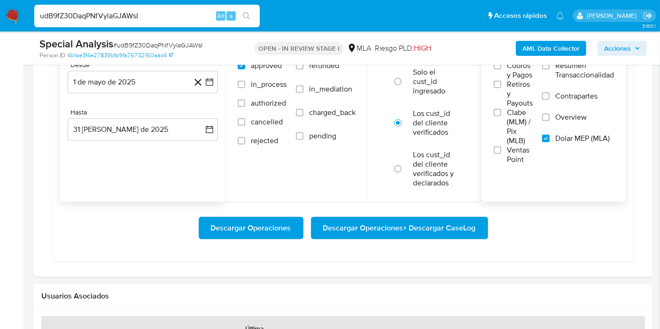
click at [457, 222] on span "Descargar Operaciones + Descargar CaseLog" at bounding box center [399, 228] width 153 height 21
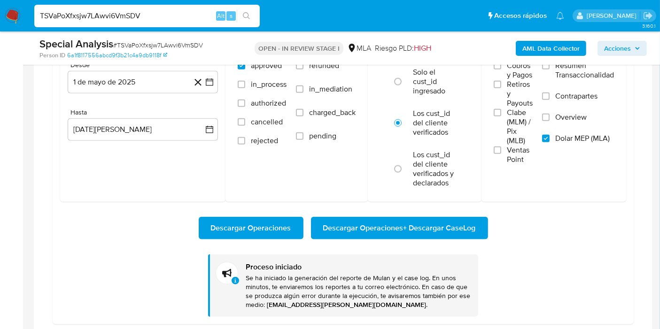
scroll to position [598, 0]
click at [153, 20] on input "TSVaPoXfxsjw7LAwvi6VmSDV" at bounding box center [146, 16] width 225 height 12
paste input "U0CiN1PbybFCopGWJYBvP0g5"
type input "U0CiN1PbybFCopGWJYBvP0g5"
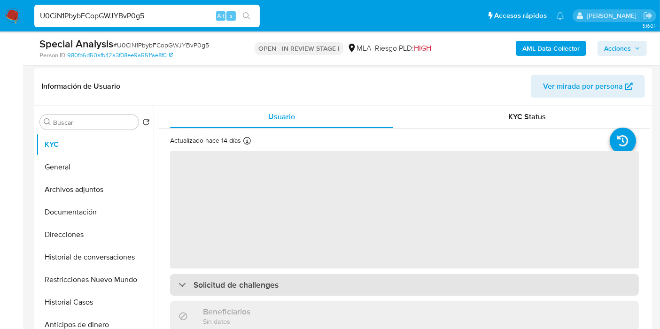
scroll to position [209, 0]
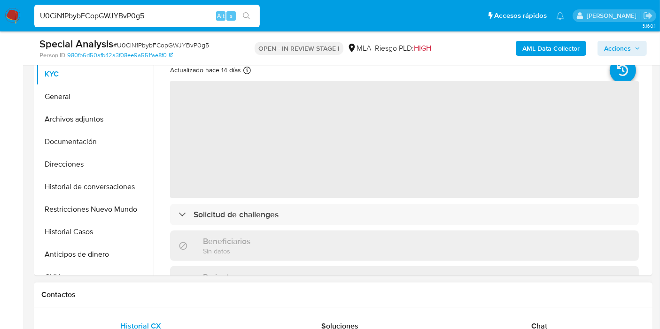
select select "10"
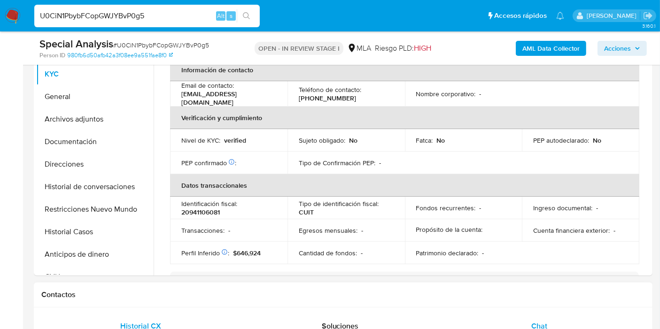
drag, startPoint x: 544, startPoint y: 308, endPoint x: 543, endPoint y: 318, distance: 10.8
click at [542, 322] on span "Chat" at bounding box center [539, 326] width 16 height 11
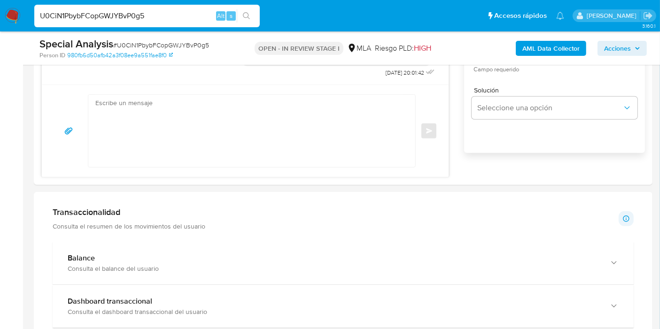
scroll to position [835, 0]
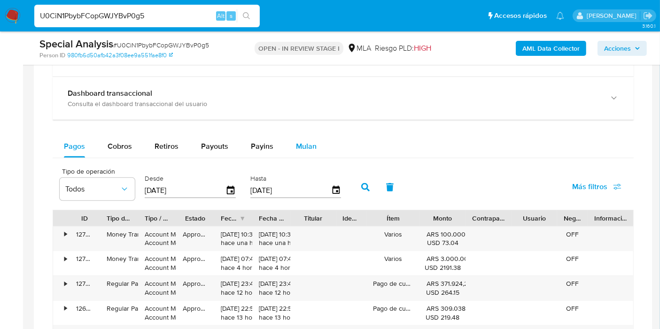
click at [299, 143] on span "Mulan" at bounding box center [306, 146] width 21 height 11
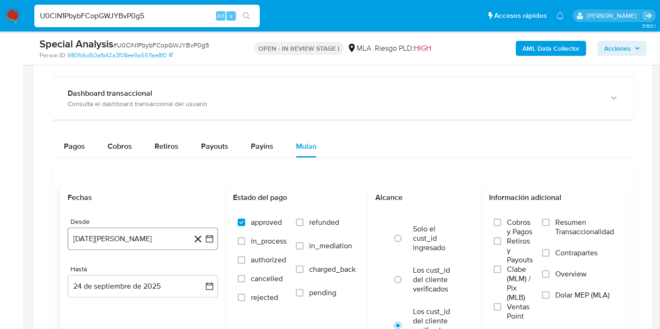
click at [157, 229] on button "24 [PERSON_NAME] de 2024" at bounding box center [143, 239] width 150 height 23
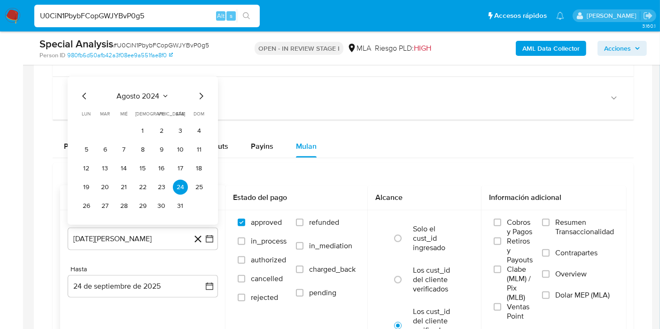
click at [206, 90] on icon "Mes siguiente" at bounding box center [200, 95] width 11 height 11
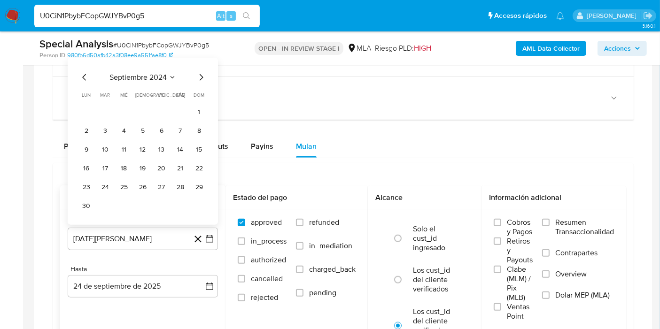
click at [149, 78] on span "septiembre 2024" at bounding box center [137, 76] width 57 height 9
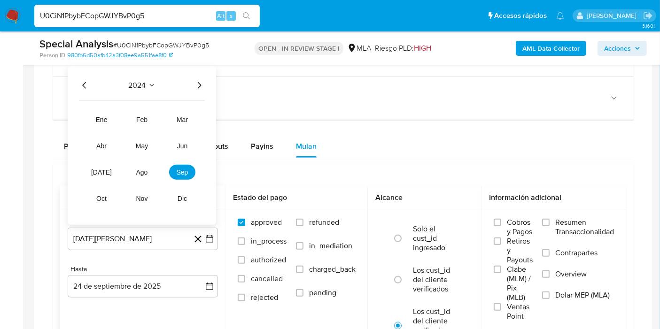
click at [203, 79] on icon "Año siguiente" at bounding box center [199, 84] width 11 height 11
click at [139, 143] on span "may" at bounding box center [142, 146] width 12 height 8
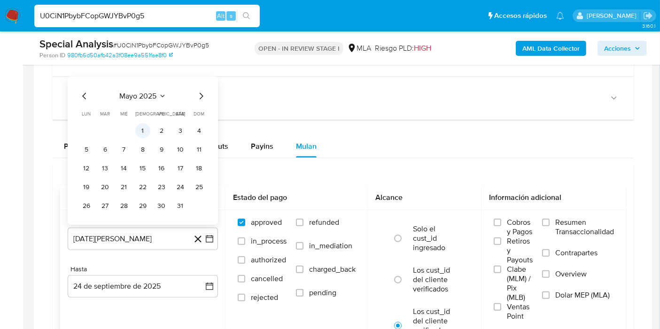
click at [149, 128] on tr "1 2 3 4" at bounding box center [143, 130] width 128 height 15
click at [147, 128] on button "1" at bounding box center [142, 130] width 15 height 15
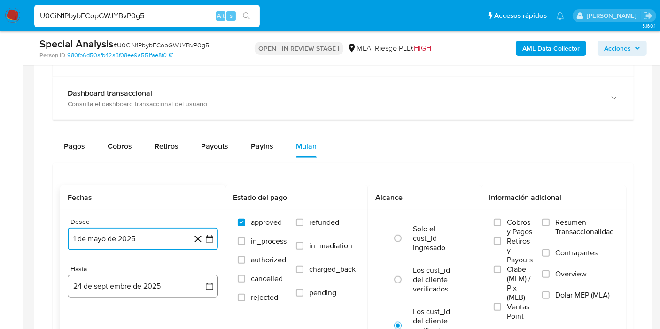
click at [206, 282] on icon "button" at bounding box center [209, 286] width 9 height 9
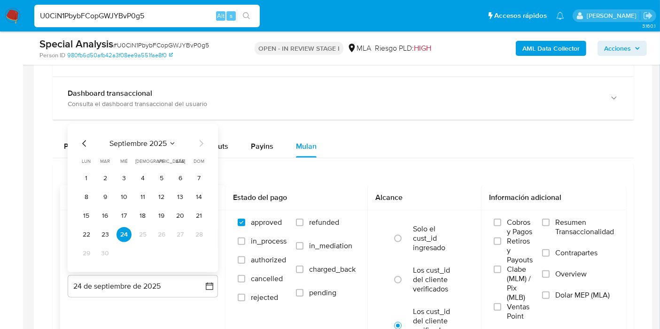
click at [83, 141] on icon "Mes anterior" at bounding box center [84, 143] width 4 height 7
click at [202, 248] on button "31" at bounding box center [199, 253] width 15 height 15
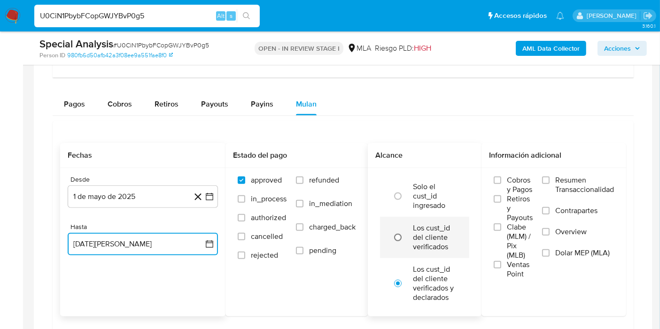
scroll to position [887, 0]
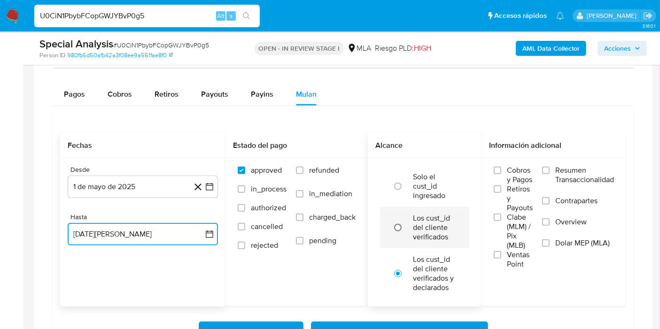
click at [392, 220] on input "radio" at bounding box center [397, 227] width 15 height 15
radio input "true"
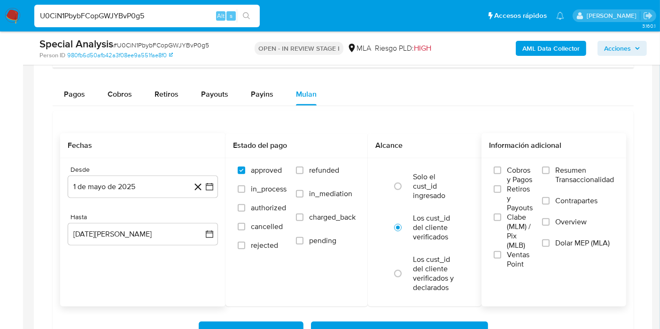
click at [559, 244] on span "Dolar MEP (MLA)" at bounding box center [582, 243] width 54 height 9
click at [550, 244] on input "Dolar MEP (MLA)" at bounding box center [546, 244] width 8 height 8
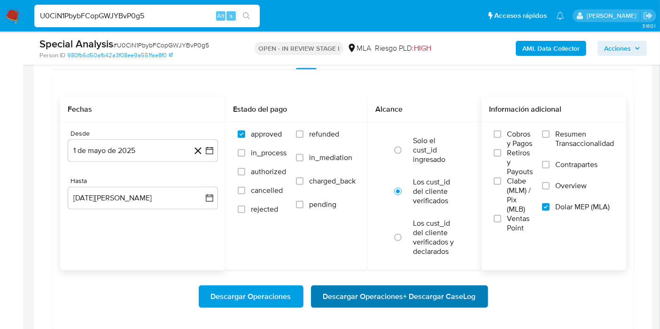
scroll to position [939, 0]
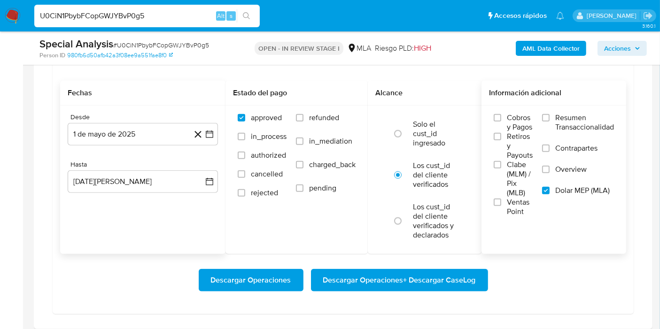
click at [444, 284] on span "Descargar Operaciones + Descargar CaseLog" at bounding box center [399, 280] width 153 height 21
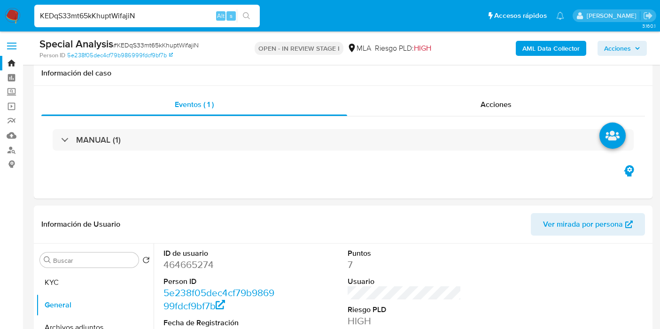
scroll to position [1044, 0]
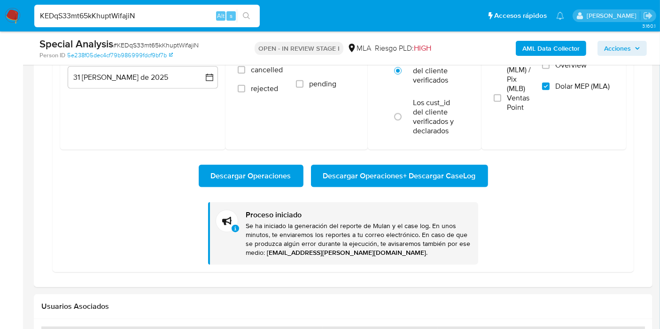
click at [170, 15] on input "KEDqS33mt65kKhuptWifajiN" at bounding box center [146, 16] width 225 height 12
paste input "uGmsASdckt18b2uYJbBQGRFl"
type input "uGmsASdckt18b2uYJbBQGRFl"
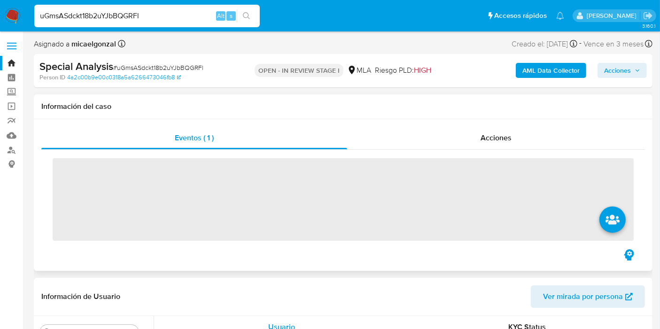
scroll to position [209, 0]
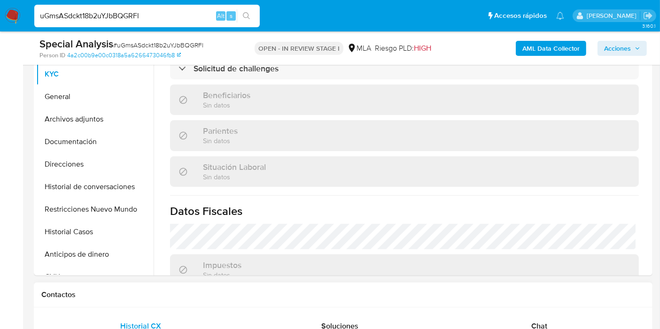
select select "10"
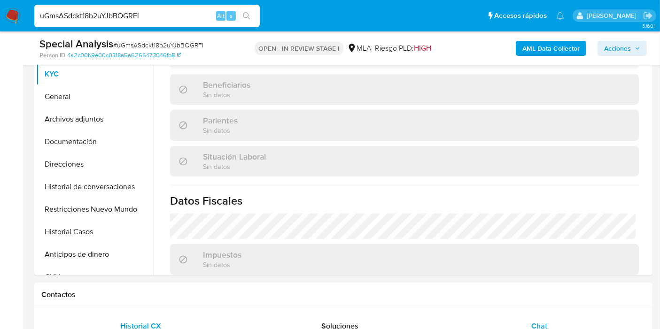
click at [526, 323] on div "Chat" at bounding box center [539, 326] width 177 height 23
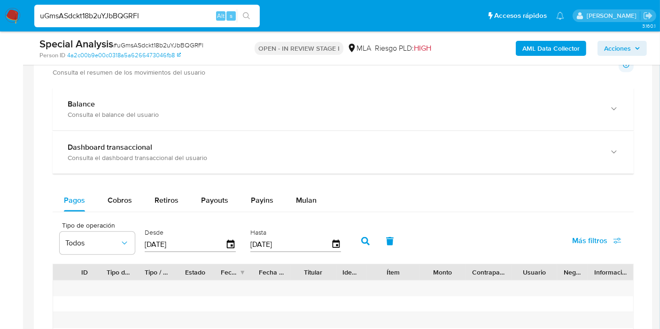
scroll to position [782, 0]
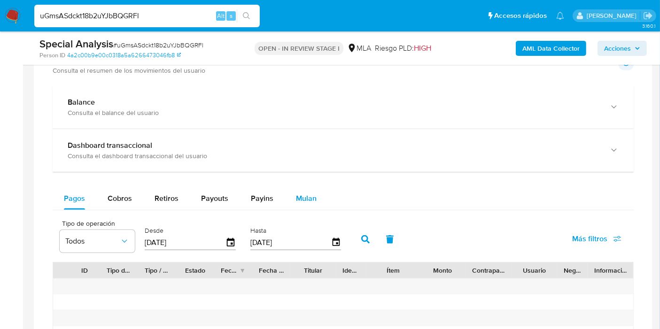
click at [300, 193] on span "Mulan" at bounding box center [306, 198] width 21 height 11
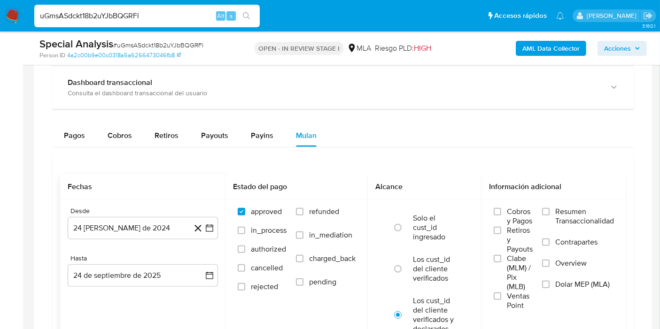
scroll to position [939, 0]
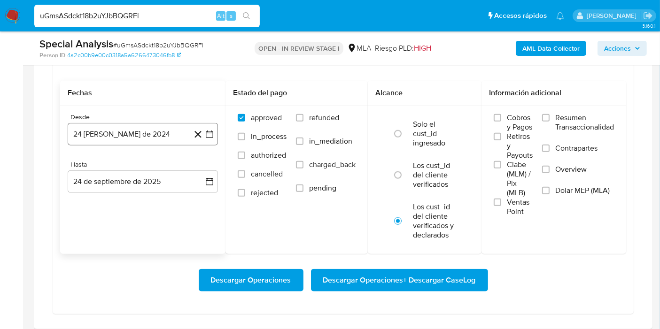
click at [135, 138] on button "24 [PERSON_NAME] de 2024" at bounding box center [143, 134] width 150 height 23
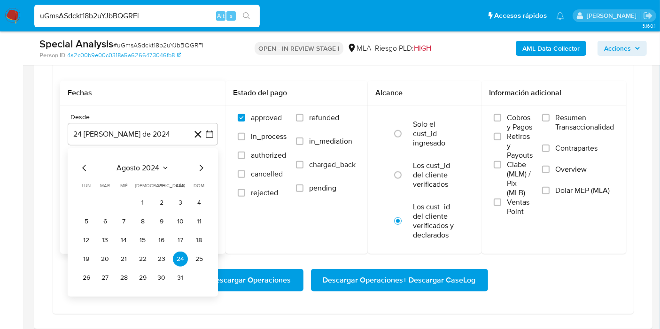
click at [151, 163] on span "agosto 2024" at bounding box center [138, 167] width 43 height 9
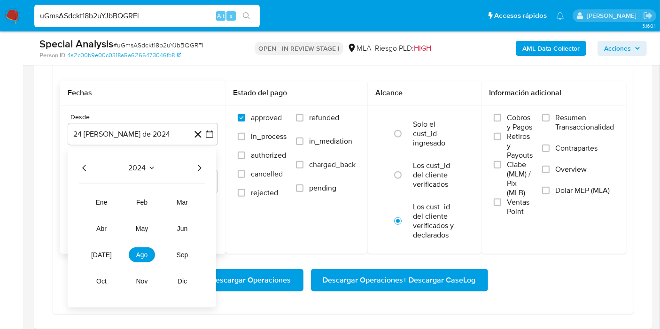
drag, startPoint x: 204, startPoint y: 166, endPoint x: 201, endPoint y: 171, distance: 5.9
click at [203, 166] on div "2024 2024 ene feb mar abr may jun [DATE] ago sep oct nov dic" at bounding box center [142, 227] width 148 height 159
click at [200, 168] on icon "Año siguiente" at bounding box center [199, 168] width 11 height 11
click at [137, 225] on span "may" at bounding box center [142, 229] width 12 height 8
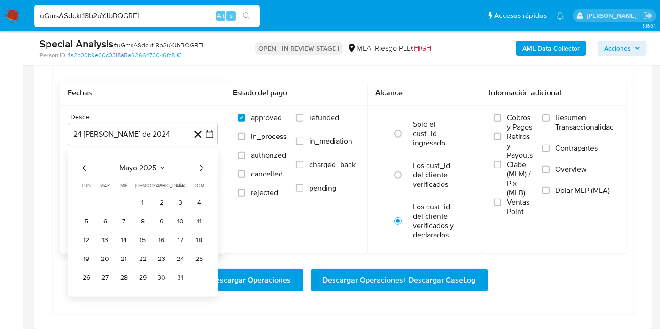
click at [139, 196] on button "1" at bounding box center [142, 202] width 15 height 15
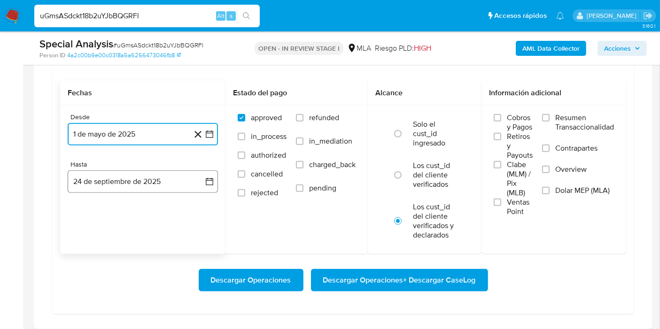
click at [169, 179] on button "24 de septiembre de 2025" at bounding box center [143, 181] width 150 height 23
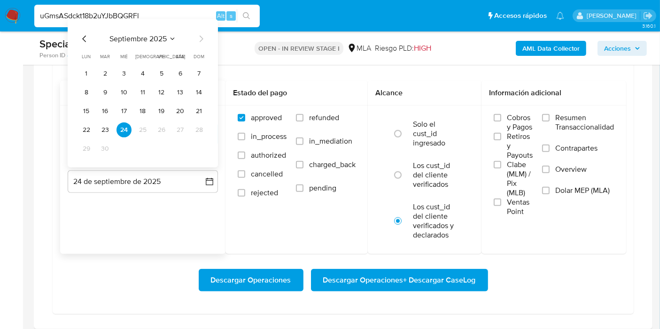
click at [84, 39] on icon "Mes anterior" at bounding box center [84, 38] width 11 height 11
click at [205, 149] on button "31" at bounding box center [199, 148] width 15 height 15
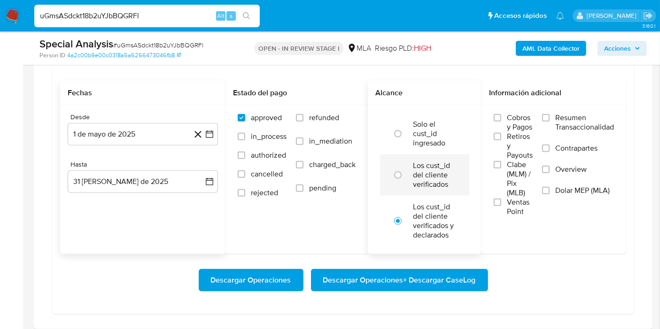
click at [432, 176] on label "Los cust_id del cliente verificados" at bounding box center [434, 175] width 43 height 28
click at [405, 176] on input "radio" at bounding box center [397, 175] width 15 height 15
radio input "true"
click at [542, 182] on label "Overview" at bounding box center [578, 175] width 72 height 21
click at [542, 173] on input "Overview" at bounding box center [546, 170] width 8 height 8
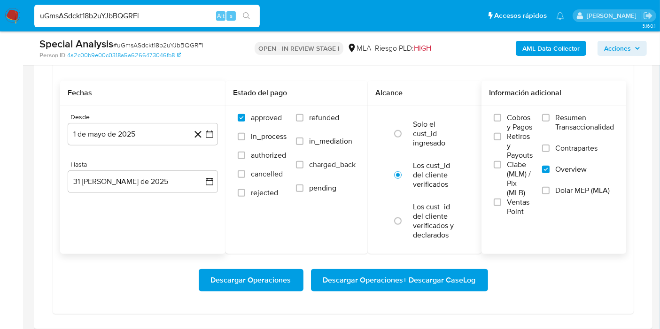
drag, startPoint x: 550, startPoint y: 189, endPoint x: 550, endPoint y: 169, distance: 20.2
click at [550, 182] on div "Resumen Transaccionalidad Contrapartes Overview Dolar MEP (MLA)" at bounding box center [578, 160] width 72 height 94
click at [548, 167] on input "Overview" at bounding box center [546, 170] width 8 height 8
click at [594, 190] on span "Dolar MEP (MLA)" at bounding box center [582, 190] width 54 height 9
click at [550, 190] on input "Dolar MEP (MLA)" at bounding box center [546, 191] width 8 height 8
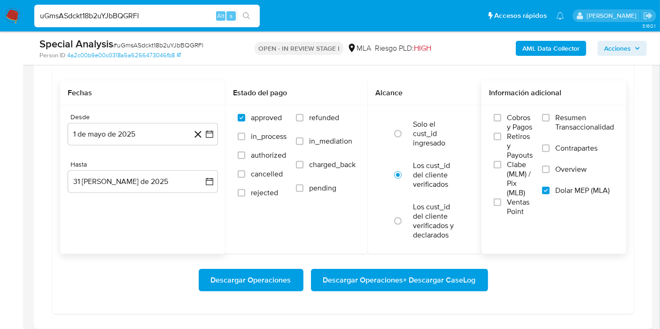
click at [402, 275] on span "Descargar Operaciones + Descargar CaseLog" at bounding box center [399, 280] width 153 height 21
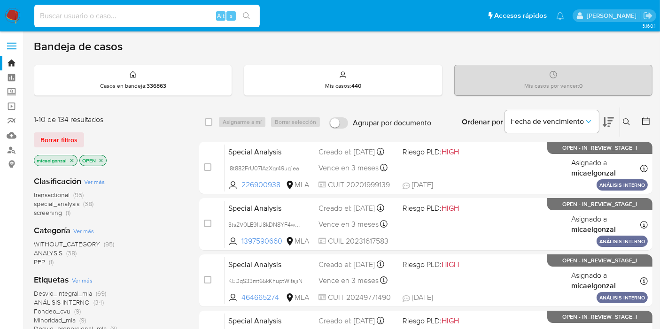
click at [184, 14] on input at bounding box center [146, 16] width 225 height 12
paste input "DtJEC0ZXOiXNMrxT7NQtiJet"
type input "DtJEC0ZXOiXNMrxT7NQtiJet"
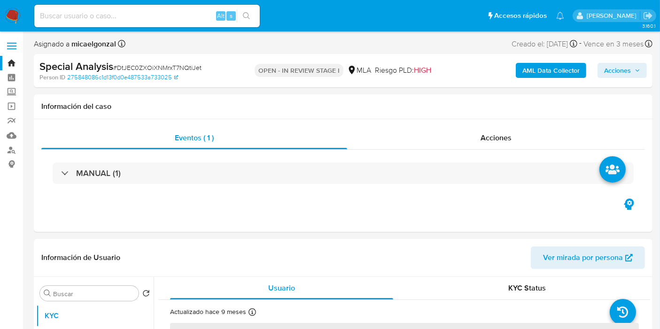
select select "10"
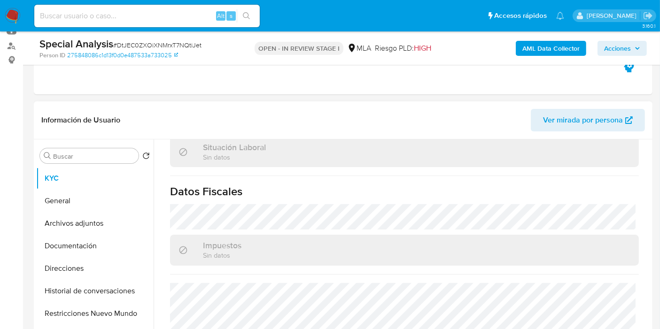
scroll to position [518, 0]
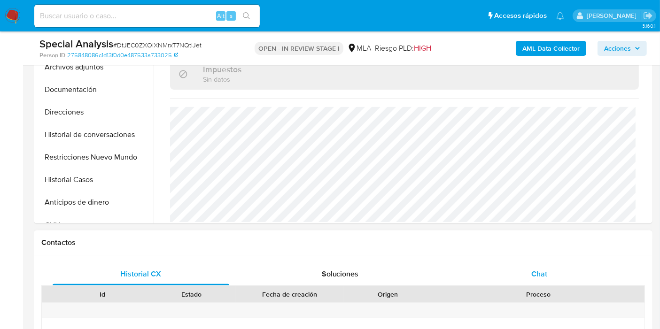
click at [543, 274] on span "Chat" at bounding box center [539, 274] width 16 height 11
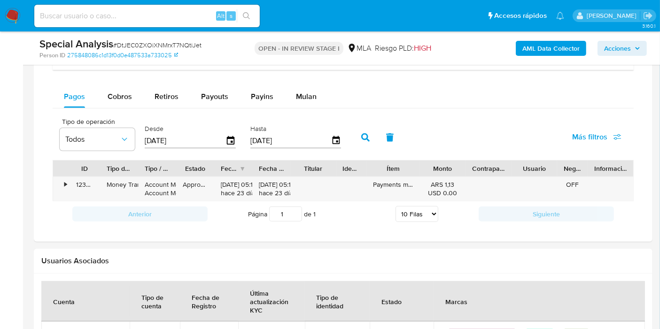
scroll to position [887, 0]
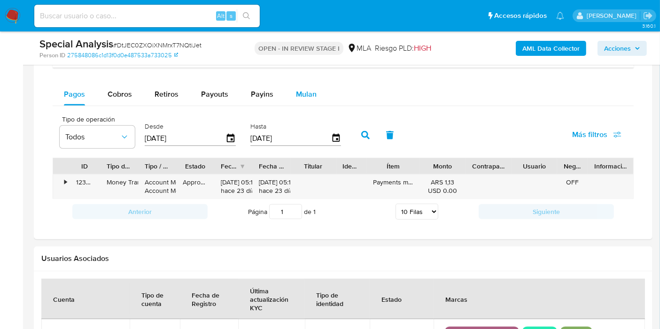
click at [306, 86] on div "Mulan" at bounding box center [306, 94] width 21 height 23
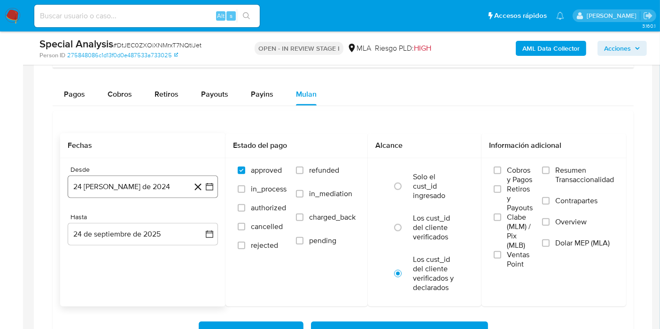
click at [154, 179] on button "24 de agosto de 2024" at bounding box center [143, 187] width 150 height 23
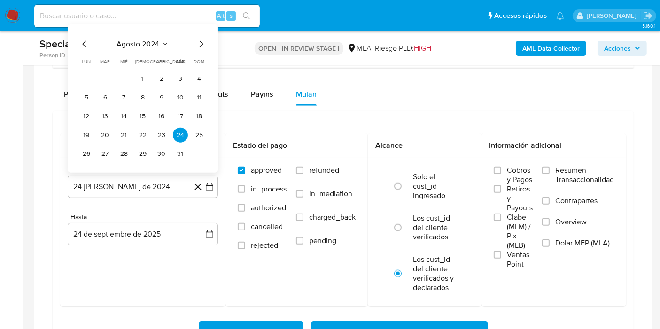
drag, startPoint x: 143, startPoint y: 42, endPoint x: 220, endPoint y: 41, distance: 76.6
click at [147, 42] on span "agosto 2024" at bounding box center [138, 43] width 43 height 9
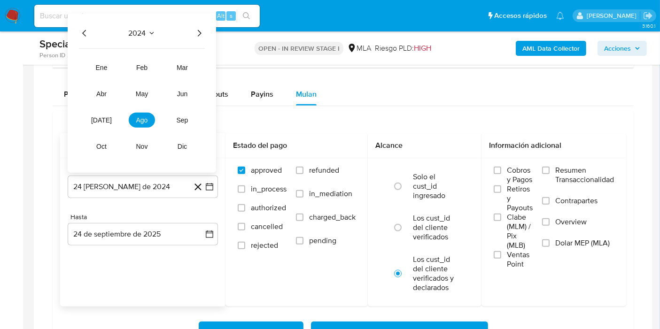
click at [204, 31] on icon "Año siguiente" at bounding box center [199, 32] width 11 height 11
click at [132, 86] on button "may" at bounding box center [142, 93] width 26 height 15
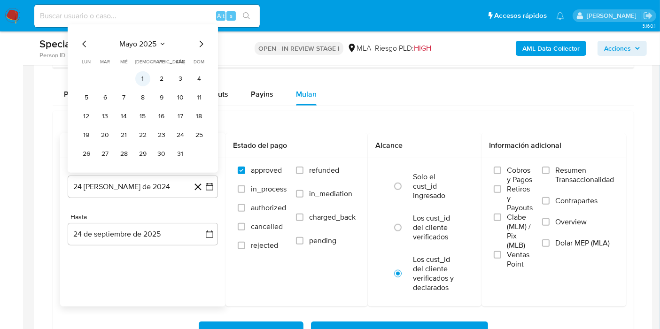
click at [141, 77] on button "1" at bounding box center [142, 78] width 15 height 15
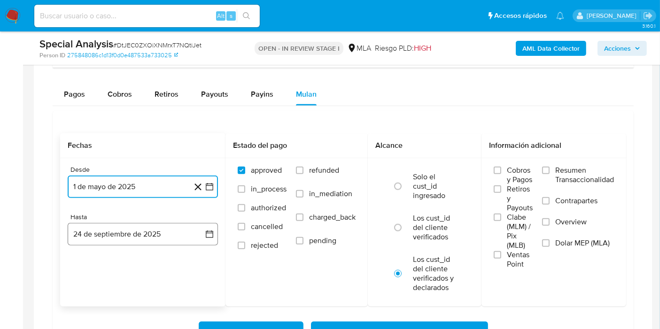
click at [204, 231] on button "24 de septiembre de 2025" at bounding box center [143, 234] width 150 height 23
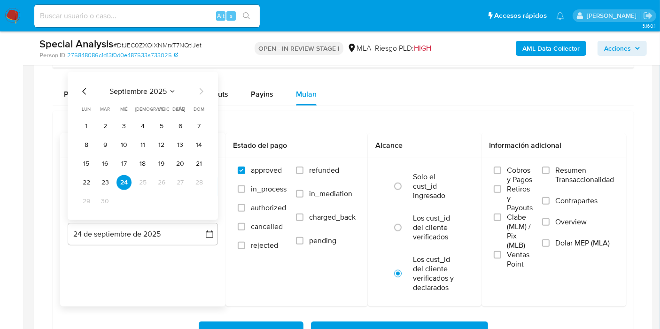
click at [84, 88] on icon "Mes anterior" at bounding box center [84, 91] width 4 height 7
click at [201, 194] on button "31" at bounding box center [199, 201] width 15 height 15
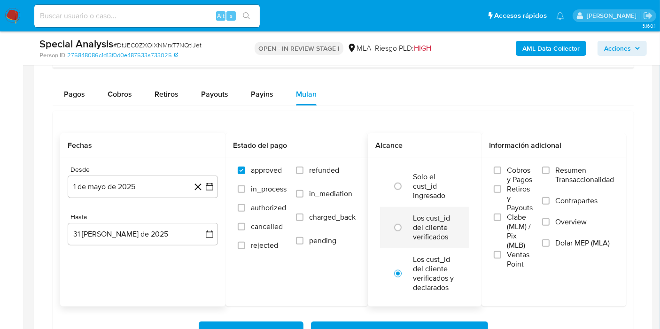
click at [427, 232] on label "Los cust_id del cliente verificados" at bounding box center [434, 228] width 43 height 28
click at [405, 232] on input "radio" at bounding box center [397, 227] width 15 height 15
radio input "true"
click at [594, 257] on label "Dolar MEP (MLA)" at bounding box center [578, 249] width 72 height 21
click at [550, 247] on input "Dolar MEP (MLA)" at bounding box center [546, 244] width 8 height 8
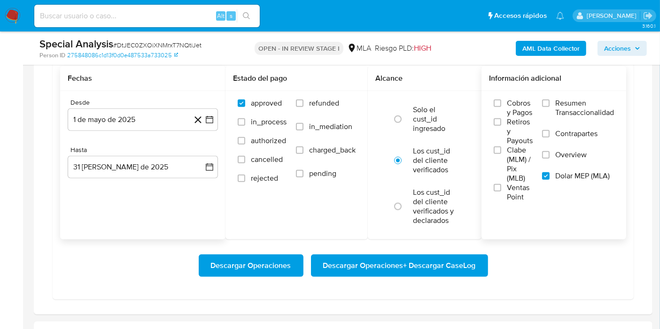
scroll to position [991, 0]
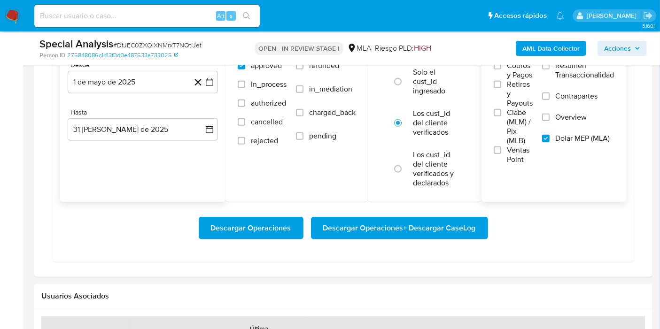
click at [454, 232] on span "Descargar Operaciones + Descargar CaseLog" at bounding box center [399, 228] width 153 height 21
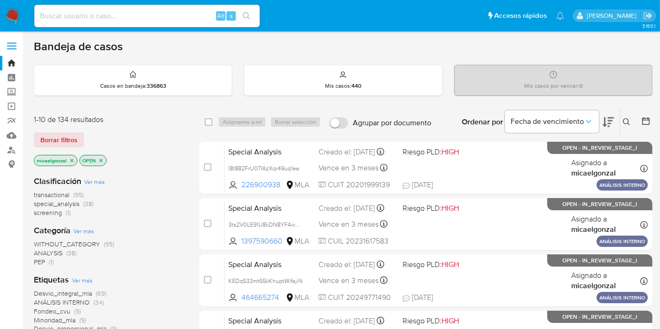
click at [120, 17] on input at bounding box center [146, 16] width 225 height 12
paste input "vvQ2aPSycpQUwD44DKlpXHWA"
type input "vvQ2aPSycpQUwD44DKlpXHWA"
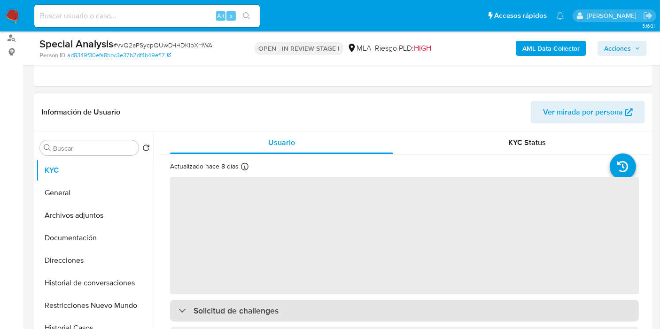
scroll to position [156, 0]
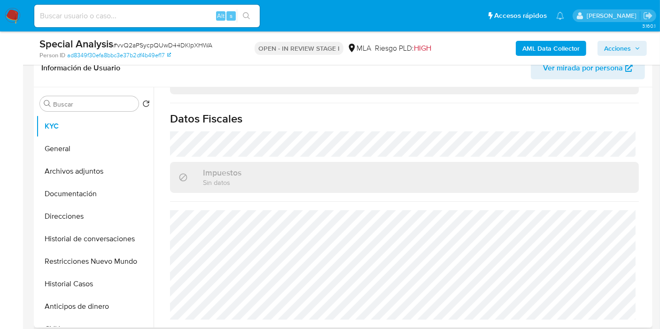
select select "10"
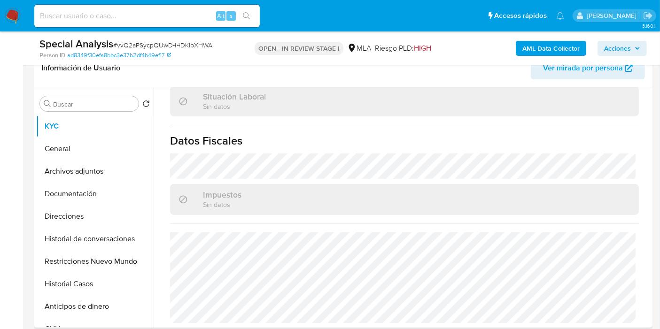
scroll to position [313, 0]
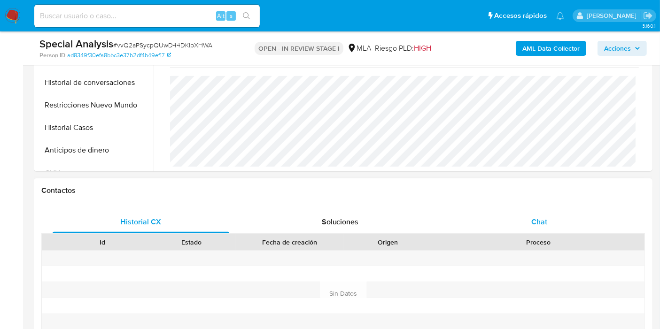
click at [554, 227] on div "Chat" at bounding box center [539, 222] width 177 height 23
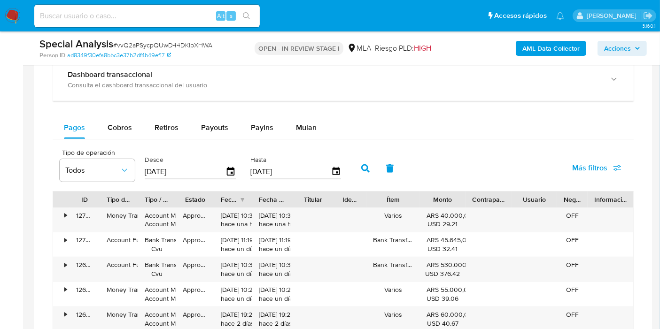
scroll to position [887, 0]
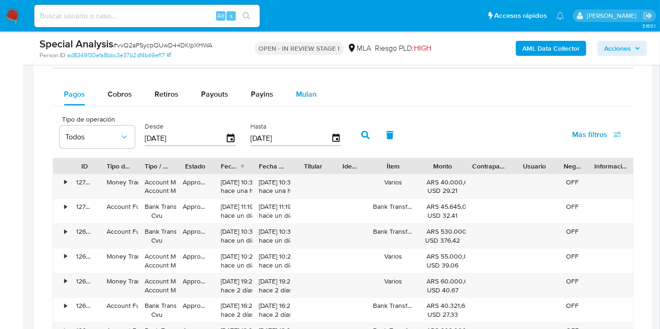
click at [293, 88] on button "Mulan" at bounding box center [306, 94] width 43 height 23
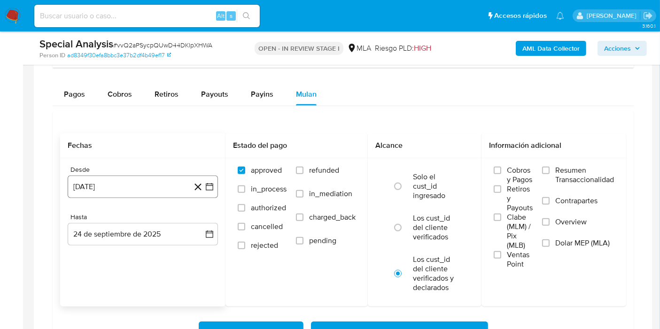
click at [165, 188] on button "[DATE]" at bounding box center [143, 187] width 150 height 23
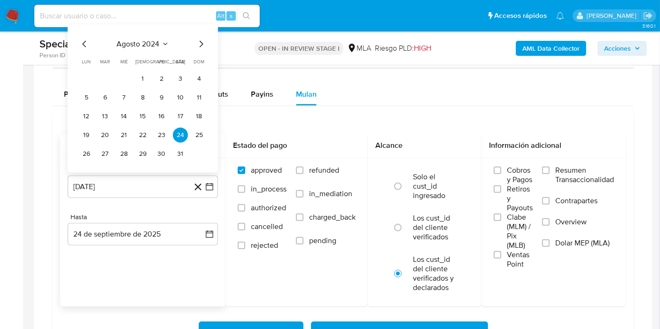
click at [147, 41] on span "agosto 2024" at bounding box center [138, 43] width 43 height 9
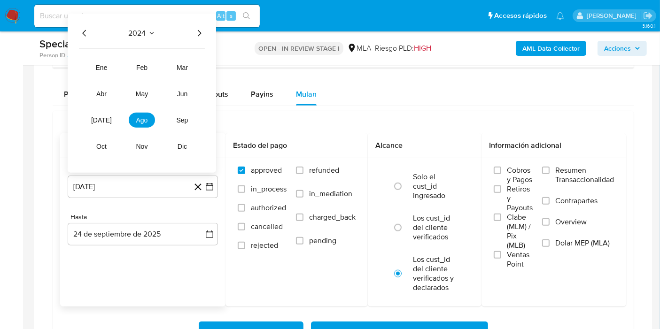
click at [201, 31] on icon "Año siguiente" at bounding box center [199, 32] width 11 height 11
click at [142, 90] on span "may" at bounding box center [142, 94] width 12 height 8
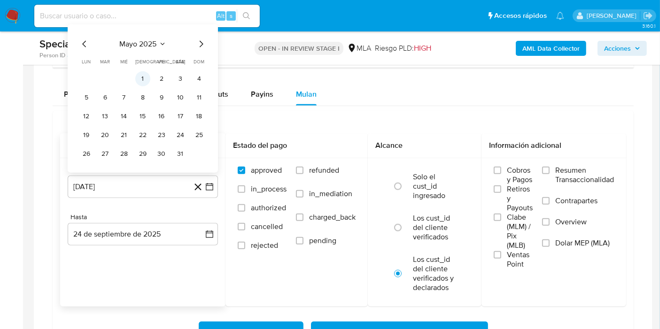
click at [139, 78] on button "1" at bounding box center [142, 78] width 15 height 15
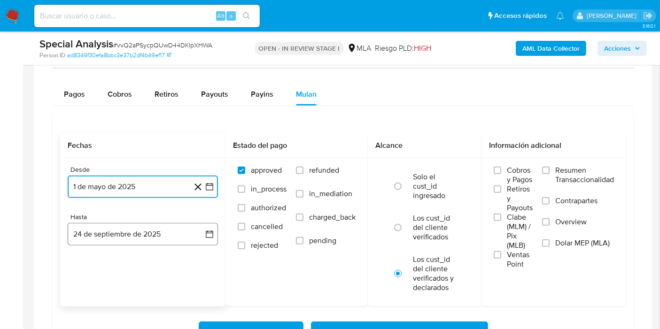
click at [213, 232] on icon "button" at bounding box center [209, 234] width 9 height 9
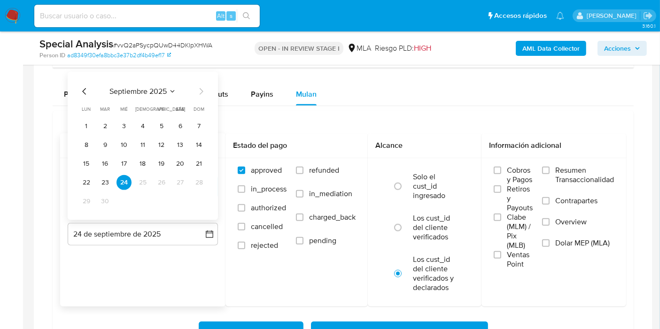
drag, startPoint x: 89, startPoint y: 85, endPoint x: 85, endPoint y: 90, distance: 6.0
click at [89, 85] on icon "Mes anterior" at bounding box center [84, 90] width 11 height 11
click at [201, 201] on button "31" at bounding box center [199, 201] width 15 height 15
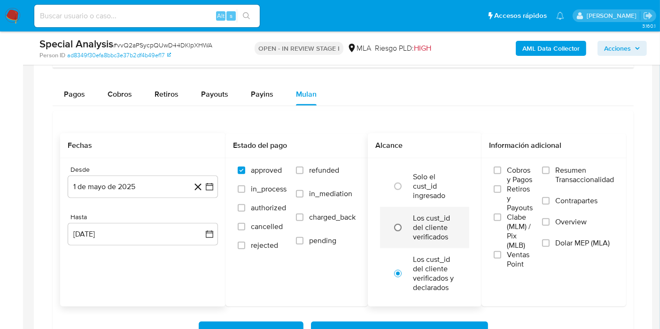
click at [401, 220] on input "radio" at bounding box center [397, 227] width 15 height 15
radio input "true"
click at [574, 245] on span "Dolar MEP (MLA)" at bounding box center [582, 243] width 54 height 9
click at [550, 245] on input "Dolar MEP (MLA)" at bounding box center [546, 244] width 8 height 8
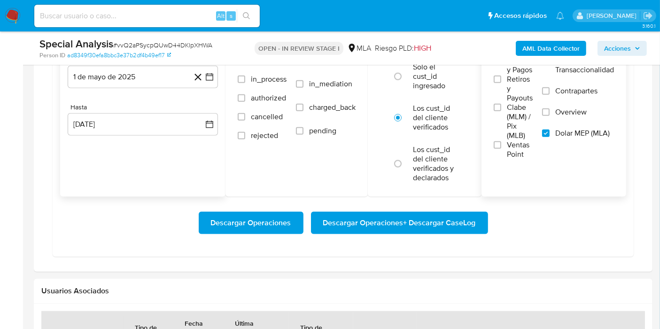
scroll to position [1044, 0]
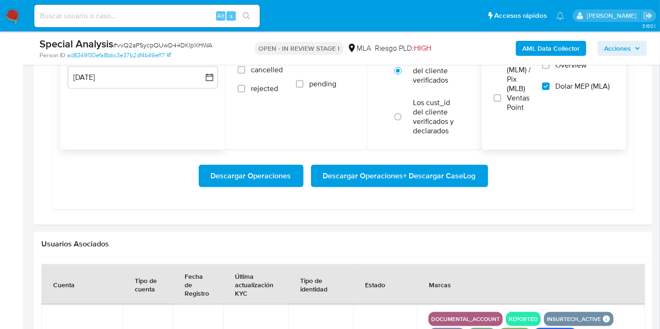
click at [434, 171] on span "Descargar Operaciones + Descargar CaseLog" at bounding box center [399, 176] width 153 height 21
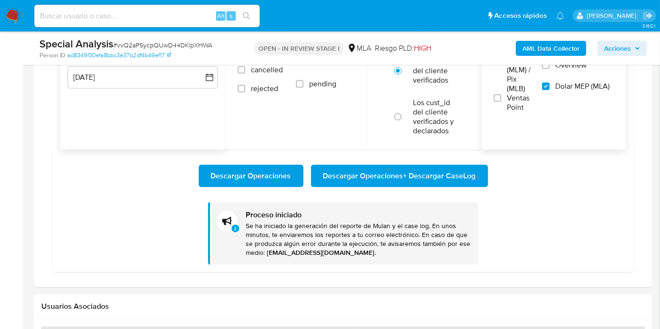
drag, startPoint x: 22, startPoint y: 11, endPoint x: 14, endPoint y: 13, distance: 8.6
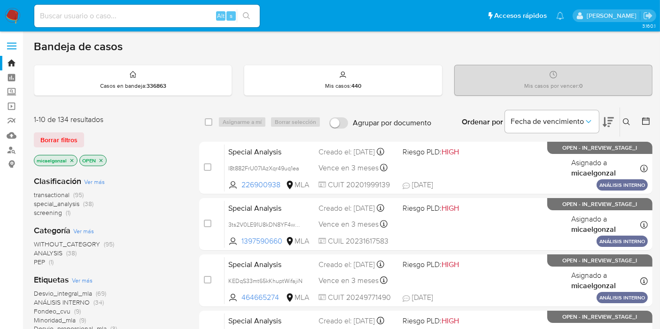
click at [192, 16] on input at bounding box center [146, 16] width 225 height 12
paste input "0nMiVcVmQnrQ16ou3kntm0yZ"
type input "0nMiVcVmQnrQ16ou3kntm0yZ"
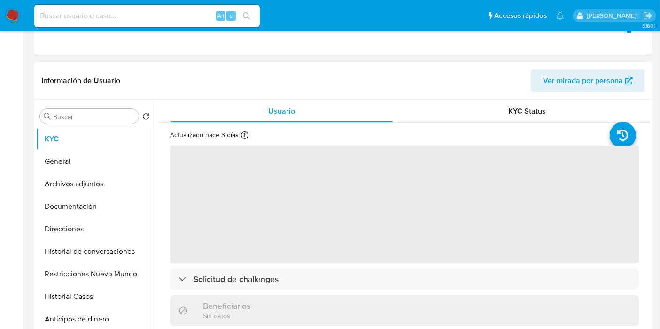
scroll to position [209, 0]
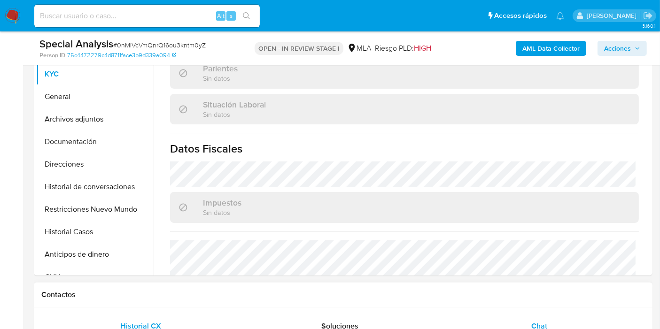
select select "10"
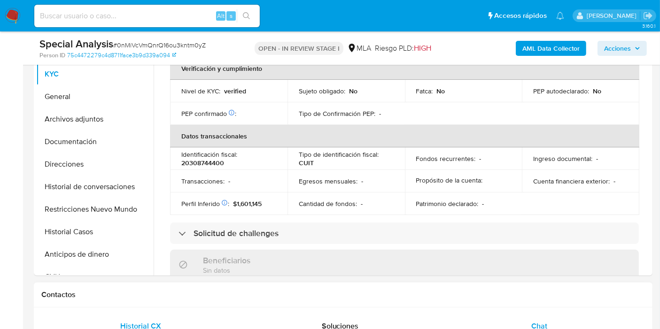
click at [539, 321] on span "Chat" at bounding box center [539, 326] width 16 height 11
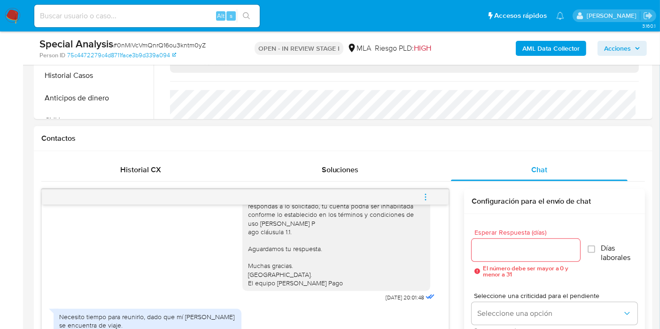
scroll to position [522, 0]
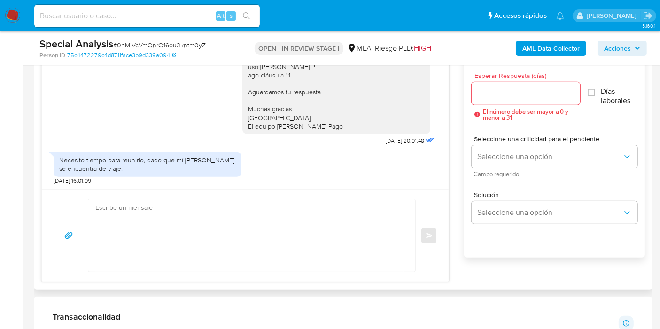
click at [173, 165] on div "Necesito tiempo para reunirlo, dado que mí contador se encuentra de viaje." at bounding box center [147, 164] width 177 height 17
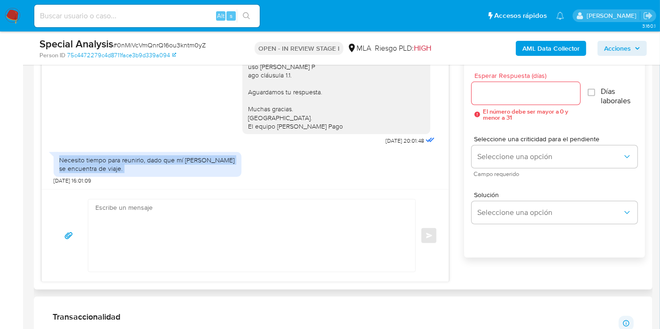
click at [173, 165] on div "Necesito tiempo para reunirlo, dado que mí contador se encuentra de viaje." at bounding box center [147, 164] width 177 height 17
click at [249, 164] on div "Necesito tiempo para reunirlo, dado que mí contador se encuentra de viaje. 23/0…" at bounding box center [245, 165] width 383 height 37
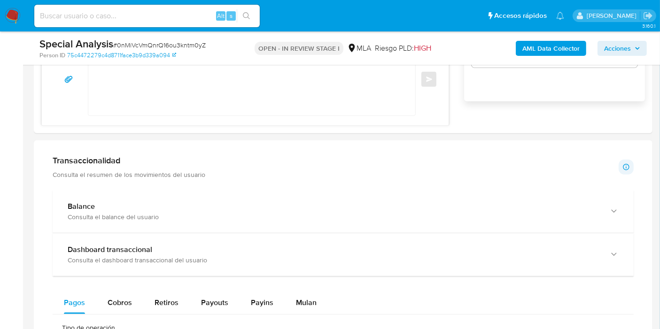
scroll to position [835, 0]
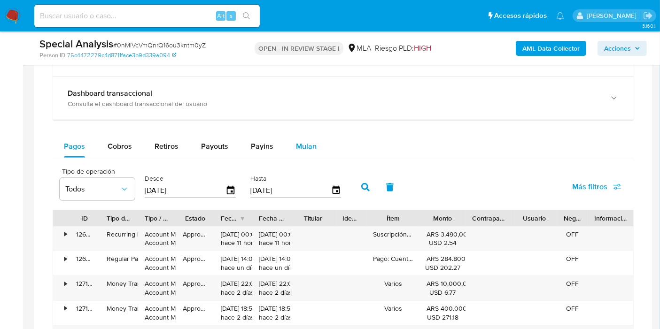
click at [303, 146] on span "Mulan" at bounding box center [306, 146] width 21 height 11
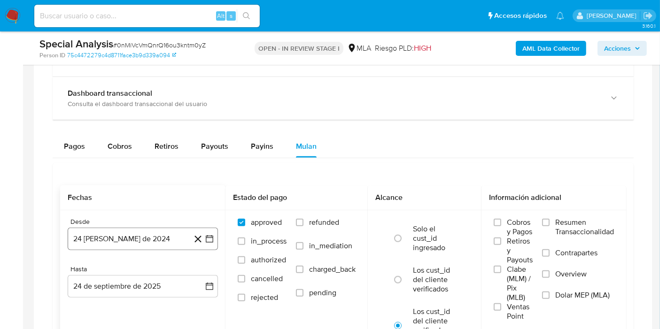
click at [211, 238] on icon "button" at bounding box center [209, 238] width 9 height 9
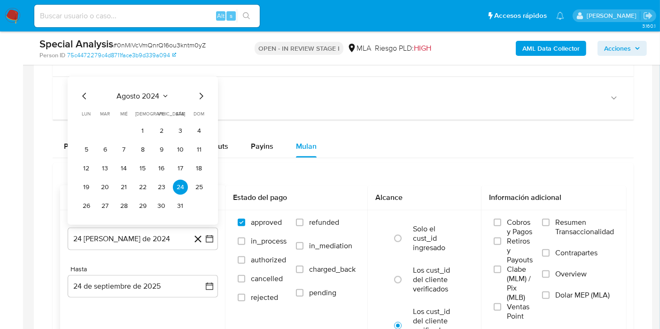
click at [161, 86] on div "agosto 2024 agosto 2024 lun lunes mar martes mié miércoles jue jueves vie viern…" at bounding box center [143, 150] width 150 height 148
click at [171, 91] on div "agosto 2024" at bounding box center [143, 95] width 128 height 11
click at [150, 93] on span "agosto 2024" at bounding box center [138, 95] width 43 height 9
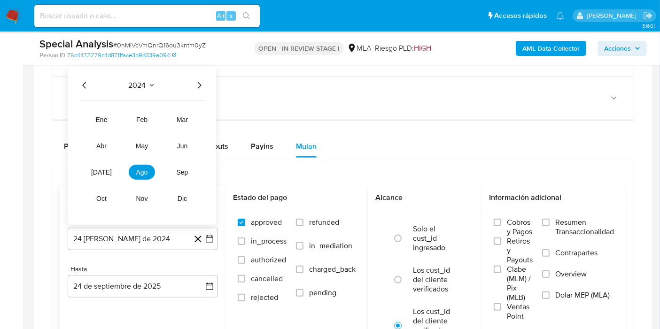
click at [200, 82] on icon "Año siguiente" at bounding box center [200, 85] width 4 height 7
click at [145, 144] on span "may" at bounding box center [142, 146] width 12 height 8
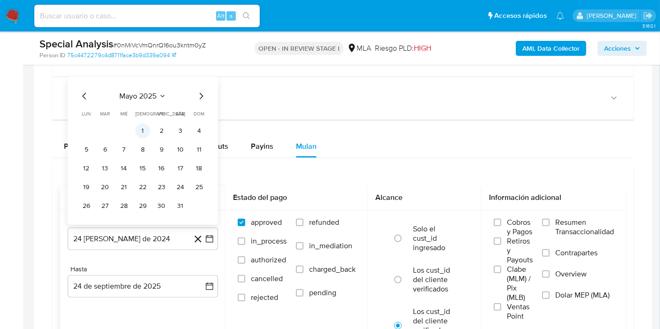
click at [143, 131] on button "1" at bounding box center [142, 130] width 15 height 15
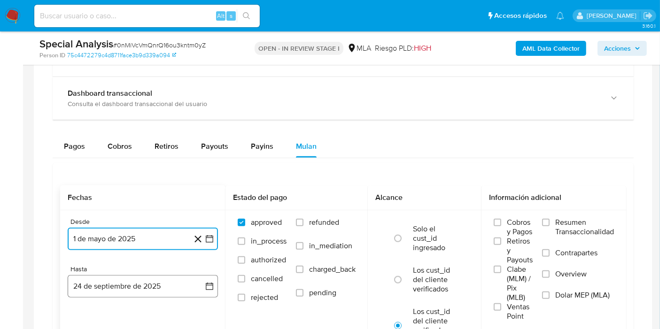
click at [208, 286] on icon "button" at bounding box center [209, 286] width 9 height 9
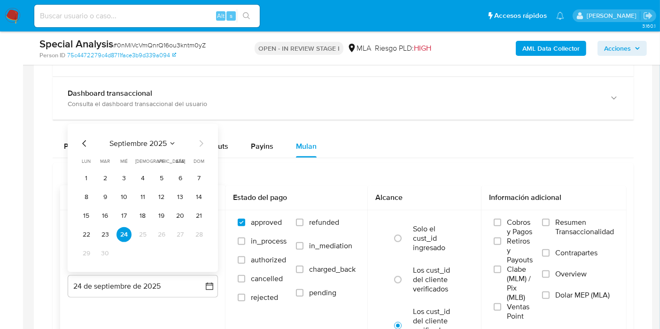
drag, startPoint x: 88, startPoint y: 135, endPoint x: 87, endPoint y: 141, distance: 5.7
click at [88, 136] on div "septiembre 2025 septiembre 2025 lun lunes mar martes mié miércoles jue jueves v…" at bounding box center [143, 198] width 150 height 148
click at [87, 141] on icon "Mes anterior" at bounding box center [84, 143] width 11 height 11
click at [204, 256] on button "31" at bounding box center [199, 253] width 15 height 15
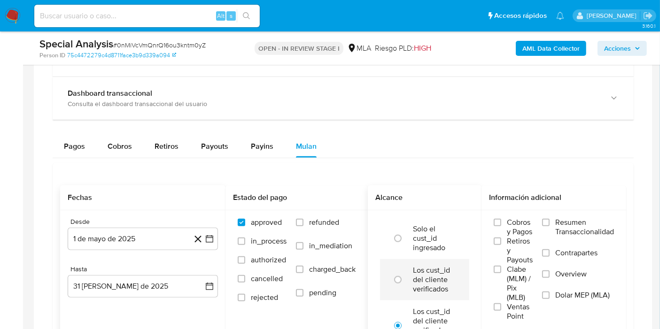
click at [412, 283] on div at bounding box center [399, 280] width 25 height 20
radio input "true"
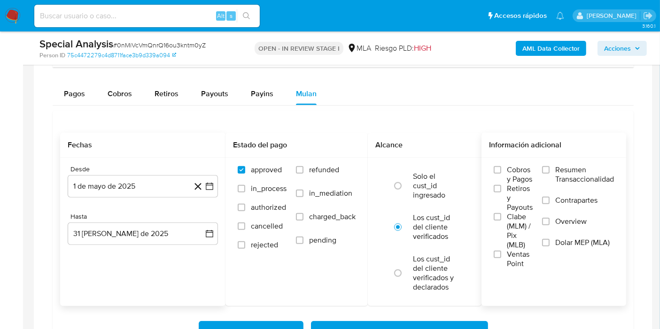
scroll to position [939, 0]
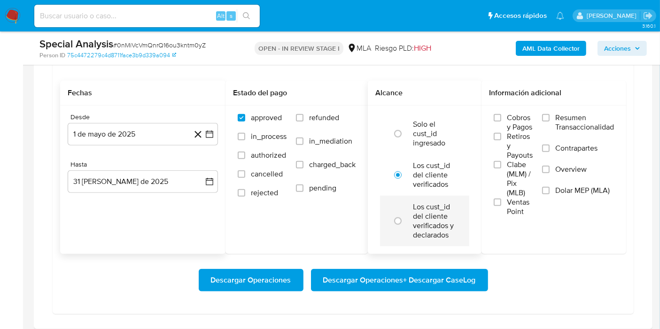
drag, startPoint x: 586, startPoint y: 192, endPoint x: 409, endPoint y: 227, distance: 180.1
click at [586, 192] on span "Dolar MEP (MLA)" at bounding box center [582, 190] width 54 height 9
click at [550, 192] on input "Dolar MEP (MLA)" at bounding box center [546, 191] width 8 height 8
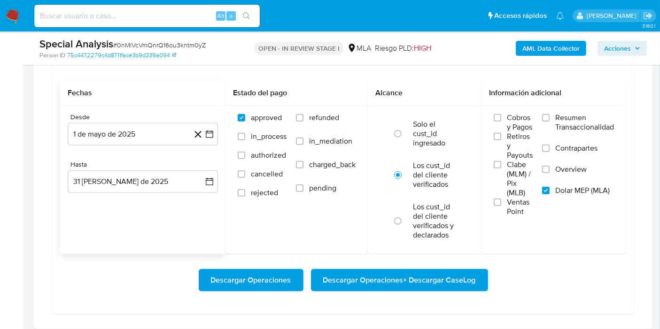
click at [440, 284] on span "Descargar Operaciones + Descargar CaseLog" at bounding box center [399, 280] width 153 height 21
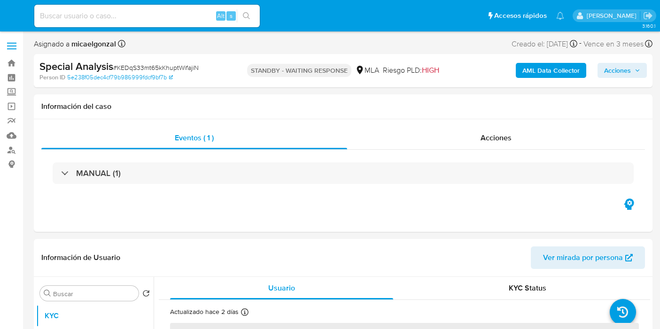
select select "10"
